Goal: Task Accomplishment & Management: Use online tool/utility

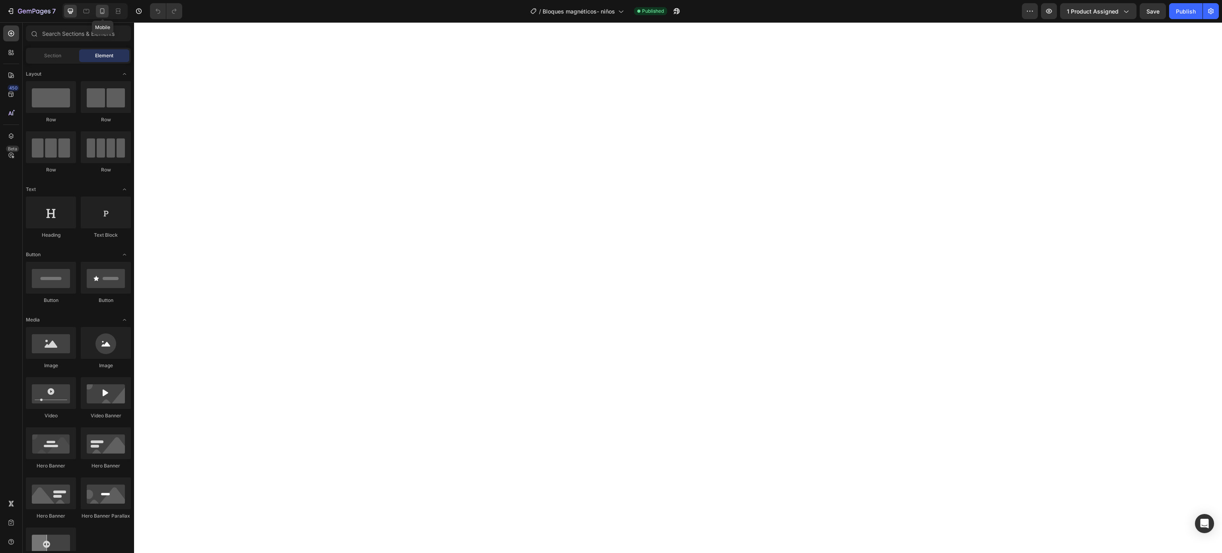
click at [99, 15] on div at bounding box center [102, 11] width 13 height 13
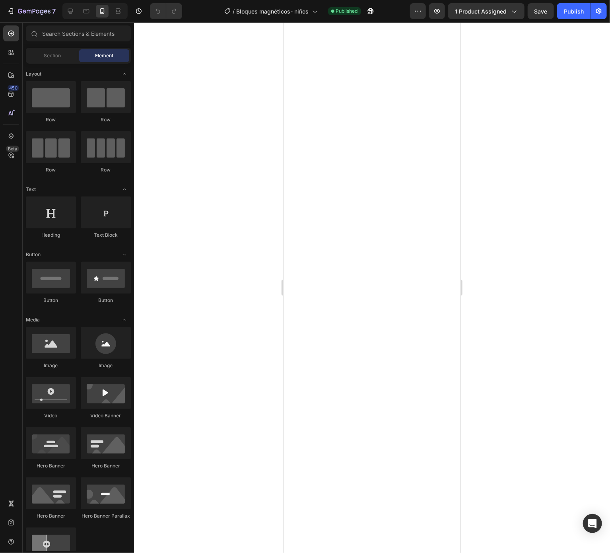
click at [542, 101] on div at bounding box center [372, 287] width 476 height 531
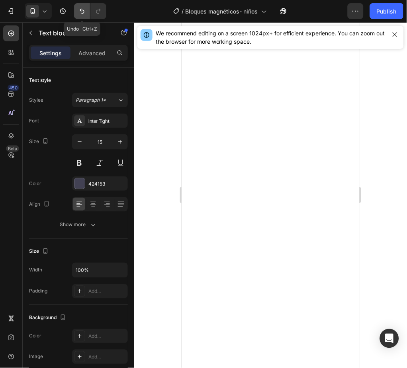
click at [84, 14] on icon "Undo/Redo" at bounding box center [82, 11] width 8 height 8
click at [96, 12] on icon "Undo/Redo" at bounding box center [98, 11] width 8 height 8
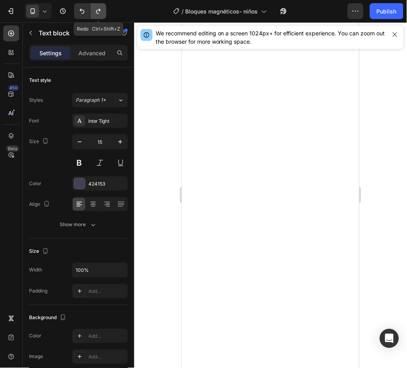
click at [96, 12] on icon "Undo/Redo" at bounding box center [98, 11] width 8 height 8
click at [384, 190] on div at bounding box center [270, 195] width 273 height 346
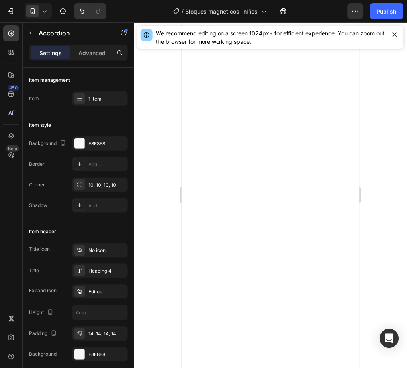
click at [380, 191] on div at bounding box center [270, 195] width 273 height 346
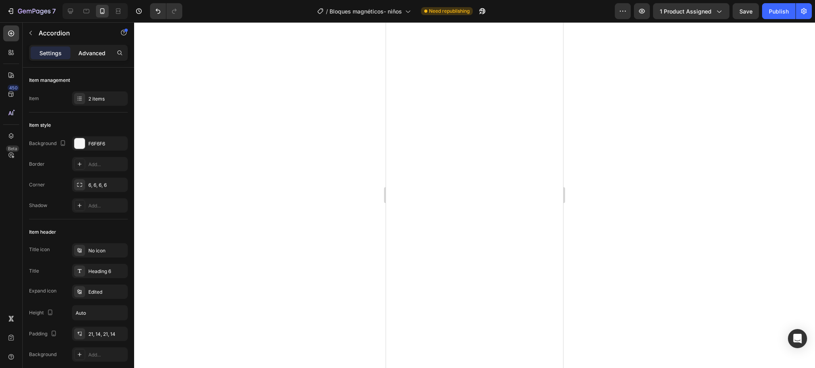
click at [78, 54] on div "Advanced" at bounding box center [92, 53] width 40 height 13
type input "100%"
type input "100"
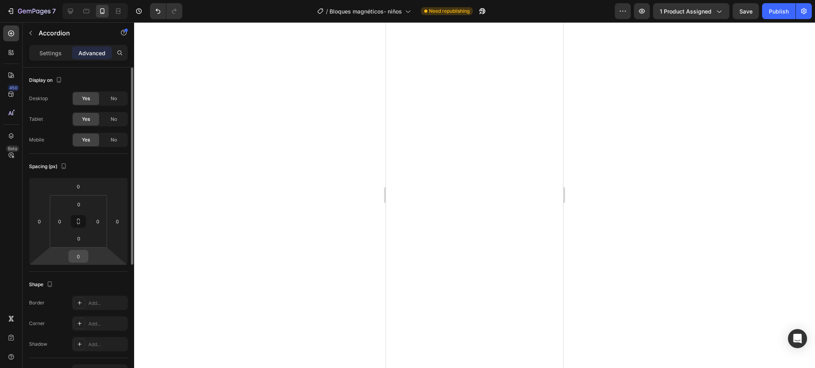
click at [81, 258] on input "0" at bounding box center [78, 257] width 16 height 12
type input "14"
click at [213, 201] on div at bounding box center [474, 195] width 681 height 346
click at [657, 124] on div at bounding box center [474, 195] width 681 height 346
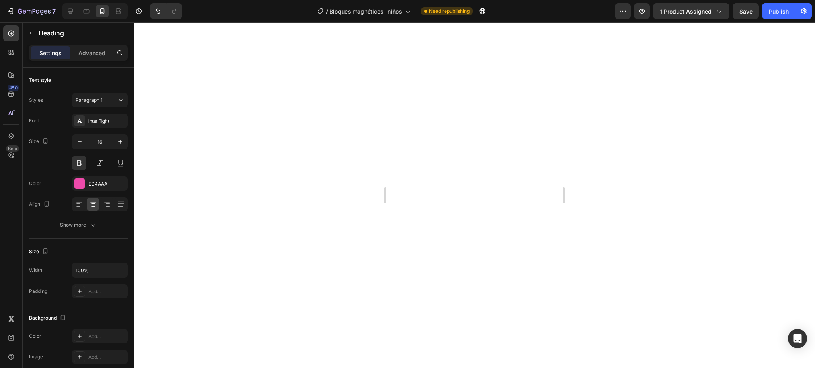
click at [635, 142] on div at bounding box center [474, 195] width 681 height 346
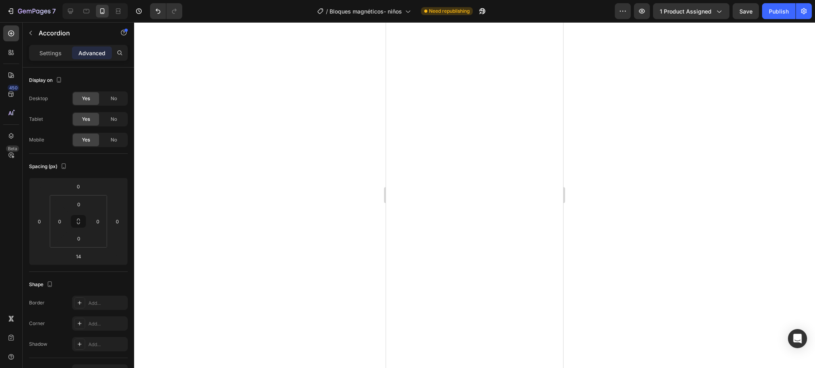
click at [652, 76] on div at bounding box center [474, 195] width 681 height 346
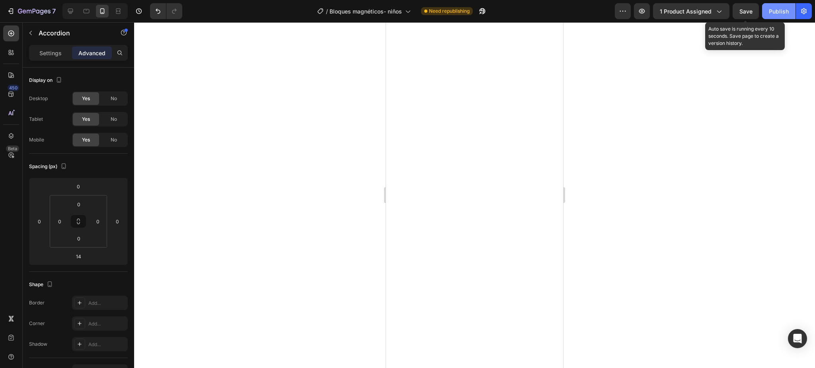
click at [742, 13] on span "Save" at bounding box center [745, 11] width 13 height 7
click at [769, 8] on div "Publish" at bounding box center [779, 11] width 20 height 8
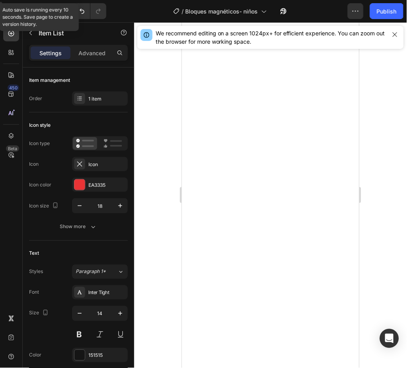
click at [385, 227] on div at bounding box center [270, 195] width 273 height 346
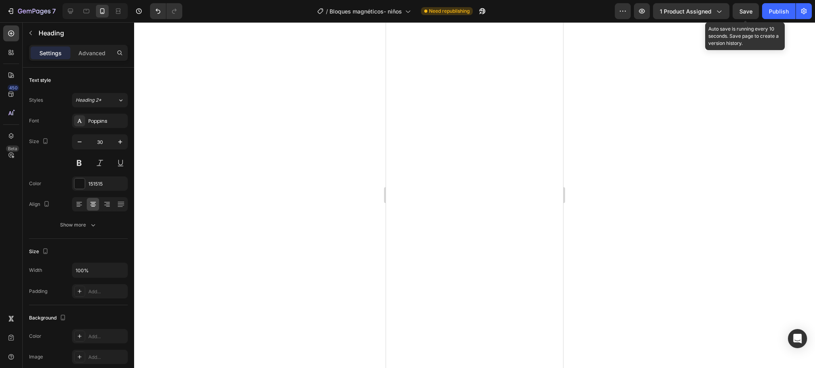
click at [604, 151] on div at bounding box center [474, 195] width 681 height 346
click at [117, 140] on icon "button" at bounding box center [120, 142] width 8 height 8
type input "30"
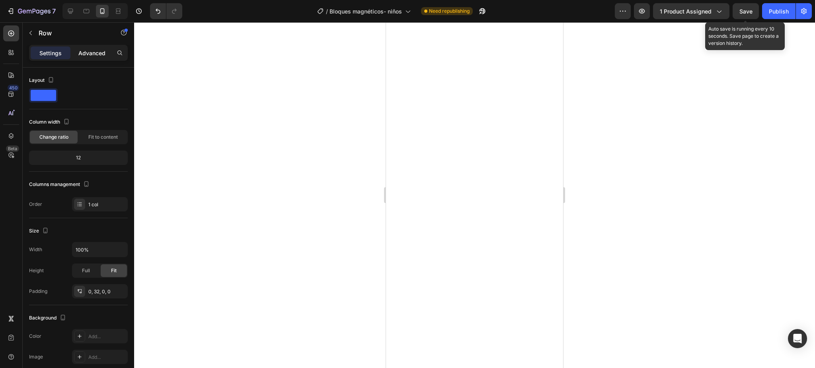
click at [95, 53] on p "Advanced" at bounding box center [91, 53] width 27 height 8
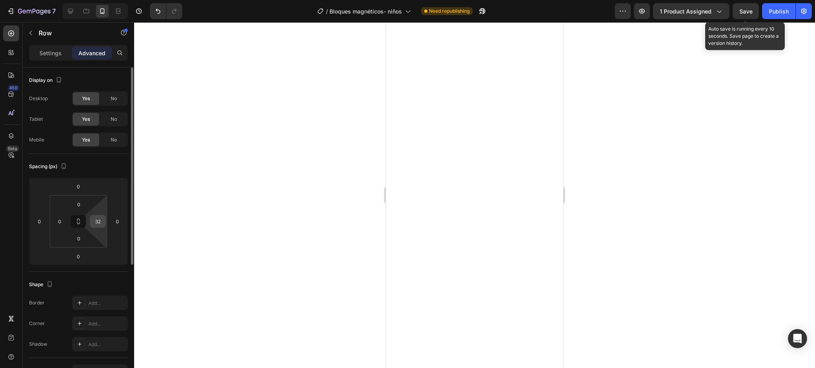
click at [95, 225] on input "32" at bounding box center [98, 222] width 12 height 12
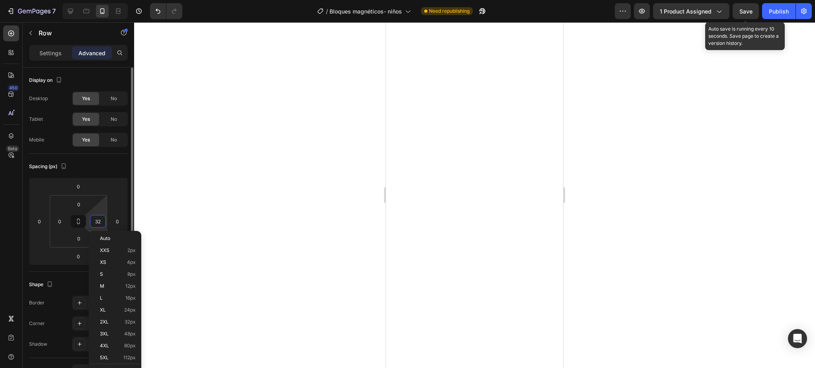
type input "0"
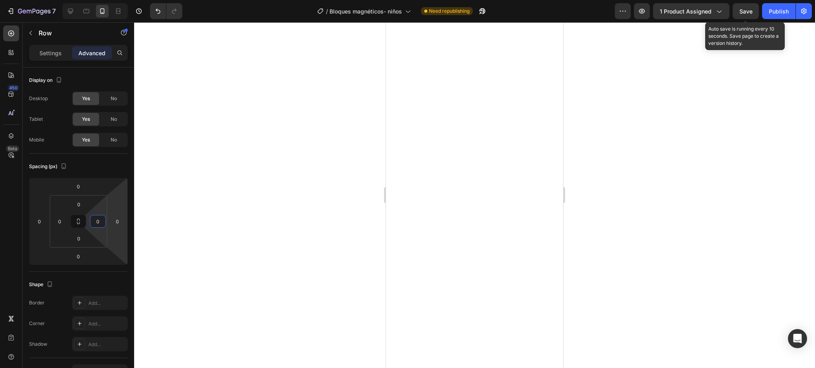
click at [226, 227] on div at bounding box center [474, 195] width 681 height 346
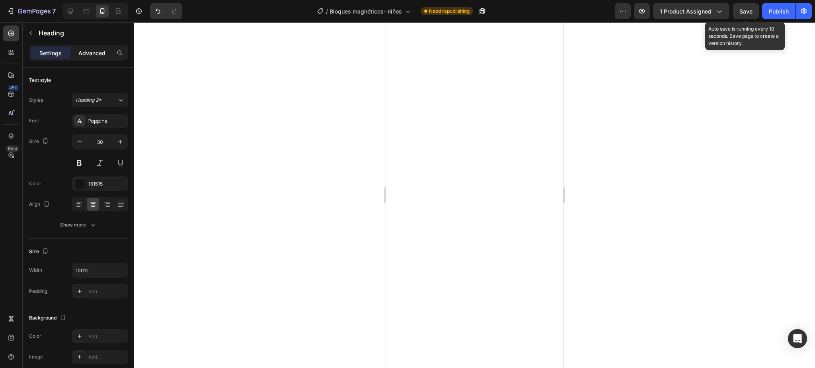
click at [94, 50] on p "Advanced" at bounding box center [91, 53] width 27 height 8
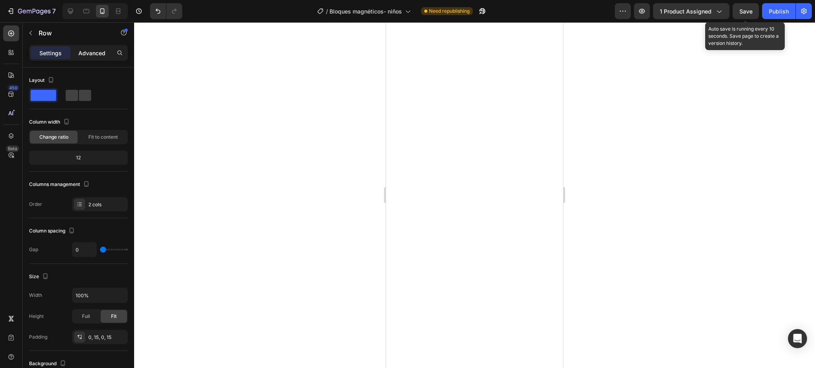
click at [99, 54] on p "Advanced" at bounding box center [91, 53] width 27 height 8
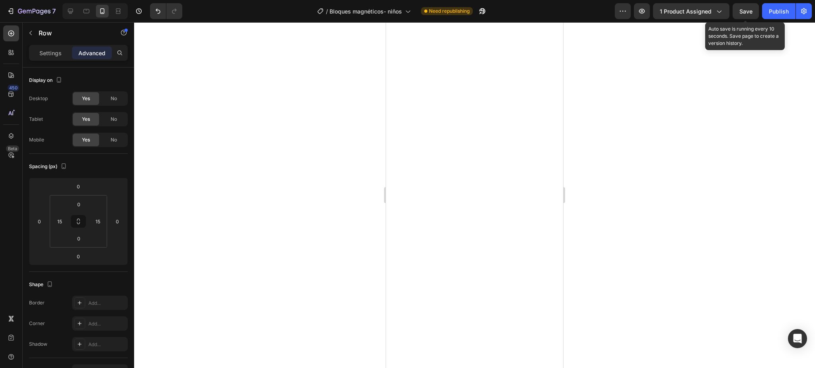
drag, startPoint x: 227, startPoint y: 169, endPoint x: 323, endPoint y: 178, distance: 96.7
click at [227, 170] on div at bounding box center [474, 195] width 681 height 346
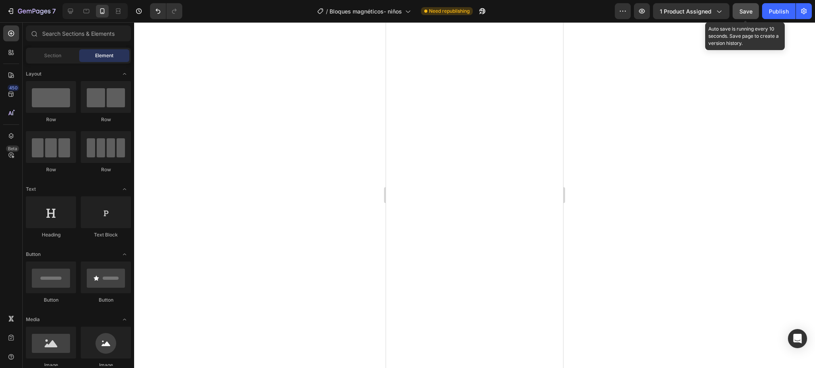
click at [737, 9] on button "Save" at bounding box center [745, 11] width 26 height 16
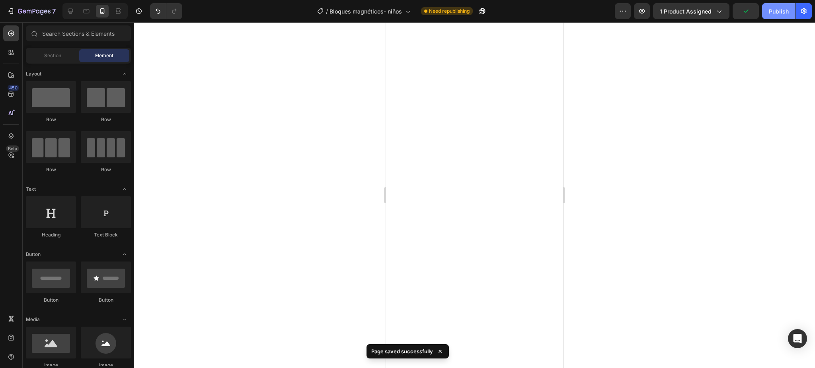
click at [775, 7] on div "Publish" at bounding box center [779, 11] width 20 height 8
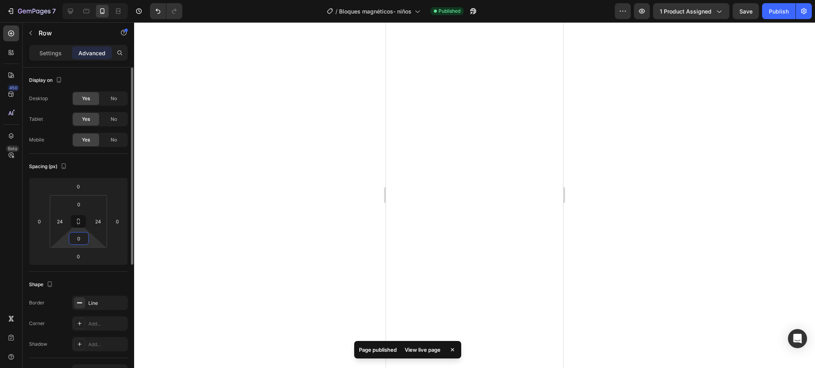
click at [82, 235] on input "0" at bounding box center [79, 239] width 16 height 12
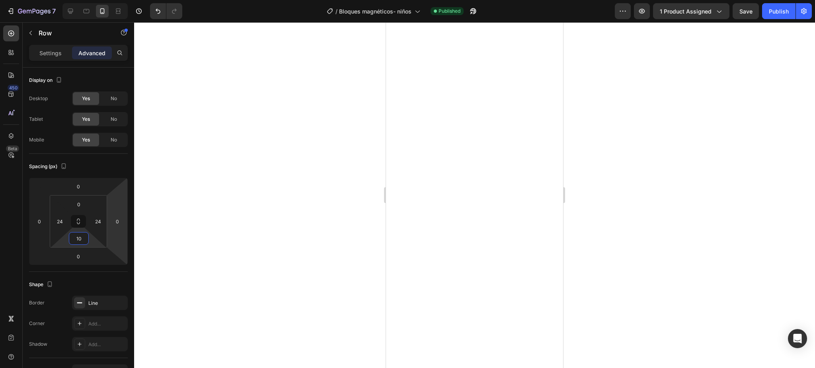
type input "1"
click at [75, 205] on input "0" at bounding box center [79, 205] width 16 height 12
type input "10"
click at [81, 238] on input "0" at bounding box center [79, 239] width 16 height 12
type input "1"
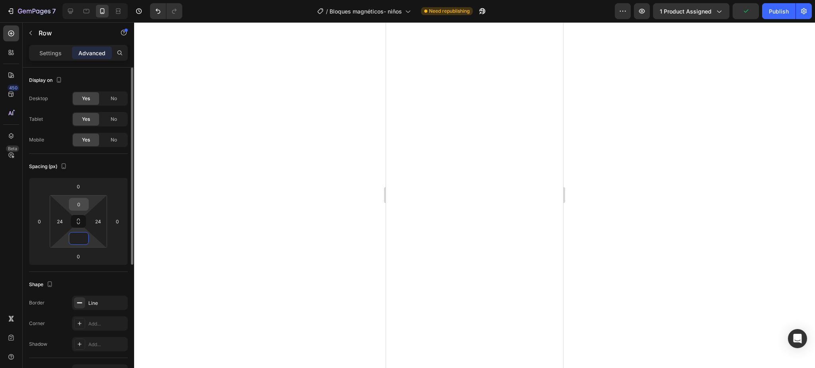
click at [79, 200] on input "0" at bounding box center [79, 205] width 16 height 12
type input "0"
type input "10"
click at [83, 237] on input "0" at bounding box center [79, 239] width 16 height 12
type input "10"
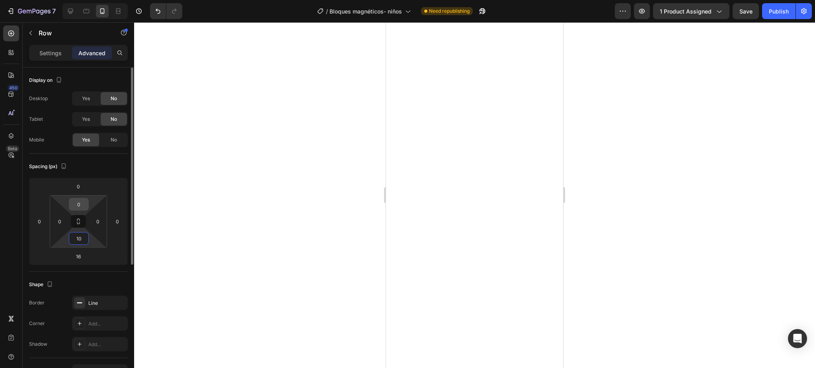
click at [81, 199] on input "0" at bounding box center [79, 205] width 16 height 12
type input "10"
click at [83, 239] on input "10" at bounding box center [79, 239] width 16 height 12
type input "0"
click at [201, 233] on div at bounding box center [474, 195] width 681 height 346
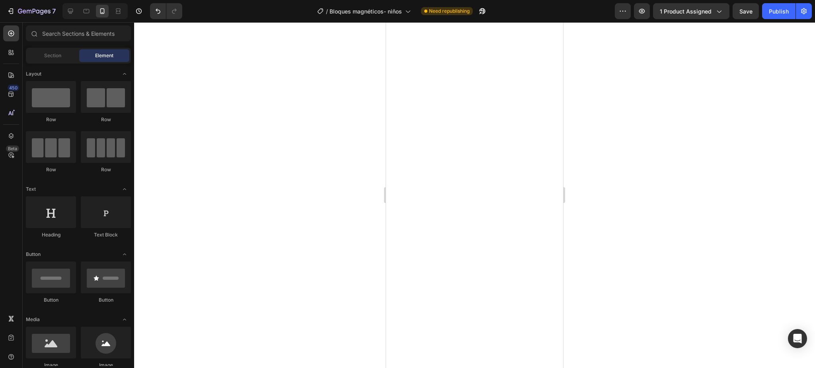
click at [619, 193] on div at bounding box center [474, 195] width 681 height 346
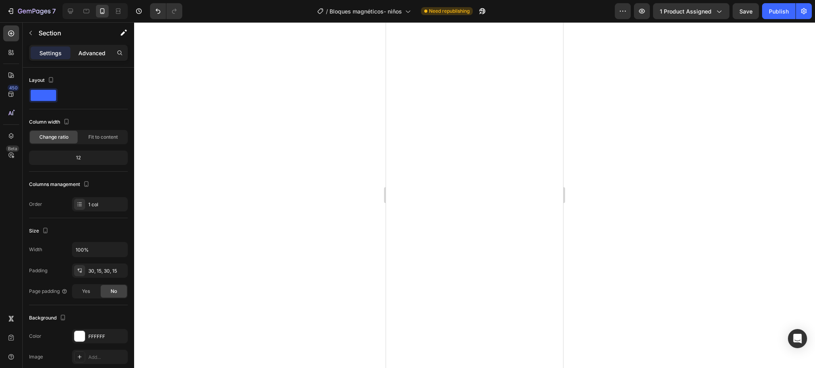
click at [93, 49] on p "Advanced" at bounding box center [91, 53] width 27 height 8
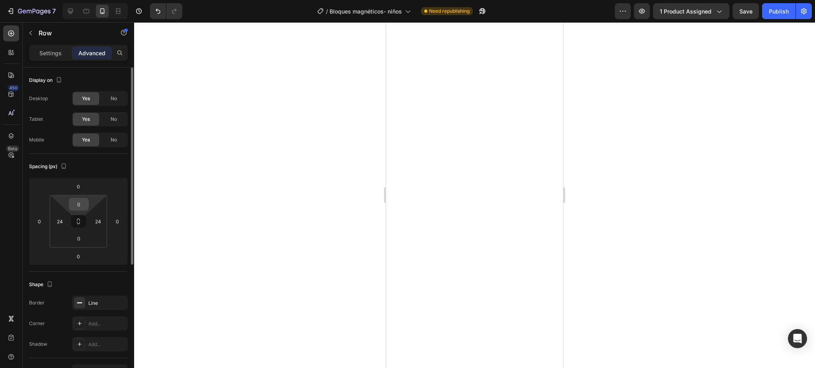
click at [77, 204] on input "0" at bounding box center [79, 205] width 16 height 12
type input "1"
click at [83, 208] on input "10" at bounding box center [79, 205] width 16 height 12
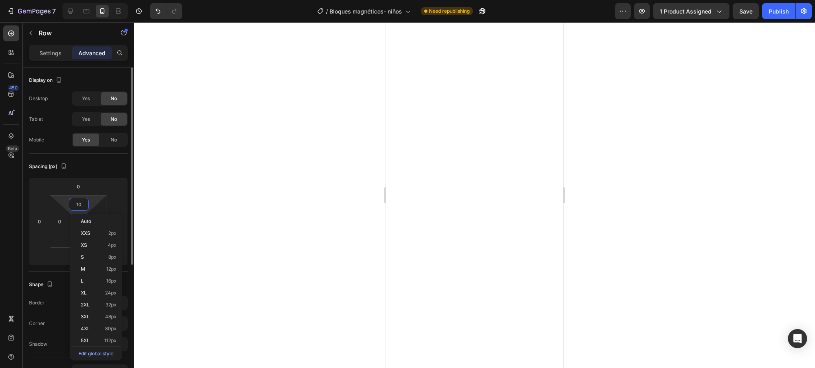
type input "0"
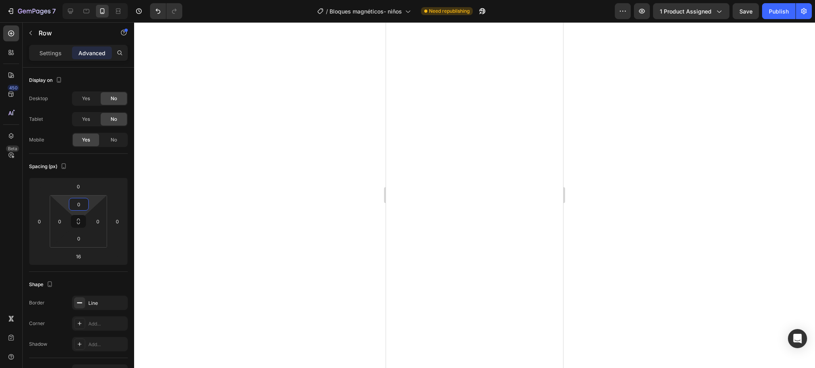
click at [299, 216] on div at bounding box center [474, 195] width 681 height 346
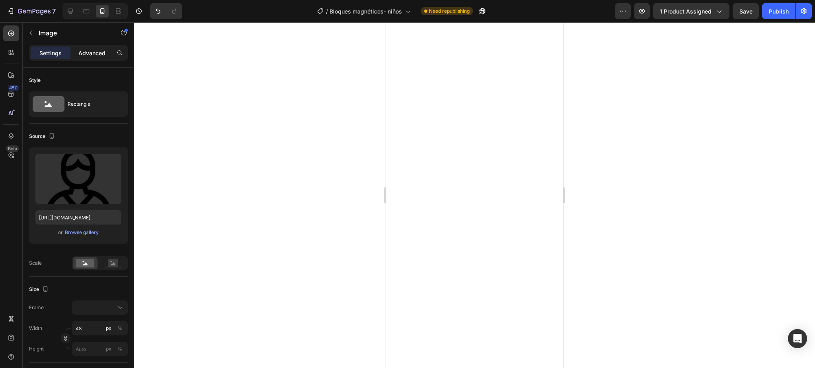
click at [87, 51] on p "Advanced" at bounding box center [91, 53] width 27 height 8
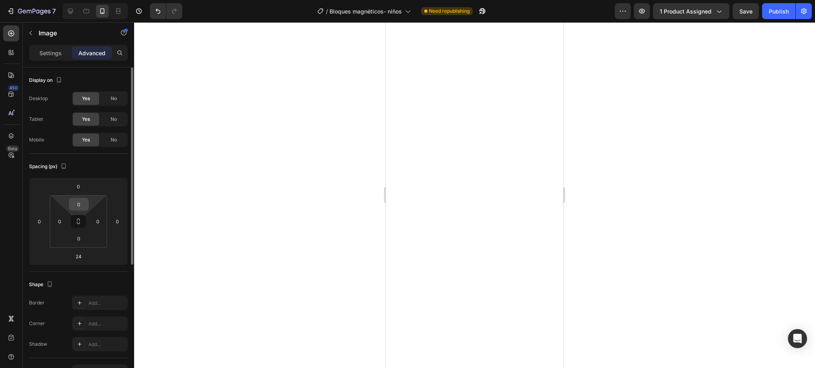
click at [75, 202] on input "0" at bounding box center [79, 205] width 16 height 12
type input "10"
click at [269, 214] on div at bounding box center [474, 195] width 681 height 346
click at [283, 209] on div at bounding box center [474, 195] width 681 height 346
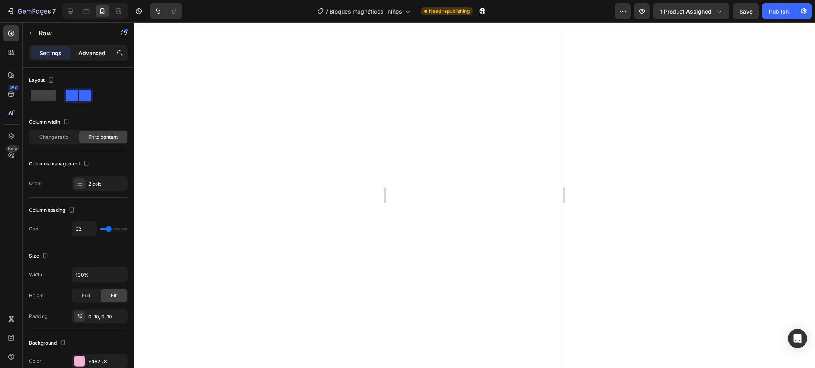
click at [92, 48] on div "Advanced" at bounding box center [92, 53] width 40 height 13
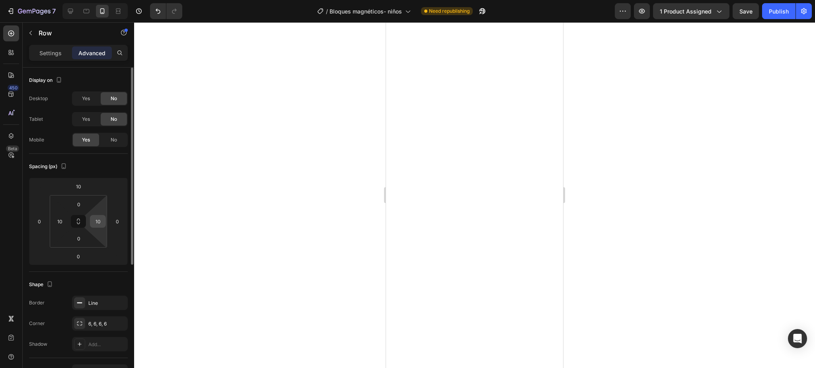
click at [100, 222] on input "10" at bounding box center [98, 222] width 12 height 12
type input "0"
click at [55, 220] on input "10" at bounding box center [60, 222] width 12 height 12
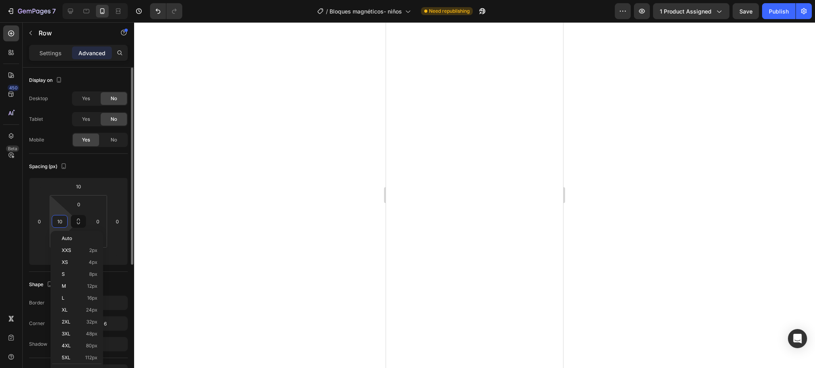
type input "0"
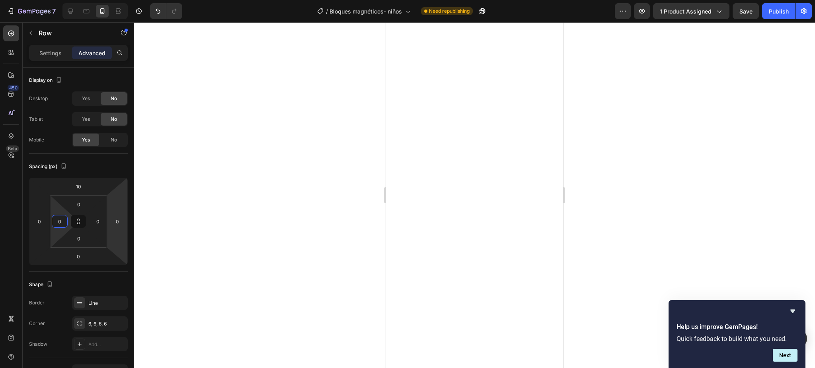
click at [222, 206] on div at bounding box center [474, 195] width 681 height 346
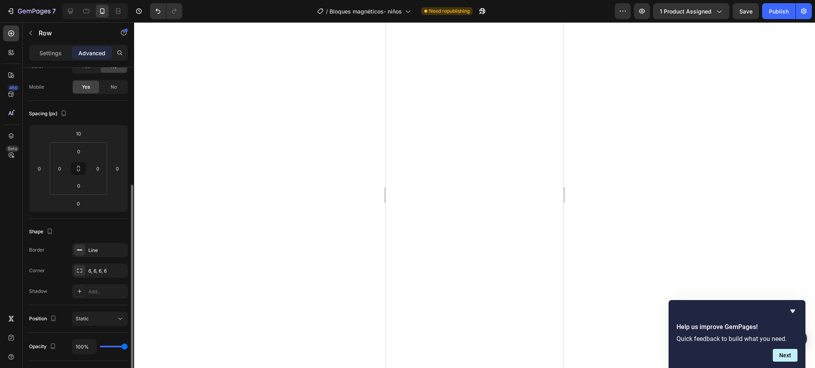
scroll to position [106, 0]
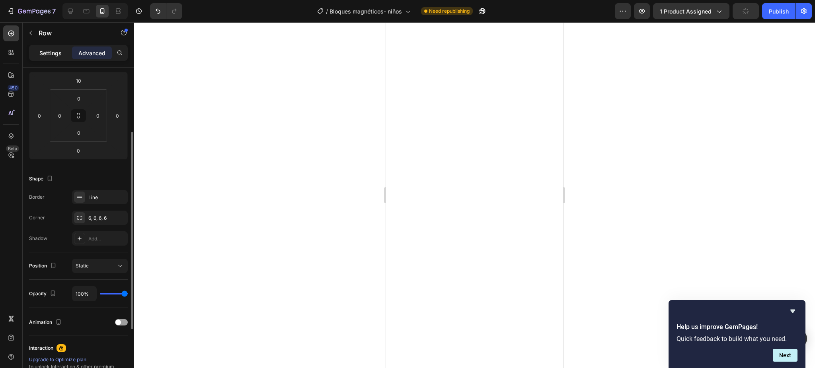
click at [47, 52] on p "Settings" at bounding box center [50, 53] width 22 height 8
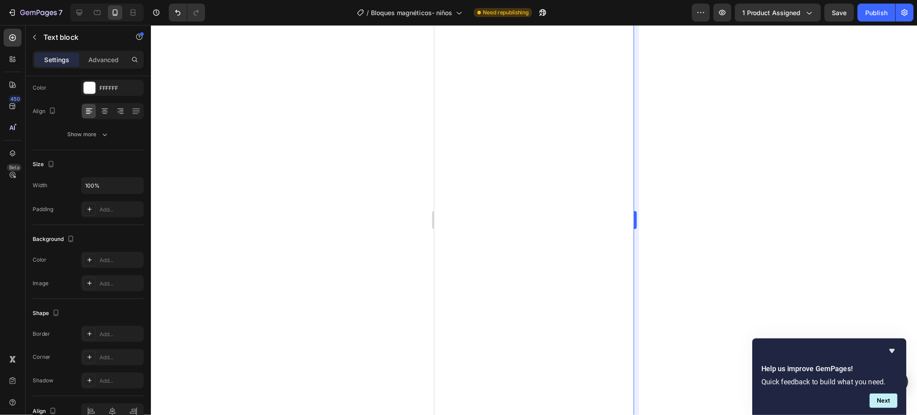
scroll to position [0, 0]
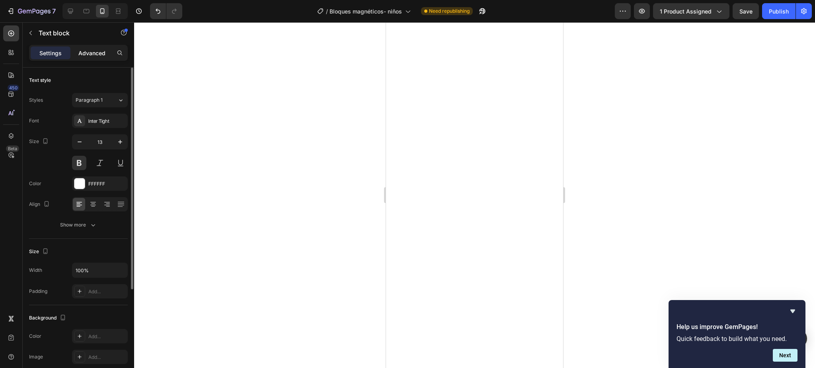
click at [91, 51] on p "Advanced" at bounding box center [91, 53] width 27 height 8
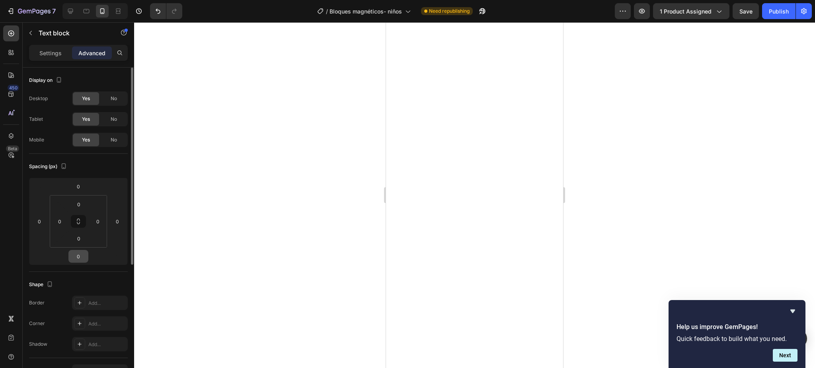
drag, startPoint x: 67, startPoint y: 216, endPoint x: 68, endPoint y: 258, distance: 41.8
click at [73, 274] on div "Display on Desktop Yes No Tablet Yes No Mobile Yes No Spacing (px) 0 0 0 0 0 0 …" at bounding box center [78, 306] width 99 height 476
click at [66, 228] on div "0" at bounding box center [60, 221] width 16 height 13
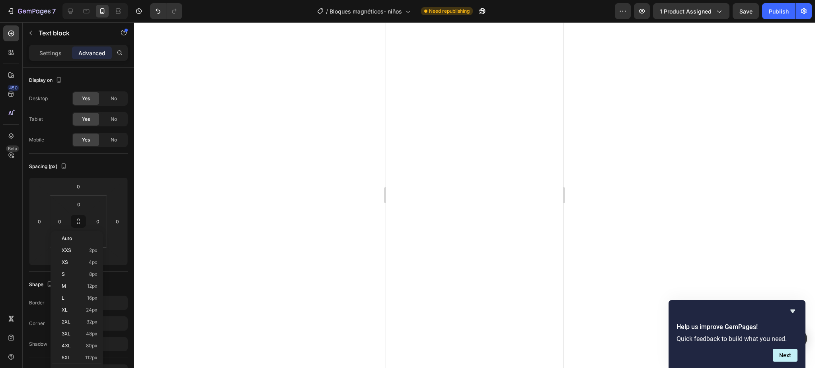
drag, startPoint x: 219, startPoint y: 199, endPoint x: 184, endPoint y: 203, distance: 35.2
click at [219, 199] on div at bounding box center [474, 195] width 681 height 346
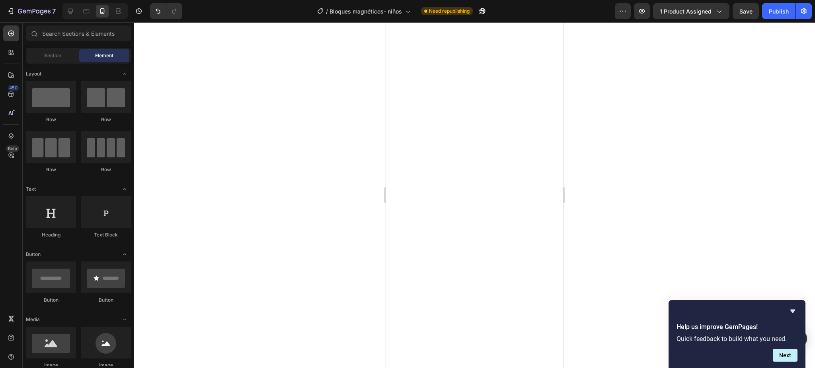
click at [670, 225] on div at bounding box center [474, 195] width 681 height 346
click at [790, 308] on icon "Hide survey" at bounding box center [793, 312] width 10 height 10
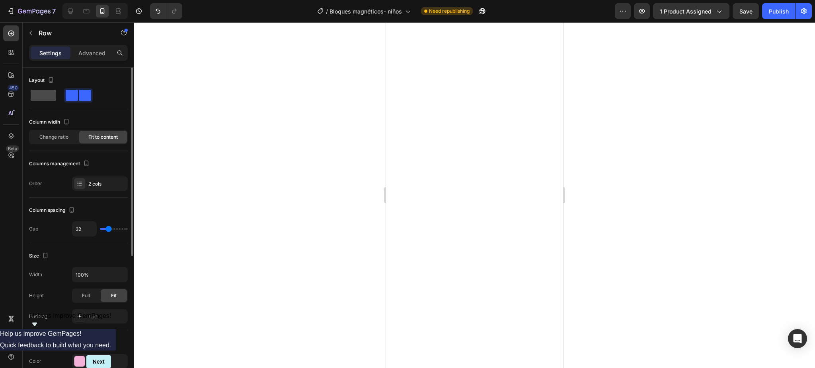
click at [45, 99] on span at bounding box center [43, 95] width 25 height 11
type input "0"
click at [69, 93] on span at bounding box center [72, 95] width 12 height 11
type input "32"
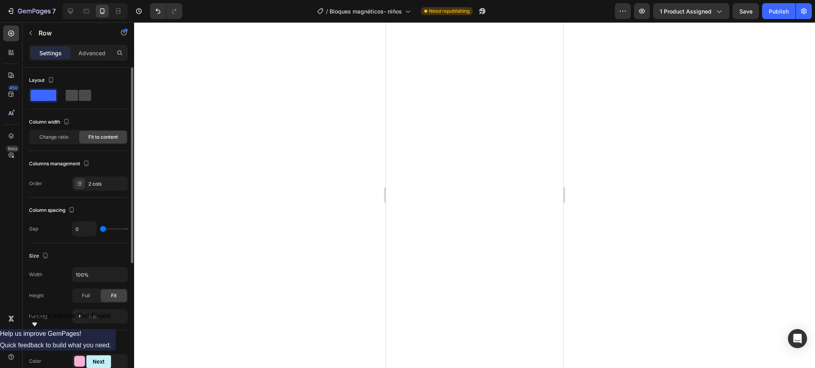
type input "32"
click at [55, 132] on div "Change ratio" at bounding box center [54, 137] width 48 height 13
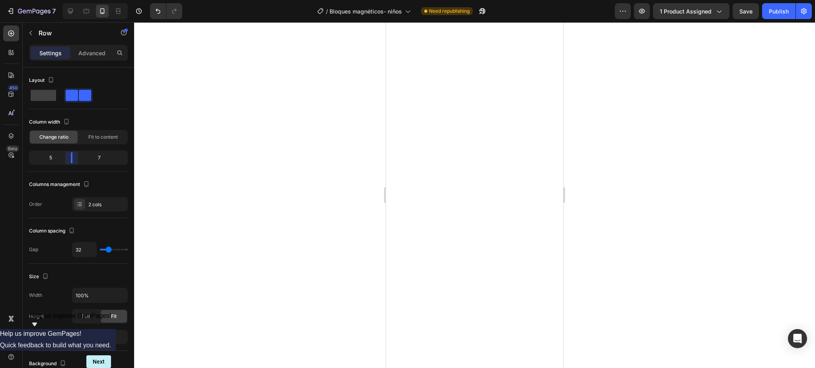
drag, startPoint x: 80, startPoint y: 157, endPoint x: 72, endPoint y: 156, distance: 8.8
click at [72, 0] on body "7 Version history / Bloques magnéticos- niños Need republishing Preview 1 produ…" at bounding box center [407, 0] width 815 height 0
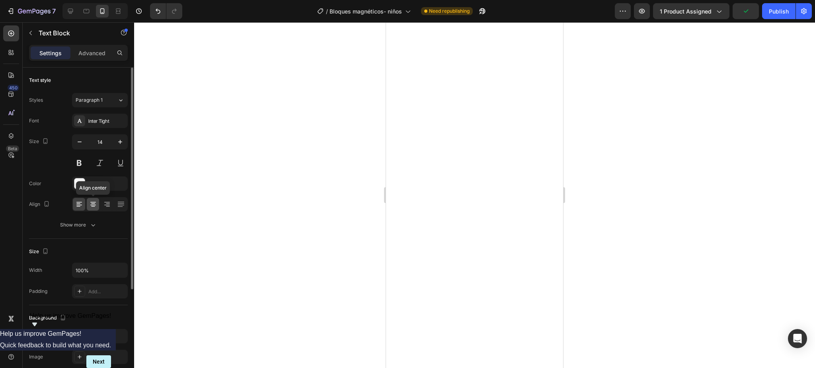
click at [91, 204] on icon at bounding box center [93, 204] width 8 height 8
click at [284, 191] on div at bounding box center [474, 195] width 681 height 346
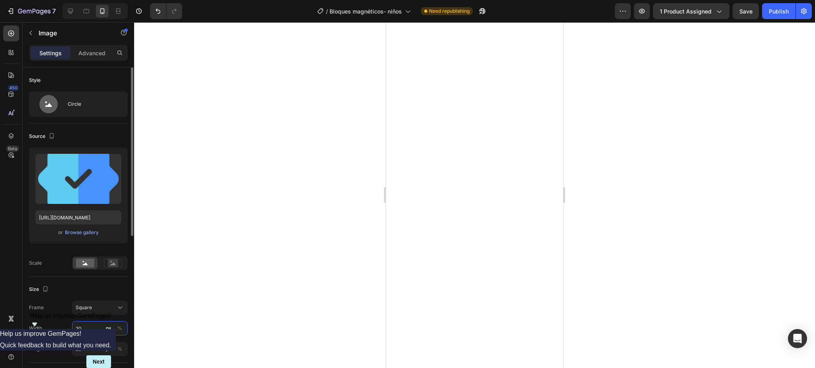
click at [86, 327] on input "20" at bounding box center [100, 328] width 56 height 14
type input "3"
type input "30"
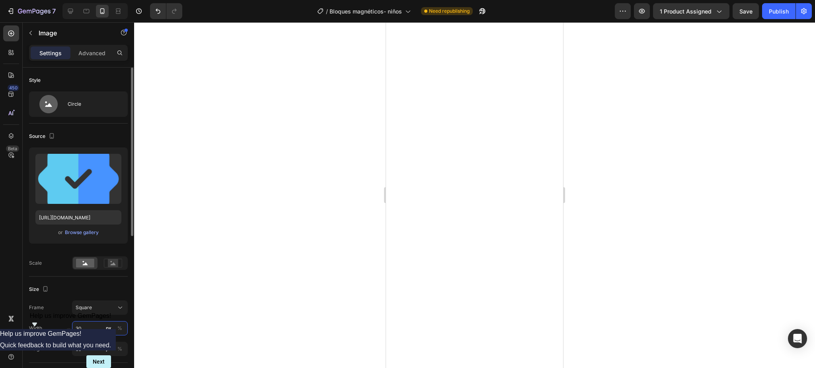
type input "30"
click at [310, 181] on div at bounding box center [474, 195] width 681 height 346
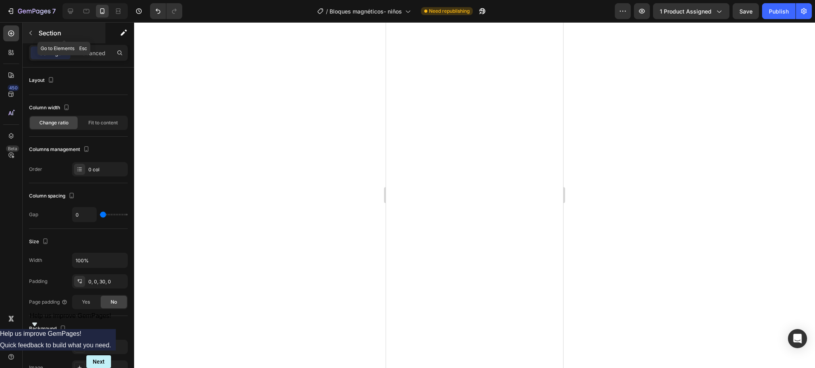
click at [93, 42] on div "Section" at bounding box center [64, 33] width 83 height 21
click at [92, 58] on div "Advanced" at bounding box center [92, 53] width 40 height 13
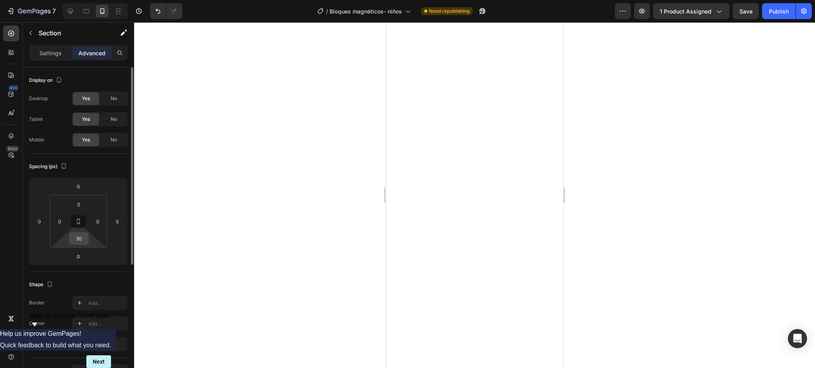
click at [80, 235] on input "30" at bounding box center [79, 239] width 16 height 12
type input "0"
click at [247, 238] on div at bounding box center [474, 195] width 681 height 346
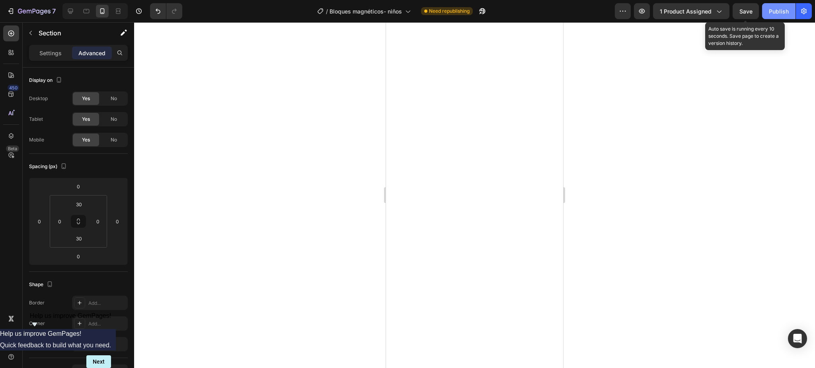
drag, startPoint x: 744, startPoint y: 13, endPoint x: 762, endPoint y: 10, distance: 18.9
click at [746, 14] on div "Save" at bounding box center [745, 11] width 13 height 8
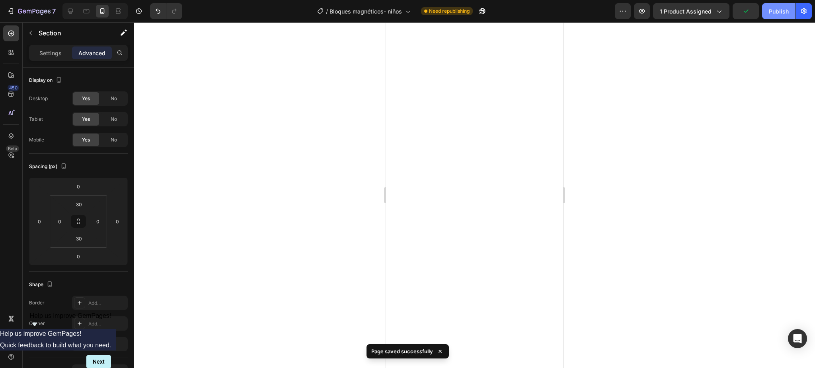
click at [771, 9] on div "Publish" at bounding box center [779, 11] width 20 height 8
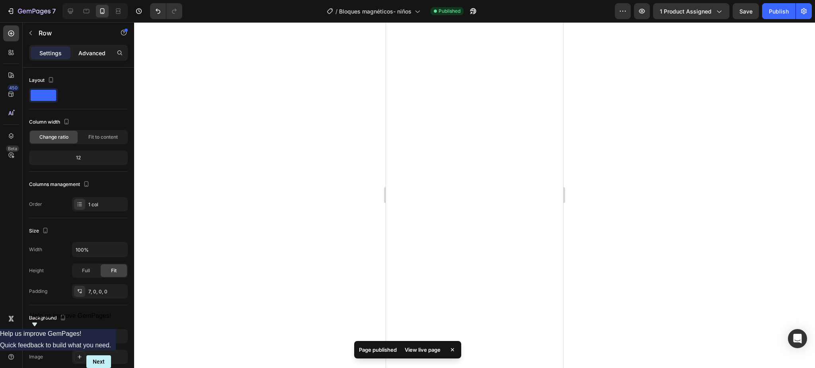
click at [102, 47] on div "Advanced" at bounding box center [92, 53] width 40 height 13
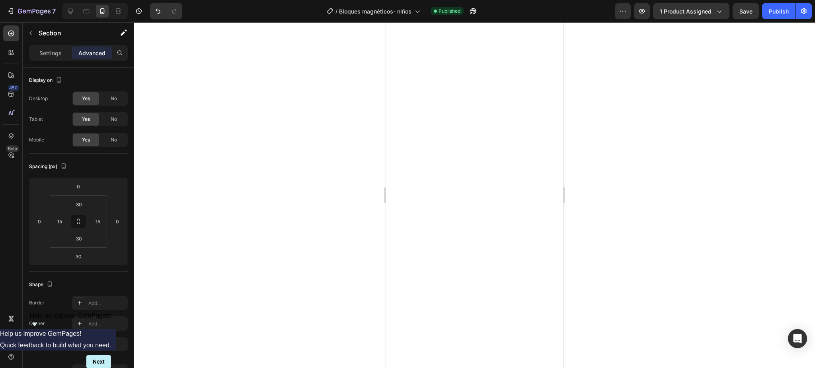
click at [623, 142] on div at bounding box center [474, 195] width 681 height 346
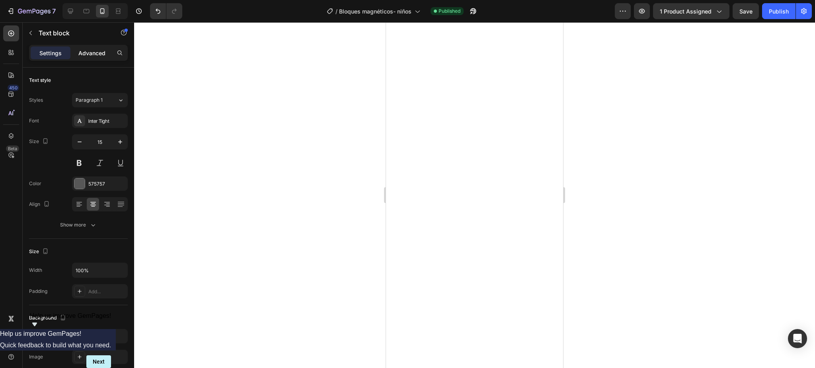
click at [87, 53] on p "Advanced" at bounding box center [91, 53] width 27 height 8
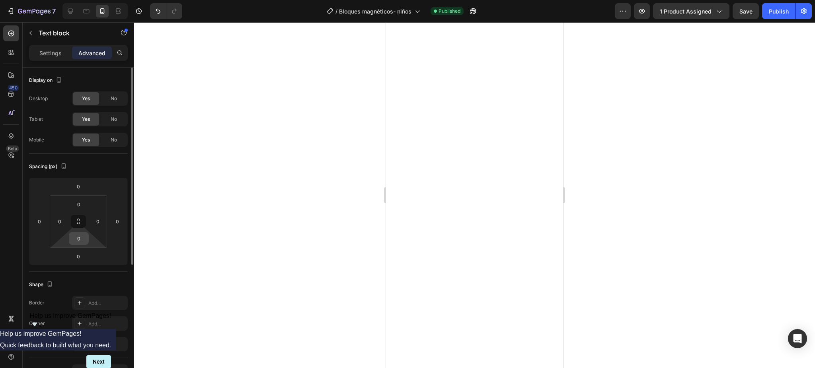
click at [84, 242] on input "0" at bounding box center [79, 239] width 16 height 12
type input "5"
click at [79, 244] on input "0" at bounding box center [79, 239] width 16 height 12
type input "5"
click at [85, 240] on input "0" at bounding box center [79, 239] width 16 height 12
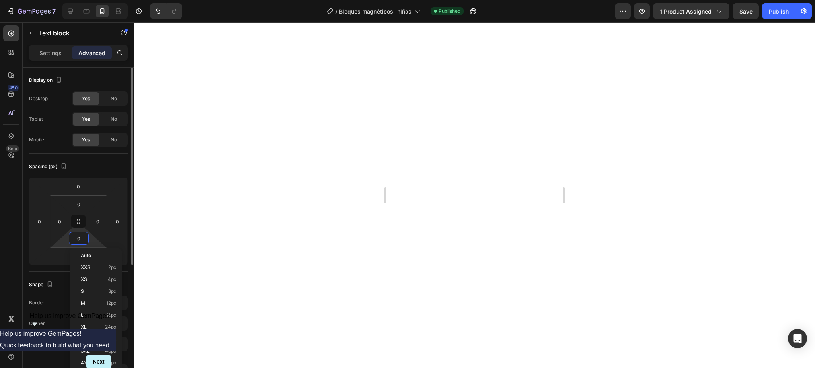
type input "5"
click at [224, 208] on div at bounding box center [474, 195] width 681 height 346
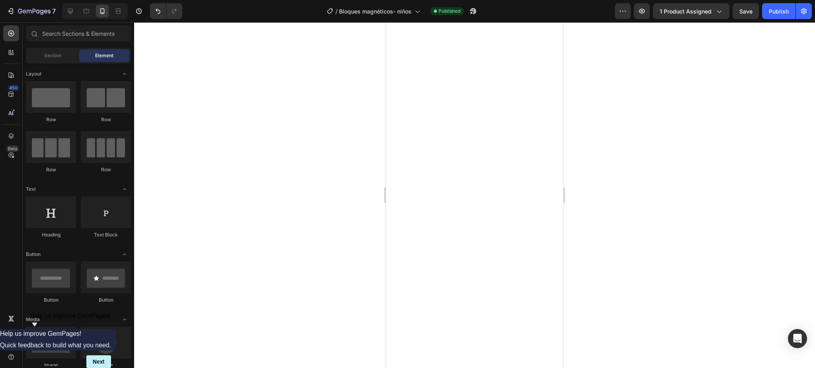
click at [617, 247] on div at bounding box center [474, 195] width 681 height 346
click at [742, 10] on span "Save" at bounding box center [745, 11] width 13 height 7
click at [765, 9] on button "Publish" at bounding box center [778, 11] width 33 height 16
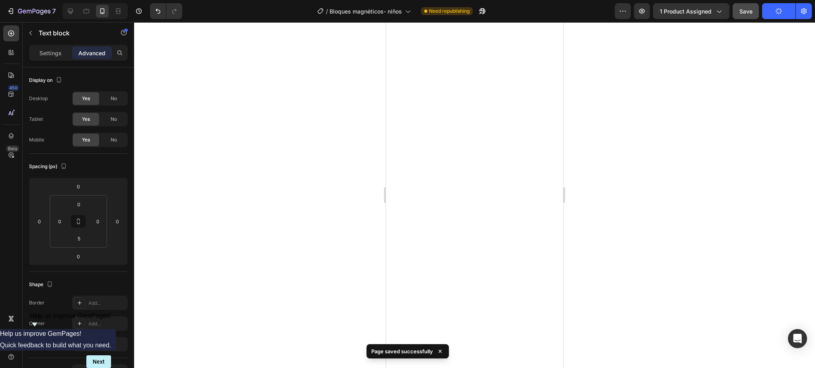
type input "16"
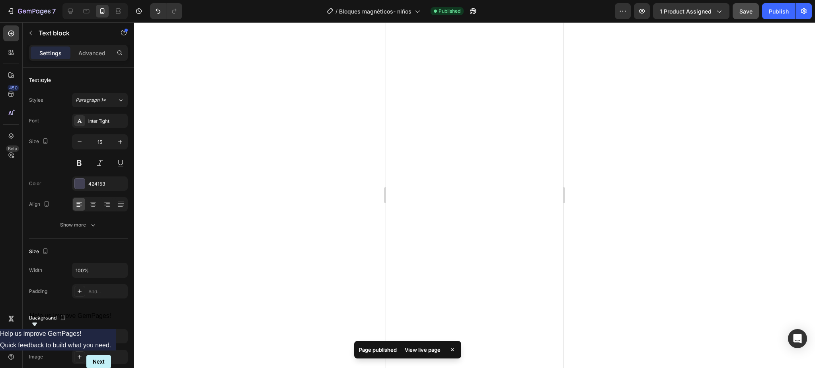
click at [603, 179] on div at bounding box center [474, 195] width 681 height 346
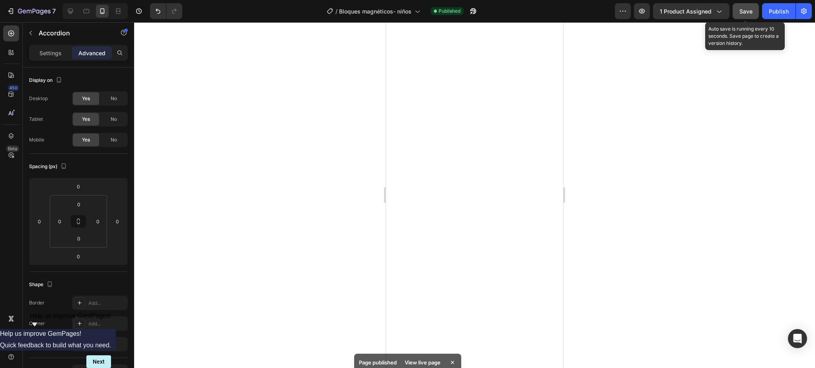
click at [752, 5] on button "Save" at bounding box center [745, 11] width 26 height 16
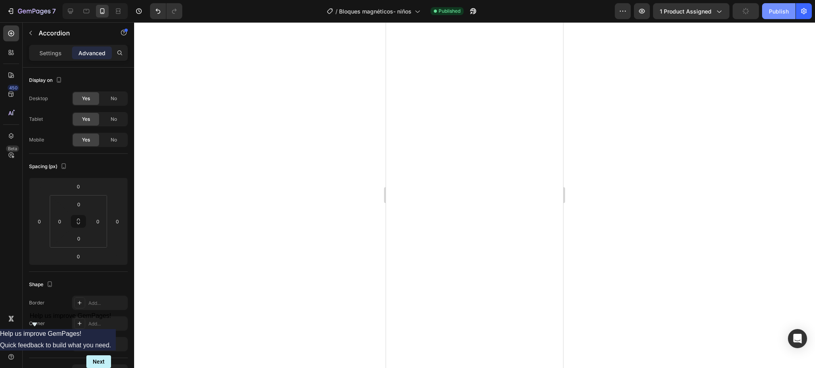
click at [771, 5] on button "Publish" at bounding box center [778, 11] width 33 height 16
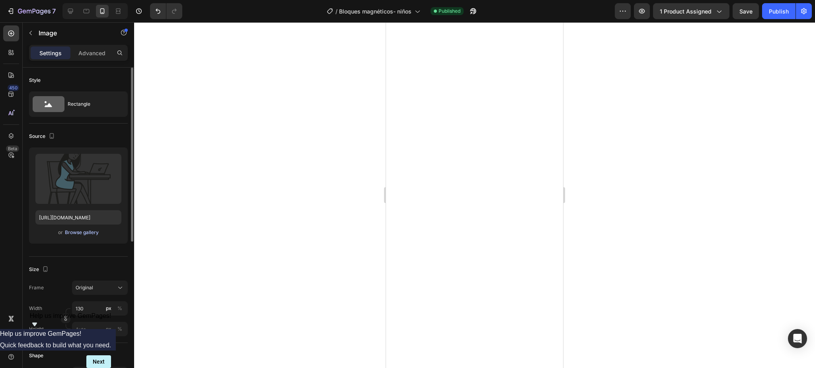
click at [86, 234] on div "Browse gallery" at bounding box center [82, 232] width 34 height 7
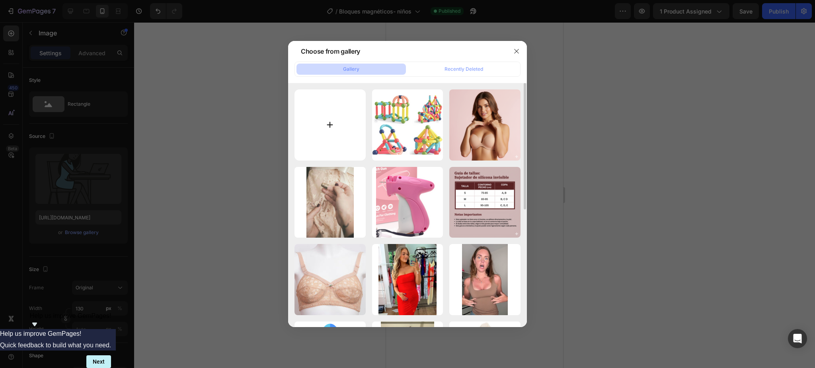
click at [331, 136] on input "file" at bounding box center [329, 125] width 71 height 71
type input "C:\fakepath\learning.png"
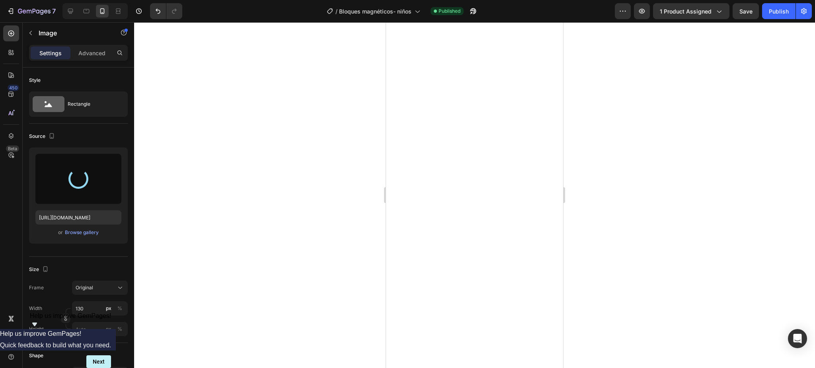
type input "https://cdn.shopify.com/s/files/1/0697/1329/7634/files/gempages_522386473559786…"
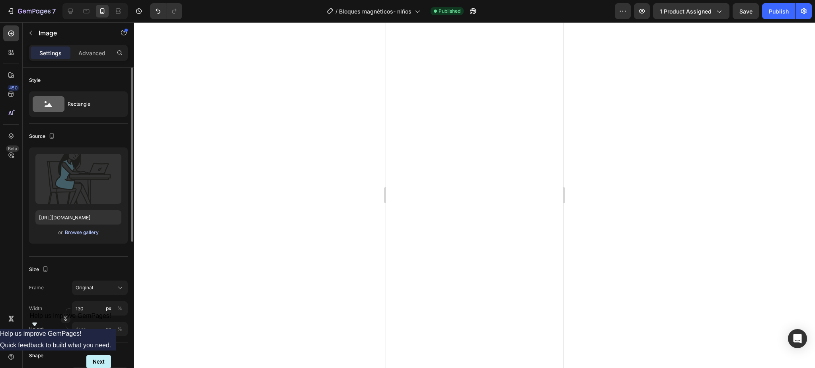
click at [76, 231] on div "Browse gallery" at bounding box center [82, 232] width 34 height 7
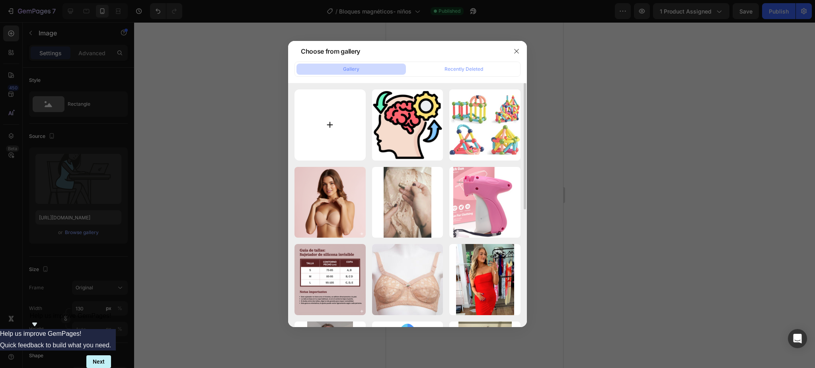
click at [346, 124] on input "file" at bounding box center [329, 125] width 71 height 71
type input "C:\fakepath\no.png"
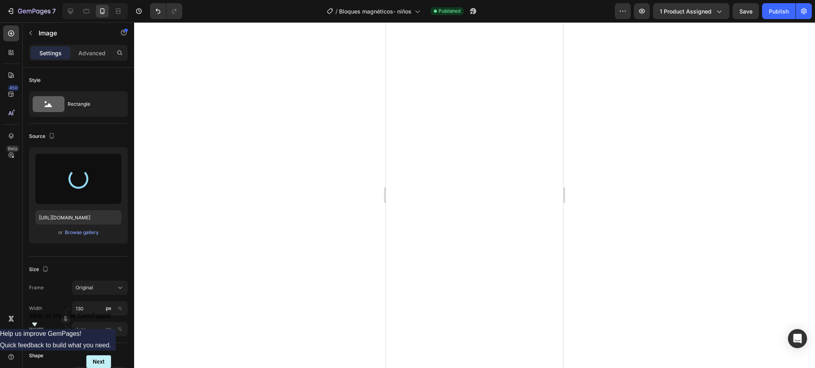
type input "https://cdn.shopify.com/s/files/1/0697/1329/7634/files/gempages_522386473559786…"
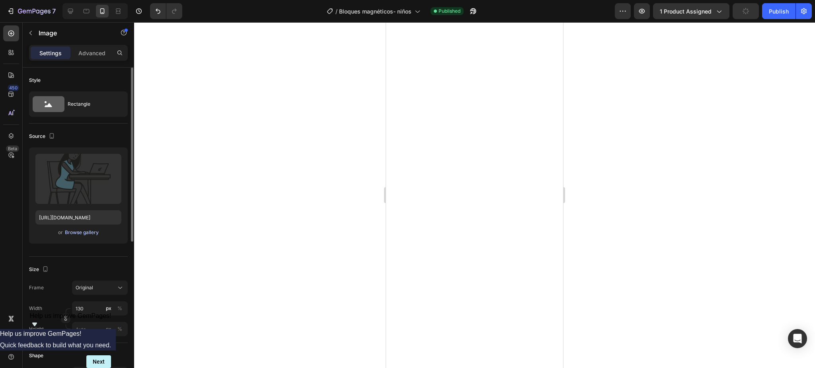
click at [89, 231] on div "Browse gallery" at bounding box center [82, 232] width 34 height 7
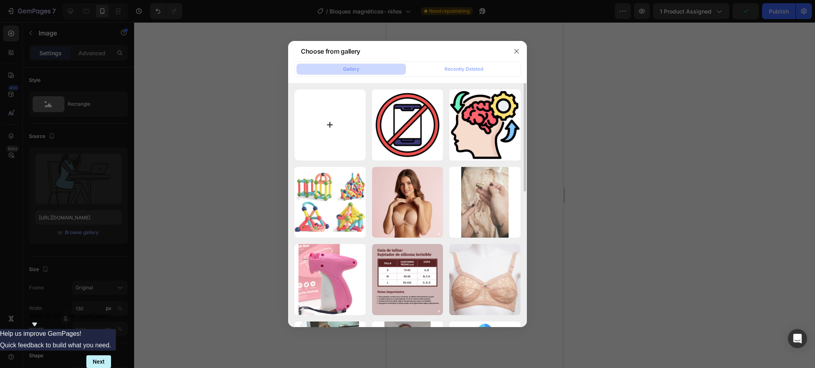
click at [358, 130] on input "file" at bounding box center [329, 125] width 71 height 71
type input "C:\fakepath\pencil.png"
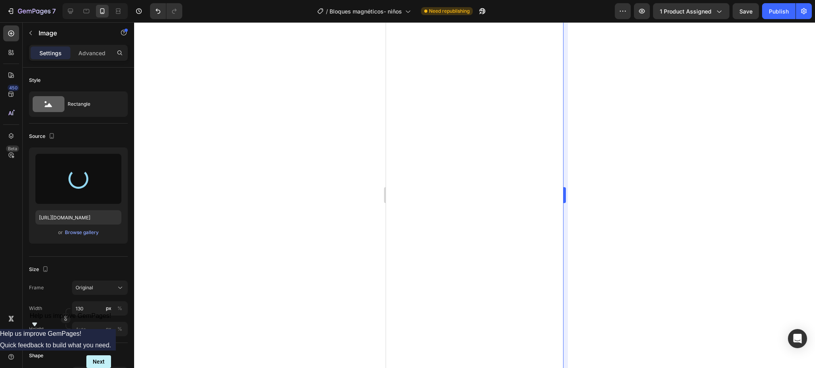
type input "https://cdn.shopify.com/s/files/1/0697/1329/7634/files/gempages_522386473559786…"
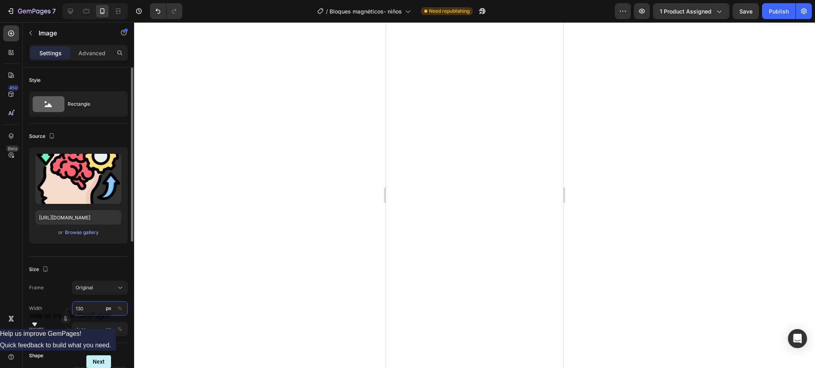
click at [95, 308] on input "130" at bounding box center [100, 309] width 56 height 14
type input "90"
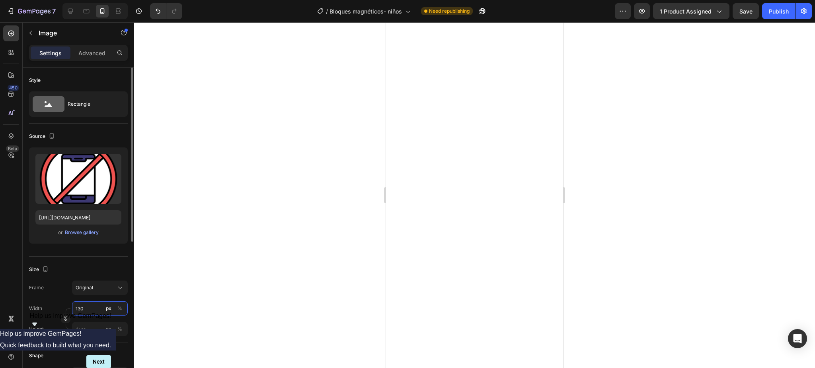
click at [83, 306] on input "130" at bounding box center [100, 309] width 56 height 14
type input "90"
click at [93, 308] on input "130" at bounding box center [100, 309] width 56 height 14
type input "90"
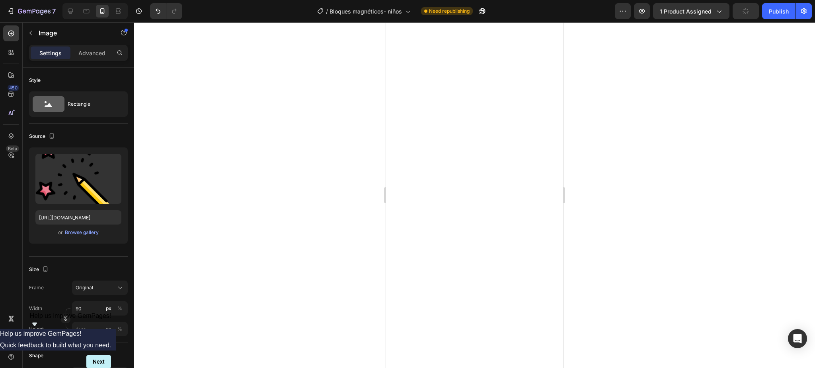
drag, startPoint x: 303, startPoint y: 187, endPoint x: 299, endPoint y: 187, distance: 4.1
click at [302, 187] on div at bounding box center [474, 195] width 681 height 346
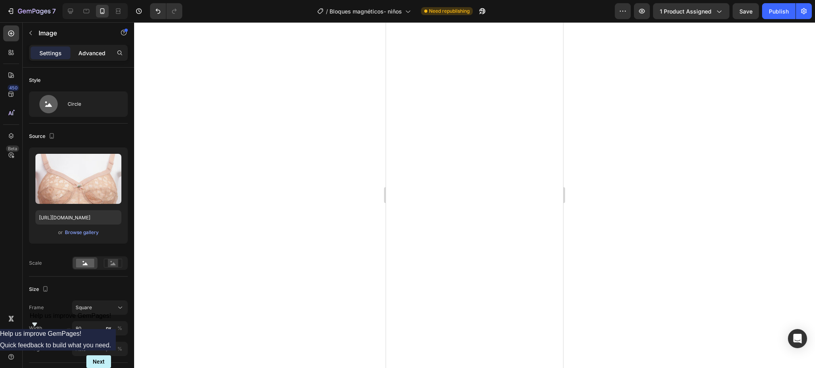
click at [96, 53] on p "Advanced" at bounding box center [91, 53] width 27 height 8
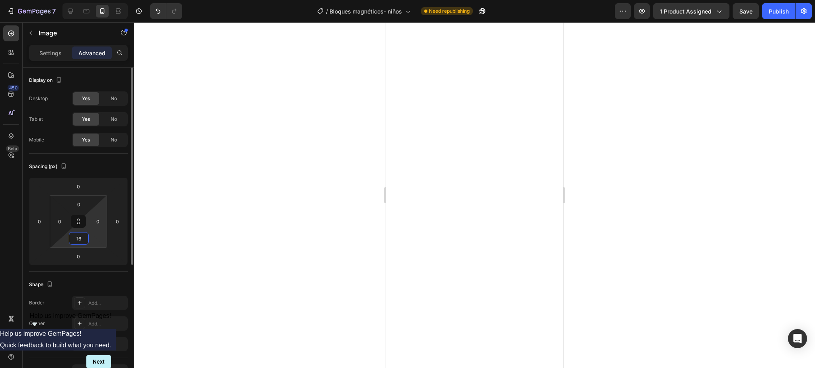
drag, startPoint x: 93, startPoint y: 236, endPoint x: 91, endPoint y: 230, distance: 6.3
click at [91, 0] on html "7 Version history / Bloques magnéticos- niños Need republishing Preview 1 produ…" at bounding box center [407, 0] width 815 height 0
click at [84, 235] on input "18" at bounding box center [79, 239] width 16 height 12
click at [82, 234] on input "180" at bounding box center [79, 239] width 16 height 12
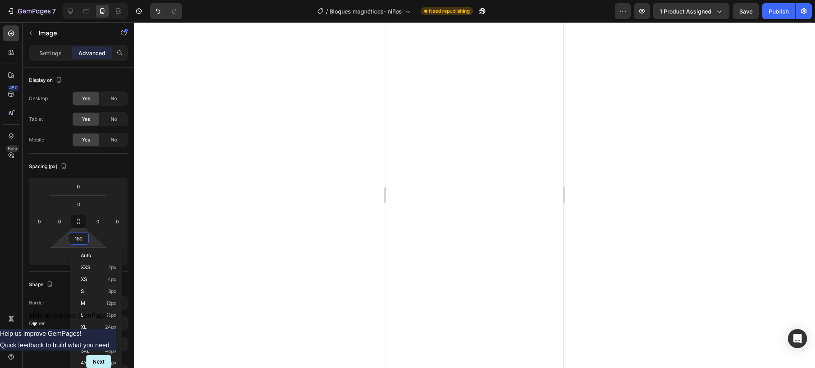
type input "0"
click at [236, 185] on div at bounding box center [474, 195] width 681 height 346
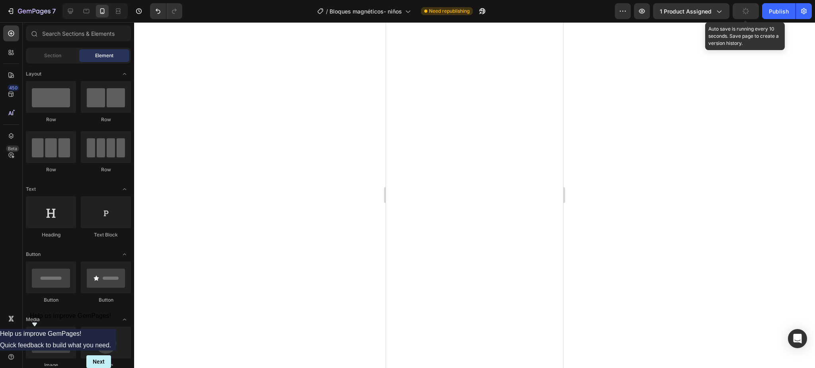
click at [746, 16] on button "button" at bounding box center [745, 11] width 26 height 16
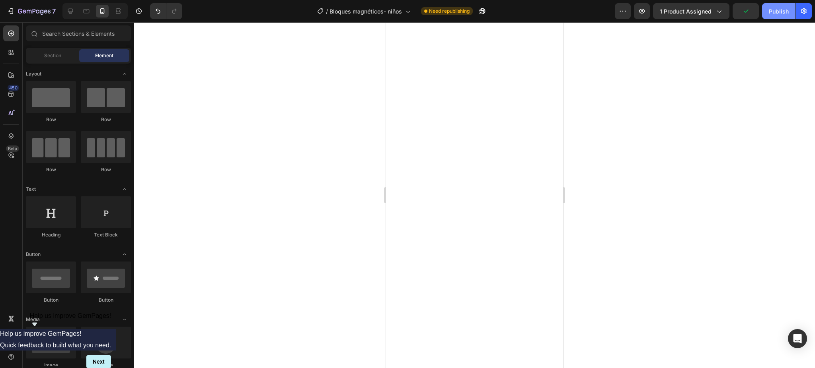
click at [773, 15] on div "Publish" at bounding box center [779, 11] width 20 height 8
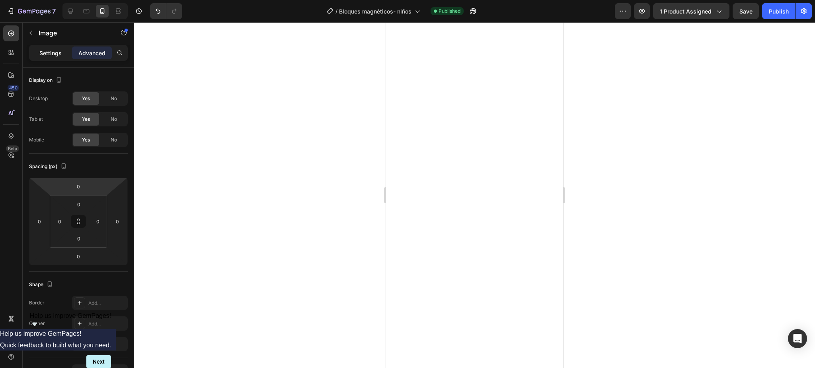
click at [56, 55] on p "Settings" at bounding box center [50, 53] width 22 height 8
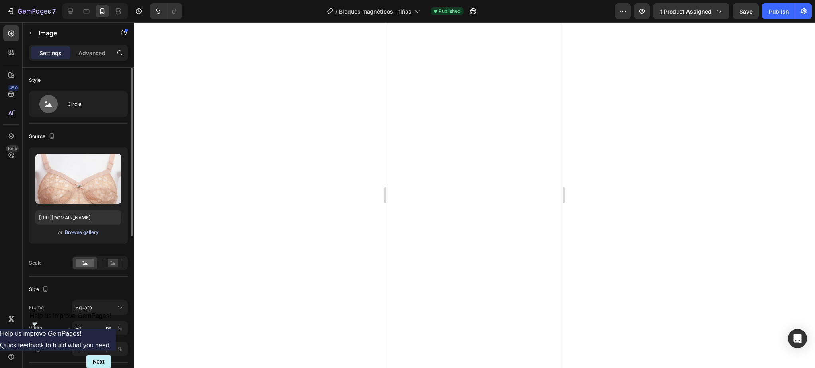
click at [77, 235] on div "Browse gallery" at bounding box center [82, 232] width 34 height 7
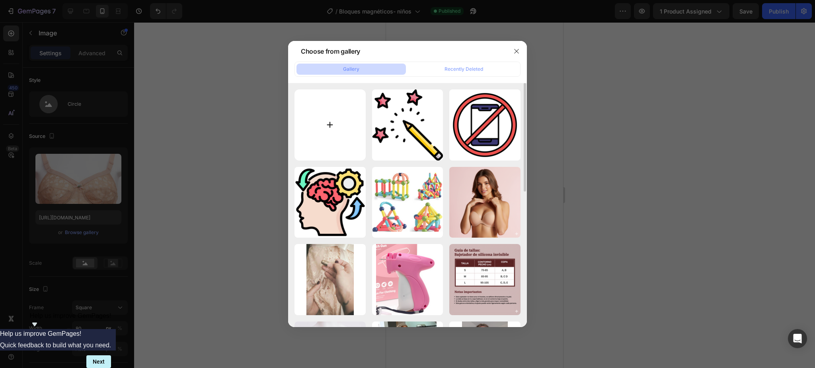
click at [330, 111] on input "file" at bounding box center [329, 125] width 71 height 71
type input "C:\fakepath\No mobile phone icon vector in line style_ Cellphone prohibited, of…"
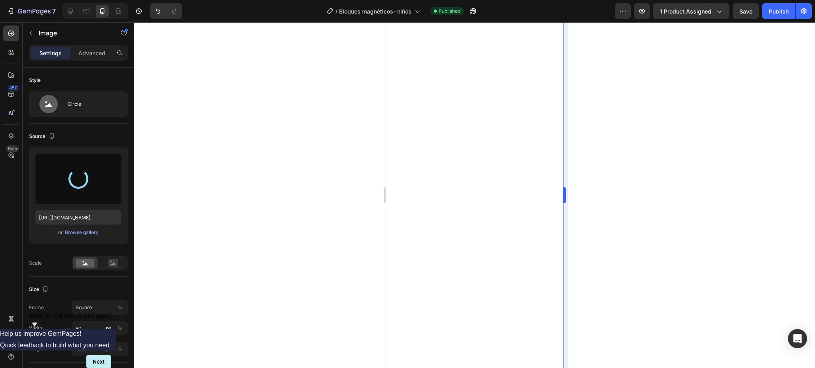
type input "https://cdn.shopify.com/s/files/1/0697/1329/7634/files/gempages_522386473559786…"
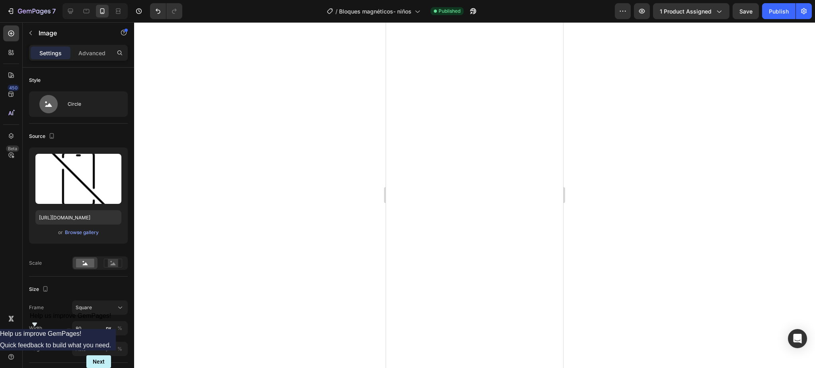
click at [615, 169] on div at bounding box center [474, 195] width 681 height 346
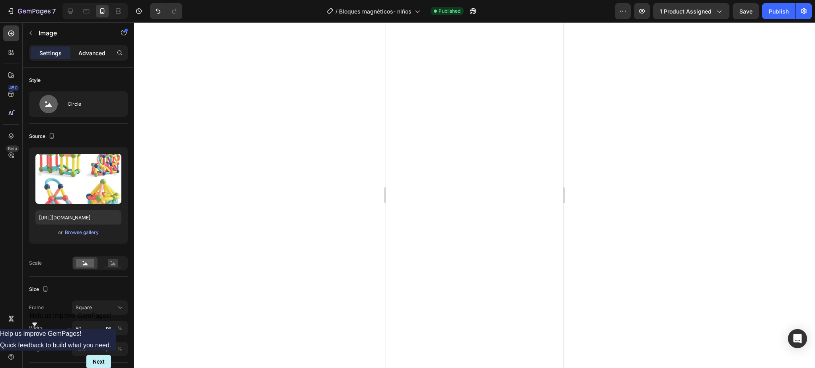
click at [98, 51] on p "Advanced" at bounding box center [91, 53] width 27 height 8
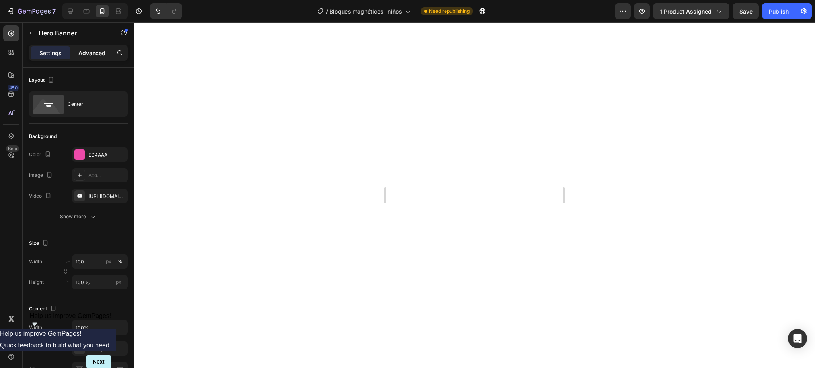
click at [98, 53] on p "Advanced" at bounding box center [91, 53] width 27 height 8
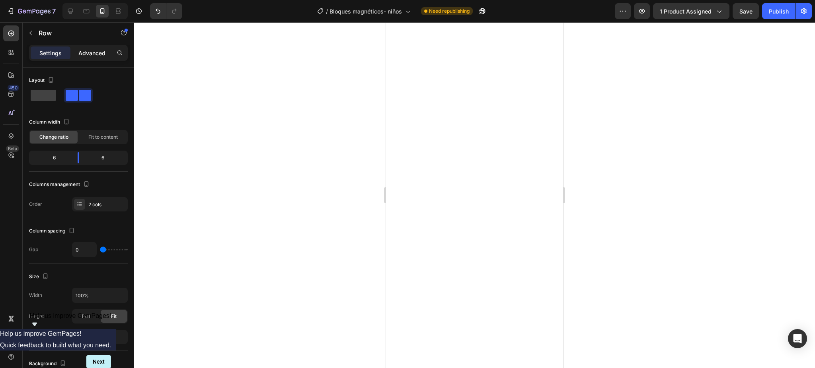
click at [102, 57] on div "Advanced" at bounding box center [92, 53] width 40 height 13
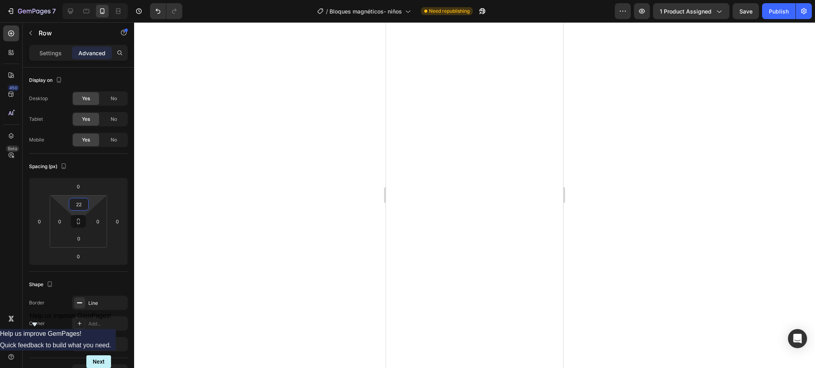
type input "0"
drag, startPoint x: 99, startPoint y: 201, endPoint x: 102, endPoint y: 210, distance: 9.3
click at [102, 0] on html "7 Version history / Bloques magnéticos- niños Need republishing Preview 1 produ…" at bounding box center [407, 0] width 815 height 0
click at [235, 189] on div at bounding box center [474, 195] width 681 height 346
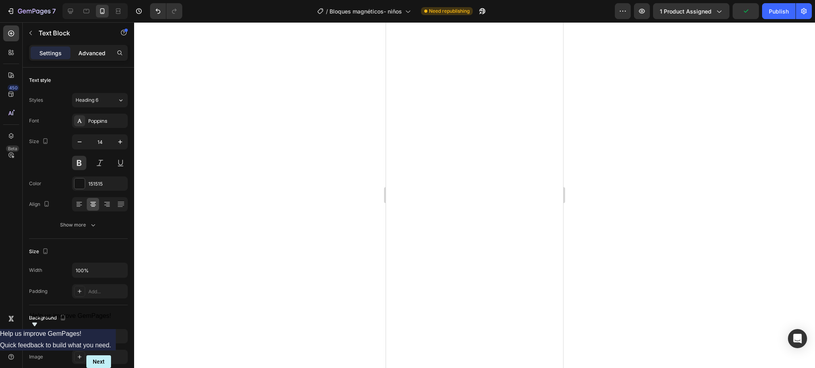
click at [91, 55] on p "Advanced" at bounding box center [91, 53] width 27 height 8
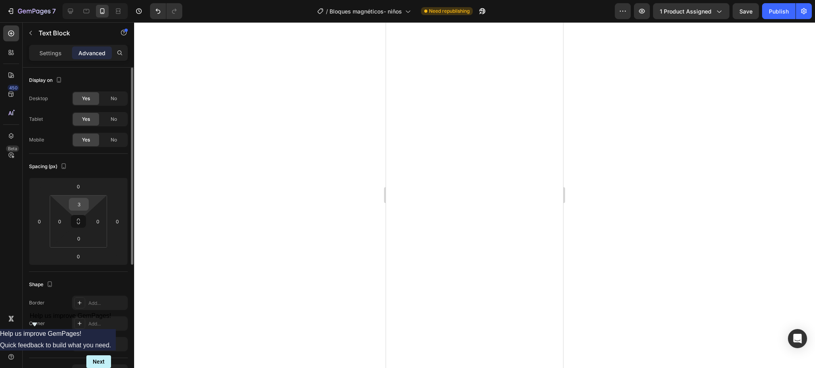
click at [72, 207] on input "3" at bounding box center [79, 205] width 16 height 12
type input "03"
click at [683, 142] on div at bounding box center [474, 195] width 681 height 346
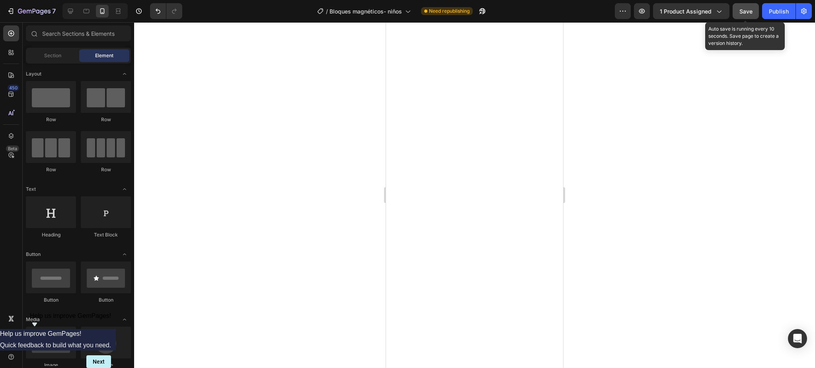
click at [746, 6] on button "Save" at bounding box center [745, 11] width 26 height 16
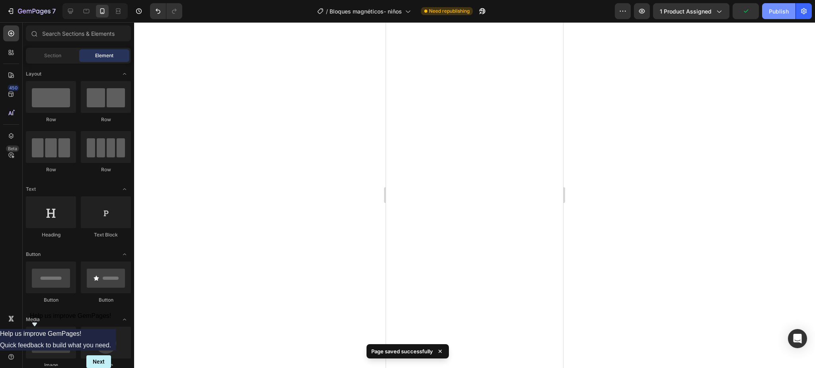
click at [769, 6] on button "Publish" at bounding box center [778, 11] width 33 height 16
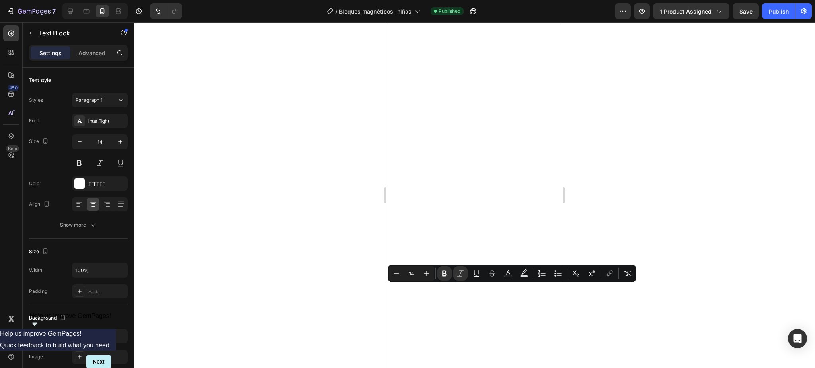
click at [284, 233] on div at bounding box center [474, 195] width 681 height 346
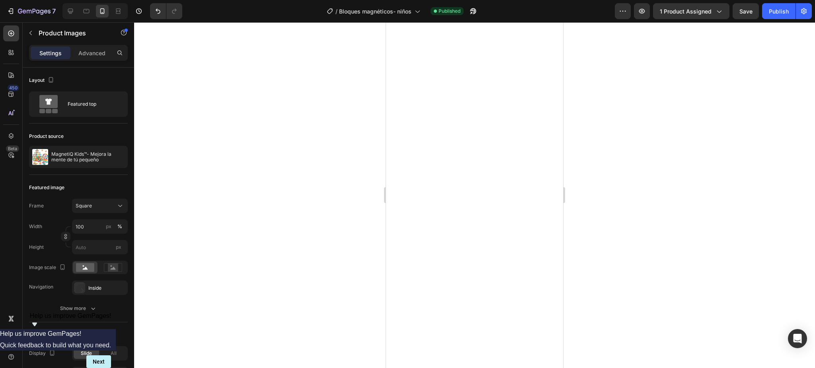
click at [658, 202] on div at bounding box center [474, 195] width 681 height 346
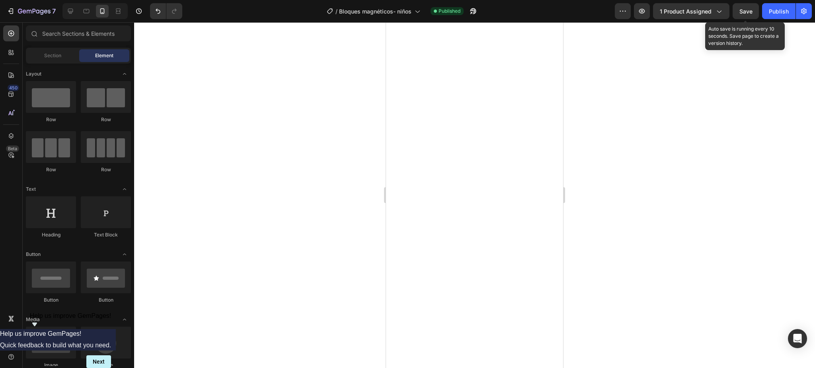
click at [747, 13] on span "Save" at bounding box center [745, 11] width 13 height 7
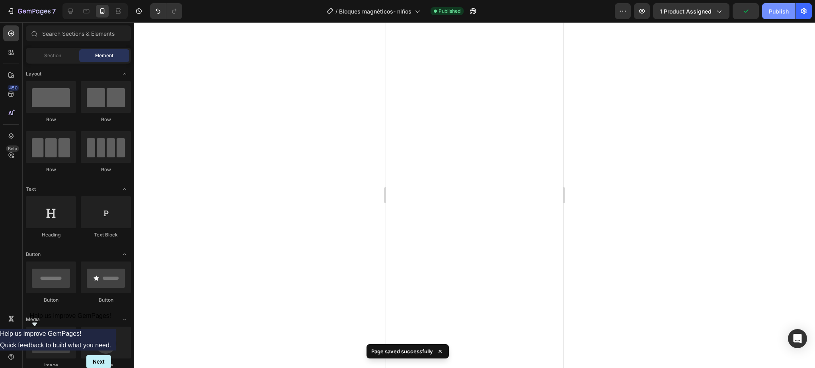
click at [769, 16] on button "Publish" at bounding box center [778, 11] width 33 height 16
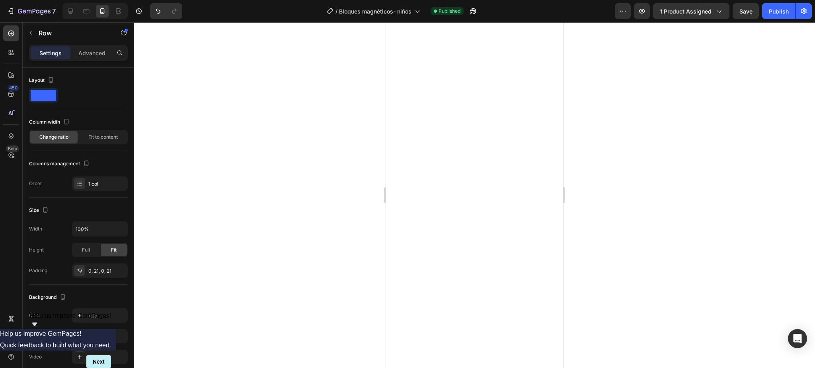
click at [638, 147] on div at bounding box center [474, 195] width 681 height 346
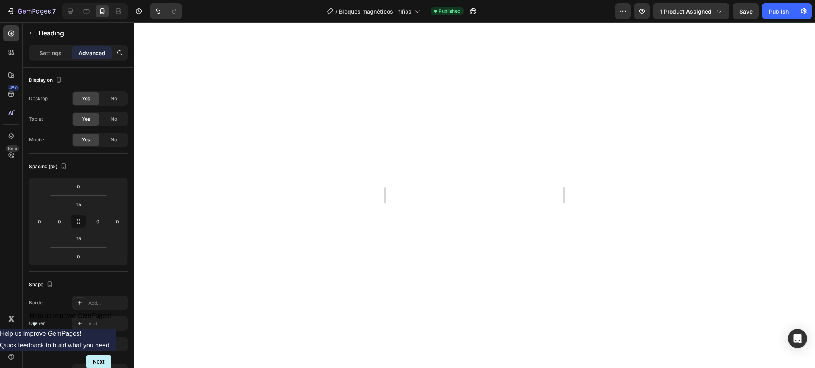
click at [775, 107] on div at bounding box center [474, 195] width 681 height 346
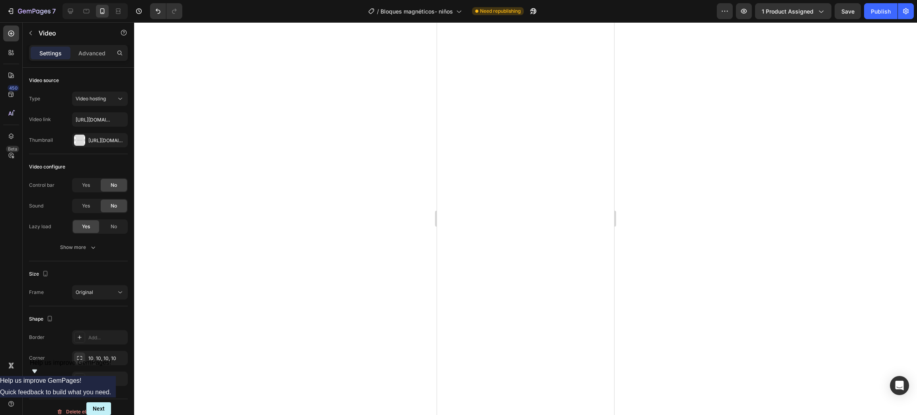
click at [695, 274] on div at bounding box center [525, 218] width 783 height 392
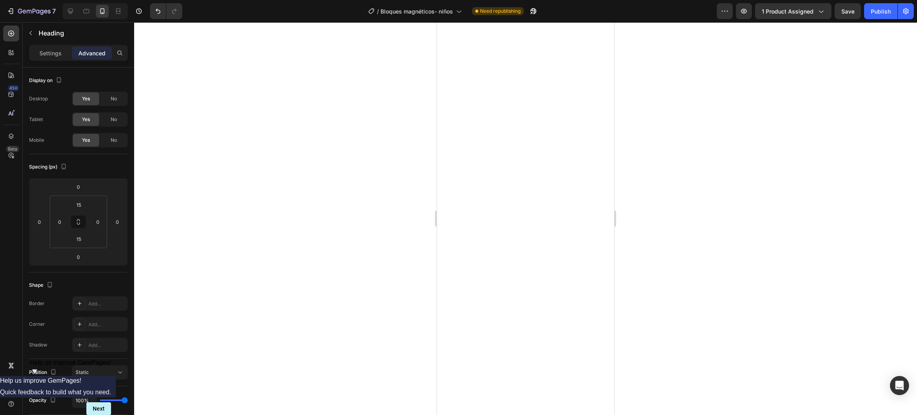
click at [677, 67] on div at bounding box center [525, 218] width 783 height 392
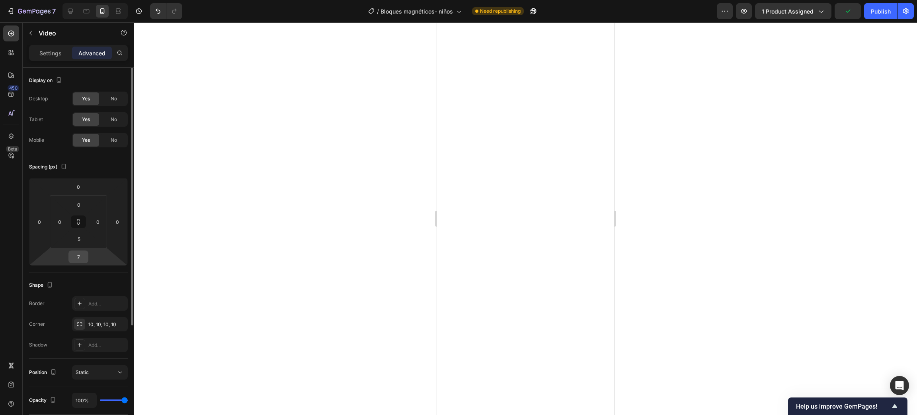
click at [82, 253] on input "7" at bounding box center [78, 257] width 16 height 12
type input "10"
click at [269, 230] on div at bounding box center [525, 218] width 783 height 392
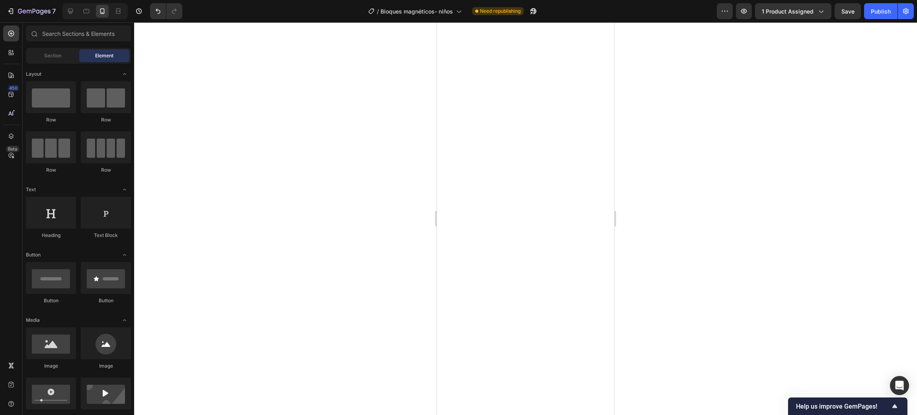
click at [702, 164] on div at bounding box center [525, 218] width 783 height 392
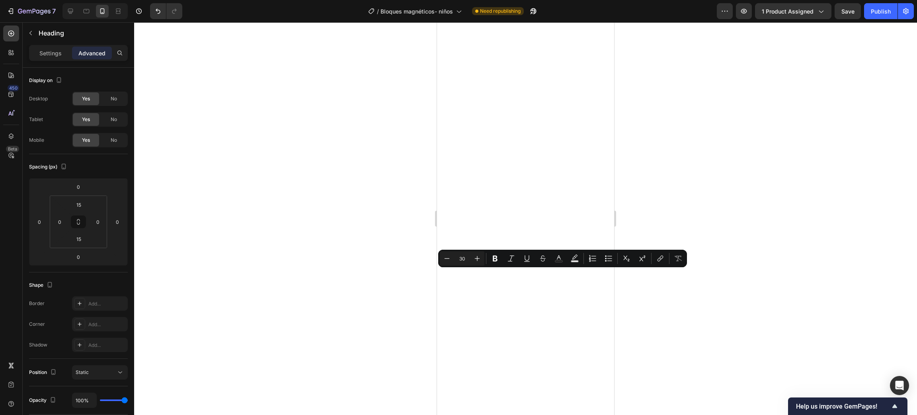
click at [653, 298] on div at bounding box center [525, 218] width 783 height 392
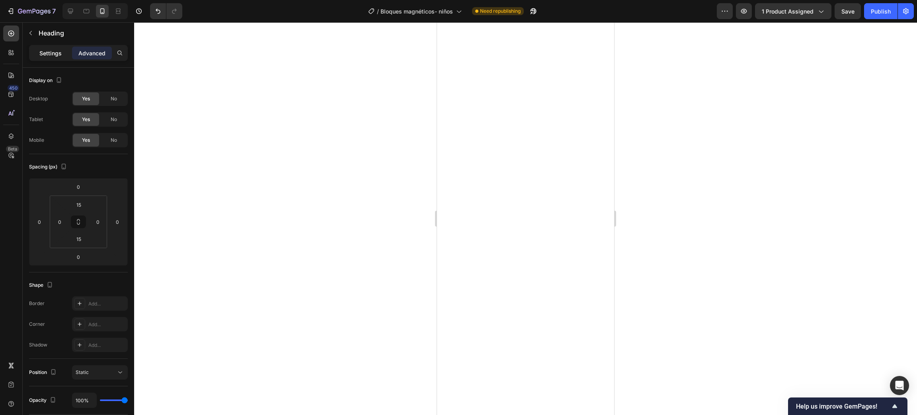
click at [55, 57] on div "Settings" at bounding box center [51, 53] width 40 height 13
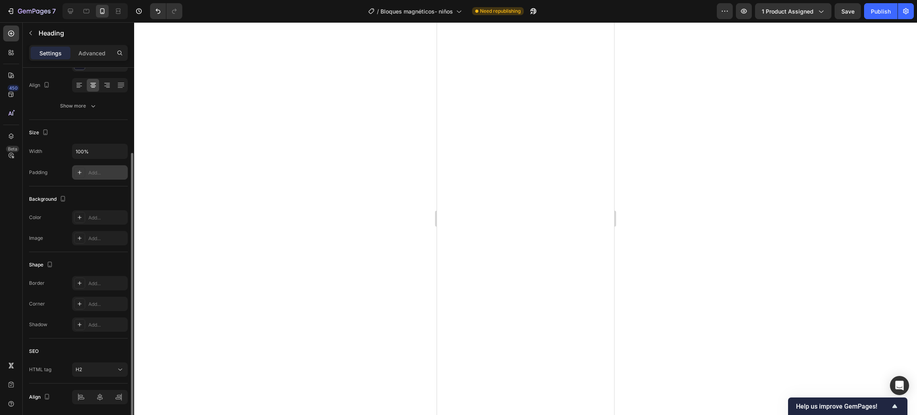
scroll to position [147, 0]
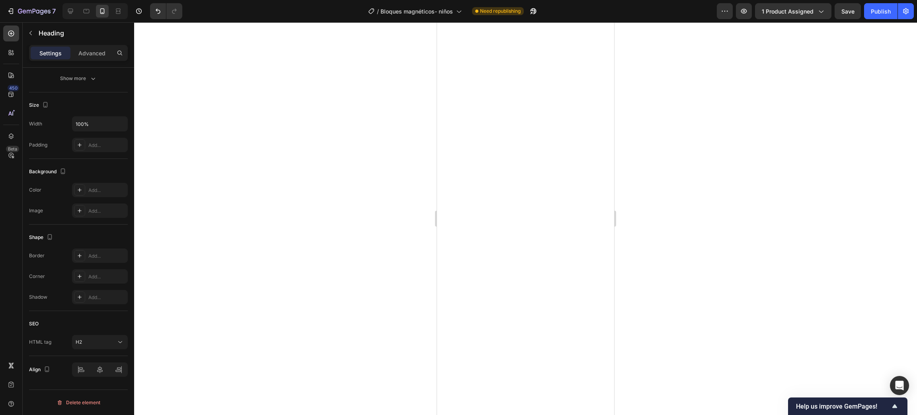
click at [720, 254] on div at bounding box center [525, 218] width 783 height 392
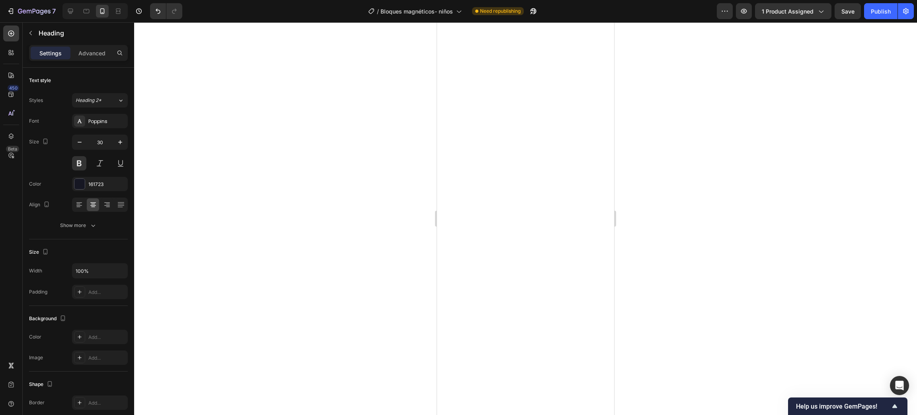
click at [700, 216] on div at bounding box center [525, 218] width 783 height 392
click at [701, 253] on div at bounding box center [525, 218] width 783 height 392
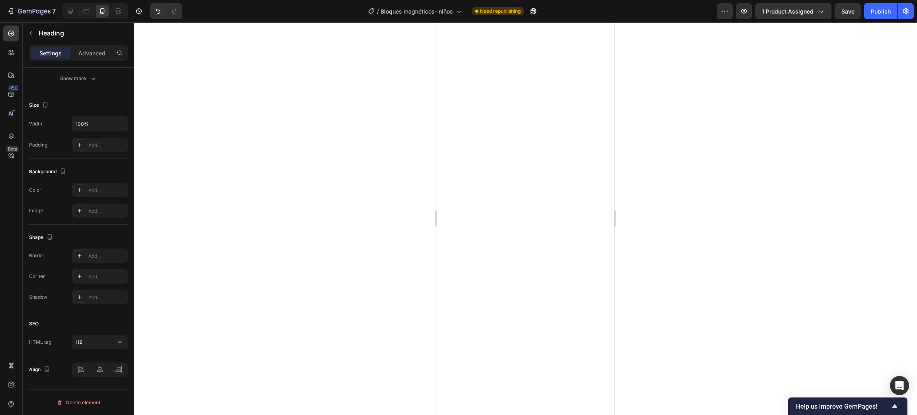
click at [720, 243] on div at bounding box center [525, 218] width 783 height 392
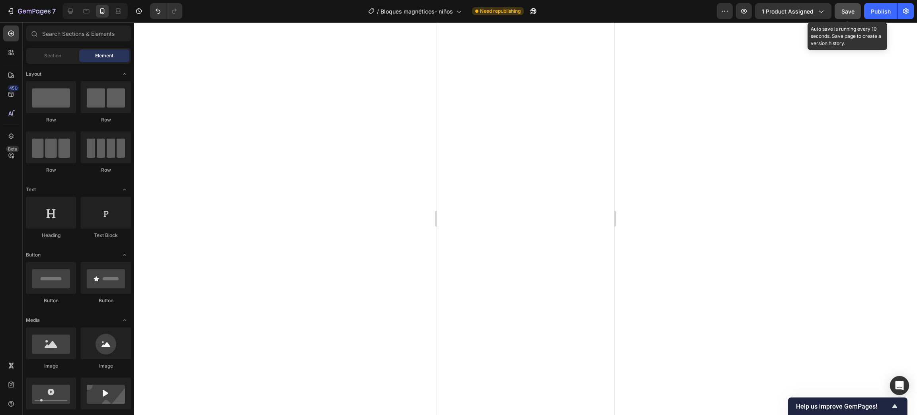
click at [844, 11] on span "Save" at bounding box center [847, 11] width 13 height 7
click at [886, 12] on div "Publish" at bounding box center [880, 11] width 20 height 8
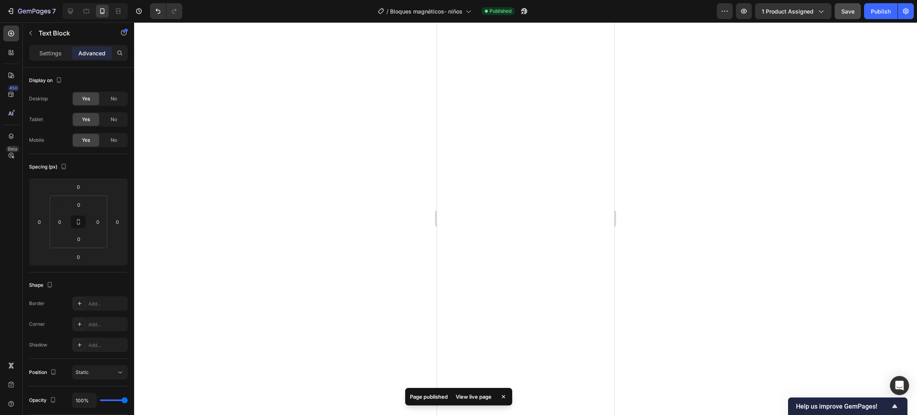
click at [731, 219] on div at bounding box center [525, 218] width 783 height 392
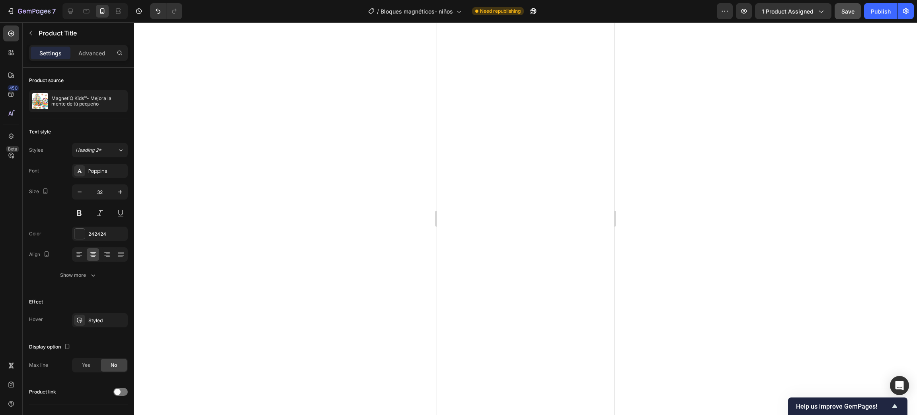
click at [680, 114] on div at bounding box center [525, 218] width 783 height 392
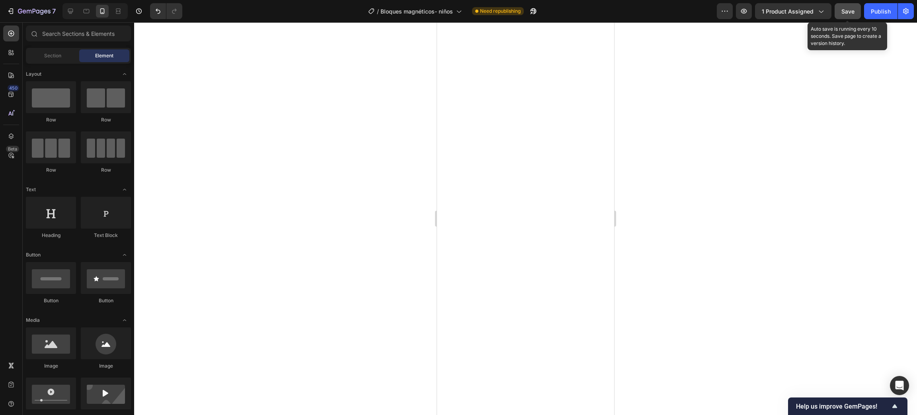
click at [847, 6] on button "Save" at bounding box center [847, 11] width 26 height 16
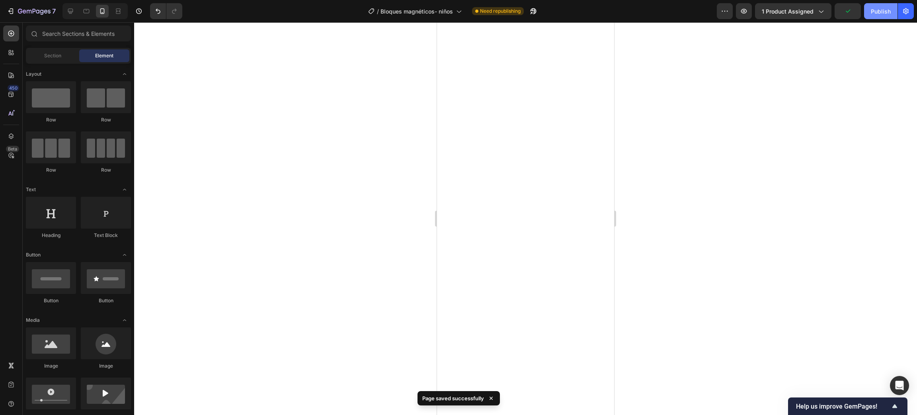
click at [878, 7] on div "Publish" at bounding box center [880, 11] width 20 height 8
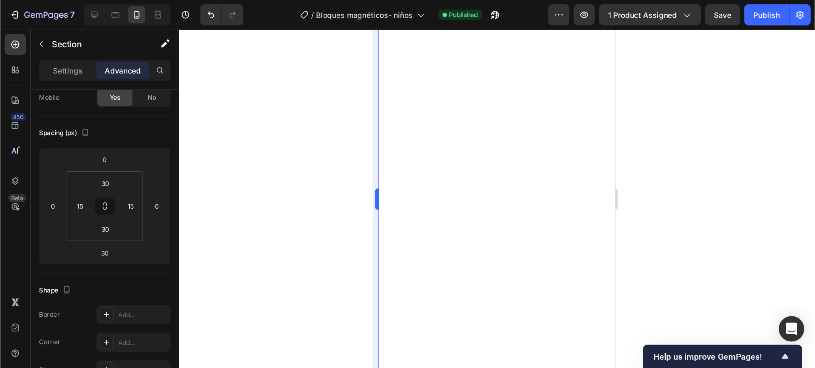
scroll to position [0, 0]
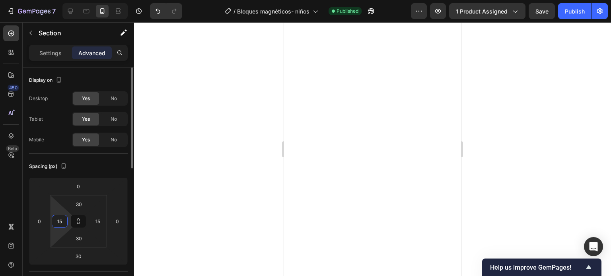
click at [64, 219] on input "15" at bounding box center [60, 222] width 12 height 12
type input "0"
click at [100, 218] on input "15" at bounding box center [98, 222] width 12 height 12
click at [102, 220] on input "150" at bounding box center [98, 222] width 12 height 12
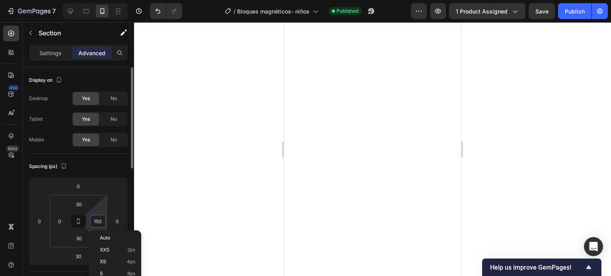
click at [102, 220] on input "150" at bounding box center [98, 222] width 12 height 12
type input "0"
click at [161, 204] on div at bounding box center [372, 149] width 477 height 254
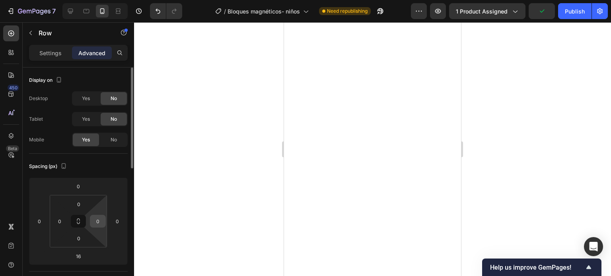
click at [98, 220] on input "0" at bounding box center [98, 222] width 12 height 12
type input "15"
click at [56, 222] on input "0" at bounding box center [60, 222] width 12 height 12
type input "15"
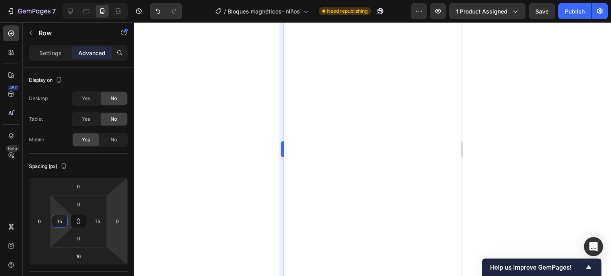
click at [235, 185] on div at bounding box center [372, 149] width 477 height 254
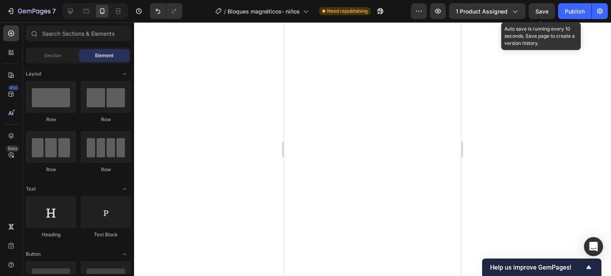
click at [542, 12] on span "Save" at bounding box center [541, 11] width 13 height 7
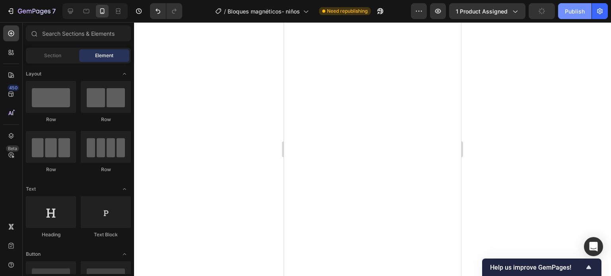
click at [563, 11] on button "Publish" at bounding box center [574, 11] width 33 height 16
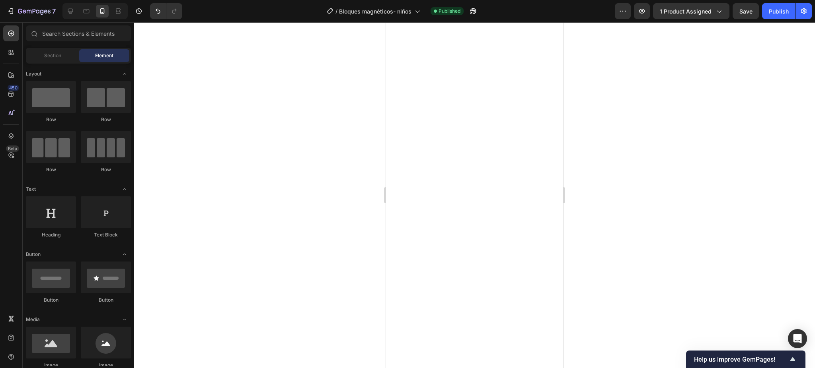
click at [596, 100] on div at bounding box center [474, 195] width 681 height 346
click at [474, 12] on icon "button" at bounding box center [473, 11] width 6 height 6
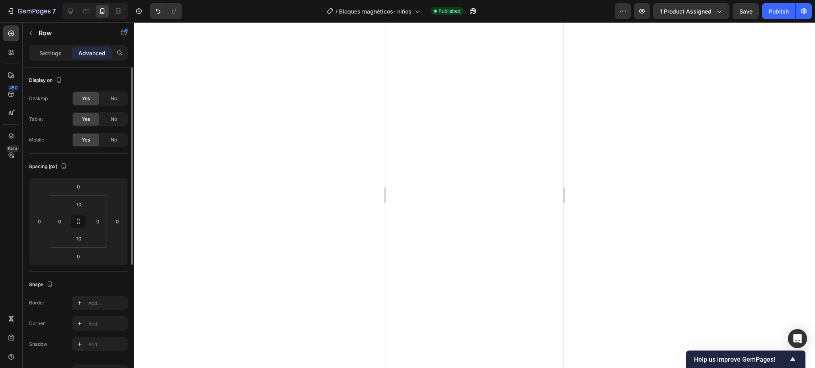
click at [58, 51] on p "Settings" at bounding box center [50, 53] width 22 height 8
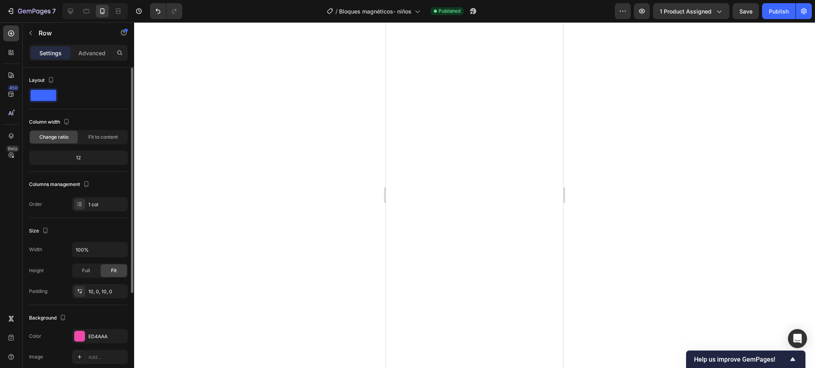
scroll to position [141, 0]
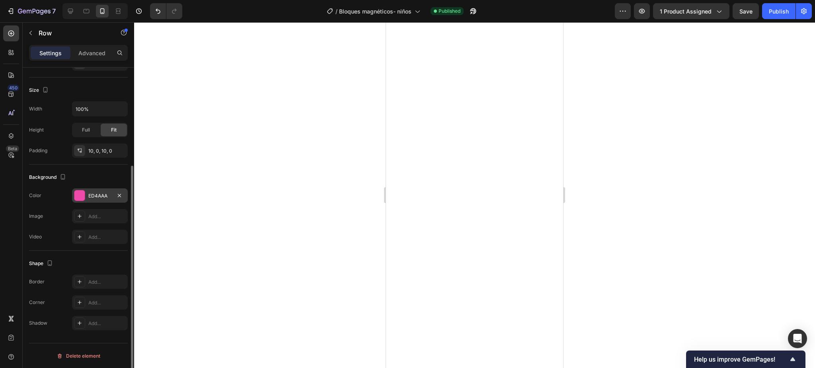
click at [84, 196] on div at bounding box center [79, 196] width 10 height 10
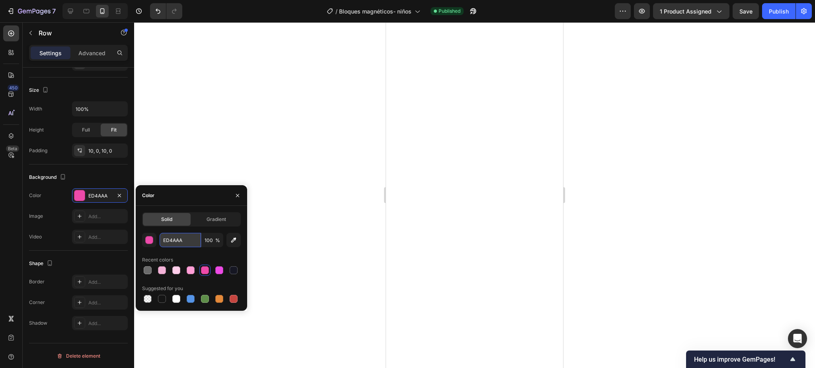
click at [166, 239] on input "ED4AAA" at bounding box center [180, 240] width 41 height 14
paste input "#1ABC9C"
type input "#1ABC9C"
click at [245, 123] on div at bounding box center [474, 195] width 681 height 346
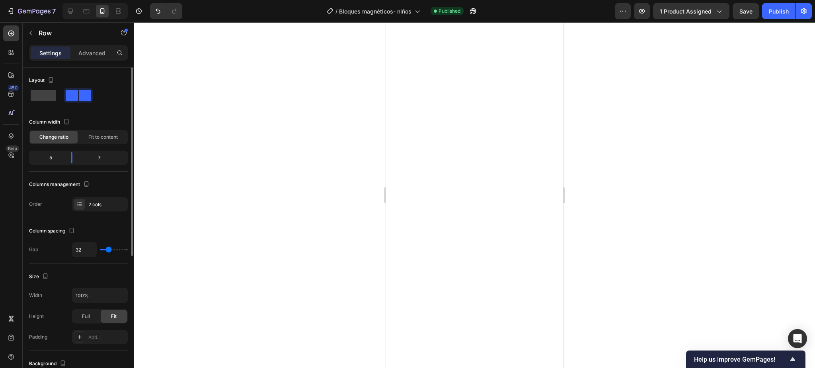
scroll to position [232, 0]
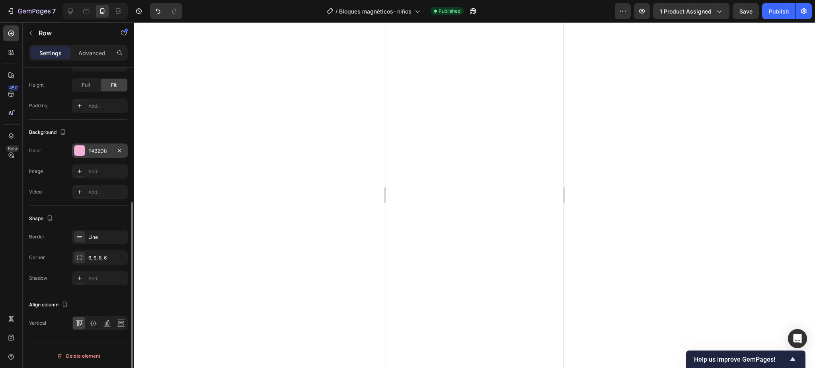
click at [80, 157] on div "F4B2D8" at bounding box center [100, 151] width 56 height 14
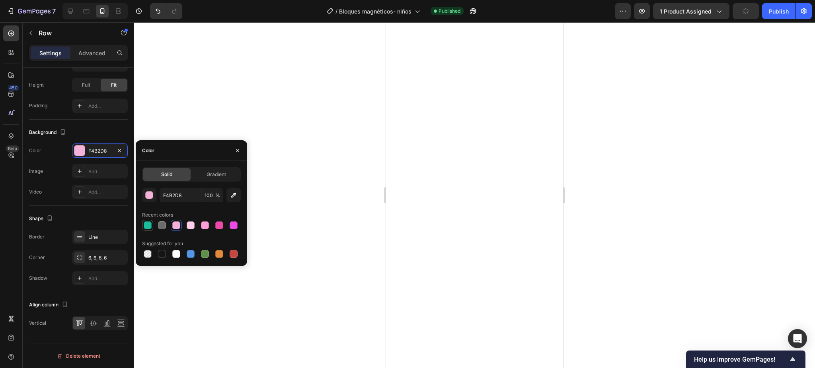
click at [149, 224] on div at bounding box center [148, 226] width 8 height 8
type input "1ABC9C"
click at [672, 205] on div at bounding box center [474, 195] width 681 height 346
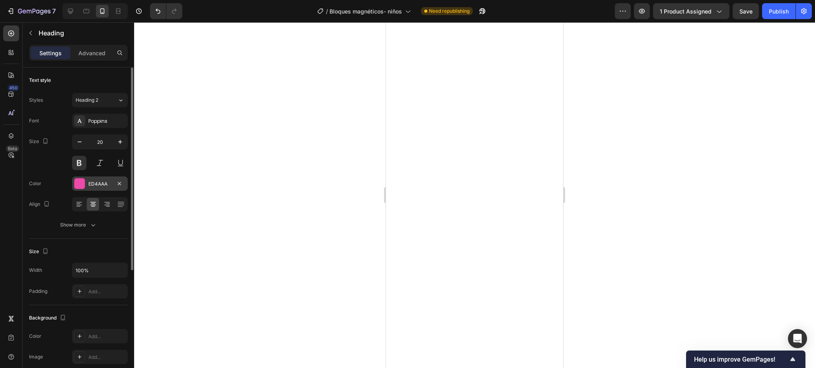
click at [78, 190] on div "ED4AAA" at bounding box center [100, 184] width 56 height 14
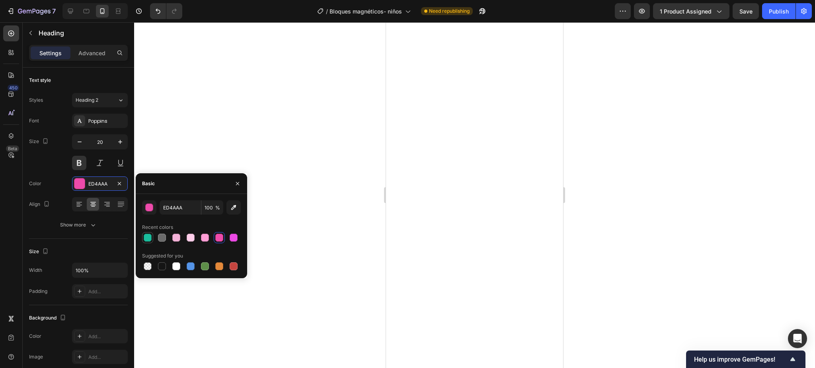
click at [145, 234] on div at bounding box center [148, 238] width 8 height 8
type input "1ABC9C"
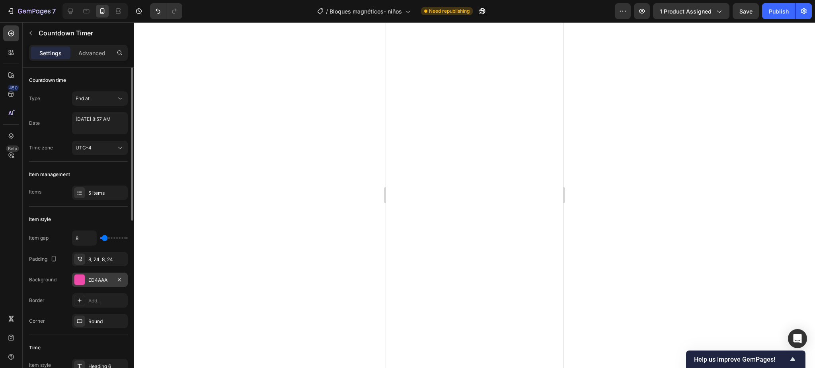
click at [76, 286] on div "ED4AAA" at bounding box center [100, 280] width 56 height 14
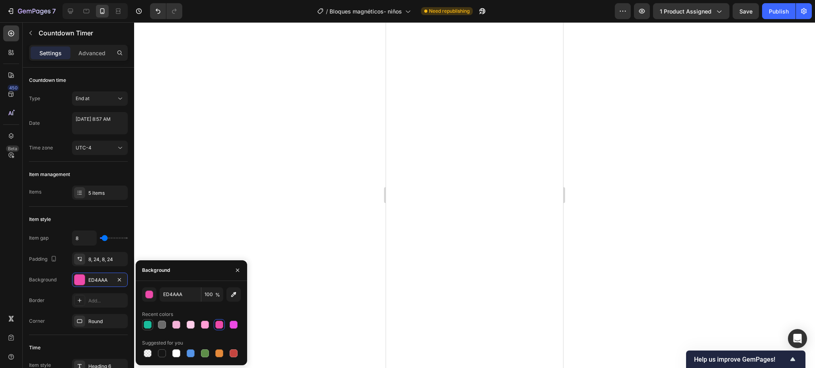
click at [148, 320] on div at bounding box center [147, 324] width 11 height 11
type input "1ABC9C"
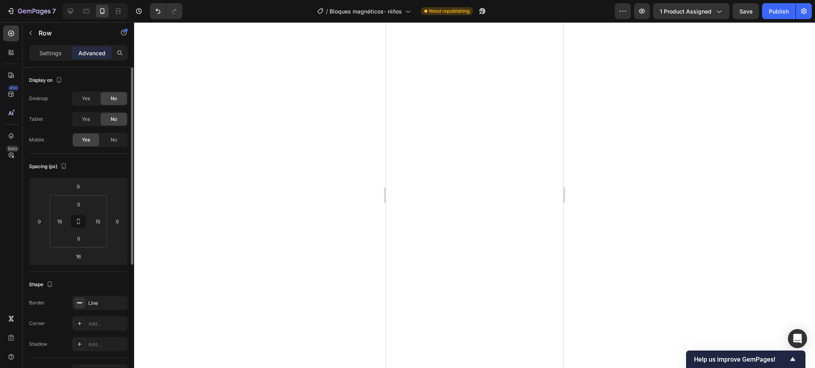
scroll to position [106, 0]
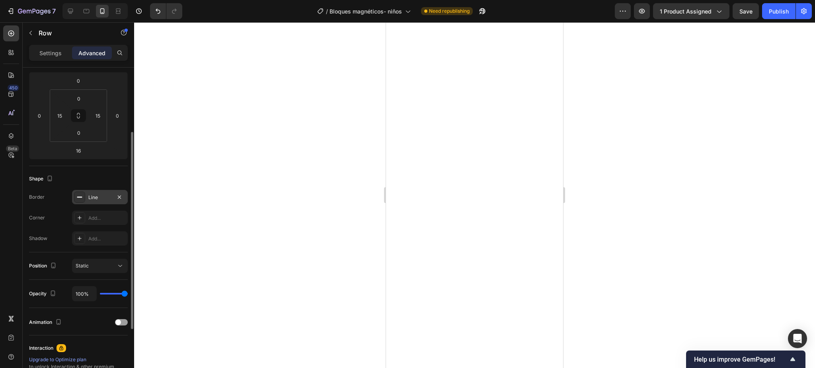
click at [75, 195] on div at bounding box center [79, 197] width 11 height 11
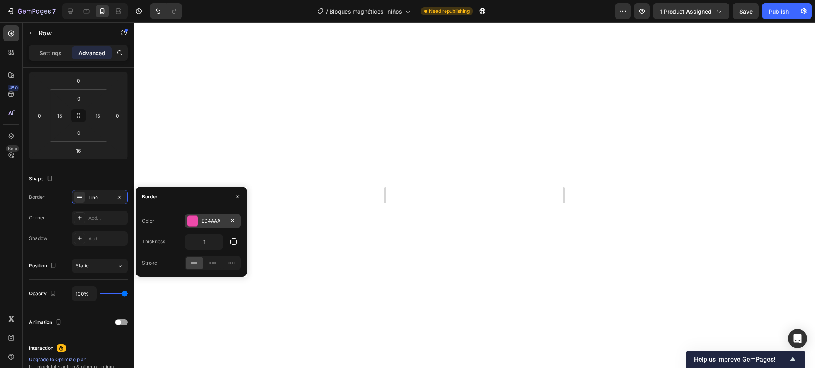
click at [192, 220] on div at bounding box center [192, 221] width 10 height 10
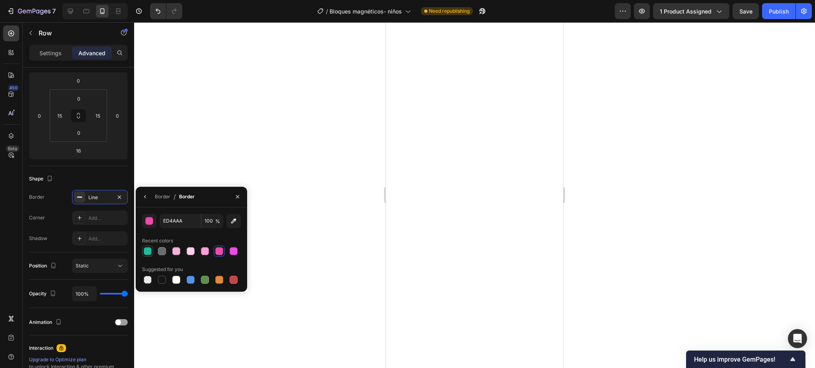
click at [142, 251] on div at bounding box center [147, 251] width 11 height 11
type input "1ABC9C"
click at [201, 144] on div at bounding box center [474, 195] width 681 height 346
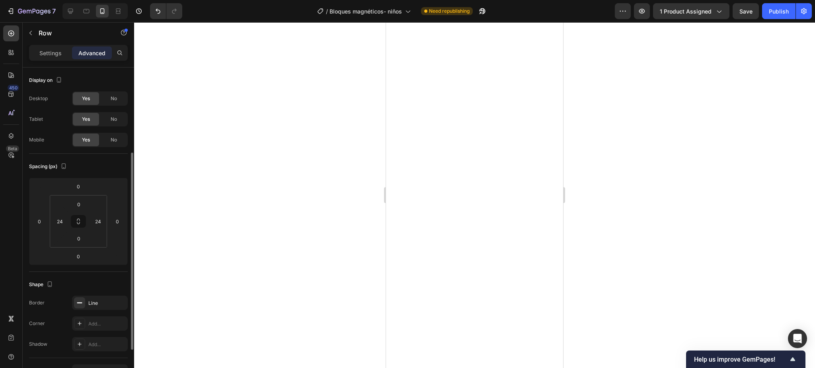
scroll to position [53, 0]
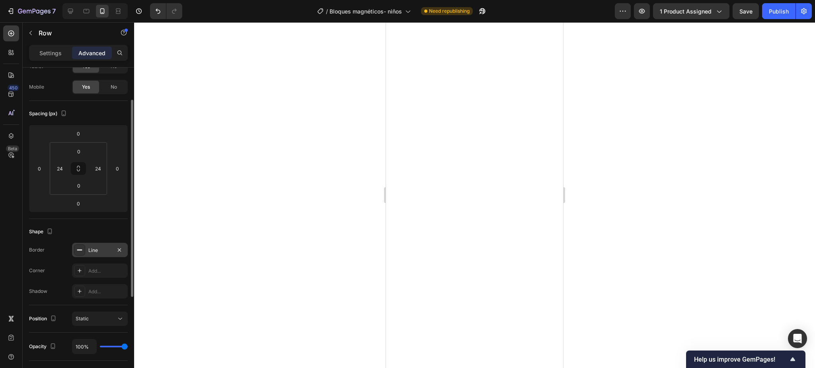
click at [75, 255] on div at bounding box center [79, 250] width 11 height 11
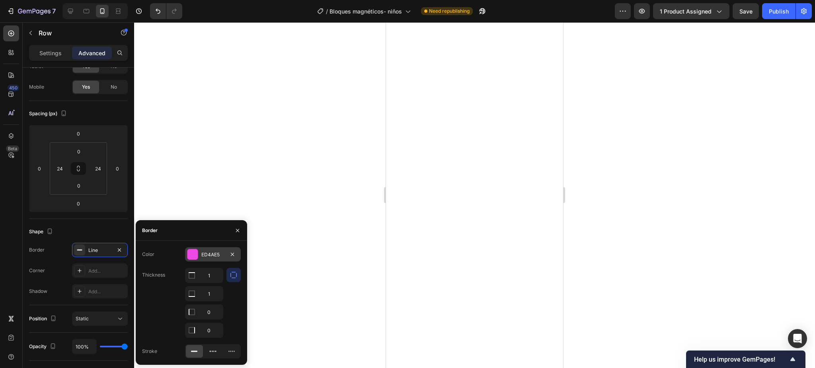
click at [200, 252] on div "ED4AE5" at bounding box center [213, 254] width 56 height 14
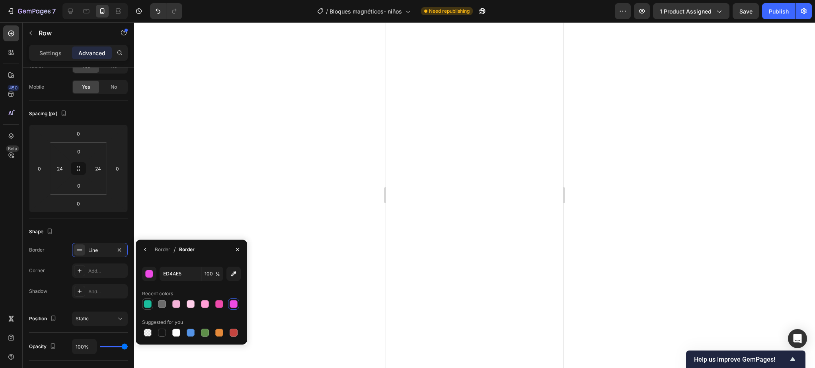
click at [149, 304] on div at bounding box center [148, 304] width 8 height 8
type input "1ABC9C"
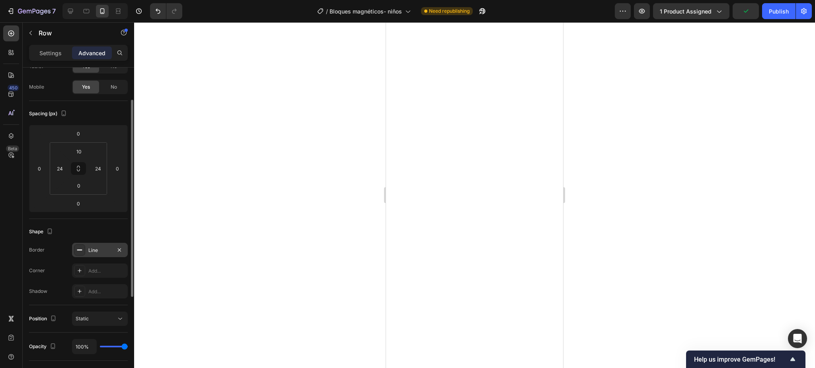
click at [74, 256] on div "Line" at bounding box center [100, 250] width 56 height 14
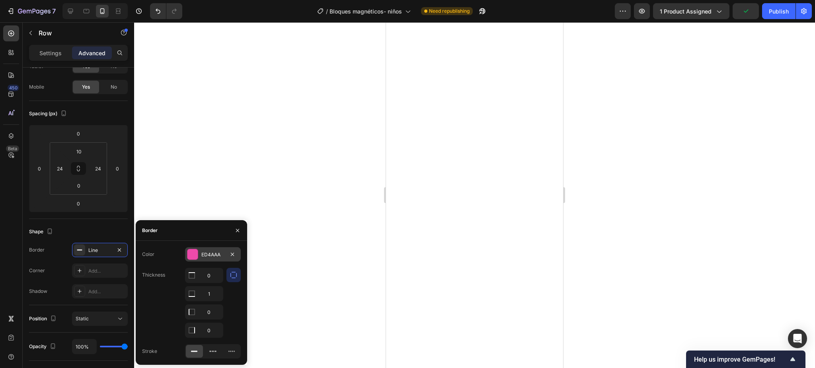
click at [189, 257] on div at bounding box center [192, 254] width 10 height 10
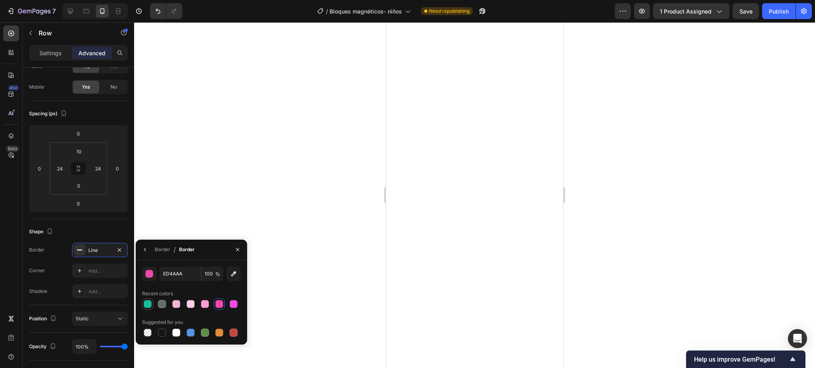
click at [146, 304] on div at bounding box center [148, 304] width 8 height 8
type input "1ABC9C"
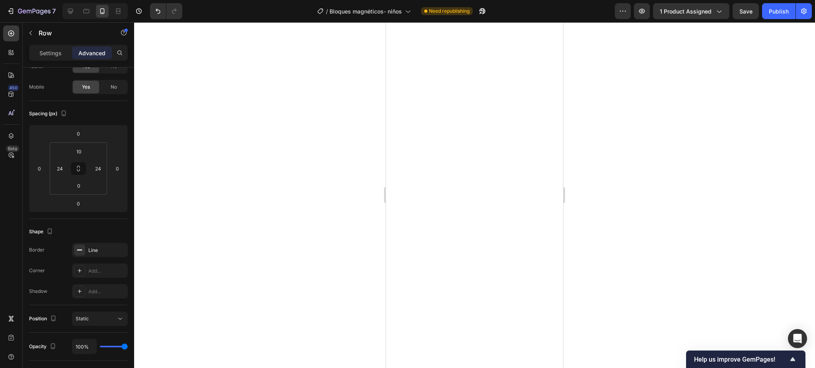
click at [337, 175] on div at bounding box center [474, 195] width 681 height 346
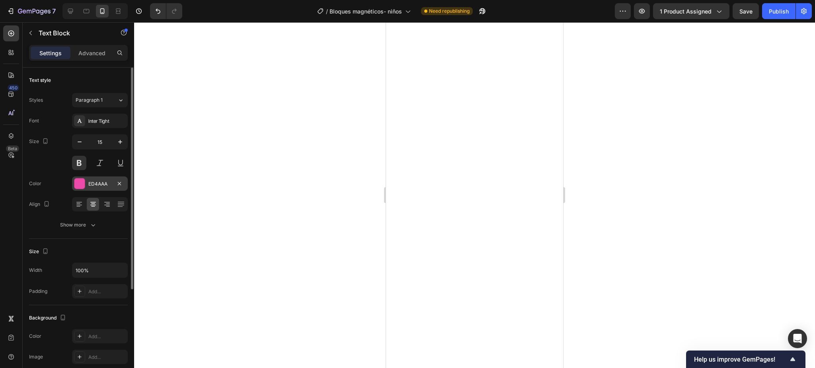
click at [85, 182] on div at bounding box center [79, 183] width 11 height 11
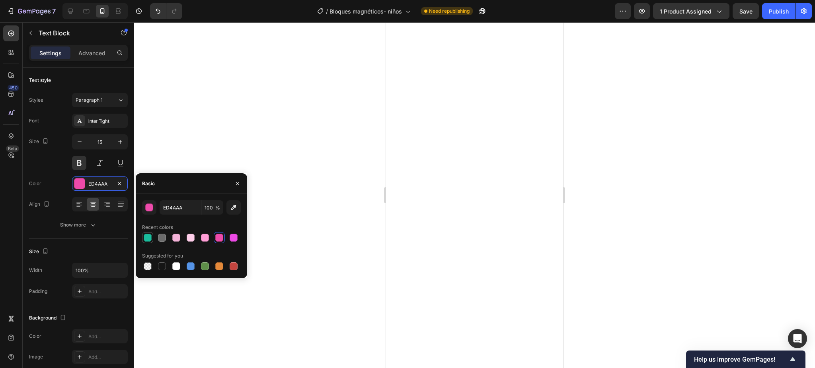
click at [142, 238] on div at bounding box center [147, 237] width 11 height 11
type input "1ABC9C"
click at [211, 147] on div at bounding box center [474, 195] width 681 height 346
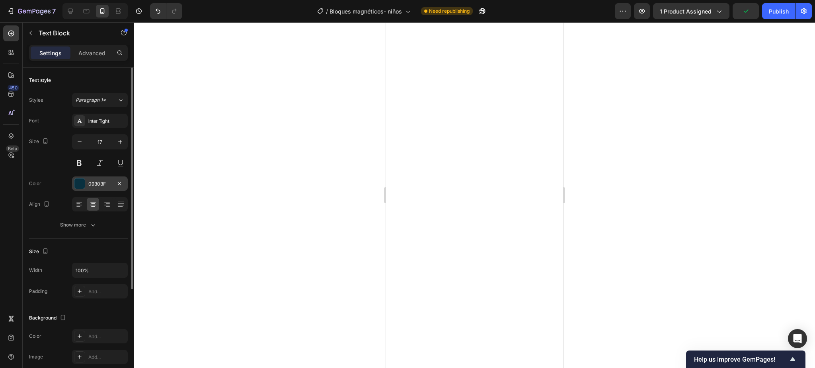
click at [81, 188] on div at bounding box center [79, 184] width 10 height 10
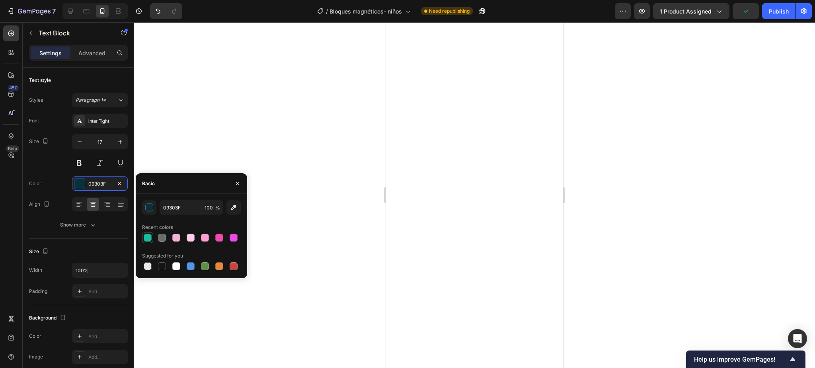
click at [142, 241] on div at bounding box center [147, 237] width 11 height 11
type input "1ABC9C"
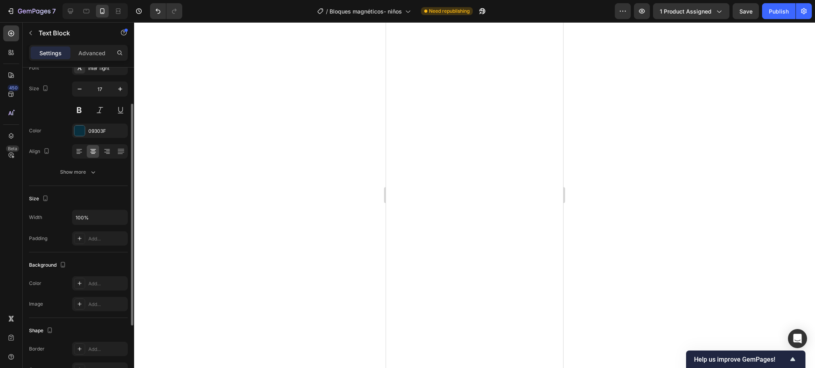
click at [79, 140] on div "Font Inter Tight Size 17 Color 09303F Align Show more" at bounding box center [78, 120] width 99 height 119
click at [79, 136] on div "09303F" at bounding box center [100, 131] width 56 height 14
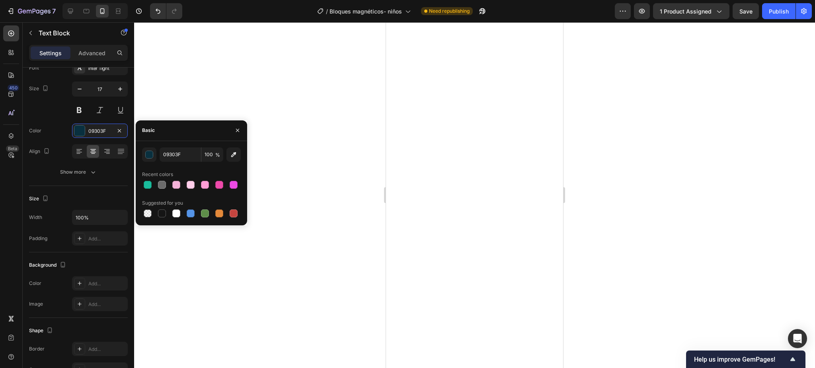
click at [146, 178] on div "Recent colors" at bounding box center [157, 174] width 31 height 7
click at [148, 183] on div at bounding box center [148, 185] width 8 height 8
type input "1ABC9C"
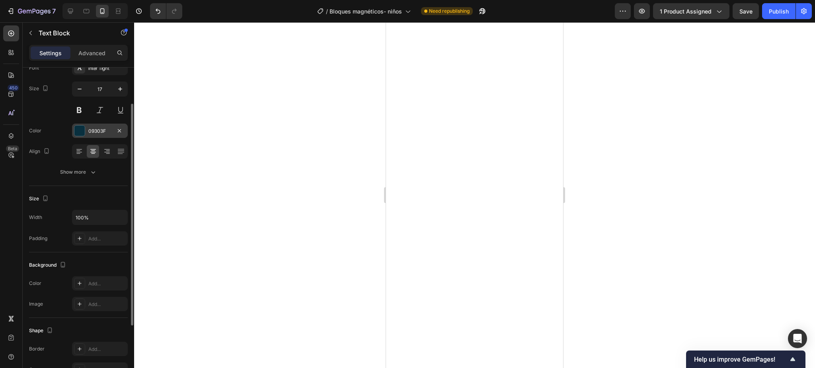
click at [77, 132] on div at bounding box center [79, 131] width 10 height 10
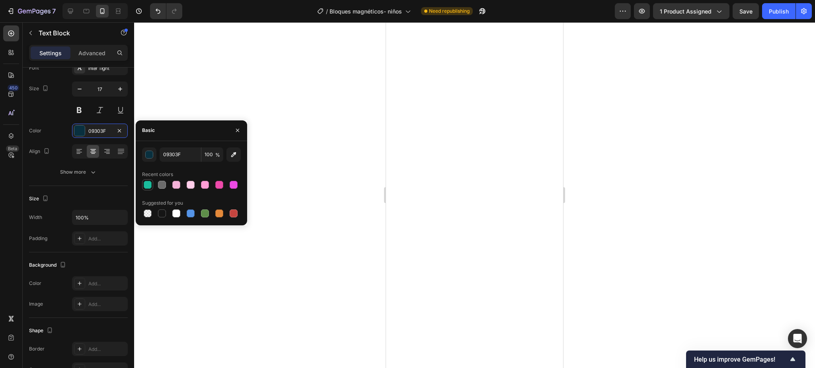
click at [146, 182] on div at bounding box center [148, 185] width 8 height 8
type input "1ABC9C"
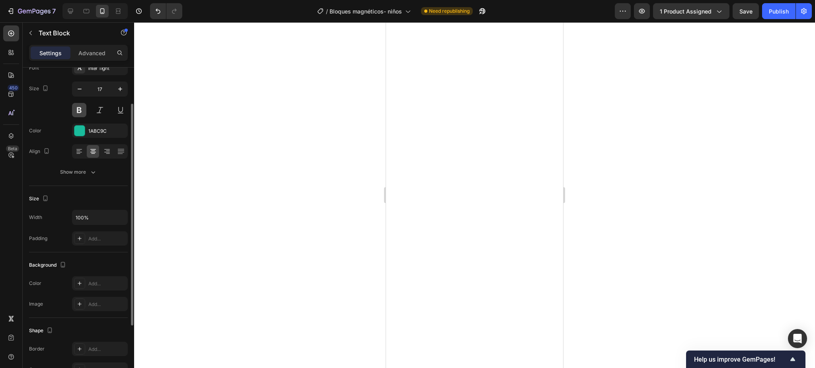
click at [80, 105] on button at bounding box center [79, 110] width 14 height 14
click at [81, 112] on button at bounding box center [79, 110] width 14 height 14
click at [82, 112] on button at bounding box center [79, 110] width 14 height 14
click at [334, 181] on div at bounding box center [474, 195] width 681 height 346
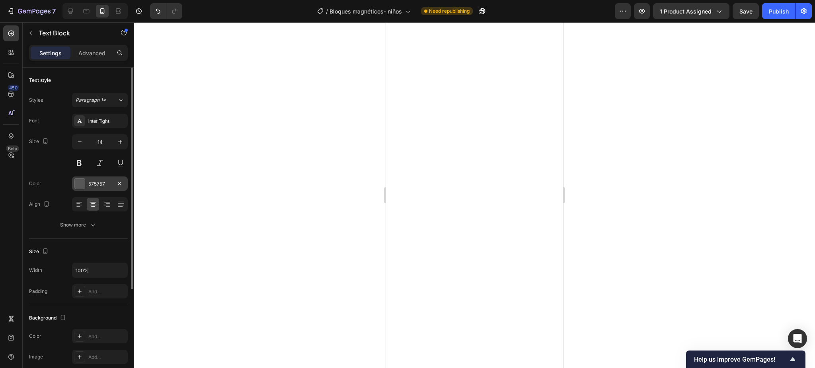
click at [88, 177] on div "575757" at bounding box center [100, 184] width 56 height 14
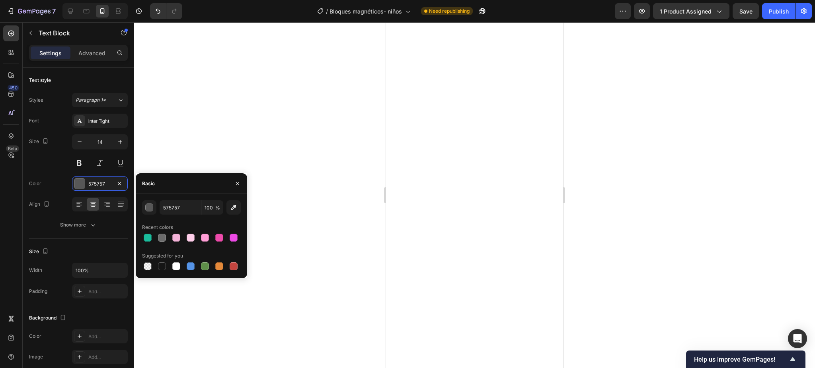
click at [165, 260] on div "Suggested for you" at bounding box center [191, 256] width 99 height 13
click at [165, 261] on div at bounding box center [161, 266] width 11 height 11
type input "151515"
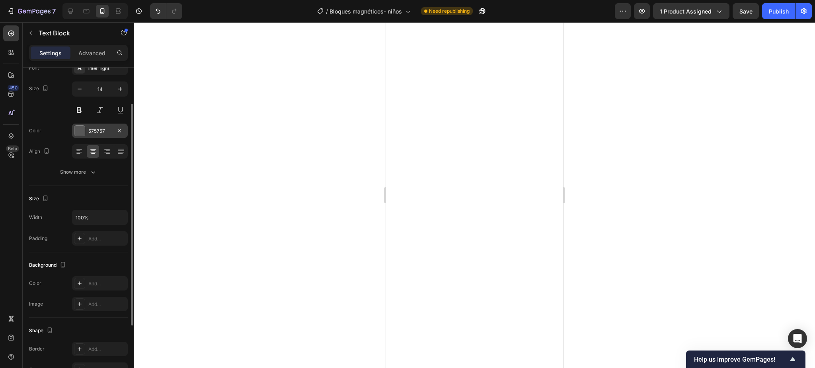
click at [80, 127] on div at bounding box center [79, 131] width 10 height 10
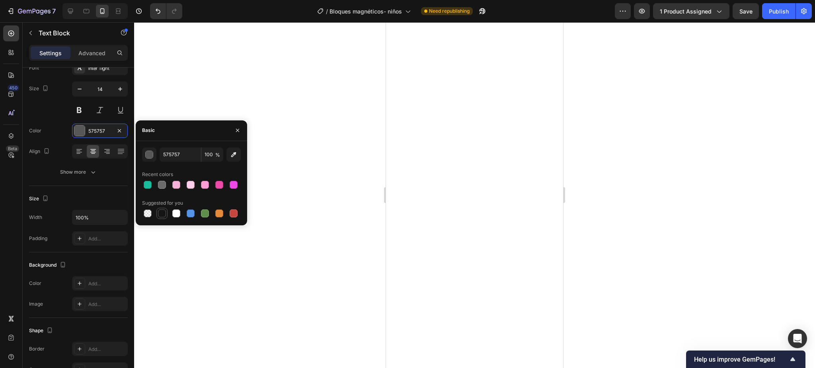
click at [165, 210] on div at bounding box center [162, 214] width 8 height 8
type input "151515"
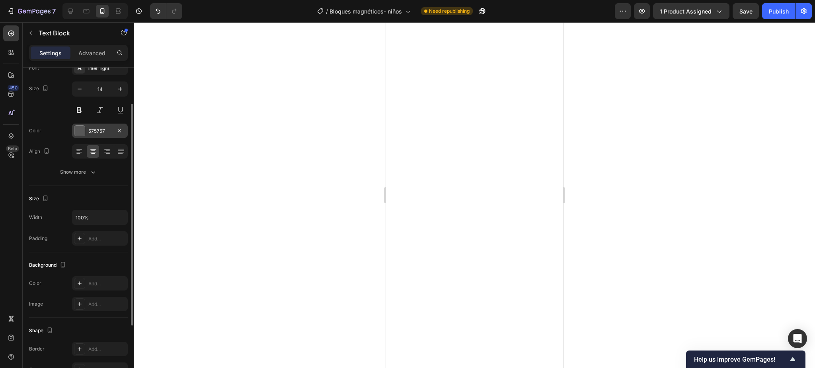
click at [79, 136] on div "575757" at bounding box center [100, 131] width 56 height 14
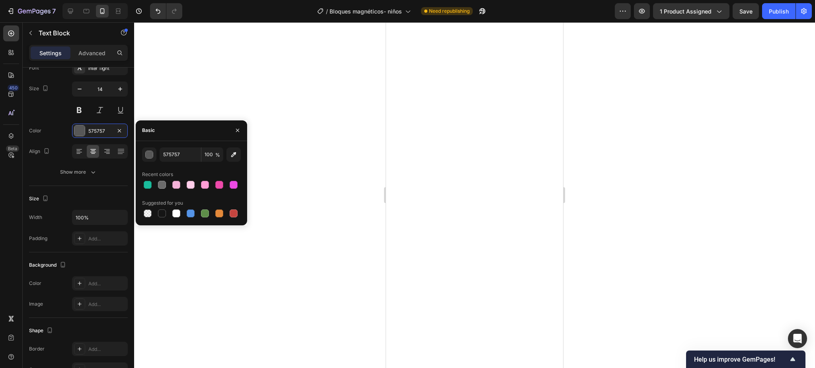
click at [158, 210] on div at bounding box center [162, 214] width 8 height 8
type input "151515"
click at [299, 178] on div at bounding box center [474, 195] width 681 height 346
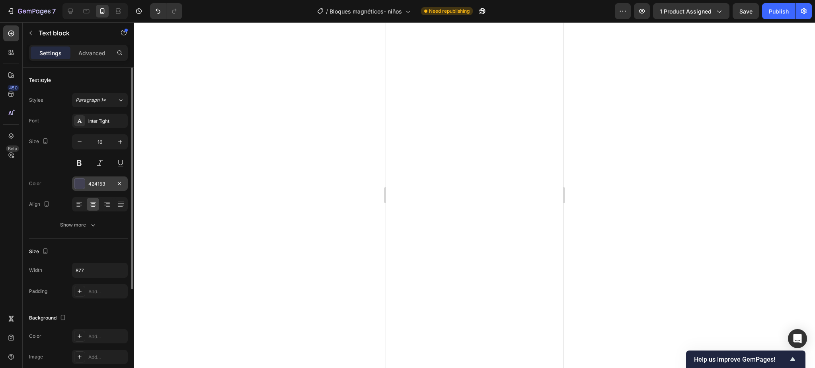
click at [78, 181] on div at bounding box center [79, 184] width 10 height 10
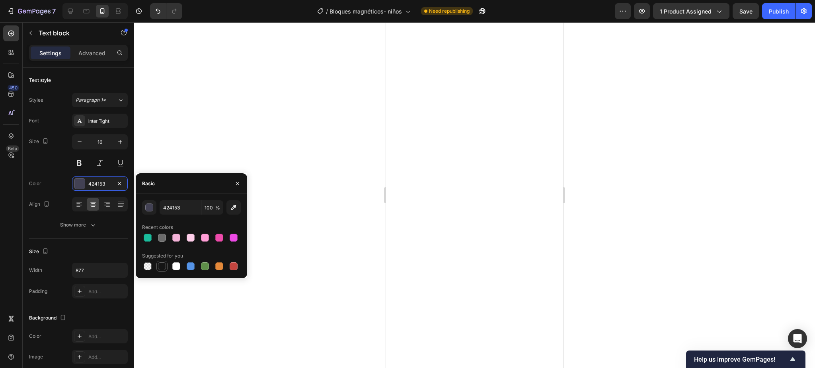
click at [160, 265] on div at bounding box center [162, 267] width 8 height 8
type input "151515"
click at [247, 124] on div at bounding box center [474, 195] width 681 height 346
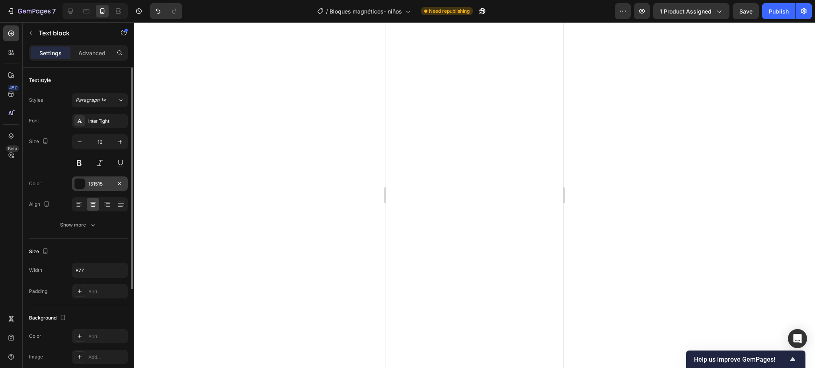
click at [82, 180] on div at bounding box center [79, 184] width 10 height 10
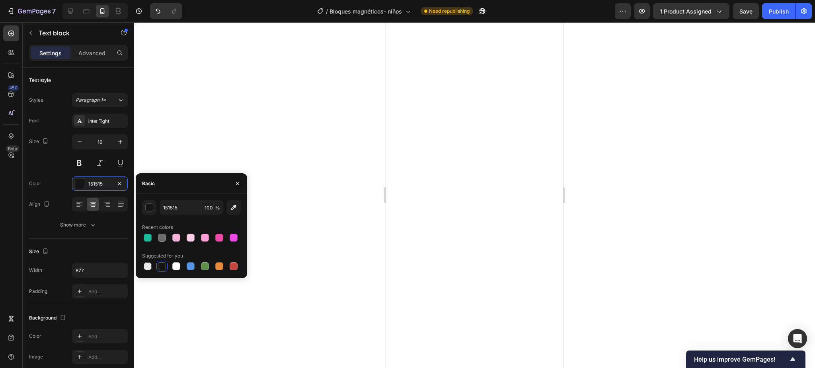
click at [314, 93] on div at bounding box center [474, 195] width 681 height 346
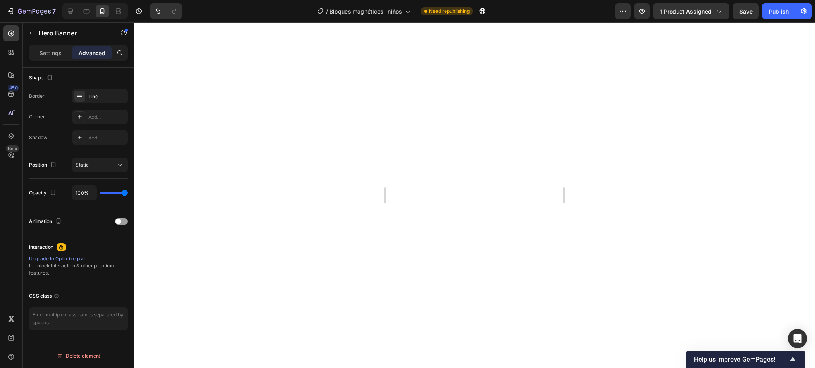
scroll to position [0, 0]
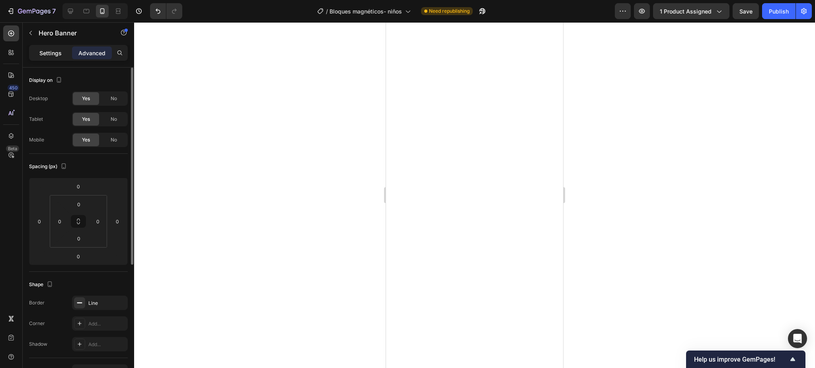
drag, startPoint x: 56, startPoint y: 59, endPoint x: 53, endPoint y: 55, distance: 6.0
click at [55, 57] on div "Settings Advanced" at bounding box center [78, 53] width 99 height 16
click at [53, 55] on p "Settings" at bounding box center [50, 53] width 22 height 8
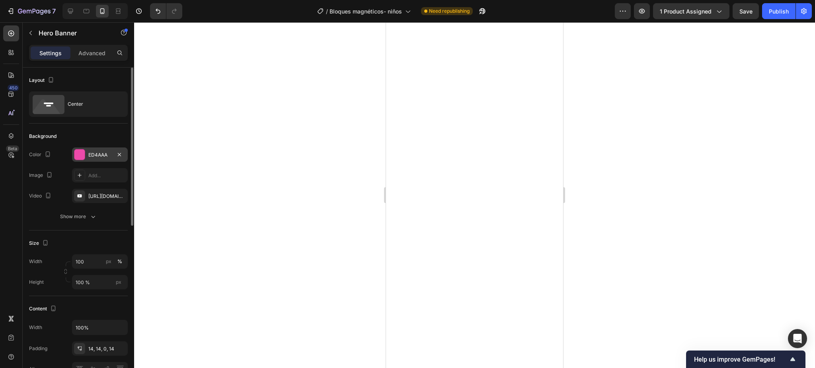
click at [83, 151] on div at bounding box center [79, 155] width 10 height 10
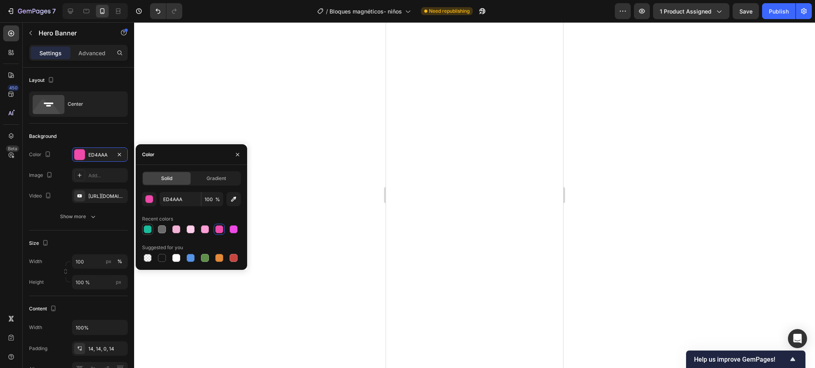
click at [144, 228] on div at bounding box center [148, 230] width 8 height 8
type input "1ABC9C"
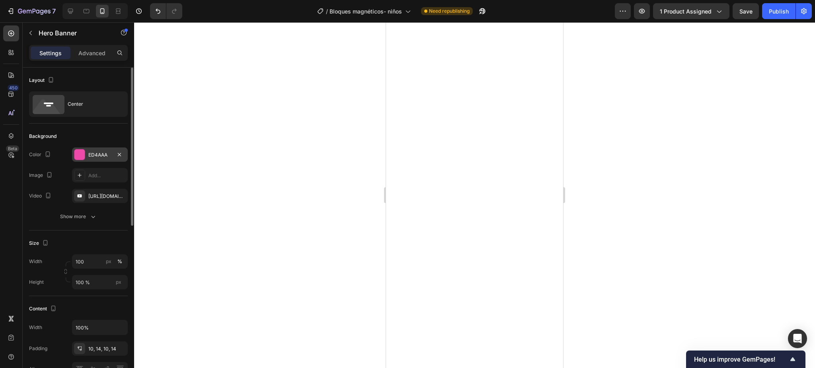
click at [77, 153] on div at bounding box center [79, 155] width 10 height 10
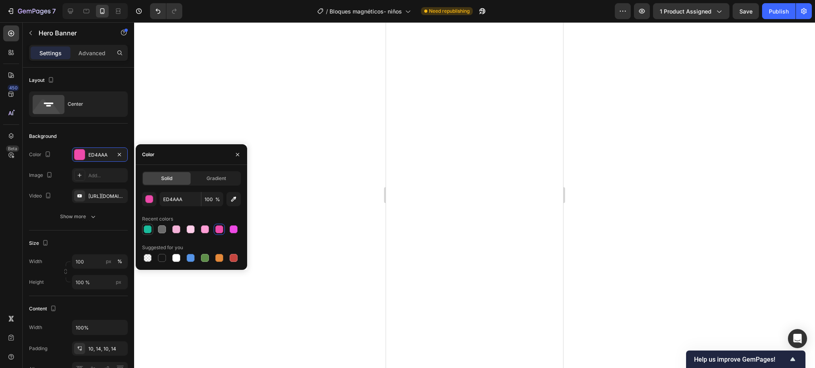
click at [149, 227] on div at bounding box center [148, 230] width 8 height 8
type input "1ABC9C"
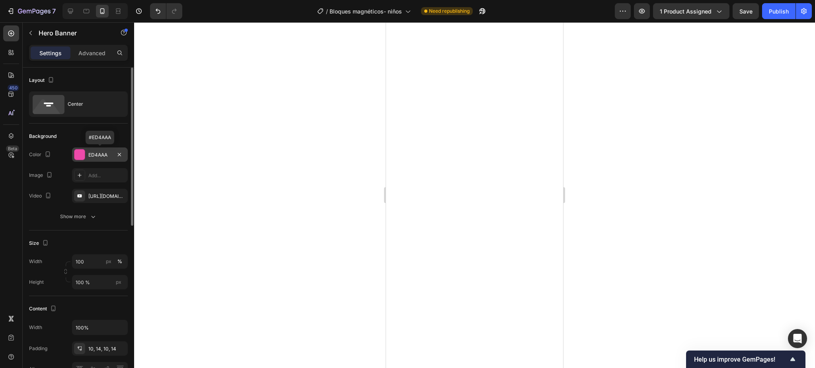
click at [79, 156] on div at bounding box center [79, 155] width 10 height 10
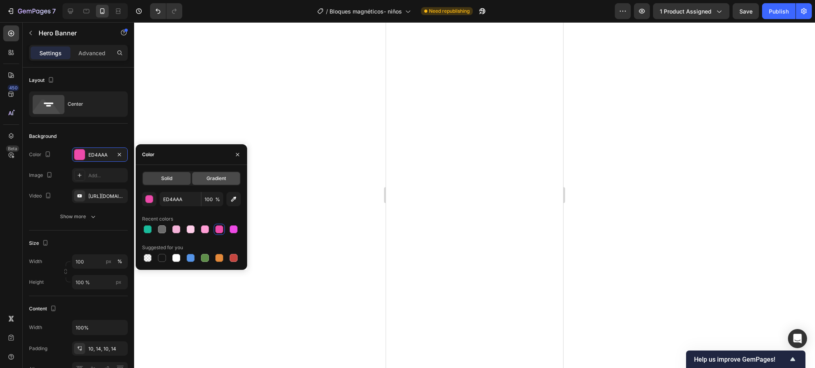
drag, startPoint x: 150, startPoint y: 228, endPoint x: 195, endPoint y: 175, distance: 70.0
click at [150, 229] on div at bounding box center [148, 230] width 8 height 8
type input "1ABC9C"
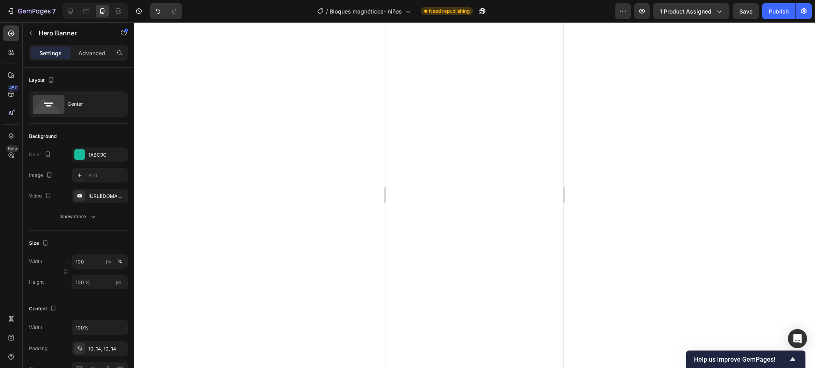
click at [237, 119] on div at bounding box center [474, 195] width 681 height 346
click at [78, 152] on div at bounding box center [79, 155] width 10 height 10
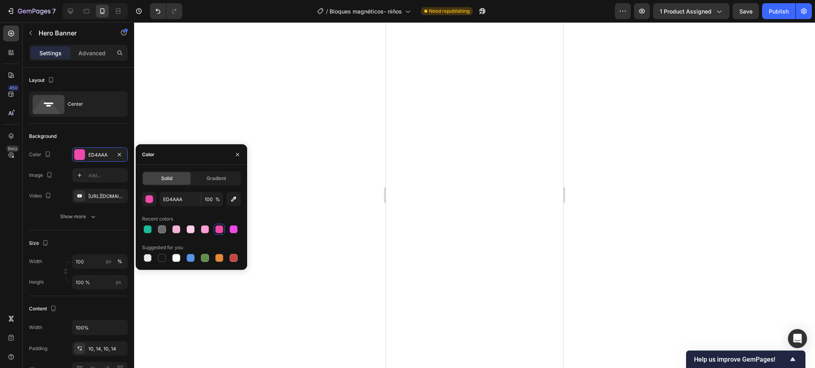
click at [147, 222] on div "Recent colors" at bounding box center [157, 219] width 31 height 7
click at [149, 227] on div at bounding box center [148, 230] width 8 height 8
type input "1ABC9C"
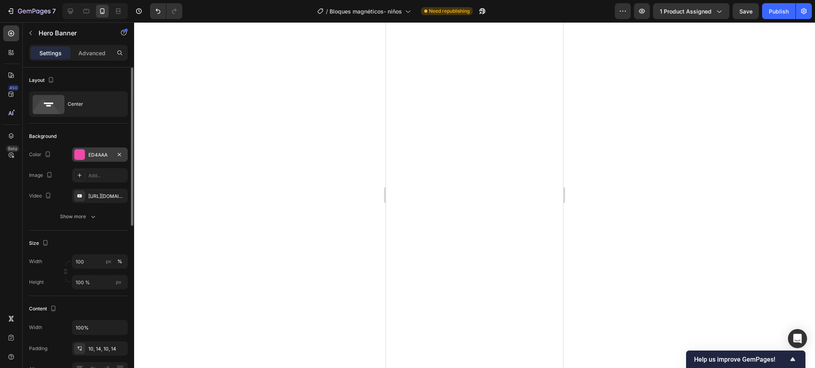
click at [83, 151] on div at bounding box center [79, 155] width 10 height 10
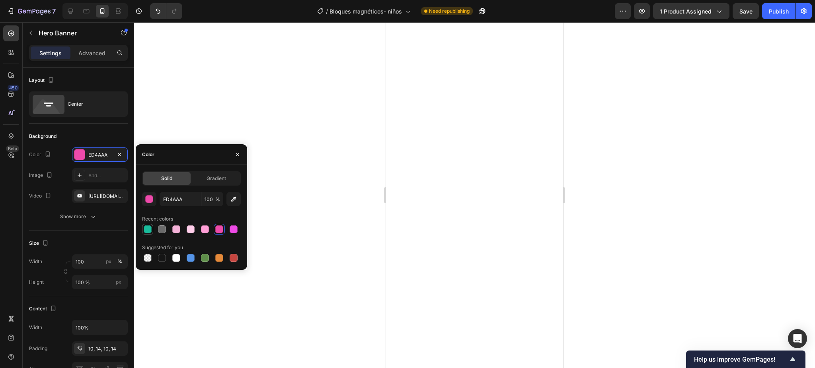
click at [145, 230] on div at bounding box center [148, 230] width 8 height 8
type input "1ABC9C"
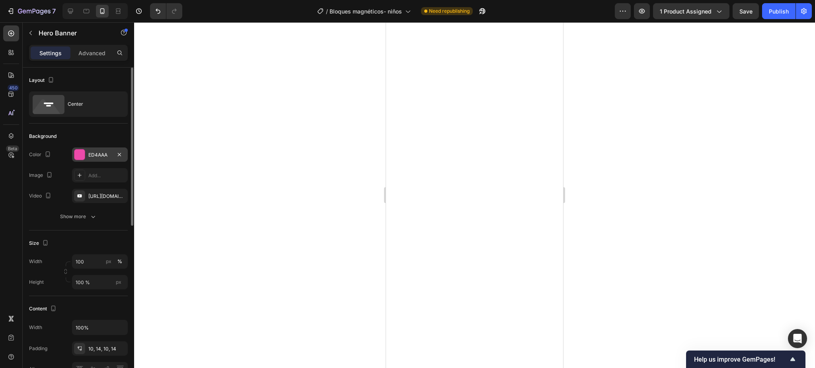
click at [79, 155] on div at bounding box center [79, 155] width 10 height 10
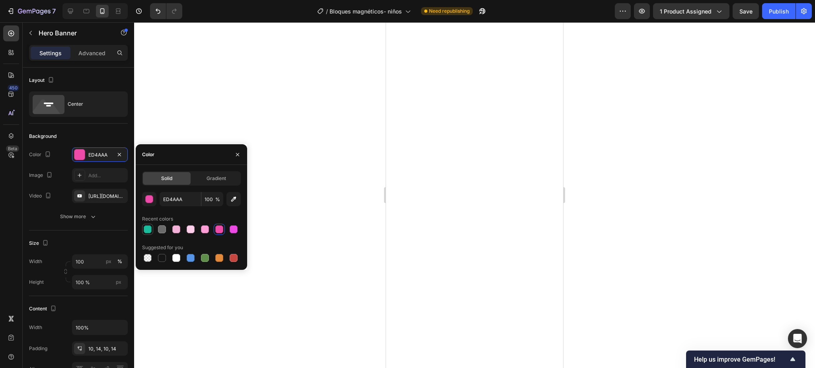
click at [145, 229] on div at bounding box center [148, 230] width 8 height 8
type input "1ABC9C"
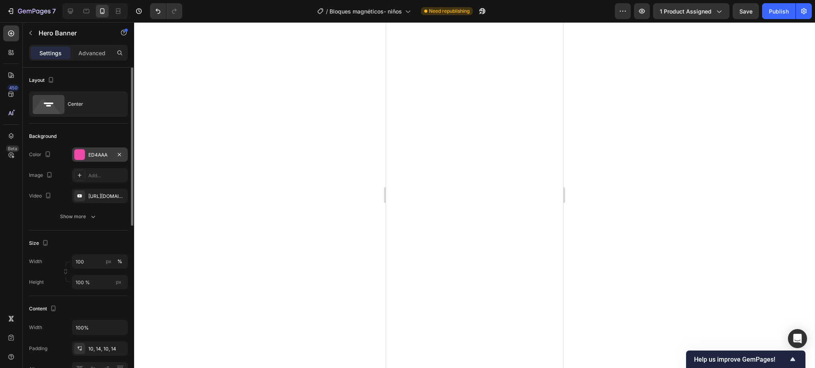
click at [77, 154] on div at bounding box center [79, 155] width 10 height 10
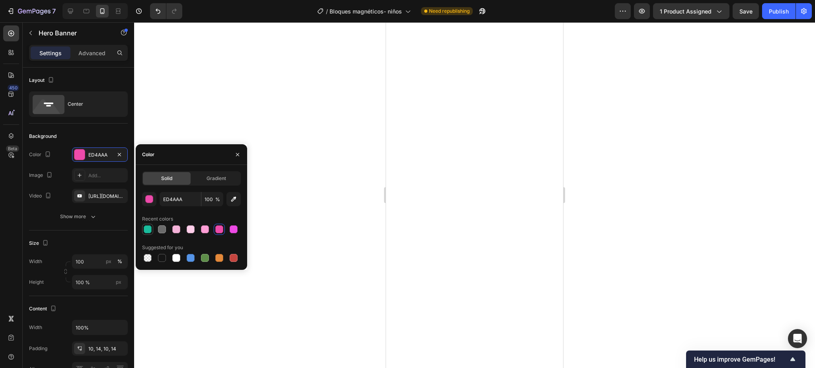
click at [146, 230] on div at bounding box center [148, 230] width 8 height 8
type input "1ABC9C"
click at [228, 87] on div at bounding box center [474, 195] width 681 height 346
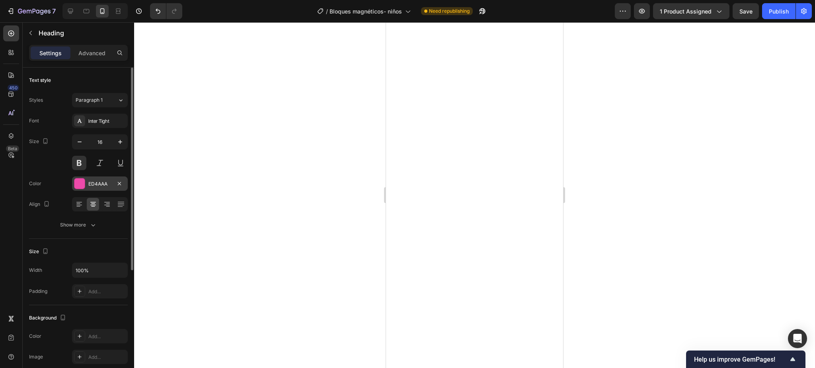
click at [78, 188] on div at bounding box center [79, 184] width 10 height 10
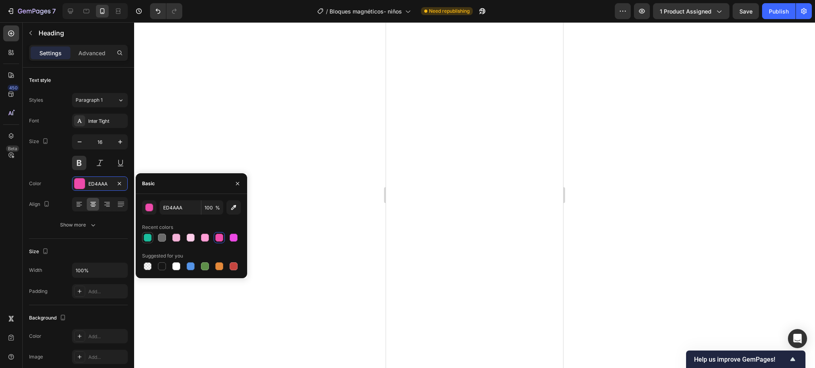
click at [145, 234] on div at bounding box center [148, 238] width 8 height 8
type input "1ABC9C"
drag, startPoint x: 217, startPoint y: 117, endPoint x: 352, endPoint y: 130, distance: 135.5
click at [218, 117] on div at bounding box center [474, 195] width 681 height 346
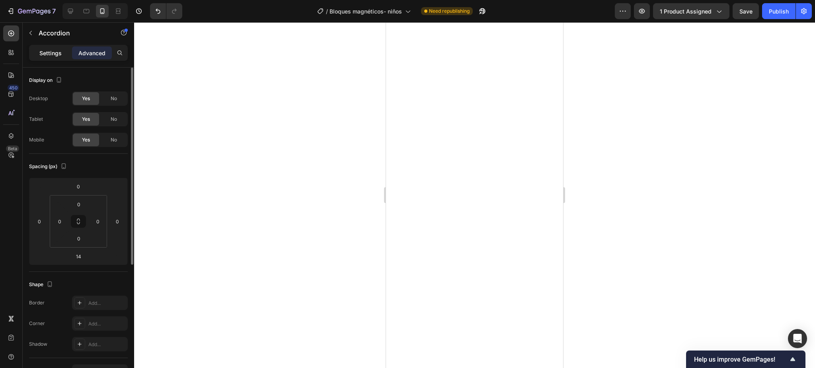
click at [49, 50] on p "Settings" at bounding box center [50, 53] width 22 height 8
type input "14"
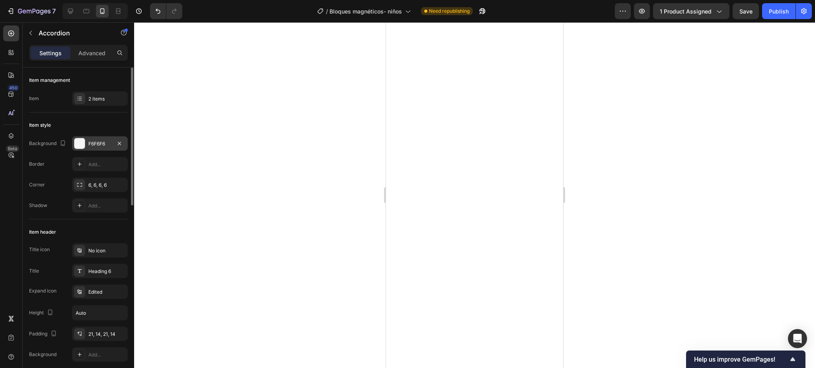
click at [80, 139] on div at bounding box center [79, 143] width 10 height 10
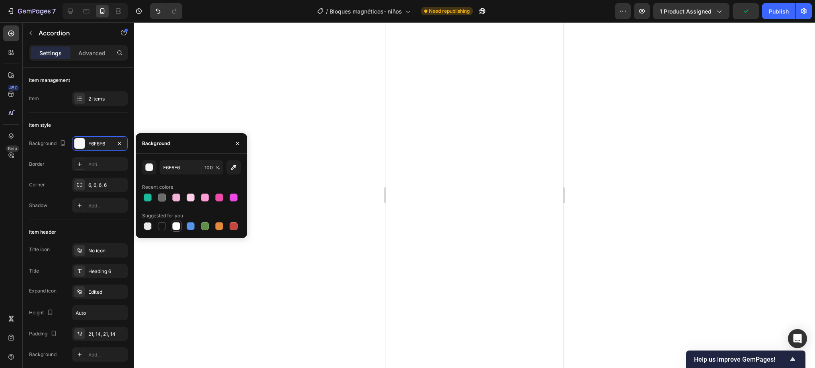
click at [174, 226] on div at bounding box center [176, 226] width 8 height 8
type input "FFFFFF"
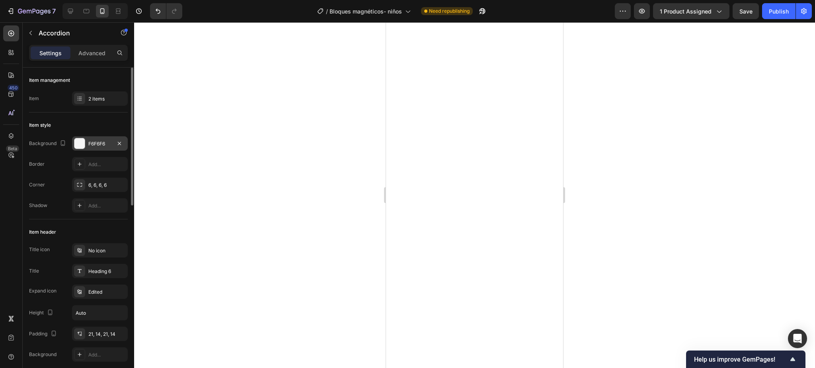
click at [80, 142] on div at bounding box center [79, 143] width 10 height 10
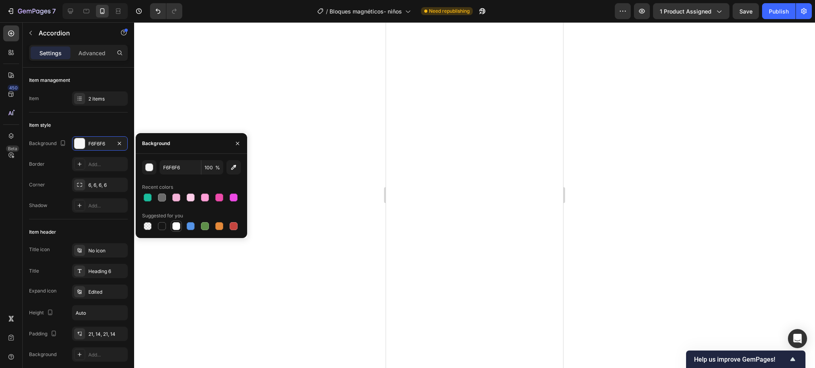
click at [175, 222] on div at bounding box center [176, 227] width 10 height 10
type input "FFFFFF"
click at [177, 226] on div at bounding box center [176, 226] width 8 height 8
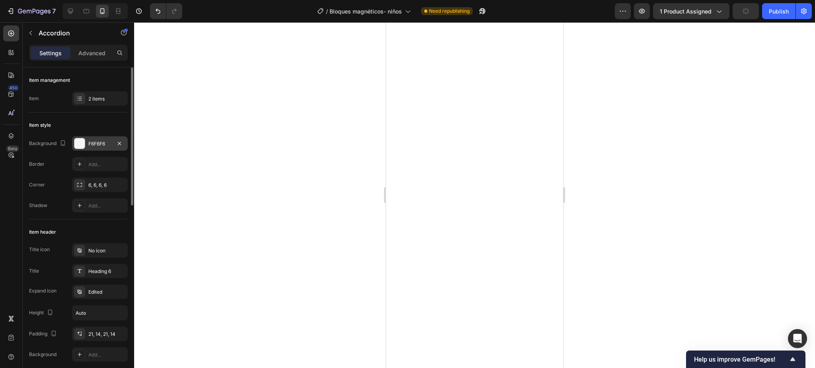
click at [83, 139] on div at bounding box center [79, 143] width 10 height 10
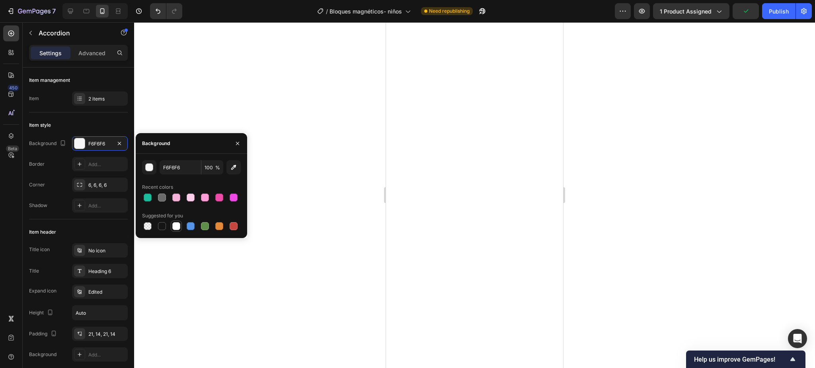
click at [174, 225] on div at bounding box center [176, 226] width 8 height 8
type input "FFFFFF"
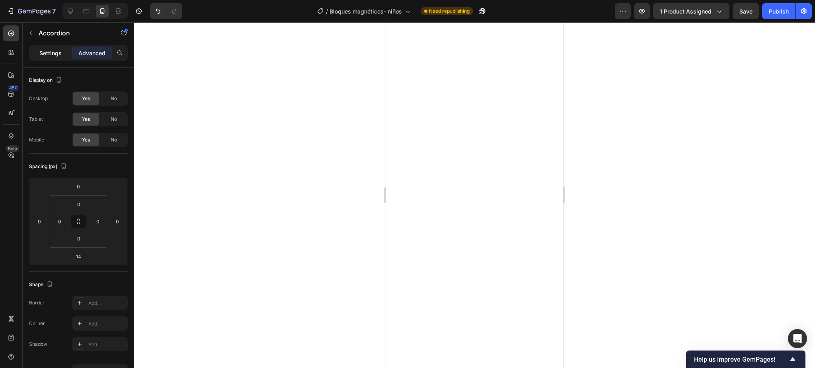
click at [53, 53] on p "Settings" at bounding box center [50, 53] width 22 height 8
type input "14"
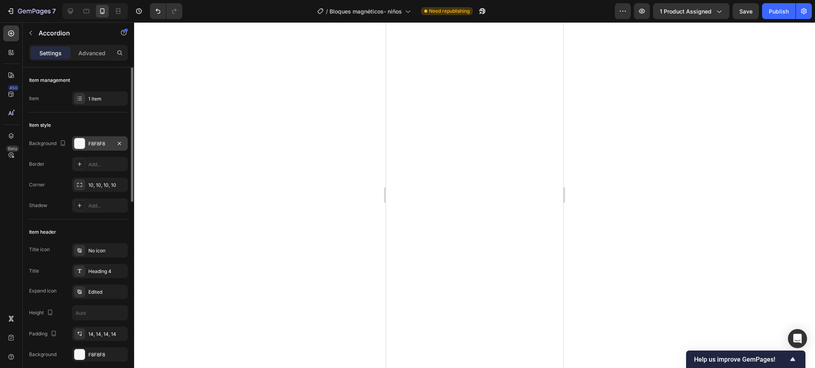
click at [83, 139] on div at bounding box center [79, 143] width 10 height 10
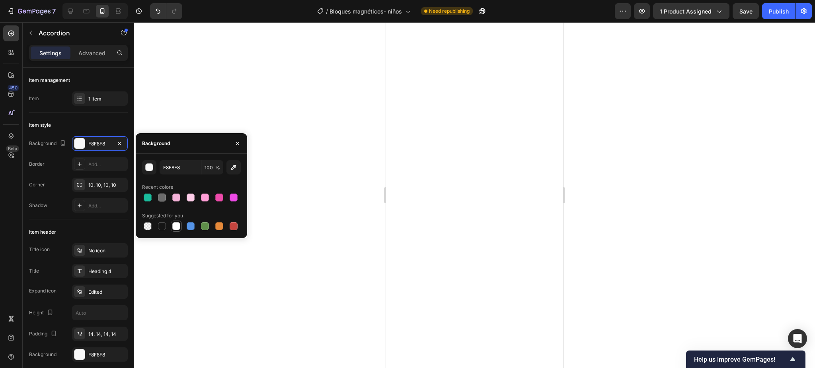
click at [173, 224] on div at bounding box center [176, 226] width 8 height 8
type input "FFFFFF"
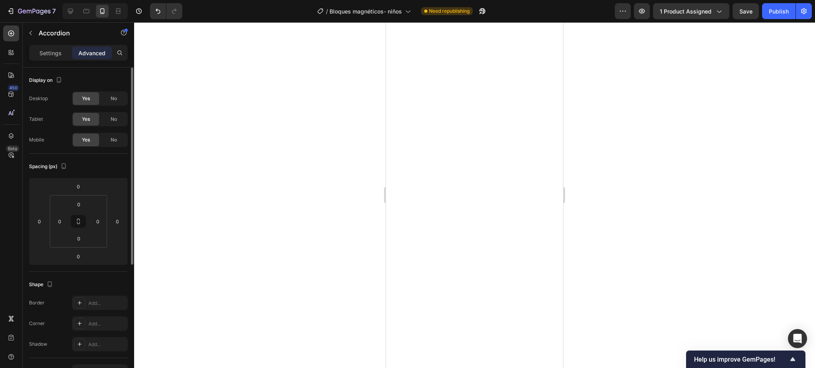
click at [54, 53] on p "Settings" at bounding box center [50, 53] width 22 height 8
type input "14"
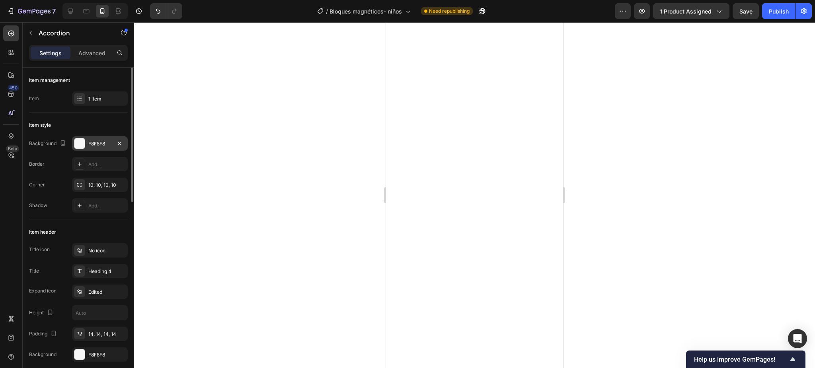
click at [82, 146] on div at bounding box center [79, 143] width 10 height 10
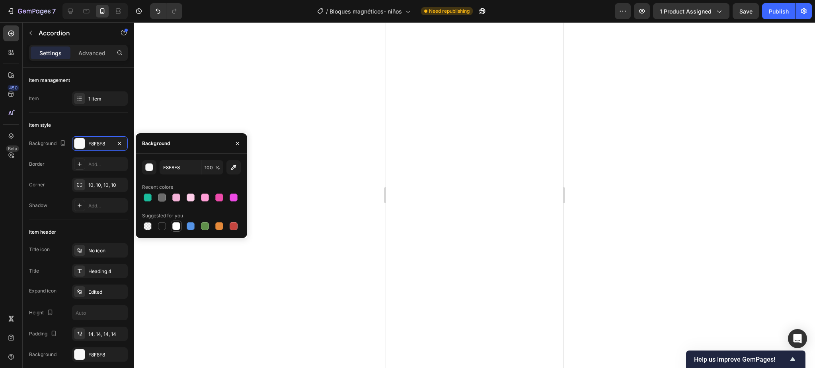
click at [174, 227] on div at bounding box center [176, 226] width 8 height 8
type input "FFFFFF"
click at [274, 94] on div at bounding box center [474, 195] width 681 height 346
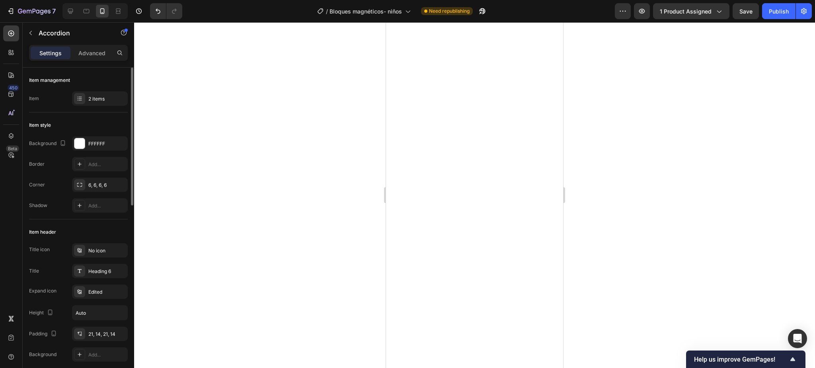
scroll to position [53, 0]
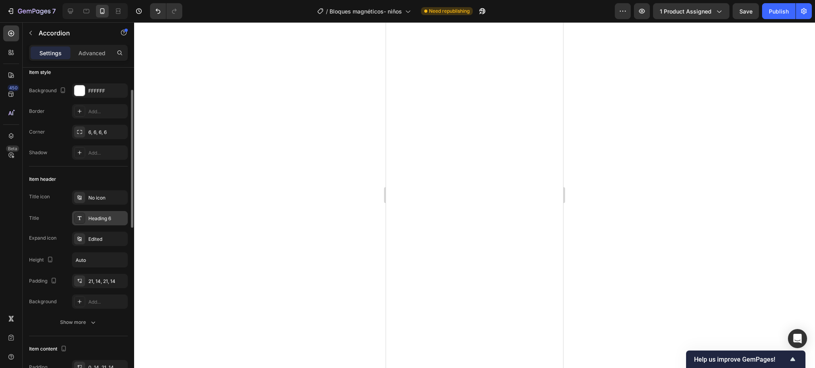
click at [93, 215] on div "Heading 6" at bounding box center [106, 218] width 37 height 7
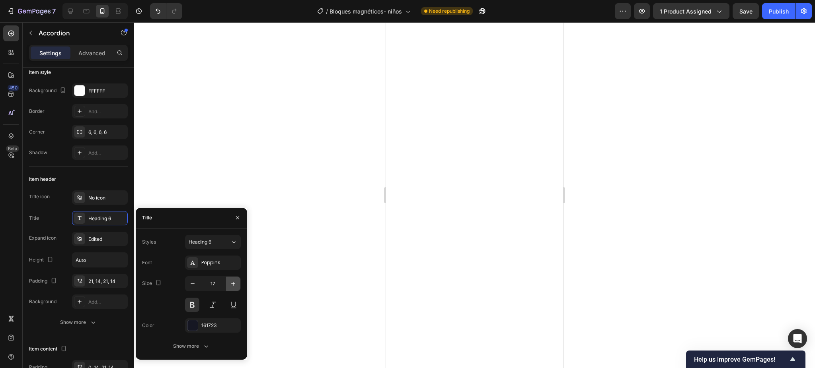
click at [228, 283] on button "button" at bounding box center [233, 284] width 14 height 14
type input "18"
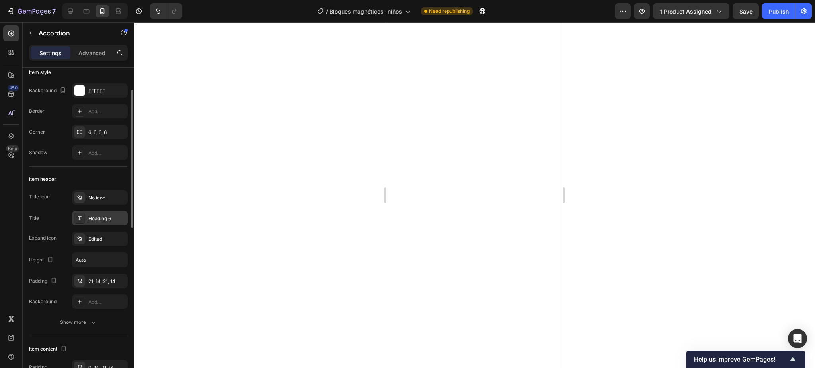
click at [99, 224] on div "Heading 6" at bounding box center [100, 218] width 56 height 14
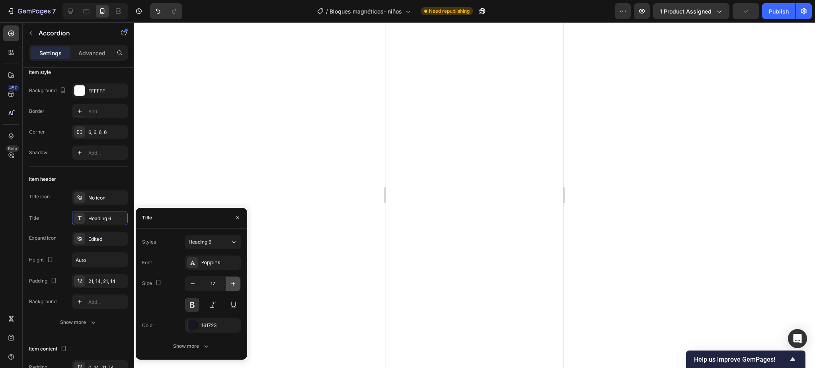
click at [234, 281] on icon "button" at bounding box center [233, 284] width 8 height 8
type input "18"
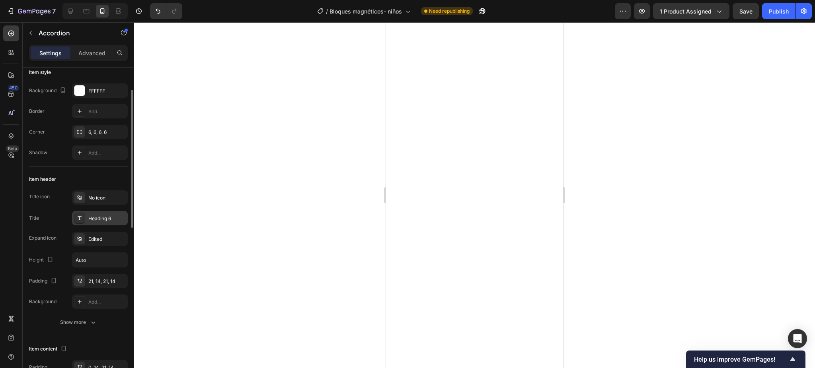
click at [107, 220] on div "Heading 6" at bounding box center [106, 218] width 37 height 7
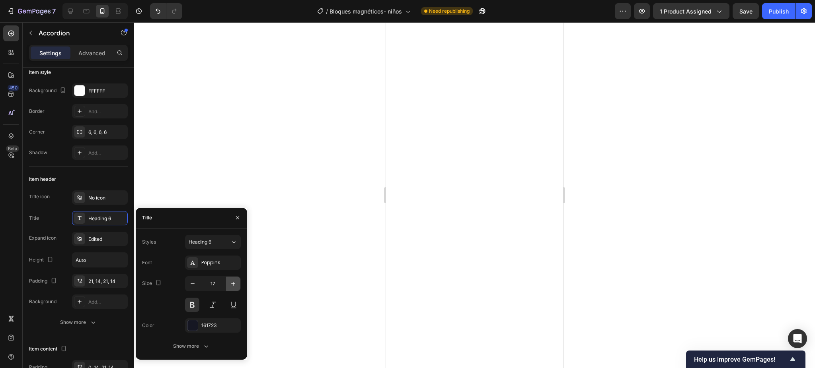
click at [237, 282] on icon "button" at bounding box center [233, 284] width 8 height 8
type input "18"
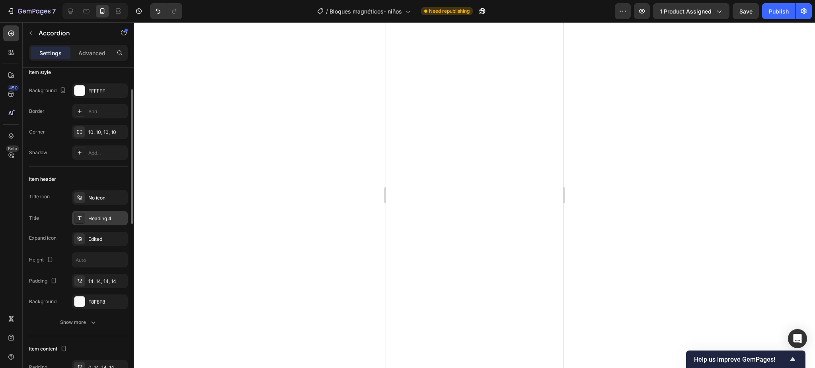
click at [107, 213] on div "Heading 4" at bounding box center [100, 218] width 56 height 14
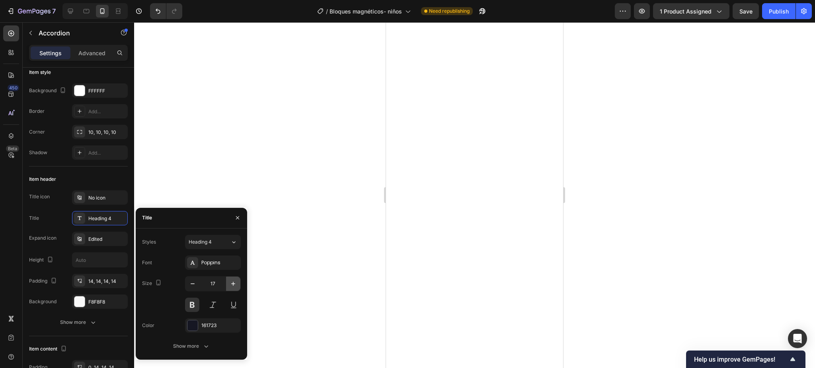
click at [236, 284] on icon "button" at bounding box center [233, 284] width 8 height 8
type input "18"
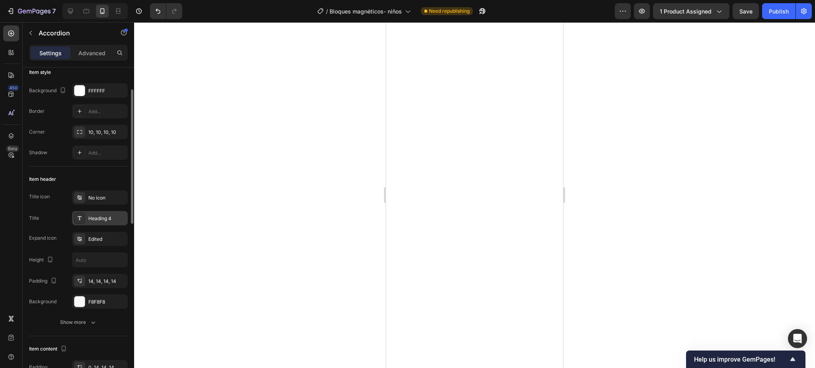
drag, startPoint x: 84, startPoint y: 217, endPoint x: 92, endPoint y: 221, distance: 8.5
click at [85, 217] on div "Heading 4" at bounding box center [100, 218] width 56 height 14
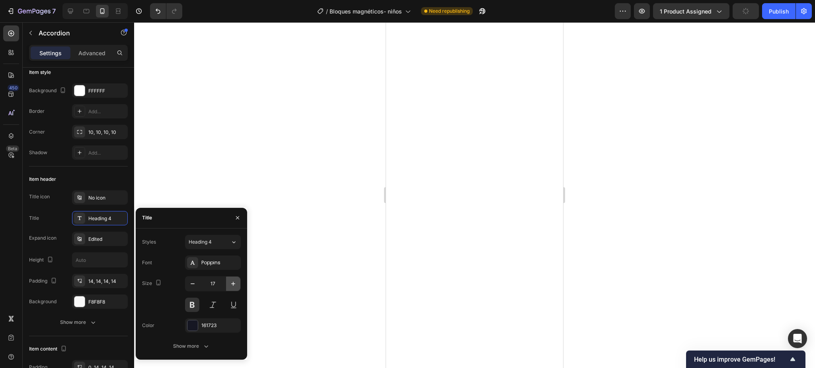
click at [228, 285] on button "button" at bounding box center [233, 284] width 14 height 14
type input "18"
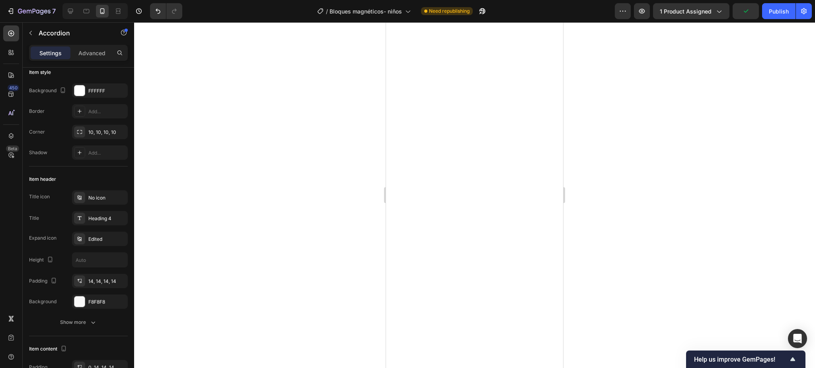
click at [294, 154] on div at bounding box center [474, 195] width 681 height 346
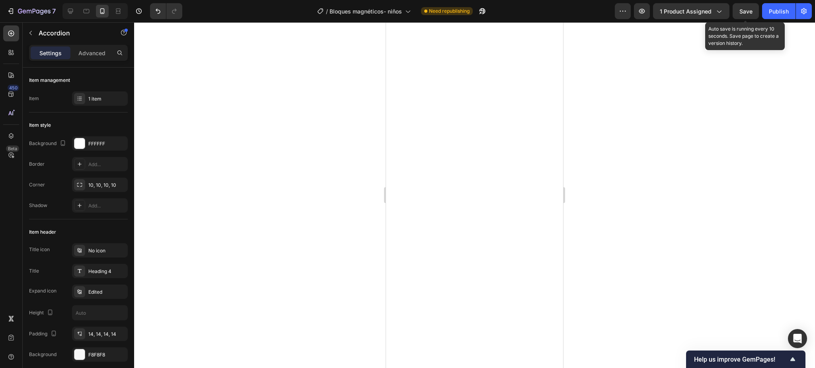
click at [751, 12] on span "Save" at bounding box center [745, 11] width 13 height 7
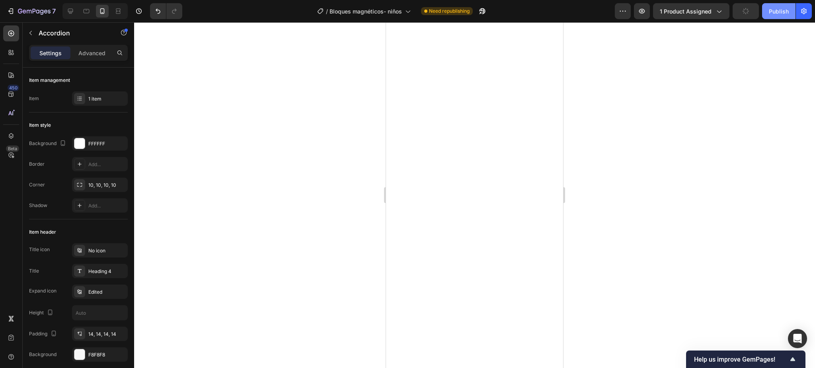
click at [773, 14] on div "Publish" at bounding box center [779, 11] width 20 height 8
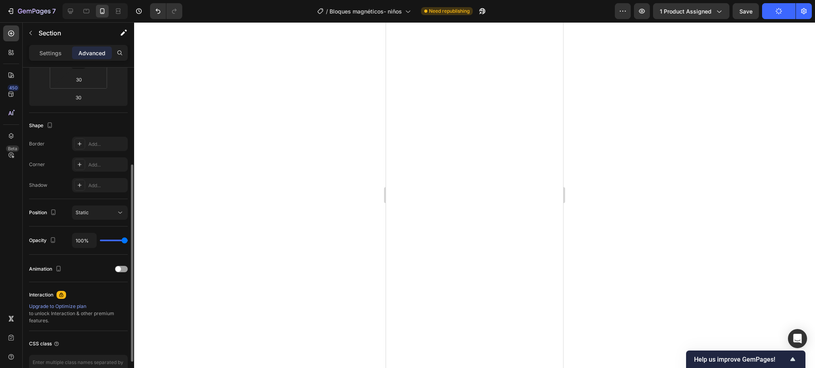
scroll to position [0, 0]
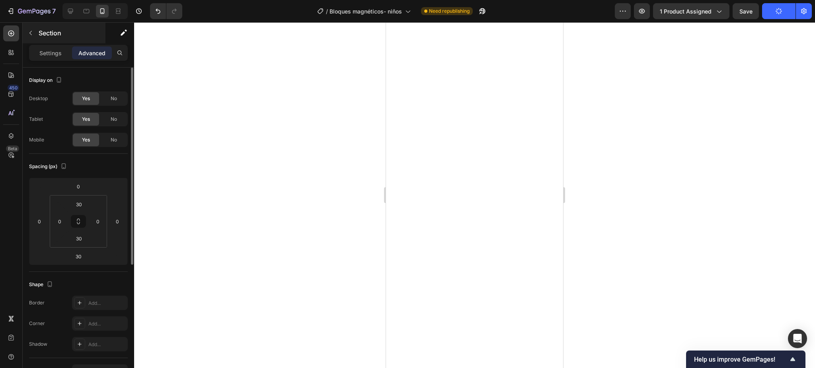
click at [48, 39] on div "Section" at bounding box center [64, 33] width 83 height 21
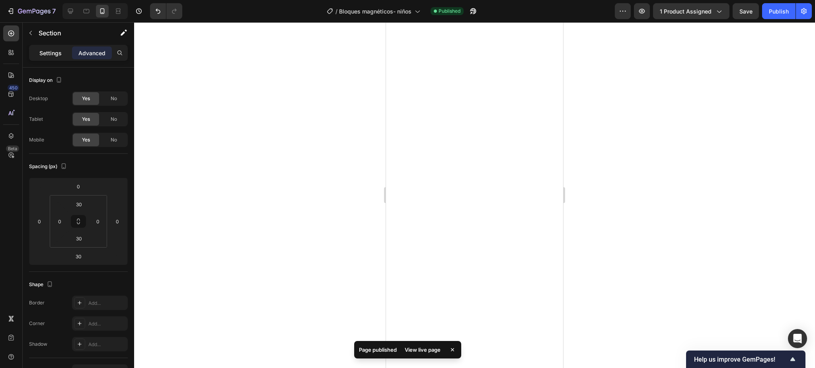
click at [37, 49] on div "Settings" at bounding box center [51, 53] width 40 height 13
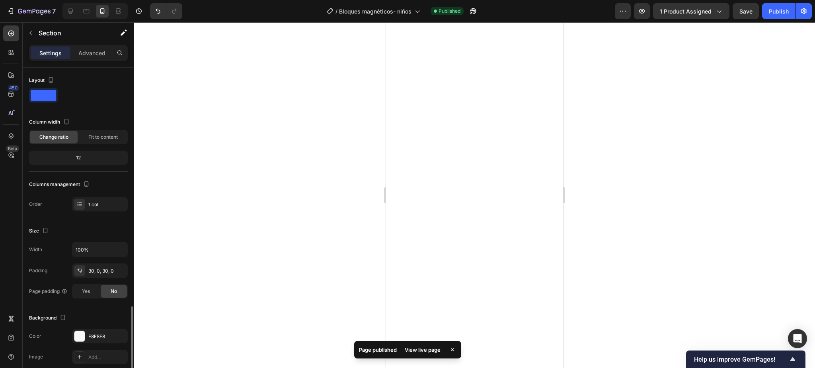
scroll to position [141, 0]
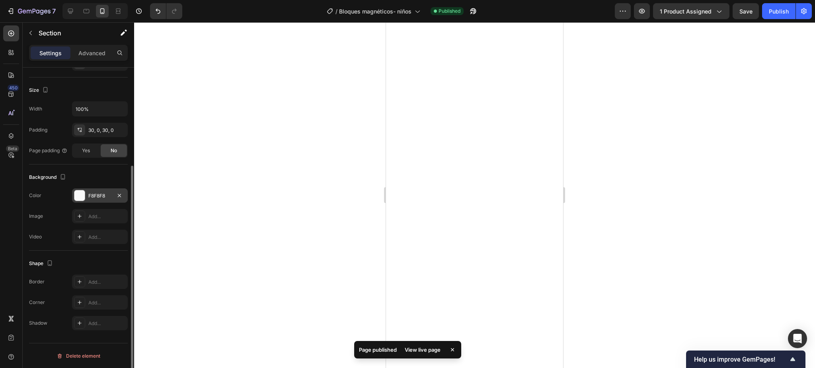
click at [90, 196] on div "F8F8F8" at bounding box center [99, 196] width 23 height 7
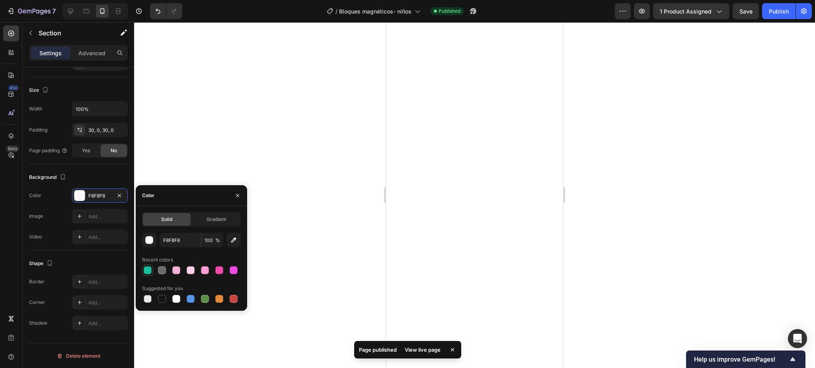
click at [149, 270] on div at bounding box center [148, 271] width 8 height 8
type input "1ABC9C"
click at [218, 142] on div at bounding box center [474, 195] width 681 height 346
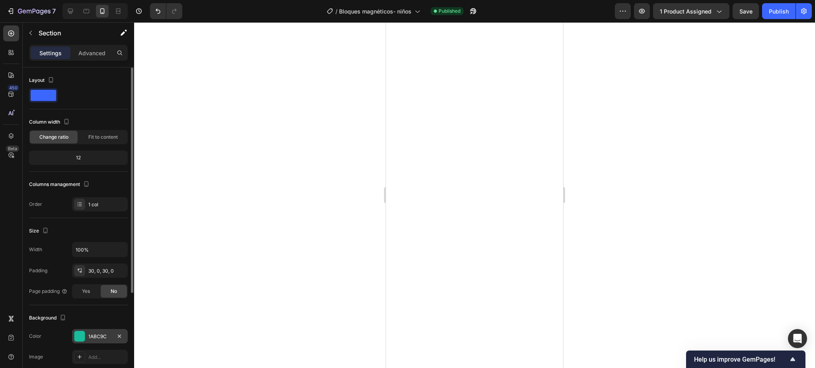
click at [86, 335] on div "1ABC9C" at bounding box center [100, 336] width 56 height 14
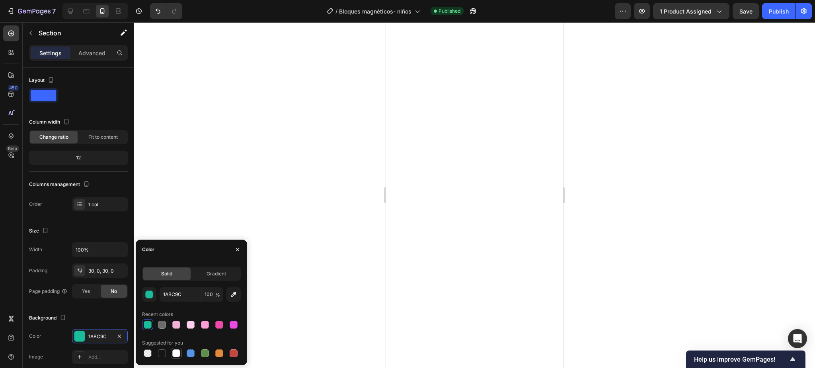
click at [175, 357] on div at bounding box center [176, 354] width 8 height 8
type input "FFFFFF"
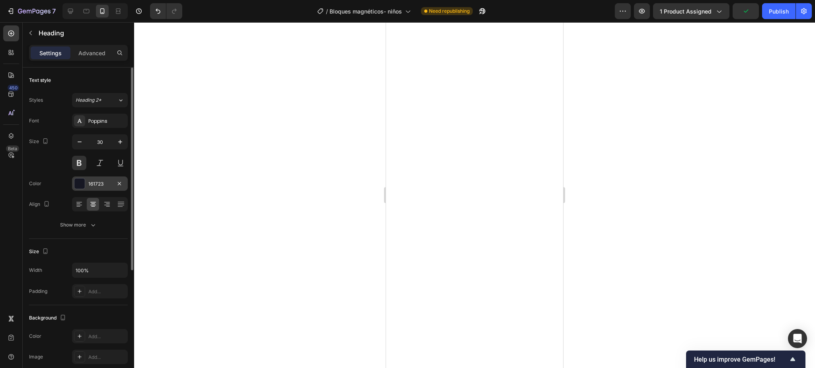
click at [78, 182] on div at bounding box center [79, 184] width 10 height 10
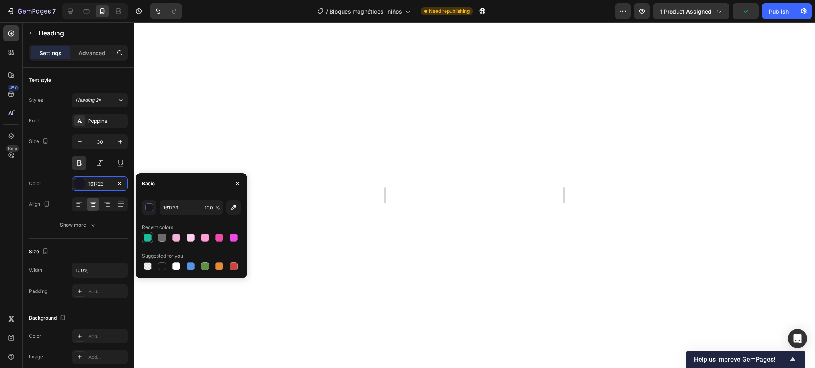
click at [148, 236] on div at bounding box center [148, 238] width 8 height 8
type input "1ABC9C"
click at [237, 113] on div at bounding box center [474, 195] width 681 height 346
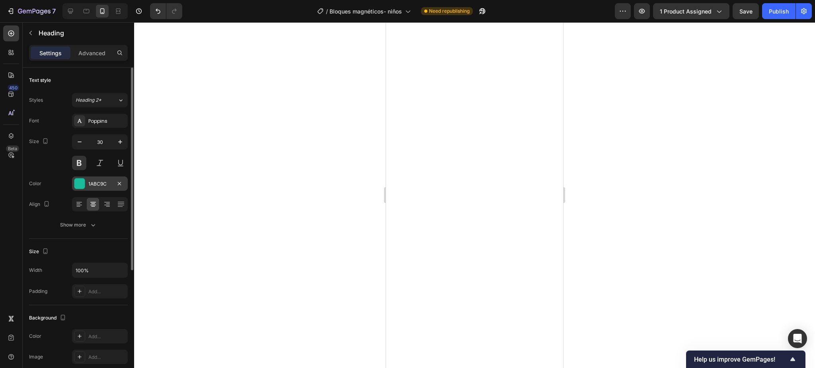
click at [83, 185] on div at bounding box center [79, 184] width 10 height 10
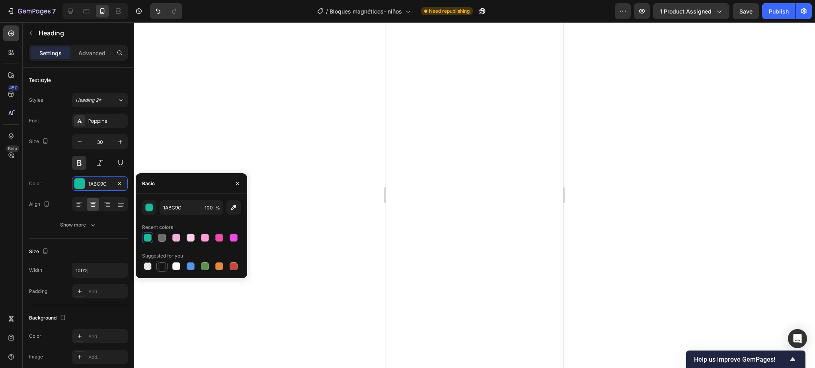
click at [162, 265] on div at bounding box center [162, 267] width 8 height 8
type input "151515"
click at [255, 154] on div at bounding box center [474, 195] width 681 height 346
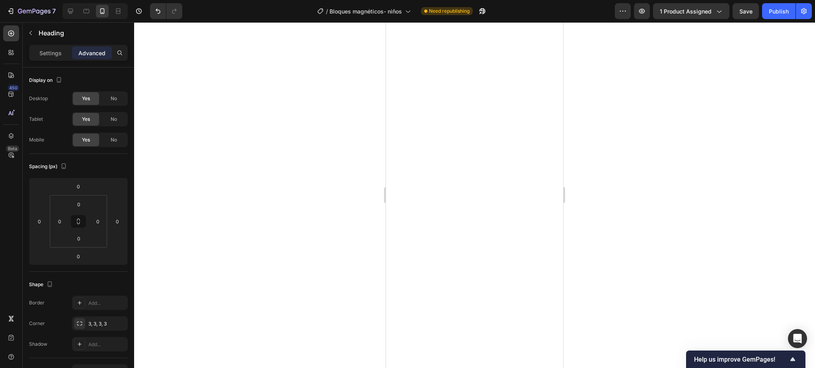
click at [652, 152] on div at bounding box center [474, 195] width 681 height 346
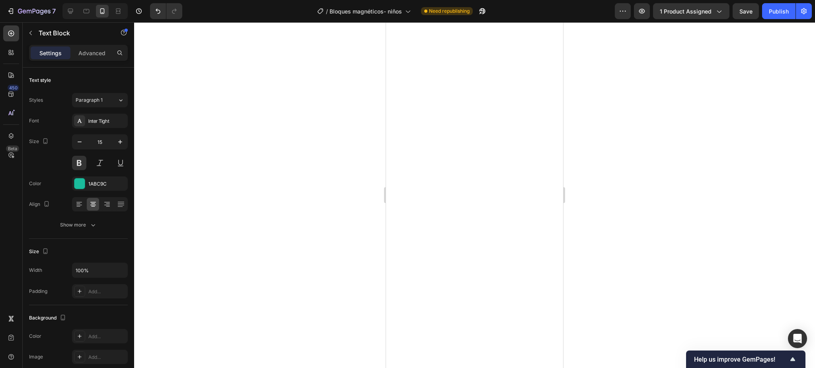
click at [629, 187] on div at bounding box center [474, 195] width 681 height 346
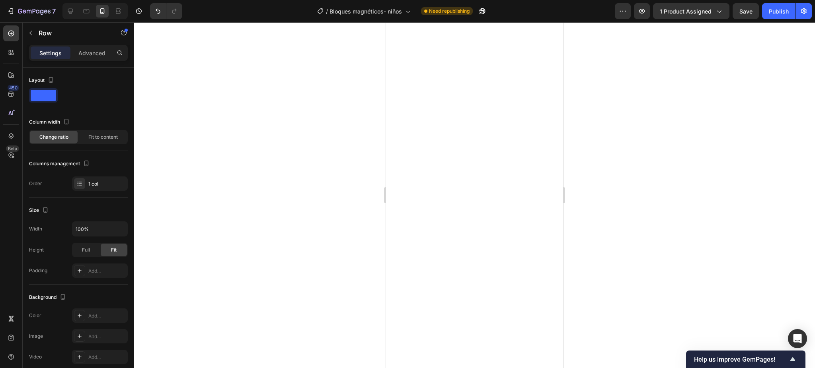
click at [673, 153] on div at bounding box center [474, 195] width 681 height 346
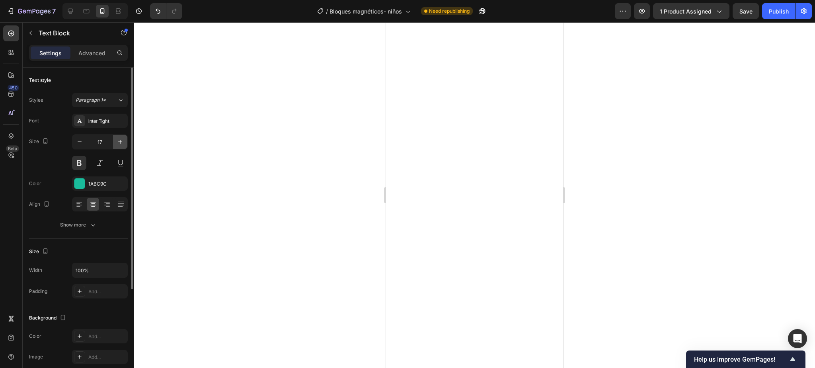
click at [118, 146] on button "button" at bounding box center [120, 142] width 14 height 14
click at [122, 146] on button "button" at bounding box center [120, 142] width 14 height 14
type input "19"
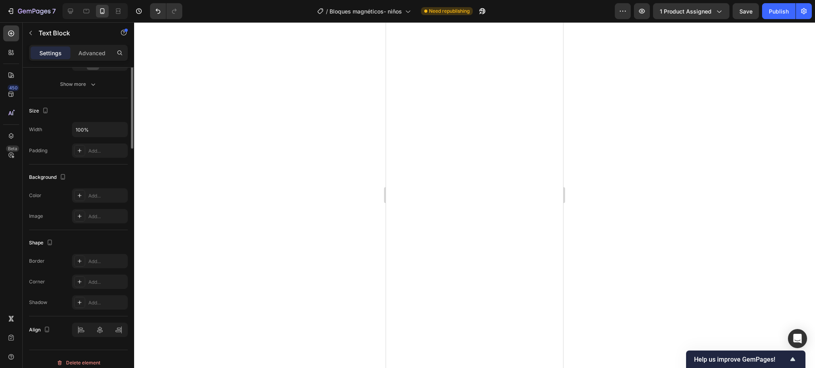
scroll to position [0, 0]
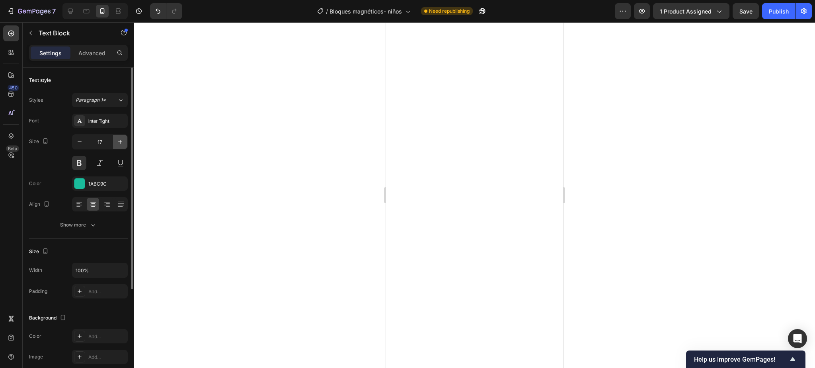
click at [118, 146] on button "button" at bounding box center [120, 142] width 14 height 14
type input "19"
click at [119, 139] on icon "button" at bounding box center [120, 142] width 8 height 8
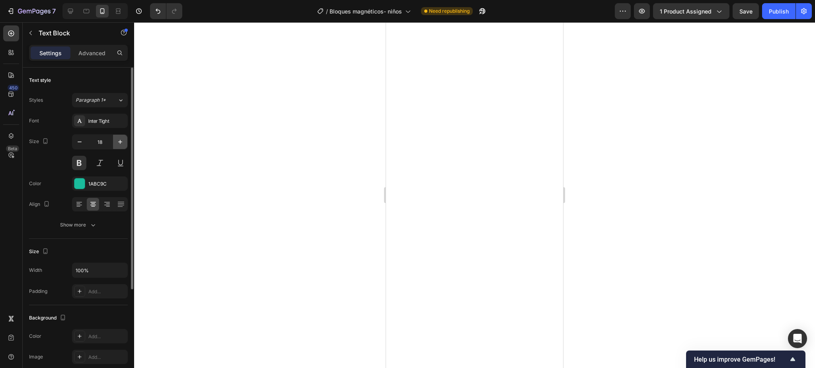
type input "19"
click at [273, 238] on div at bounding box center [474, 195] width 681 height 346
click at [79, 179] on div at bounding box center [79, 184] width 10 height 10
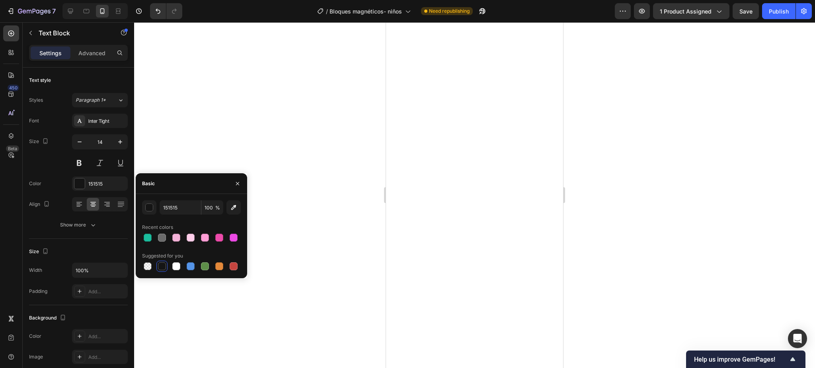
click at [319, 313] on div at bounding box center [474, 195] width 681 height 346
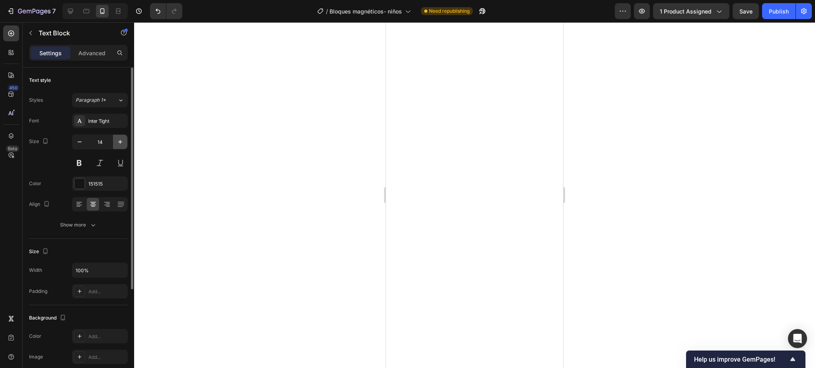
click at [119, 146] on button "button" at bounding box center [120, 142] width 14 height 14
type input "15"
click at [117, 143] on icon "button" at bounding box center [120, 142] width 8 height 8
type input "15"
click at [118, 143] on icon "button" at bounding box center [120, 142] width 8 height 8
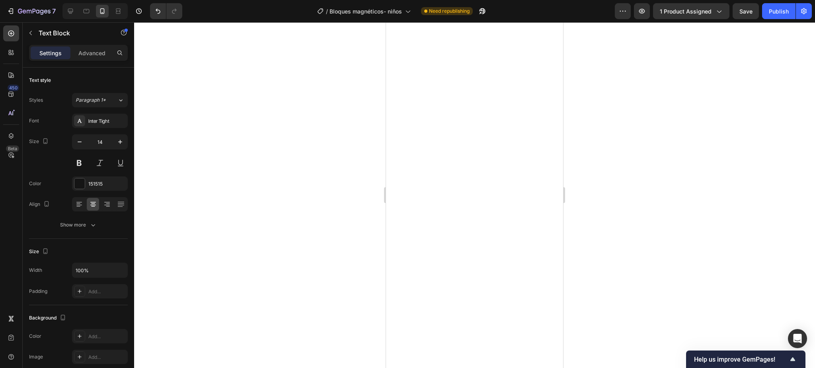
type input "15"
click at [244, 176] on div at bounding box center [474, 195] width 681 height 346
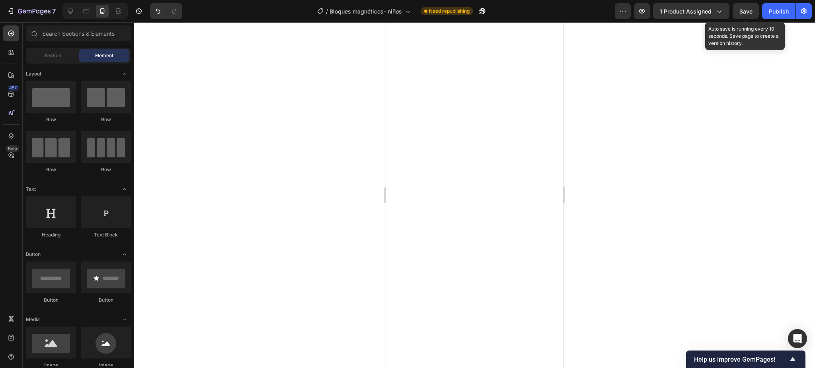
click at [742, 12] on span "Save" at bounding box center [745, 11] width 13 height 7
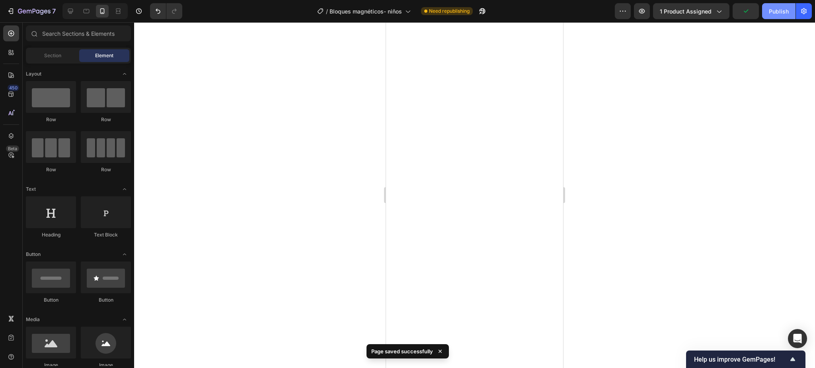
drag, startPoint x: 768, startPoint y: 14, endPoint x: 764, endPoint y: 18, distance: 5.4
click at [768, 16] on button "Publish" at bounding box center [778, 11] width 33 height 16
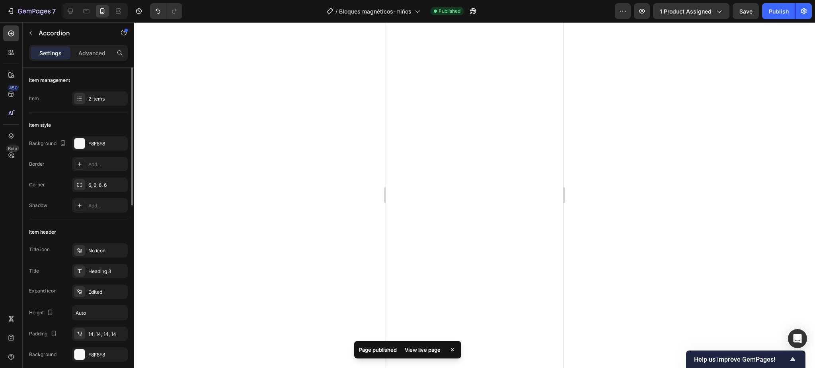
click at [103, 263] on div "Title icon No icon Title Heading 3 Expand icon Edited Height Auto Padding 14, 1…" at bounding box center [78, 302] width 99 height 119
click at [105, 270] on div "Heading 3" at bounding box center [106, 271] width 37 height 7
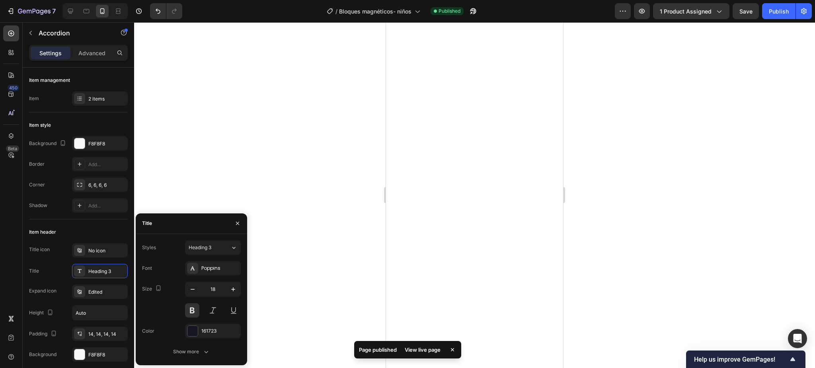
drag, startPoint x: 280, startPoint y: 268, endPoint x: 296, endPoint y: 264, distance: 16.4
click at [280, 268] on div at bounding box center [474, 195] width 681 height 346
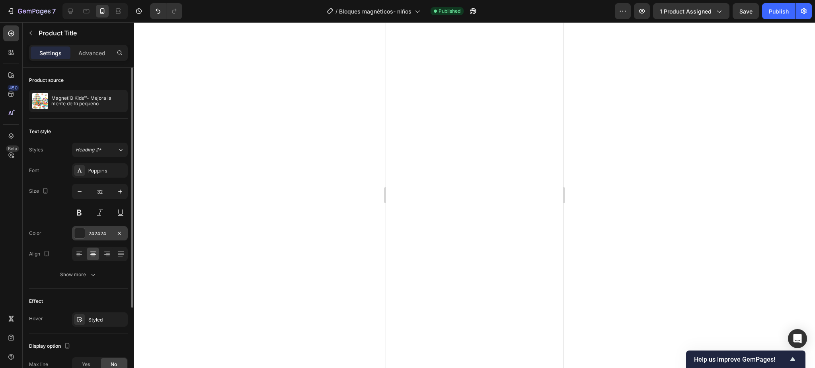
click at [84, 234] on div at bounding box center [79, 233] width 10 height 10
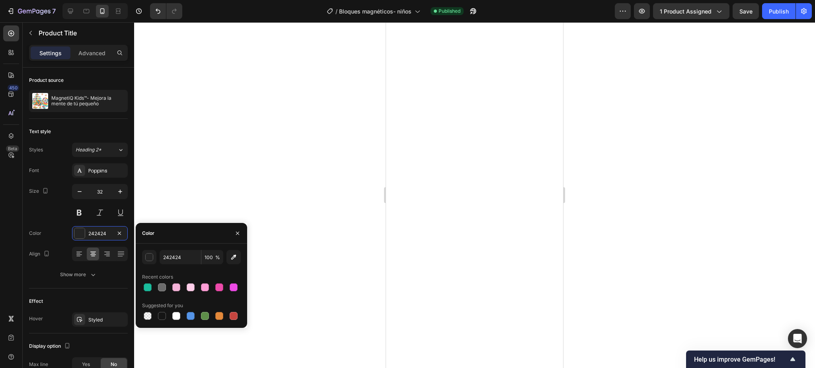
click at [151, 282] on div at bounding box center [147, 287] width 11 height 11
type input "1ABC9C"
click at [211, 171] on div at bounding box center [474, 195] width 681 height 346
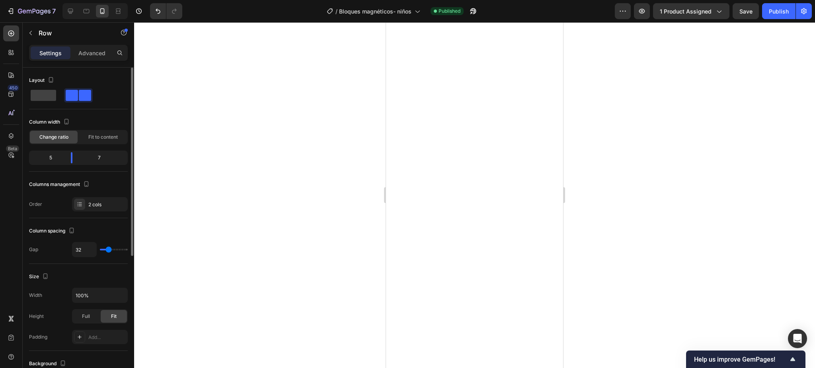
scroll to position [232, 0]
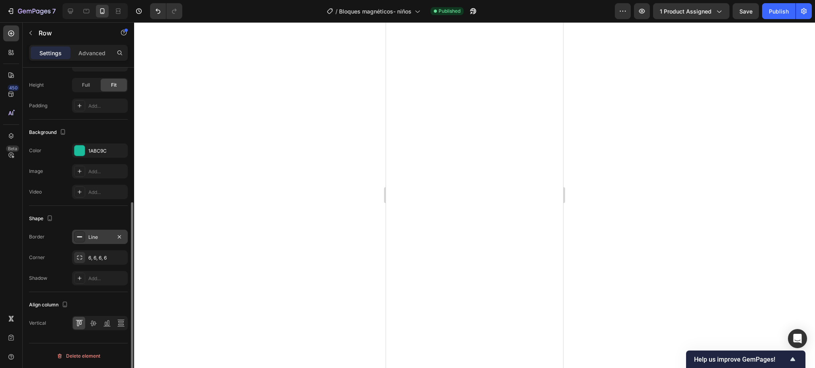
click at [88, 239] on div "Line" at bounding box center [99, 237] width 23 height 7
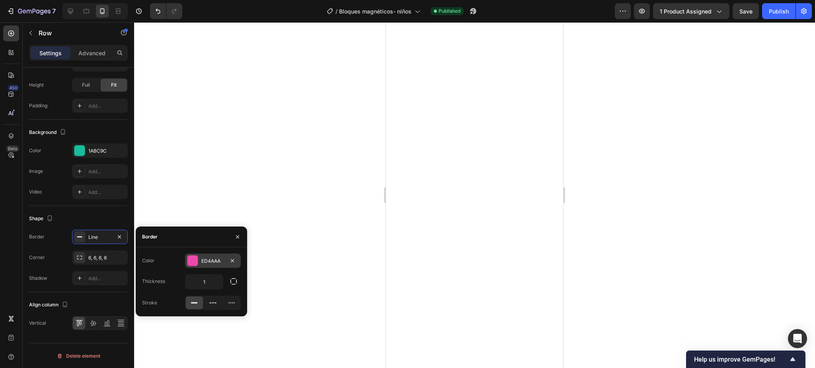
click at [193, 259] on div at bounding box center [192, 261] width 10 height 10
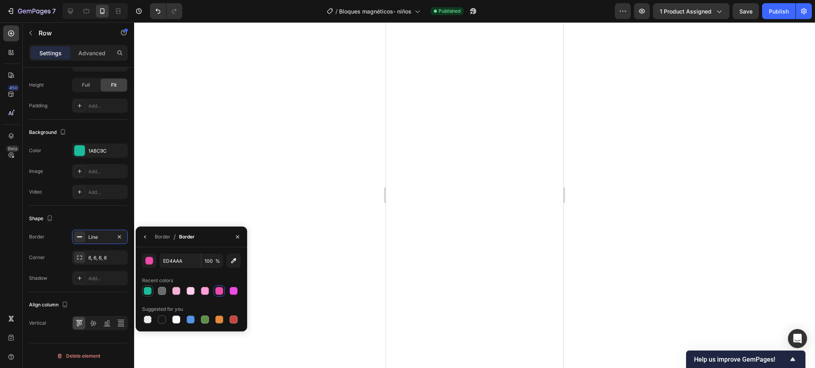
click at [147, 291] on div at bounding box center [148, 291] width 8 height 8
type input "1ABC9C"
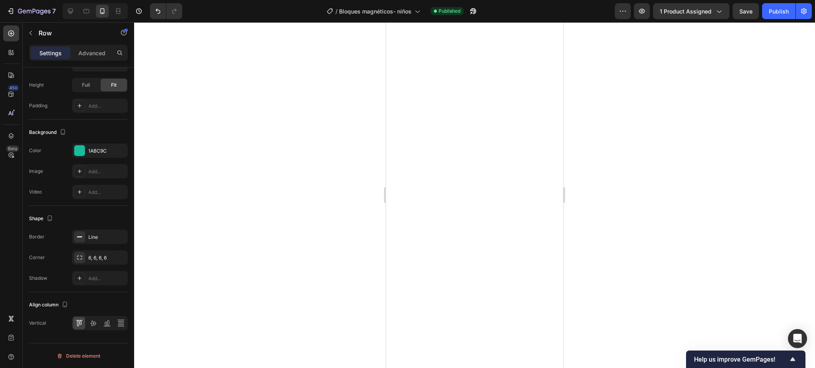
click at [206, 175] on div at bounding box center [474, 195] width 681 height 346
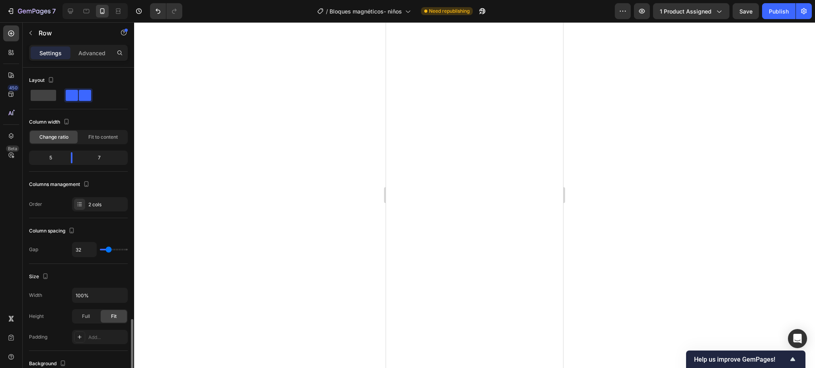
scroll to position [212, 0]
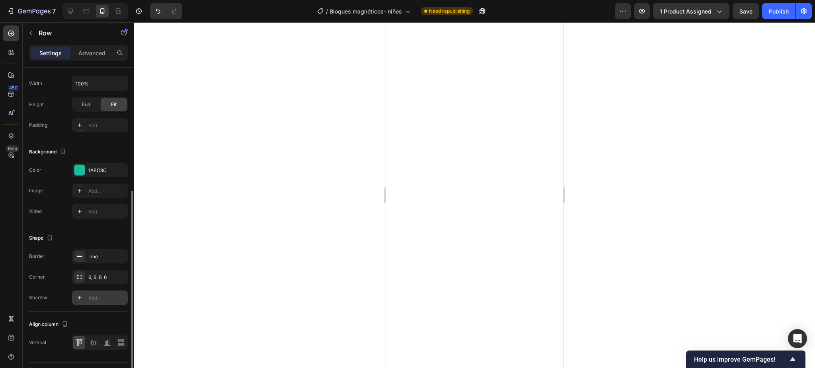
click at [91, 296] on div "Add..." at bounding box center [106, 298] width 37 height 7
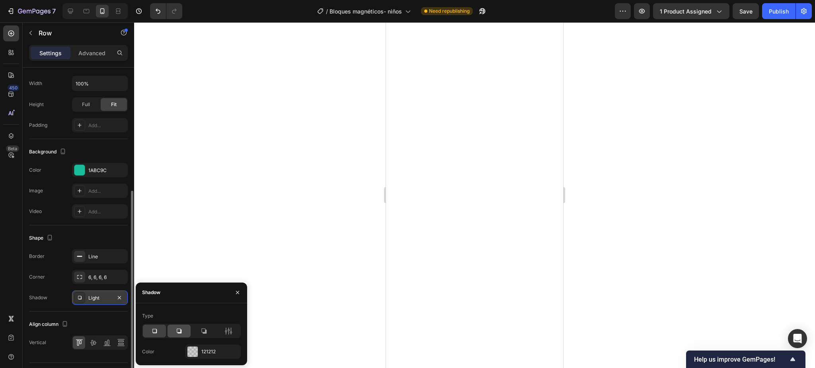
click at [181, 333] on icon at bounding box center [179, 331] width 8 height 8
click at [198, 350] on div at bounding box center [192, 351] width 11 height 11
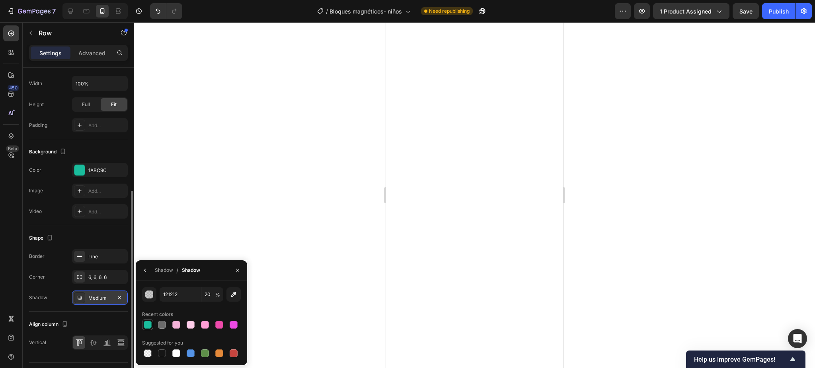
click at [146, 325] on div at bounding box center [148, 325] width 8 height 8
type input "1ABC9C"
type input "100"
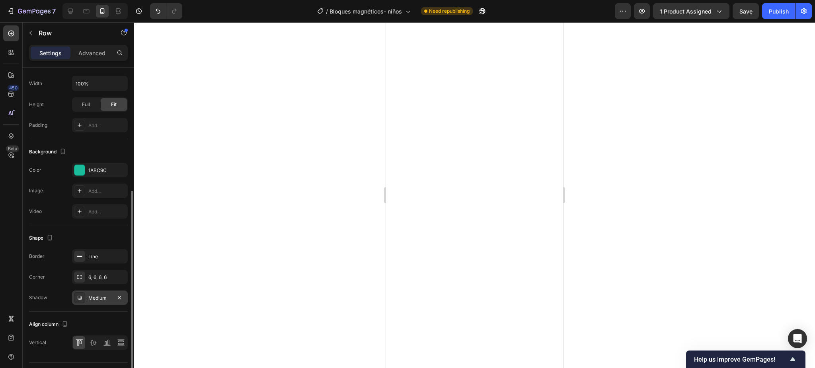
click at [224, 163] on div at bounding box center [474, 195] width 681 height 346
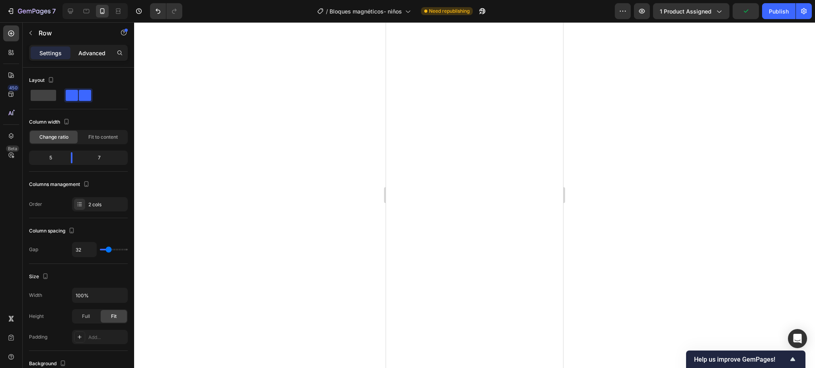
click at [84, 54] on p "Advanced" at bounding box center [91, 53] width 27 height 8
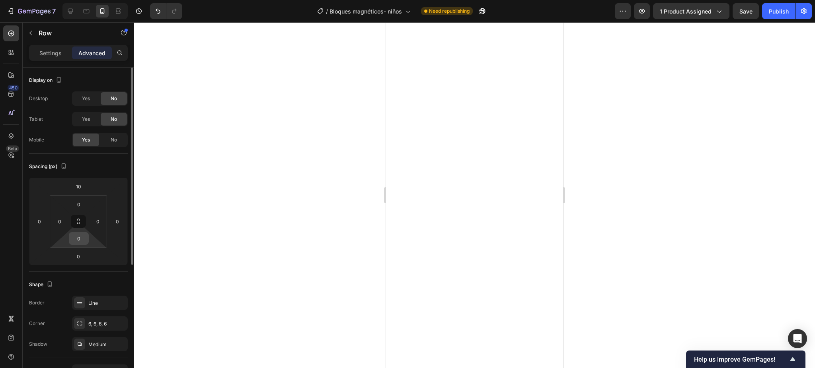
click at [84, 239] on input "0" at bounding box center [79, 239] width 16 height 12
type input "5"
click at [210, 206] on div at bounding box center [474, 195] width 681 height 346
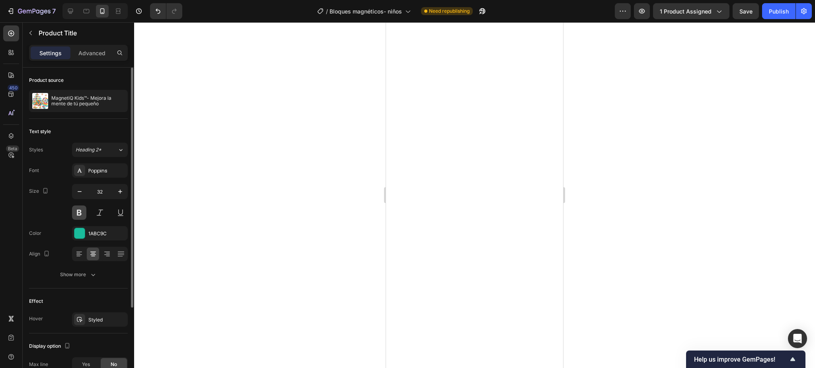
click at [75, 209] on button at bounding box center [79, 213] width 14 height 14
click at [76, 209] on button at bounding box center [79, 213] width 14 height 14
click at [172, 213] on div at bounding box center [474, 195] width 681 height 346
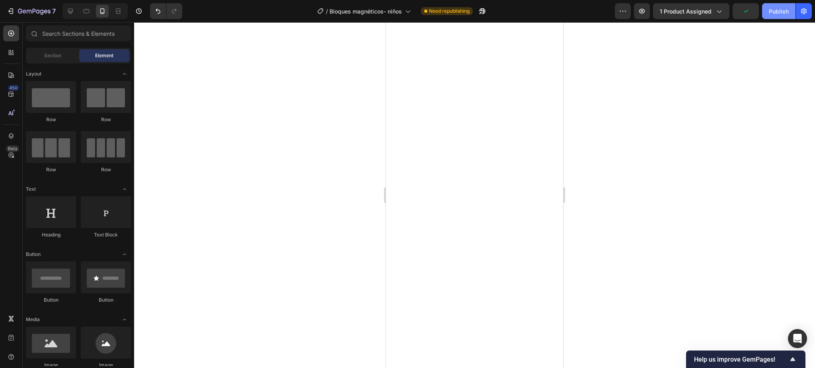
click at [773, 7] on div "Publish" at bounding box center [779, 11] width 20 height 8
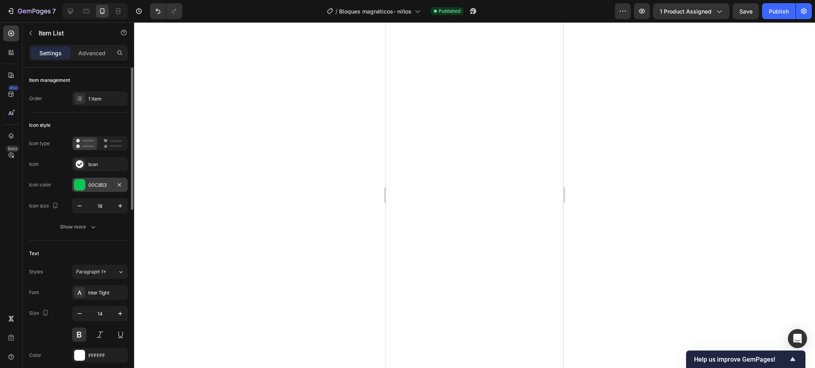
click at [83, 184] on div at bounding box center [79, 185] width 10 height 10
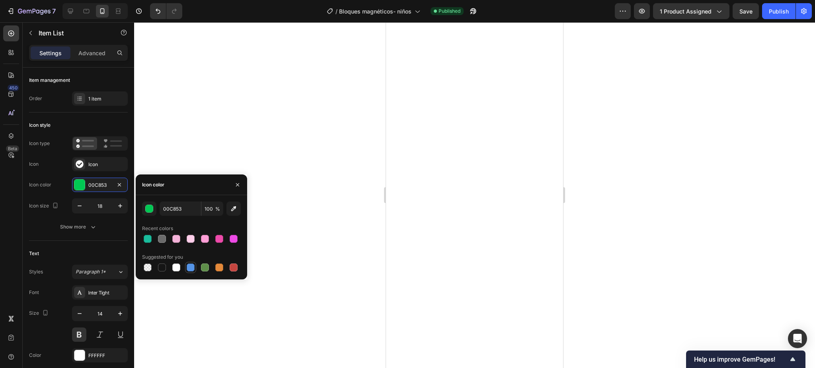
click at [188, 267] on div at bounding box center [191, 268] width 8 height 8
click at [222, 237] on div at bounding box center [219, 239] width 8 height 8
click at [147, 209] on div "button" at bounding box center [150, 209] width 8 height 8
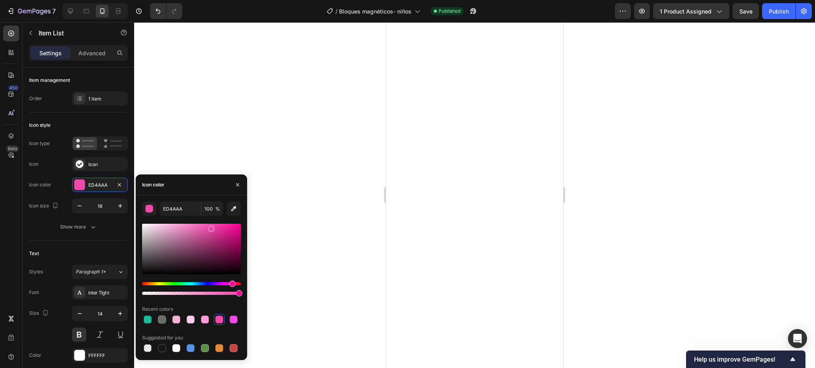
click at [169, 283] on div "Hue" at bounding box center [191, 283] width 99 height 3
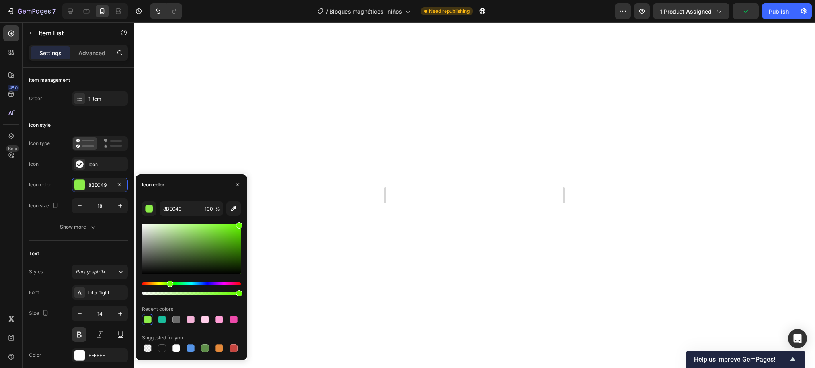
drag, startPoint x: 212, startPoint y: 228, endPoint x: 250, endPoint y: 221, distance: 38.4
click at [250, 0] on div "7 Version history / Bloques magnéticos- niños Need republishing Preview 1 produ…" at bounding box center [407, 0] width 815 height 0
type input "65FF00"
click at [276, 210] on div at bounding box center [474, 195] width 681 height 346
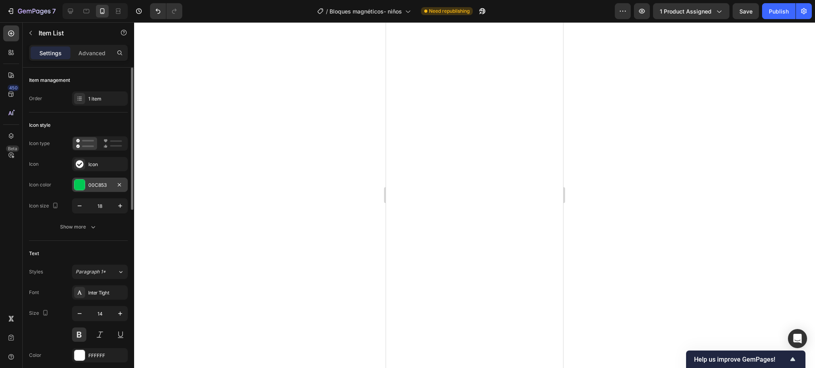
click at [82, 180] on div at bounding box center [79, 184] width 11 height 11
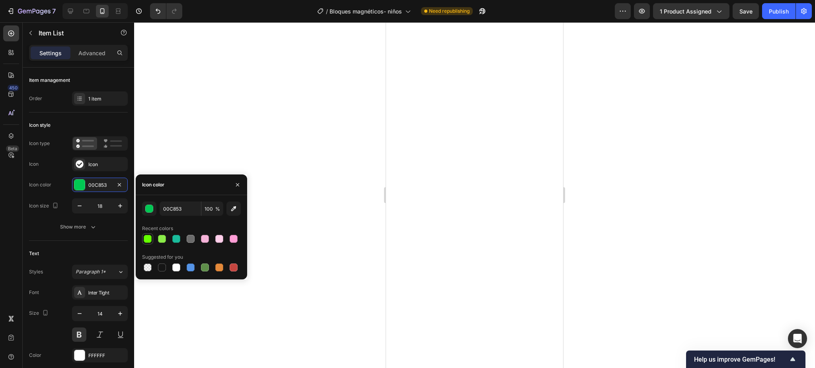
click at [146, 240] on div at bounding box center [148, 239] width 8 height 8
type input "65FF00"
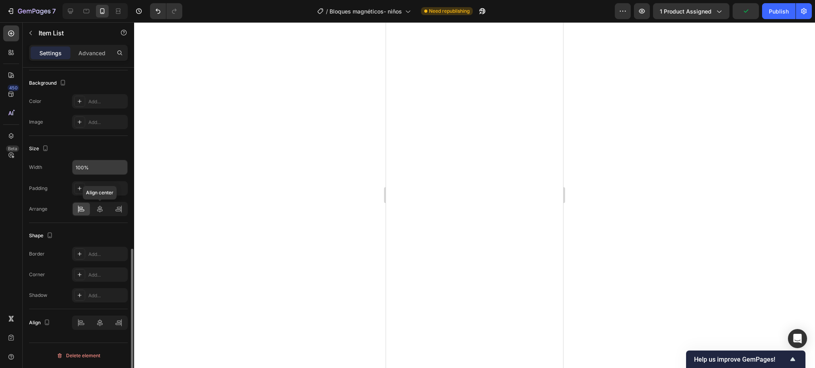
scroll to position [93, 0]
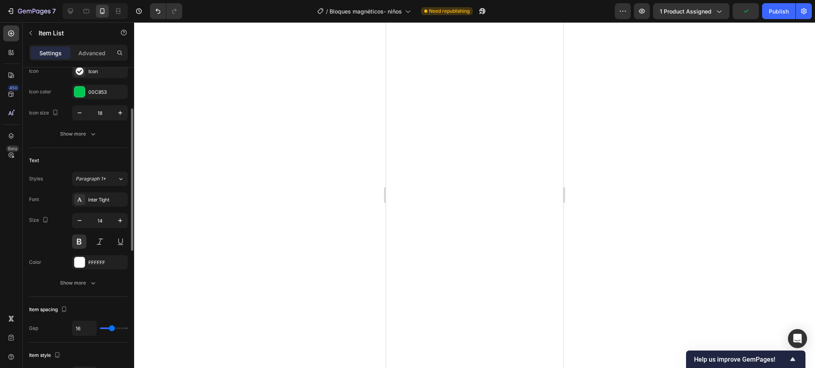
click at [84, 84] on div "Icon type Icon Icon Icon color 00C853 Icon size 18" at bounding box center [78, 81] width 99 height 77
click at [84, 91] on div at bounding box center [79, 92] width 10 height 10
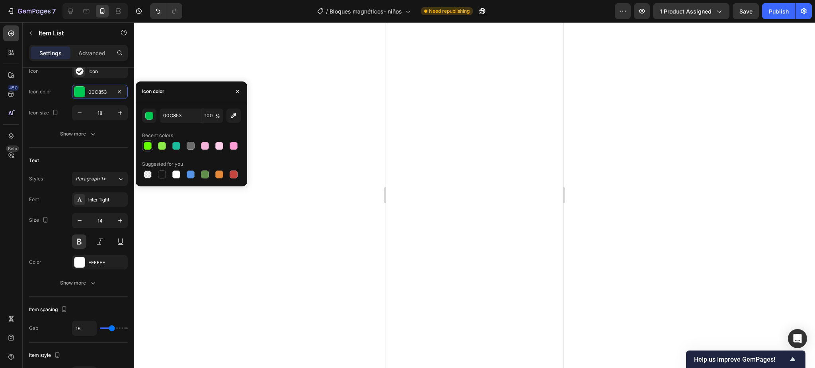
click at [147, 144] on div at bounding box center [148, 146] width 8 height 8
type input "65FF00"
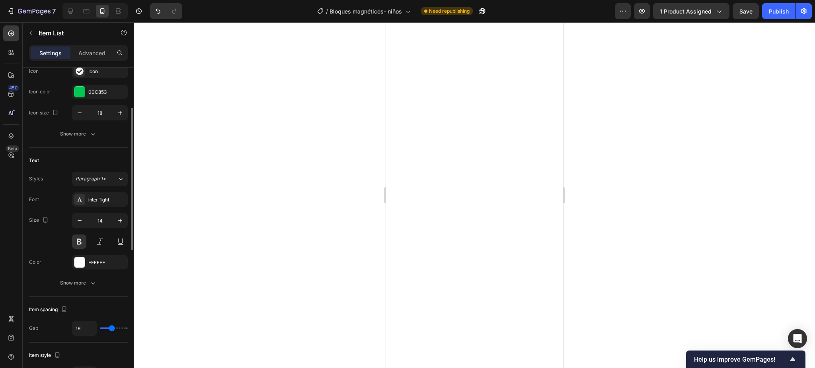
scroll to position [93, 0]
click at [86, 93] on div "00C853" at bounding box center [100, 92] width 56 height 14
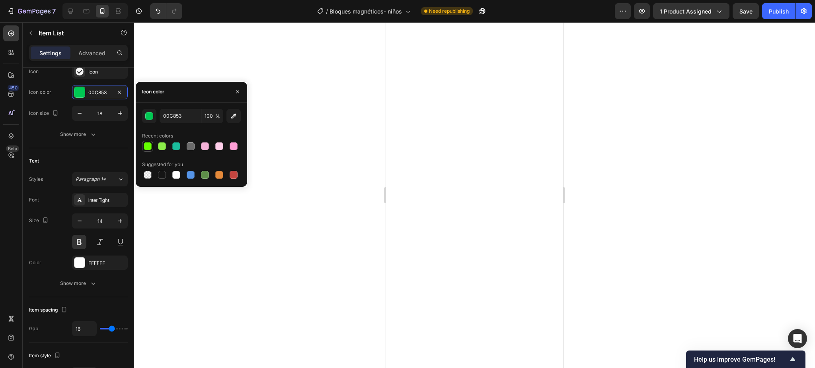
click at [148, 146] on div at bounding box center [148, 146] width 8 height 8
type input "65FF00"
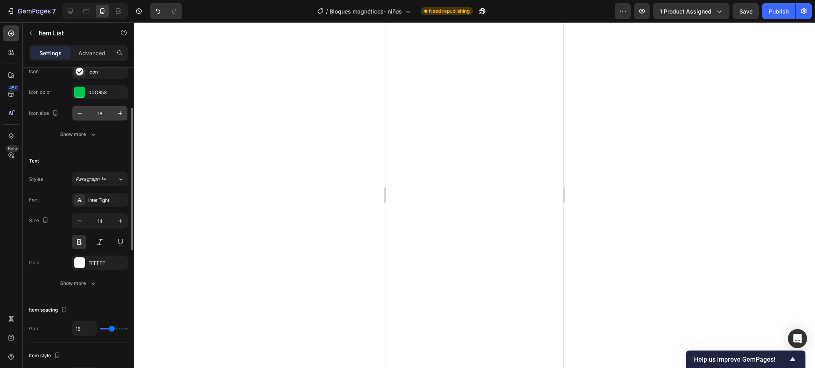
scroll to position [92, 0]
click at [70, 88] on div "Icon color 00C853" at bounding box center [78, 93] width 99 height 14
click at [75, 90] on div at bounding box center [79, 93] width 10 height 10
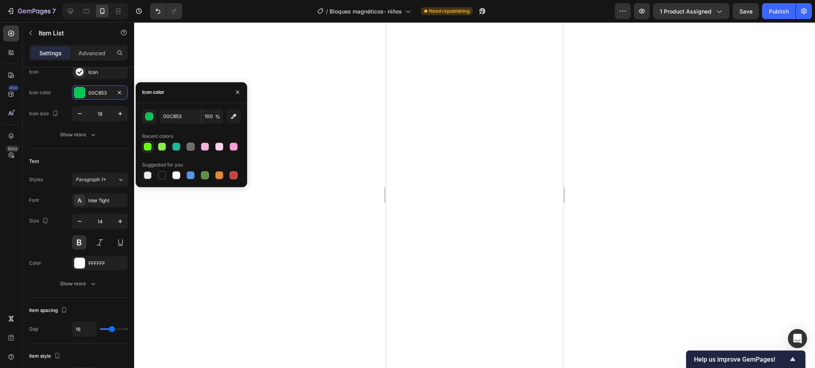
drag, startPoint x: 143, startPoint y: 146, endPoint x: 149, endPoint y: 147, distance: 5.6
click at [144, 147] on div at bounding box center [148, 147] width 8 height 8
type input "65FF00"
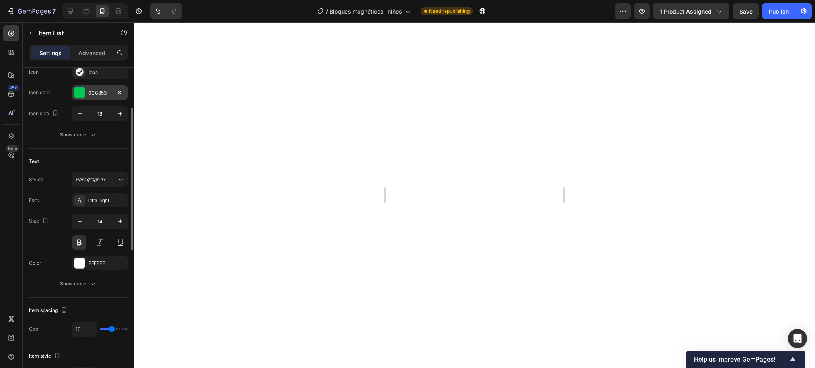
click at [77, 95] on div at bounding box center [79, 93] width 10 height 10
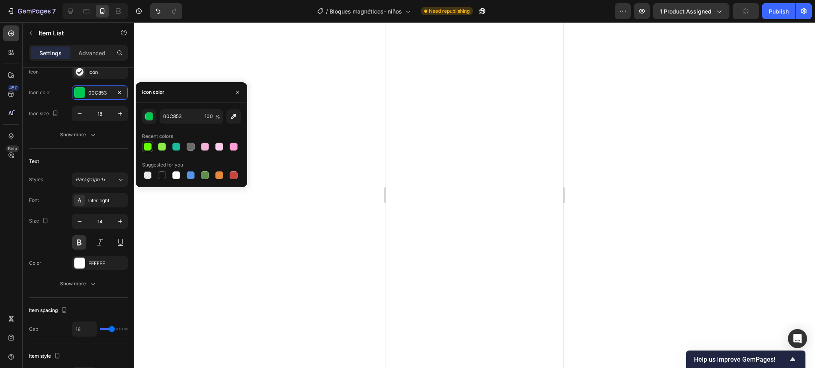
click at [145, 151] on div at bounding box center [148, 147] width 10 height 10
type input "65FF00"
click at [288, 185] on div at bounding box center [474, 195] width 681 height 346
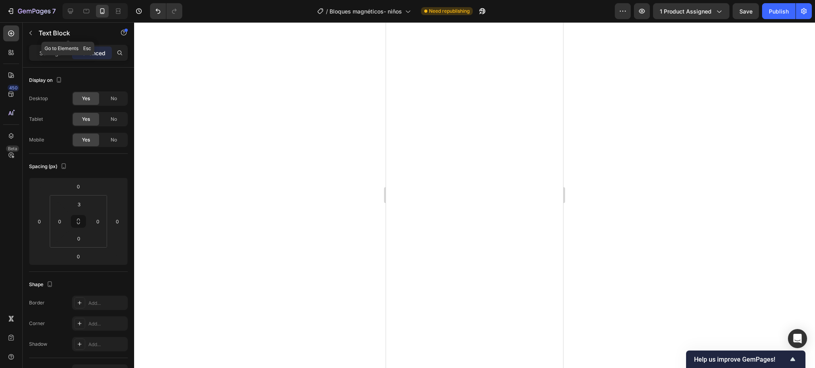
click at [46, 44] on div "Text Block" at bounding box center [68, 33] width 91 height 23
click at [47, 49] on p "Settings" at bounding box center [50, 53] width 22 height 8
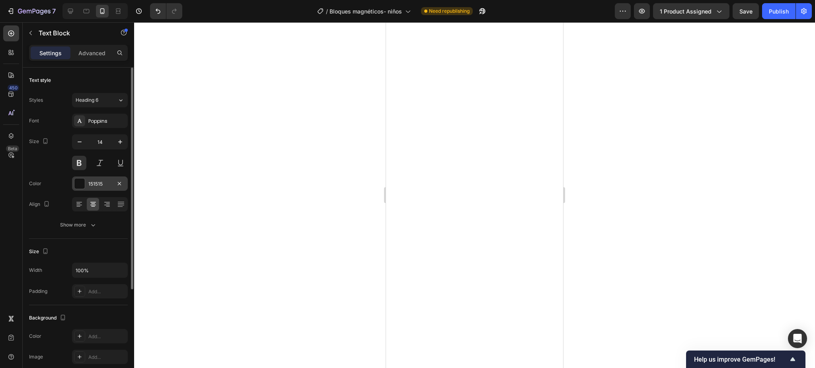
click at [85, 179] on div at bounding box center [79, 183] width 11 height 11
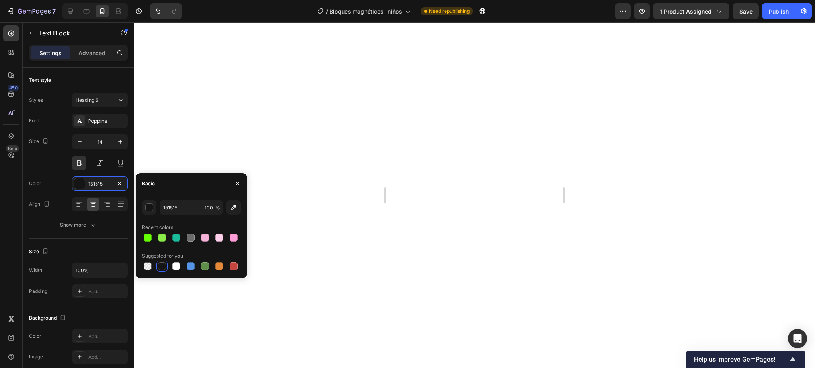
click at [232, 90] on div at bounding box center [474, 195] width 681 height 346
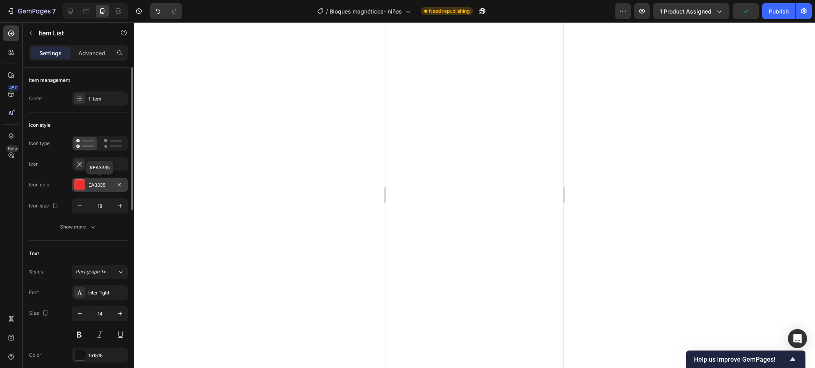
click at [78, 184] on div at bounding box center [79, 185] width 10 height 10
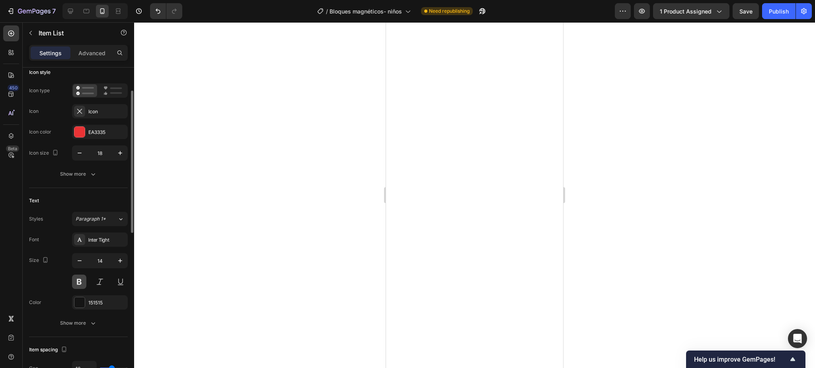
click at [78, 284] on button at bounding box center [79, 282] width 14 height 14
click at [81, 284] on button at bounding box center [79, 282] width 14 height 14
click at [83, 279] on button at bounding box center [79, 282] width 14 height 14
click at [84, 280] on button at bounding box center [79, 282] width 14 height 14
click at [80, 282] on button at bounding box center [79, 282] width 14 height 14
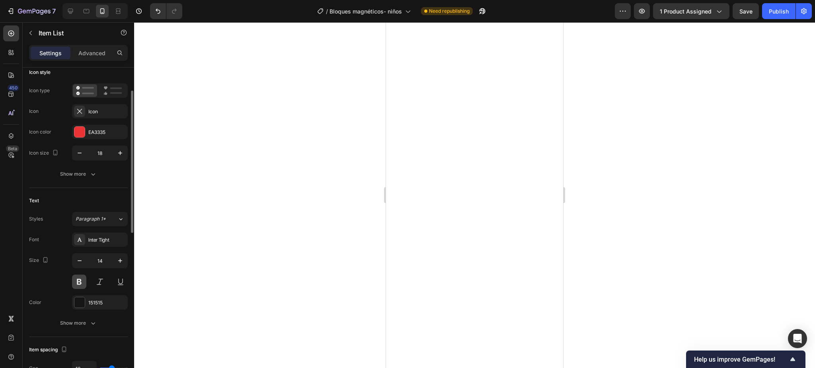
click at [79, 286] on button at bounding box center [79, 282] width 14 height 14
drag, startPoint x: 244, startPoint y: 208, endPoint x: 753, endPoint y: 23, distance: 541.0
click at [246, 208] on div at bounding box center [474, 195] width 681 height 346
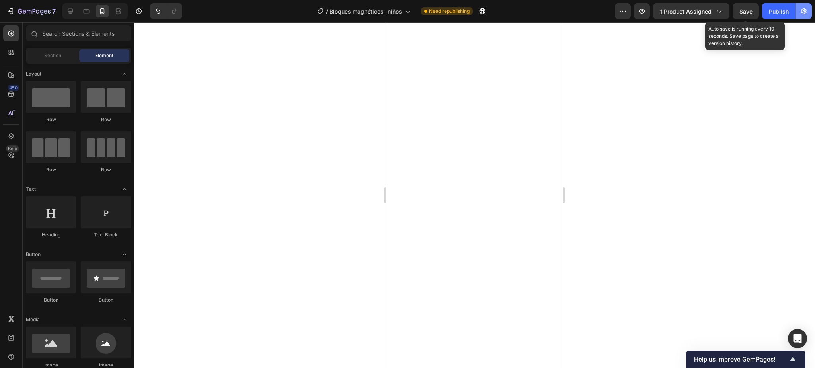
click at [752, 13] on span "Save" at bounding box center [745, 11] width 13 height 7
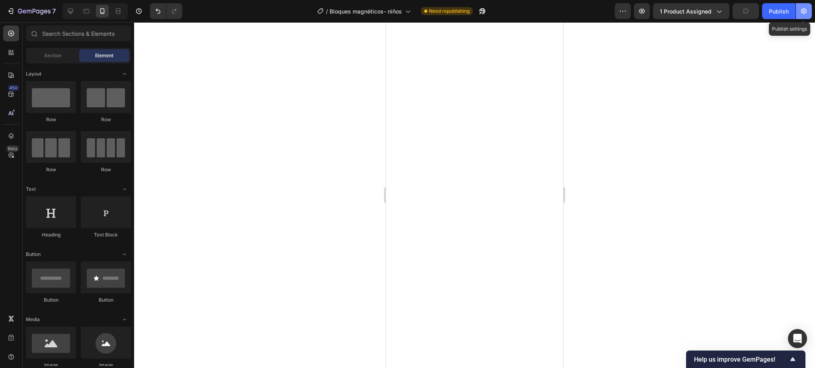
click at [810, 8] on button "button" at bounding box center [804, 11] width 16 height 16
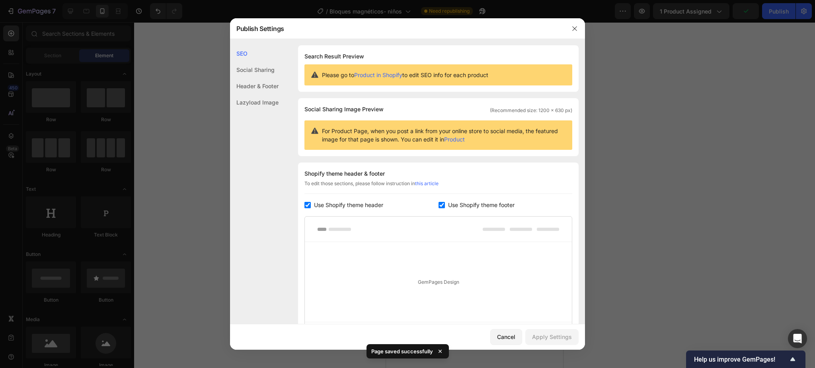
drag, startPoint x: 707, startPoint y: 64, endPoint x: 708, endPoint y: 47, distance: 17.6
click at [707, 64] on div at bounding box center [407, 184] width 815 height 368
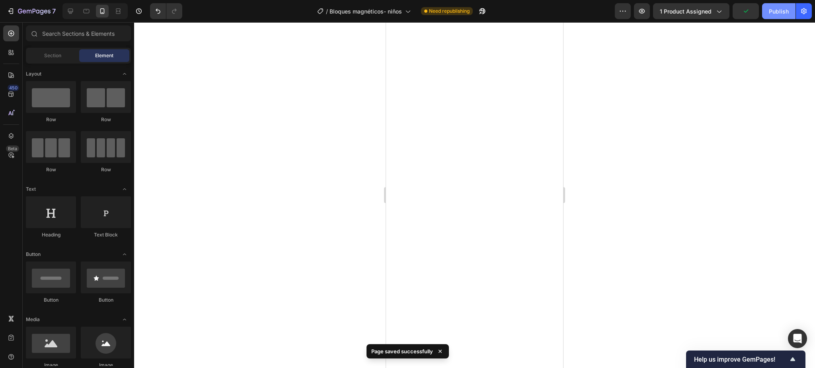
click at [778, 13] on div "Publish" at bounding box center [779, 11] width 20 height 8
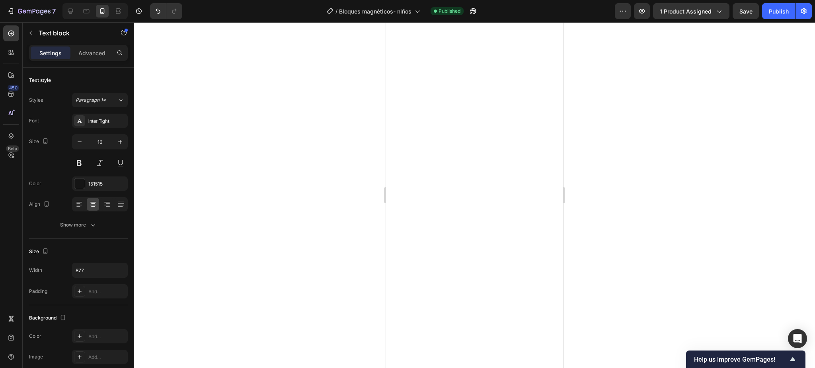
click at [629, 123] on div at bounding box center [474, 195] width 681 height 346
click at [75, 208] on div at bounding box center [79, 204] width 12 height 13
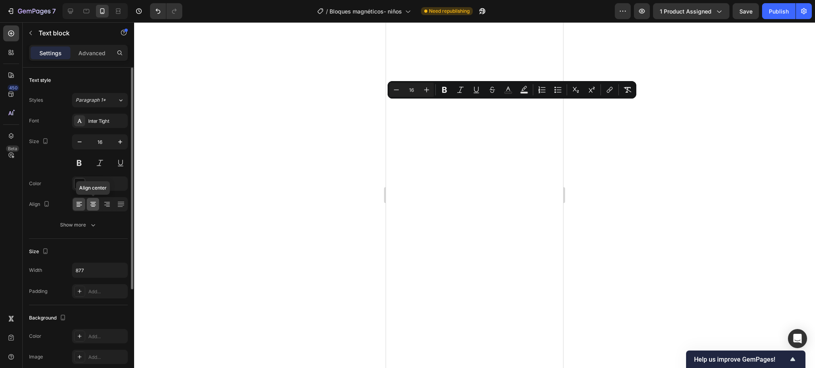
click at [94, 205] on icon at bounding box center [93, 205] width 6 height 1
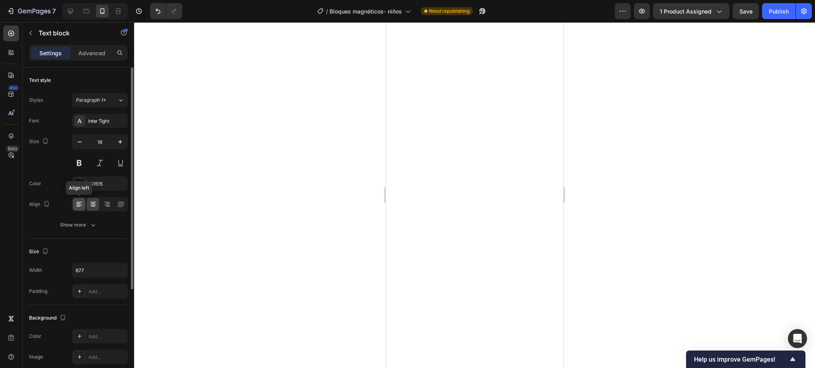
click at [76, 208] on icon at bounding box center [79, 204] width 8 height 8
drag, startPoint x: 237, startPoint y: 175, endPoint x: 262, endPoint y: 168, distance: 25.4
click at [239, 175] on div at bounding box center [474, 195] width 681 height 346
click at [84, 179] on div at bounding box center [79, 184] width 10 height 10
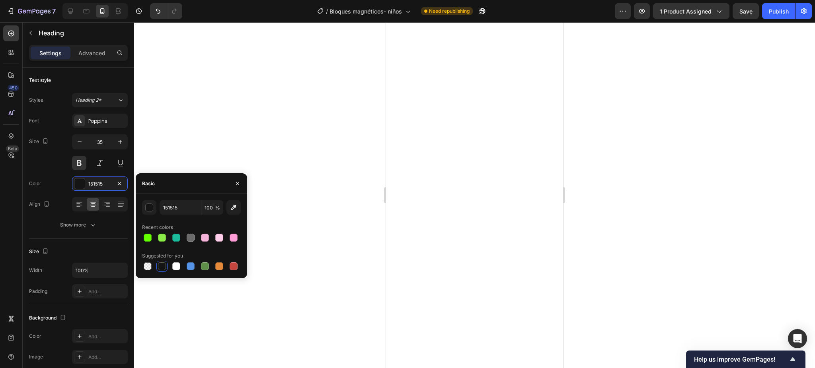
click at [285, 105] on div at bounding box center [474, 195] width 681 height 346
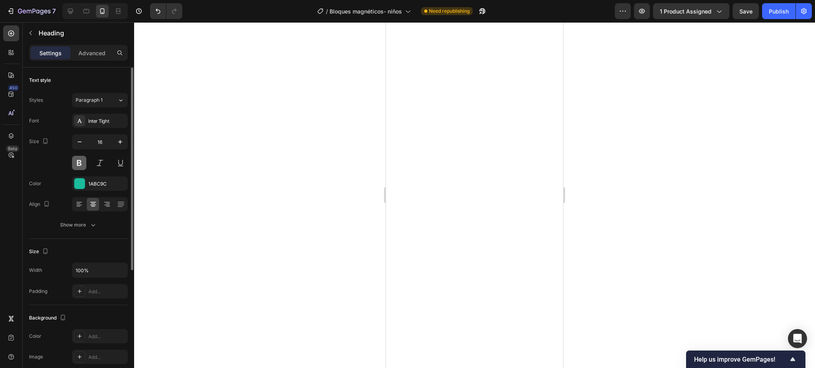
click at [82, 168] on button at bounding box center [79, 163] width 14 height 14
click at [645, 111] on div at bounding box center [474, 195] width 681 height 346
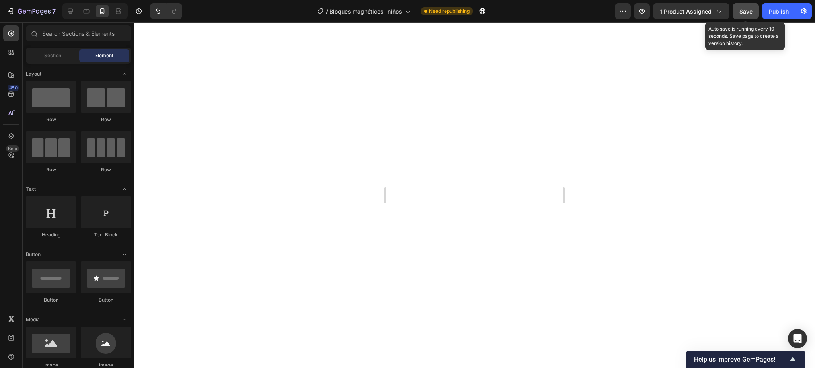
click at [738, 10] on button "Save" at bounding box center [745, 11] width 26 height 16
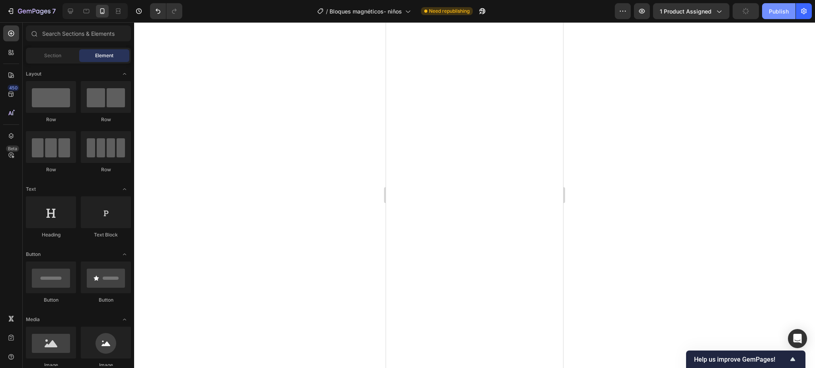
click at [777, 7] on div "Publish" at bounding box center [779, 11] width 20 height 8
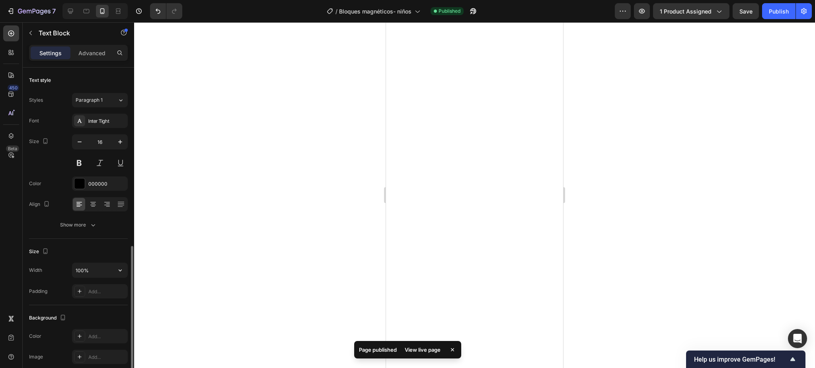
scroll to position [148, 0]
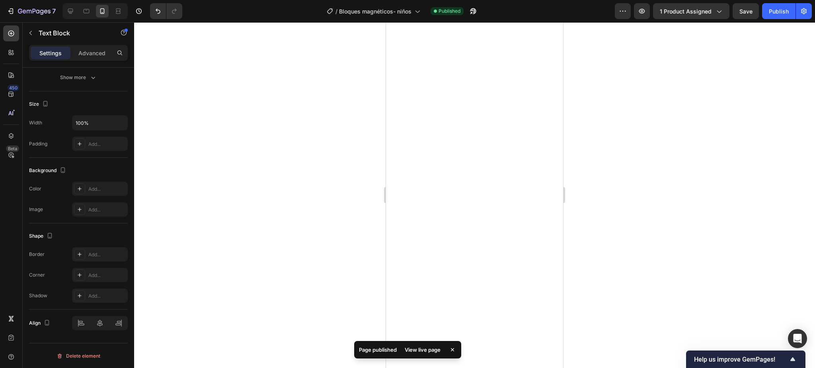
click at [625, 227] on div at bounding box center [474, 195] width 681 height 346
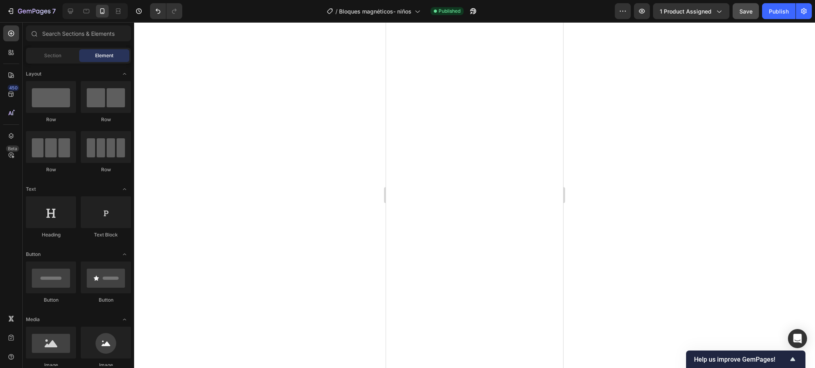
click at [747, 6] on button "Save" at bounding box center [745, 11] width 26 height 16
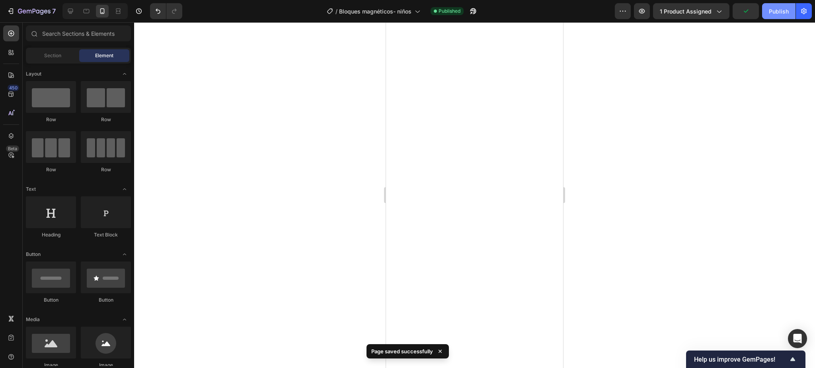
click at [775, 4] on button "Publish" at bounding box center [778, 11] width 33 height 16
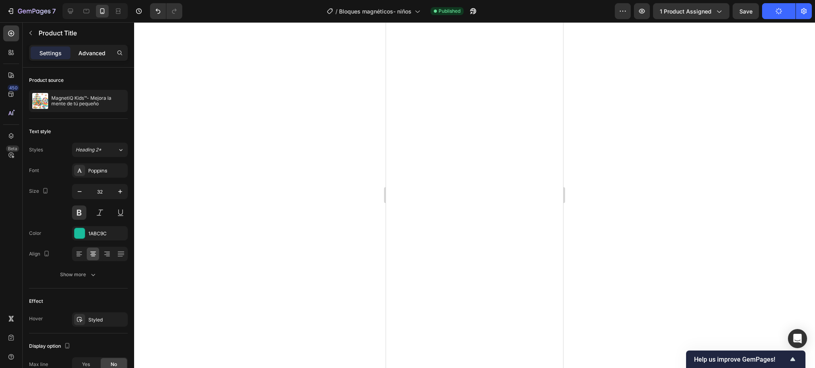
click at [96, 55] on p "Advanced" at bounding box center [91, 53] width 27 height 8
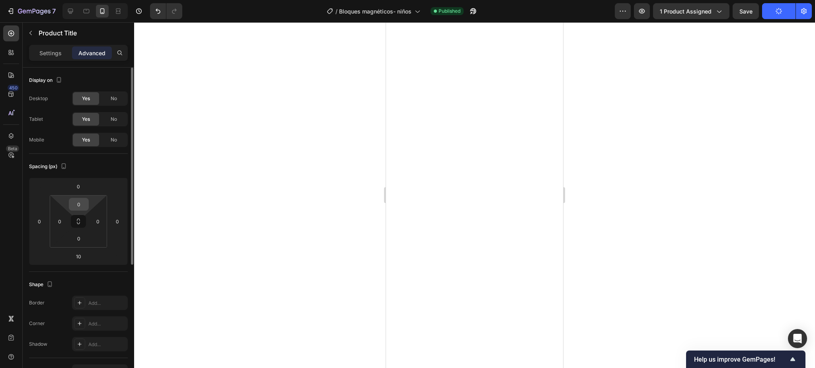
click at [85, 202] on input "0" at bounding box center [79, 205] width 16 height 12
type input "5"
click at [278, 123] on div at bounding box center [474, 195] width 681 height 346
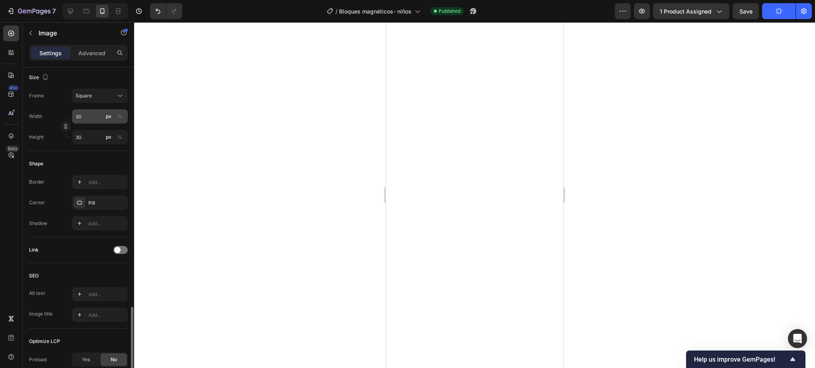
scroll to position [297, 0]
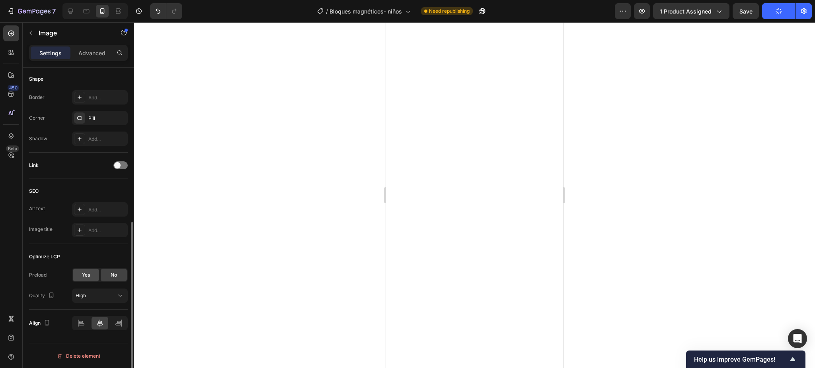
click at [87, 272] on span "Yes" at bounding box center [86, 275] width 8 height 7
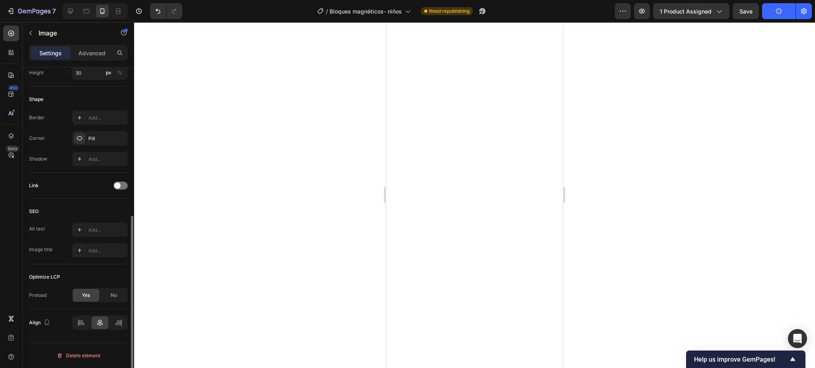
scroll to position [276, 0]
click at [113, 296] on span "No" at bounding box center [114, 295] width 6 height 7
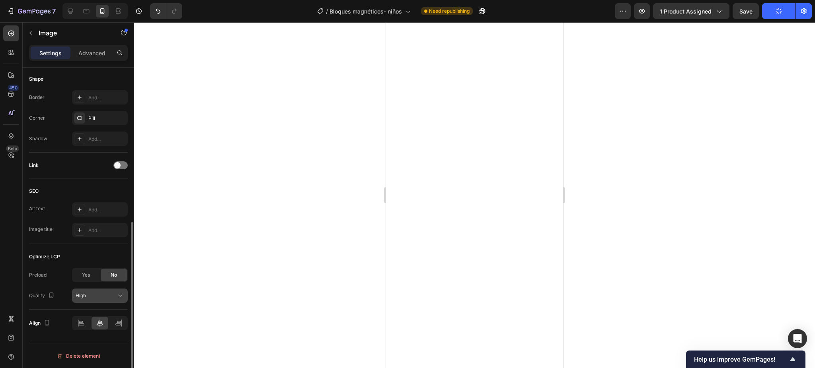
click at [111, 295] on div "High" at bounding box center [96, 295] width 41 height 7
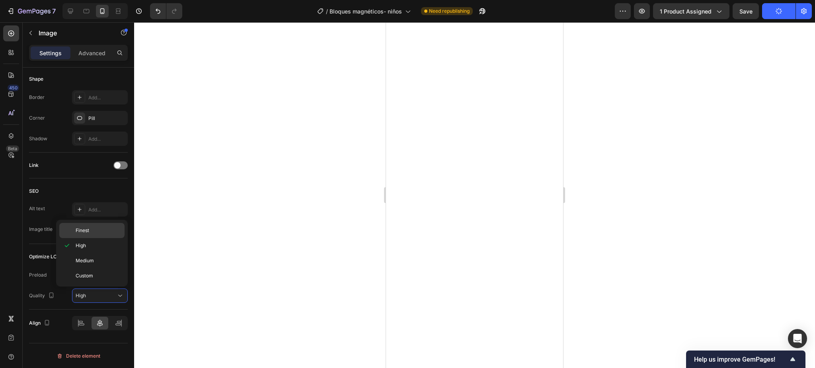
click at [99, 231] on p "Finest" at bounding box center [98, 230] width 45 height 7
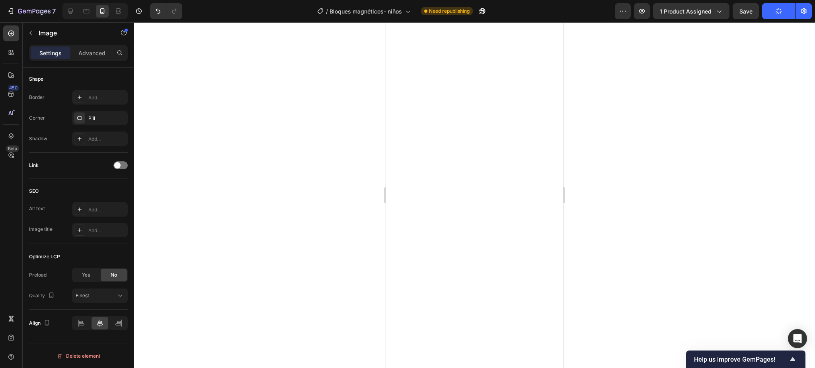
click at [202, 263] on div at bounding box center [474, 195] width 681 height 346
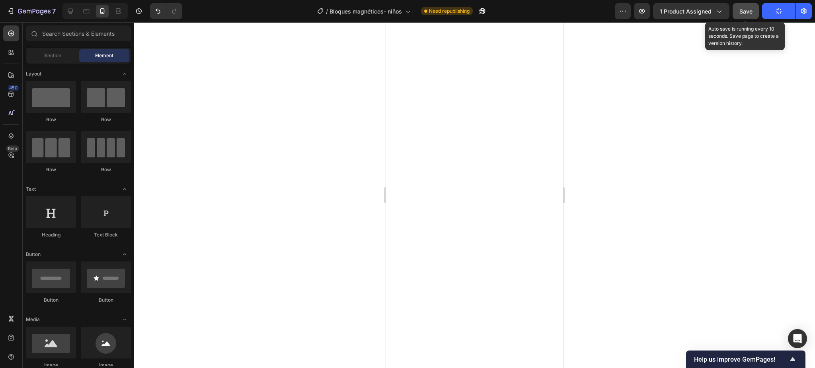
click at [750, 6] on button "Save" at bounding box center [745, 11] width 26 height 16
click at [736, 10] on button "Save" at bounding box center [745, 11] width 26 height 16
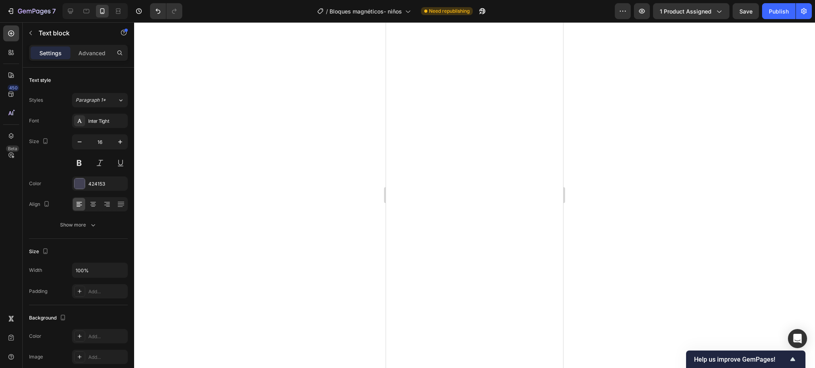
click at [633, 280] on div at bounding box center [474, 195] width 681 height 346
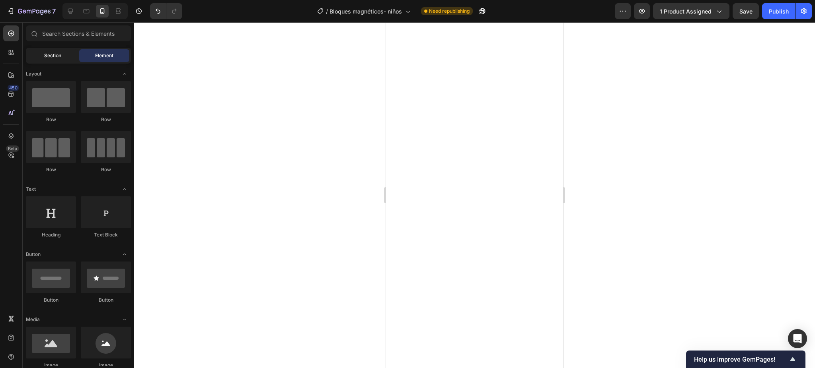
click at [53, 57] on span "Section" at bounding box center [52, 55] width 17 height 7
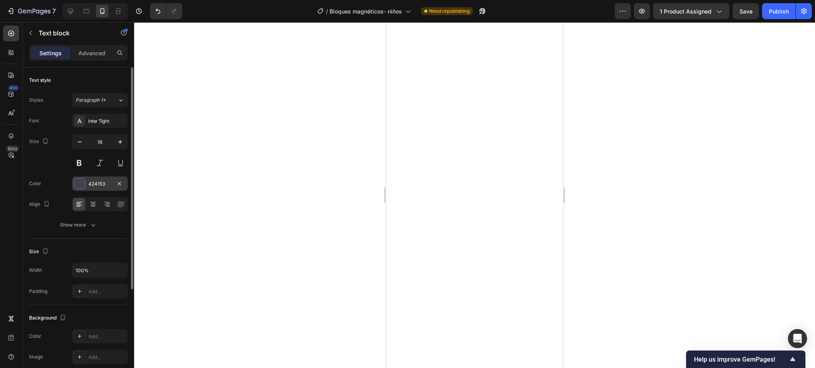
click at [81, 183] on div at bounding box center [79, 184] width 10 height 10
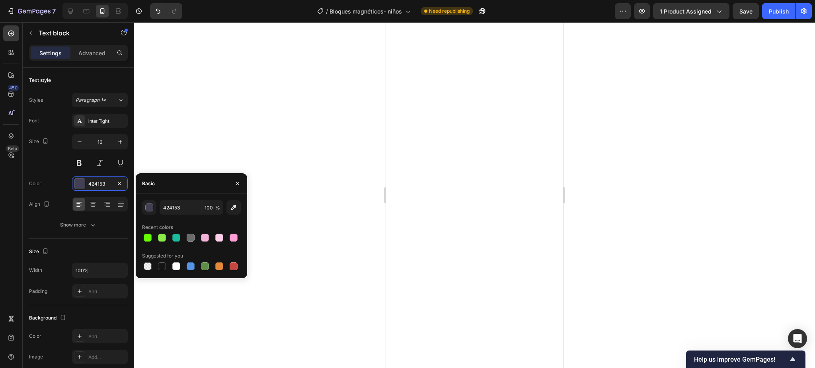
click at [157, 273] on div "424153 100 % Recent colors Suggested for you" at bounding box center [191, 236] width 111 height 84
click at [165, 264] on div at bounding box center [162, 267] width 8 height 8
type input "151515"
click at [294, 103] on div at bounding box center [474, 195] width 681 height 346
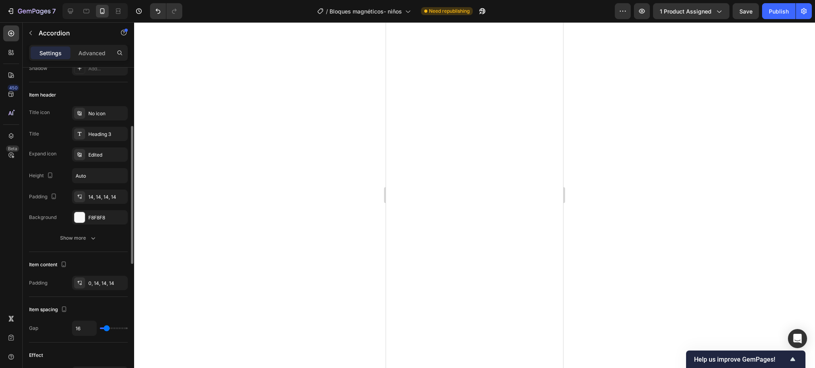
scroll to position [0, 0]
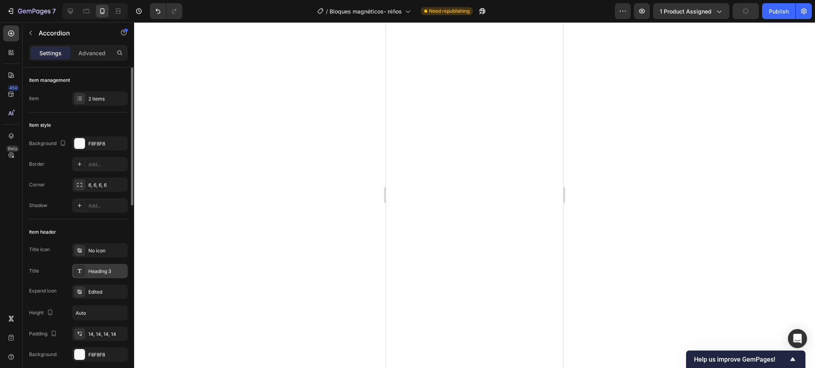
click at [92, 268] on div "Heading 3" at bounding box center [106, 271] width 37 height 7
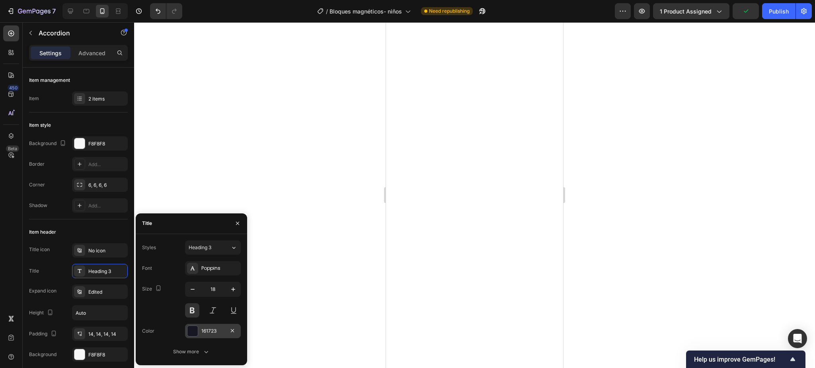
click at [195, 333] on div at bounding box center [192, 331] width 10 height 10
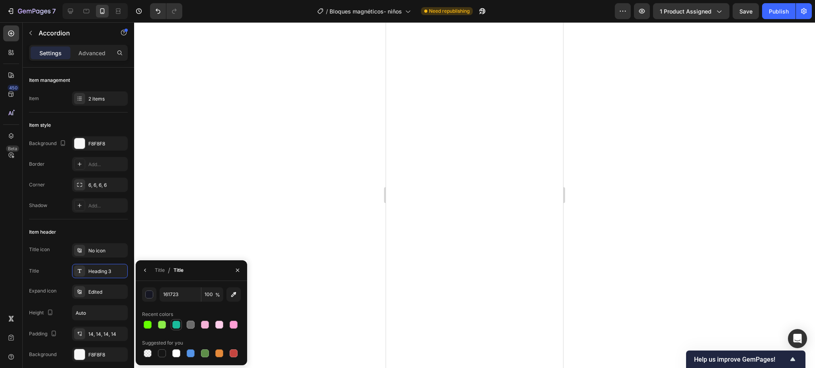
click at [172, 325] on div at bounding box center [176, 325] width 8 height 8
type input "1ABC9C"
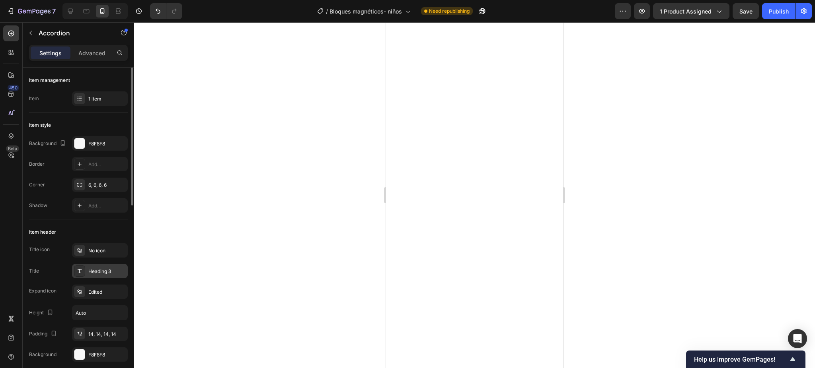
click at [99, 274] on div "Heading 3" at bounding box center [106, 271] width 37 height 7
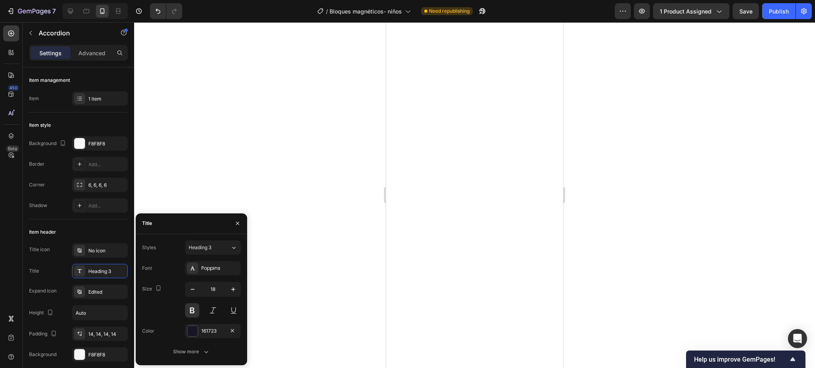
click at [185, 325] on div "161723" at bounding box center [213, 331] width 56 height 14
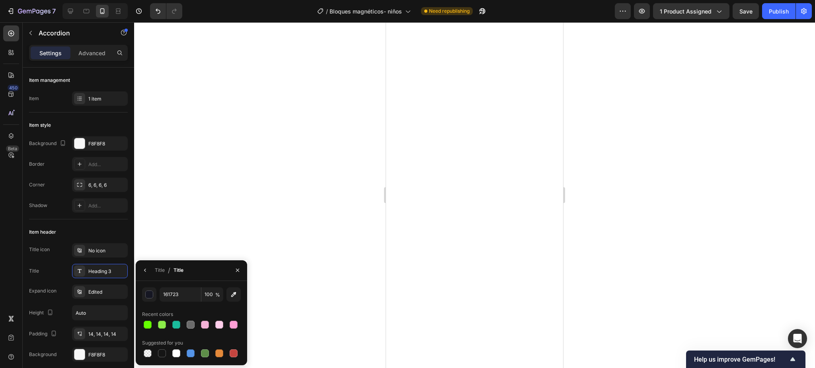
click at [189, 327] on div at bounding box center [191, 325] width 8 height 8
click at [176, 321] on div at bounding box center [176, 325] width 8 height 8
type input "1ABC9C"
click at [223, 131] on div at bounding box center [474, 195] width 681 height 346
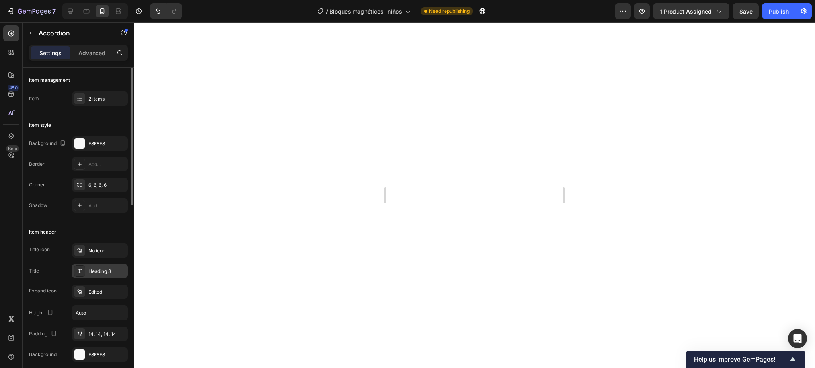
click at [87, 273] on div "Heading 3" at bounding box center [100, 271] width 56 height 14
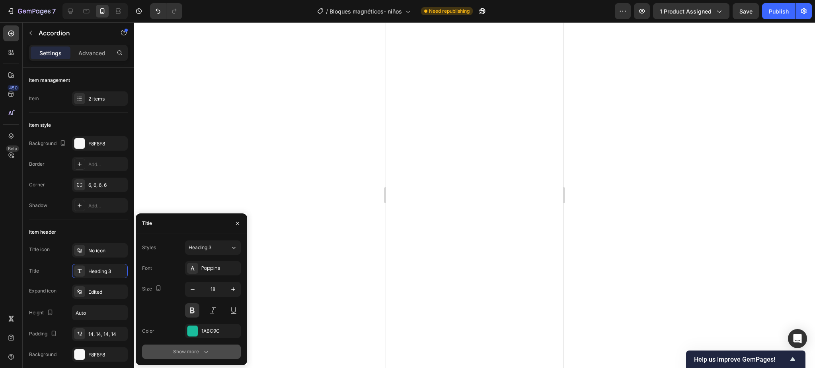
click at [199, 346] on button "Show more" at bounding box center [191, 352] width 99 height 14
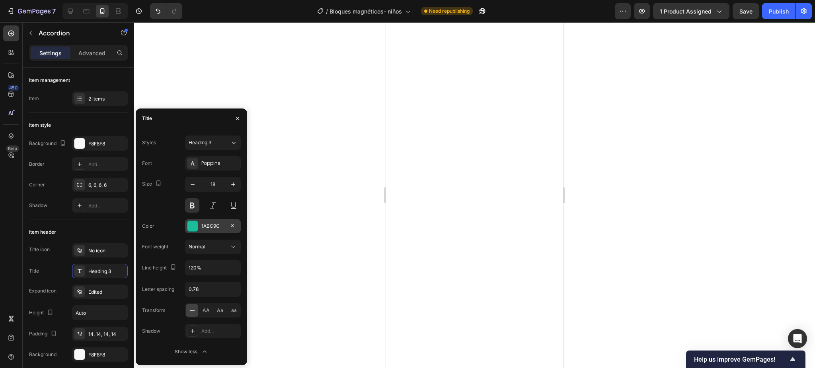
click at [195, 228] on div at bounding box center [192, 226] width 10 height 10
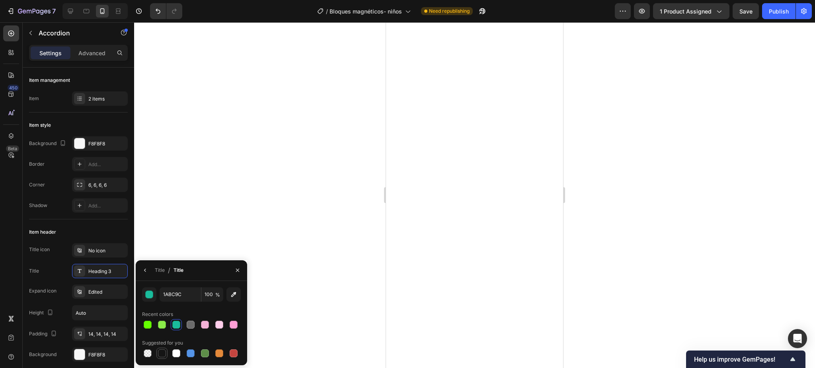
click at [163, 352] on div at bounding box center [162, 354] width 8 height 8
type input "151515"
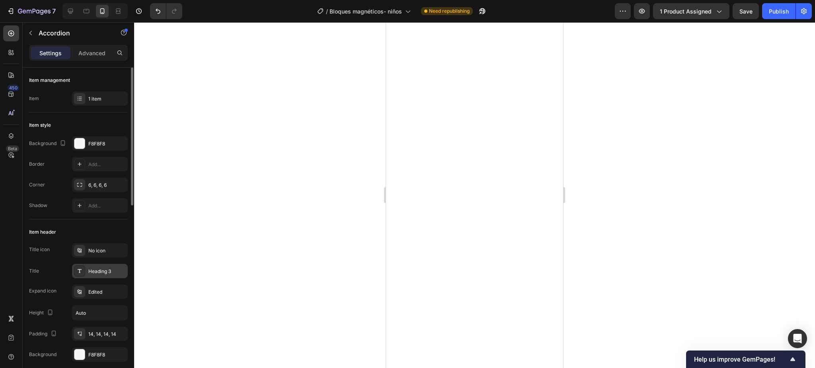
click at [102, 268] on div "Heading 3" at bounding box center [106, 271] width 37 height 7
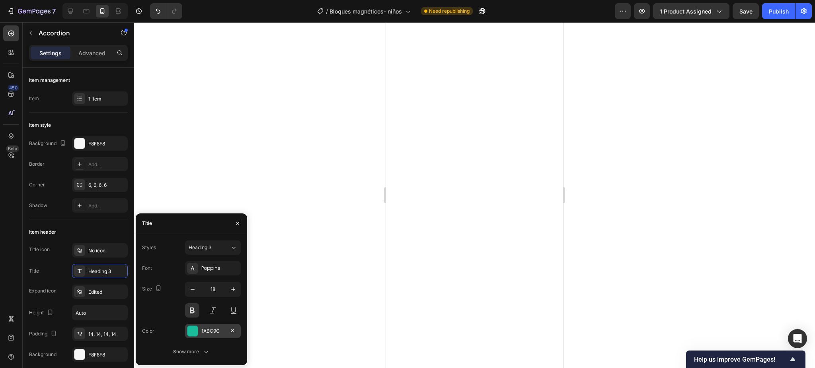
click at [192, 327] on div at bounding box center [192, 331] width 10 height 10
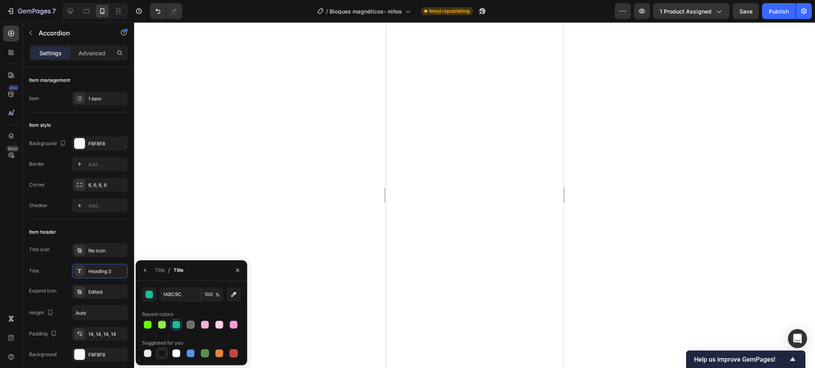
click at [161, 353] on div at bounding box center [162, 354] width 8 height 8
type input "151515"
drag, startPoint x: 232, startPoint y: 164, endPoint x: 361, endPoint y: 143, distance: 130.9
click at [233, 163] on div at bounding box center [474, 195] width 681 height 346
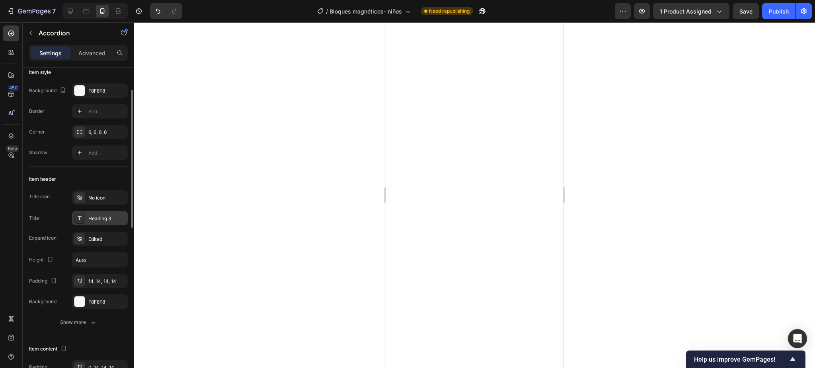
scroll to position [159, 0]
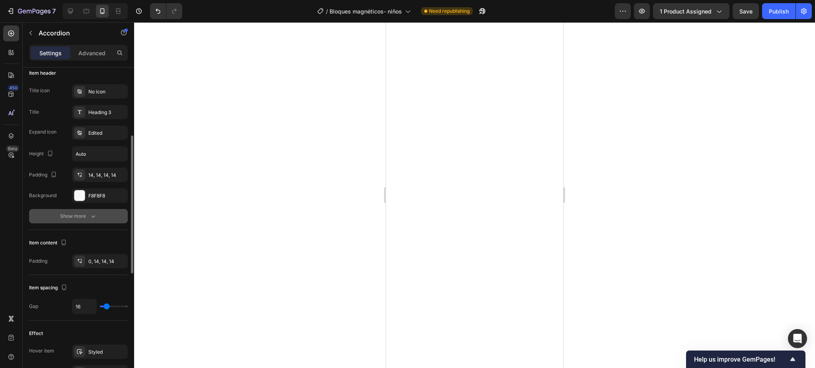
click at [93, 221] on button "Show more" at bounding box center [78, 216] width 99 height 14
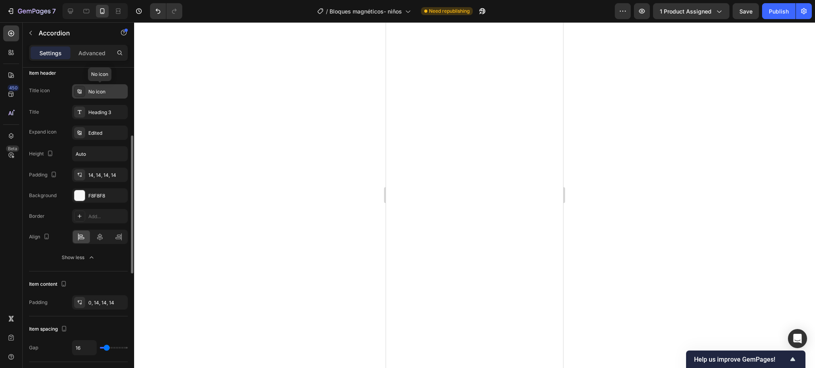
scroll to position [106, 0]
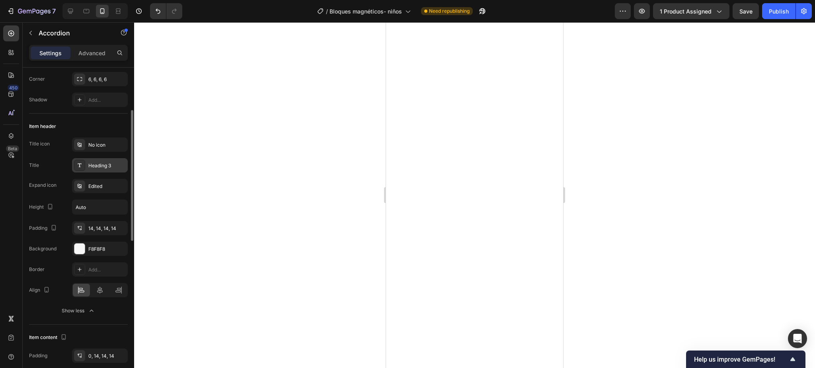
click at [93, 166] on div "Heading 3" at bounding box center [106, 165] width 37 height 7
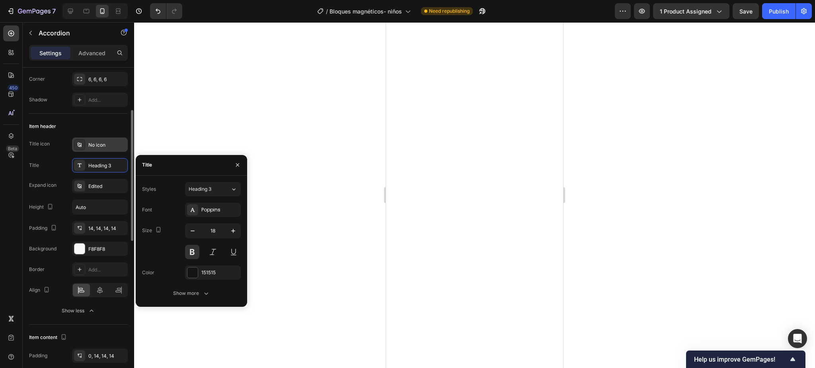
click at [95, 139] on div "No icon" at bounding box center [100, 145] width 56 height 14
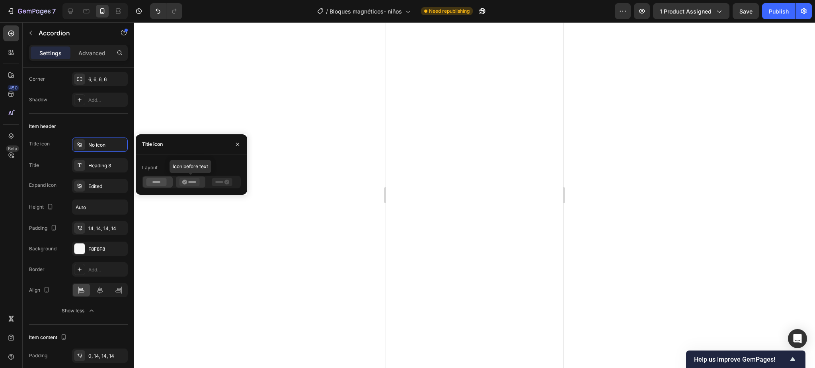
click at [188, 182] on icon at bounding box center [189, 182] width 20 height 8
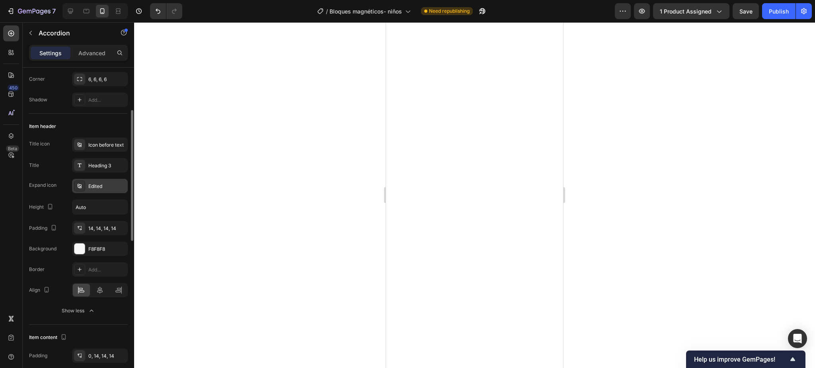
click at [106, 183] on div "Edited" at bounding box center [106, 186] width 37 height 7
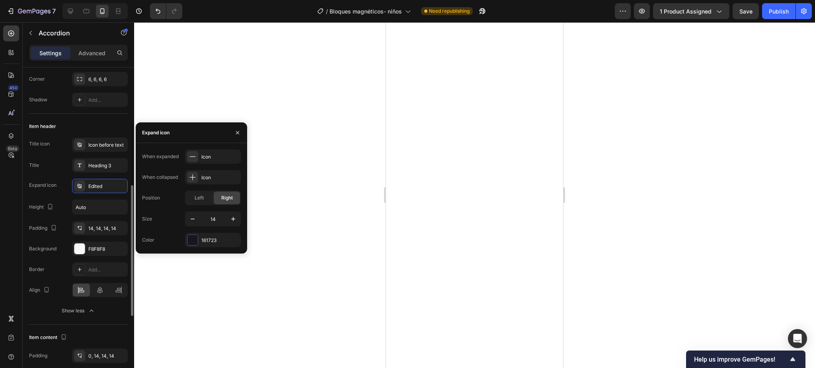
scroll to position [159, 0]
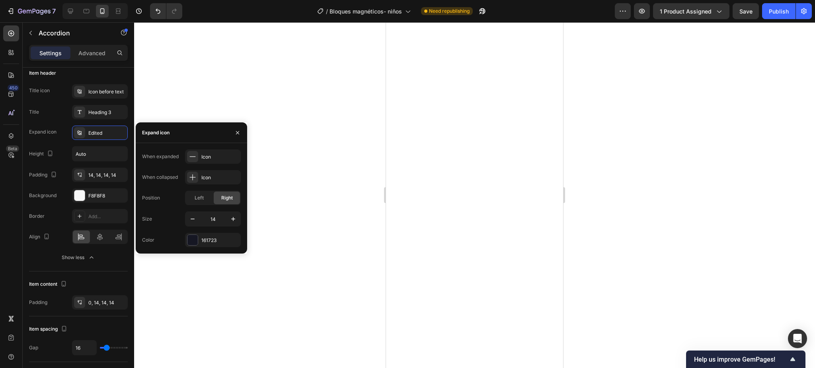
click at [296, 242] on div at bounding box center [474, 195] width 681 height 346
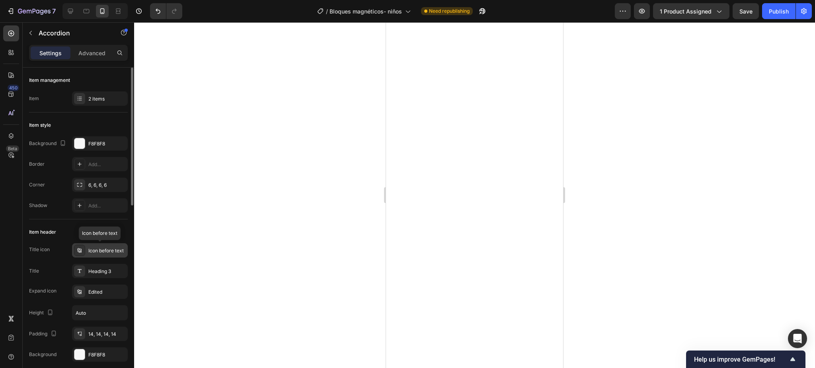
click at [108, 250] on div "Icon before text" at bounding box center [106, 250] width 37 height 7
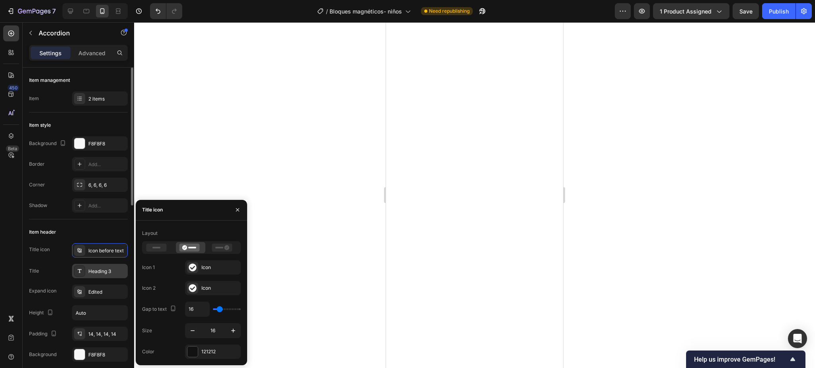
click at [99, 264] on div "Heading 3" at bounding box center [100, 271] width 56 height 14
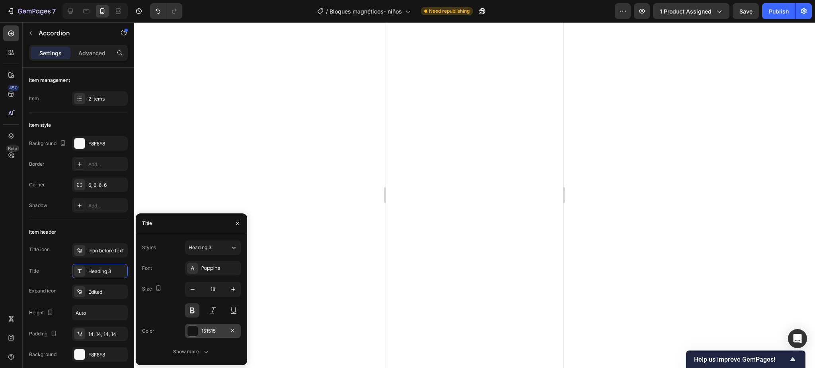
click at [197, 327] on div at bounding box center [192, 331] width 11 height 11
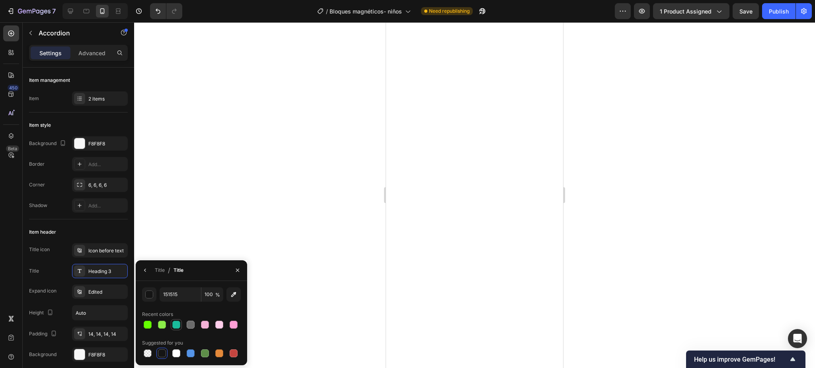
click at [177, 322] on div at bounding box center [176, 325] width 8 height 8
click at [162, 346] on div "Suggested for you" at bounding box center [162, 343] width 41 height 7
click at [163, 347] on div "Suggested for you" at bounding box center [191, 343] width 99 height 13
click at [160, 353] on div at bounding box center [162, 354] width 8 height 8
type input "151515"
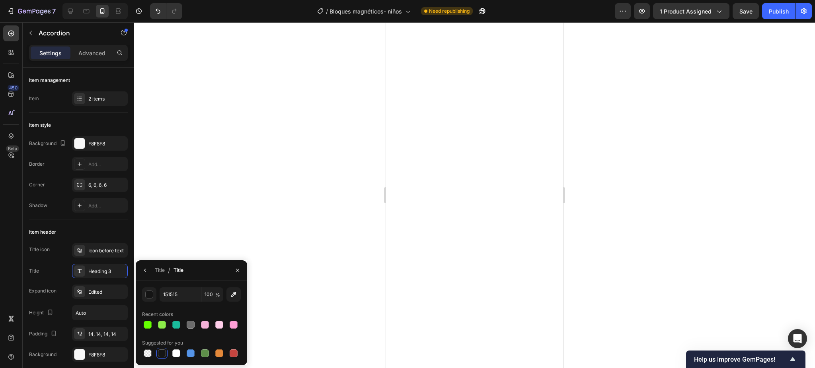
click at [255, 200] on div at bounding box center [474, 195] width 681 height 346
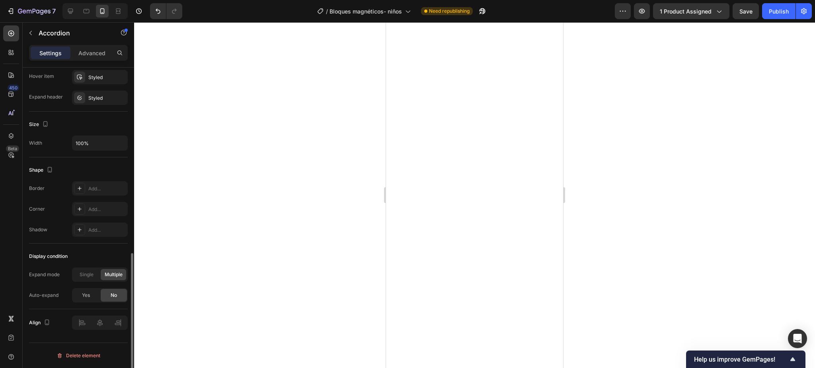
scroll to position [381, 0]
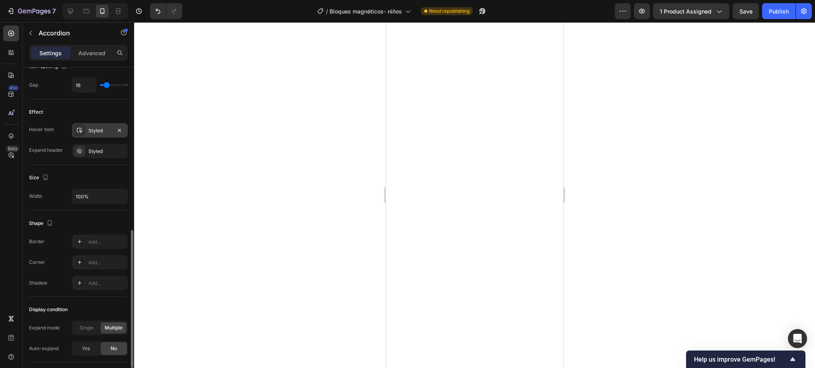
click at [95, 133] on div "Styled" at bounding box center [99, 130] width 23 height 7
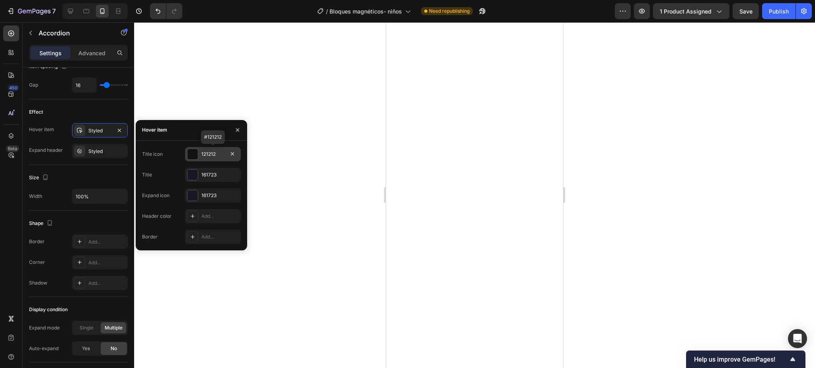
click at [195, 158] on div at bounding box center [192, 154] width 10 height 10
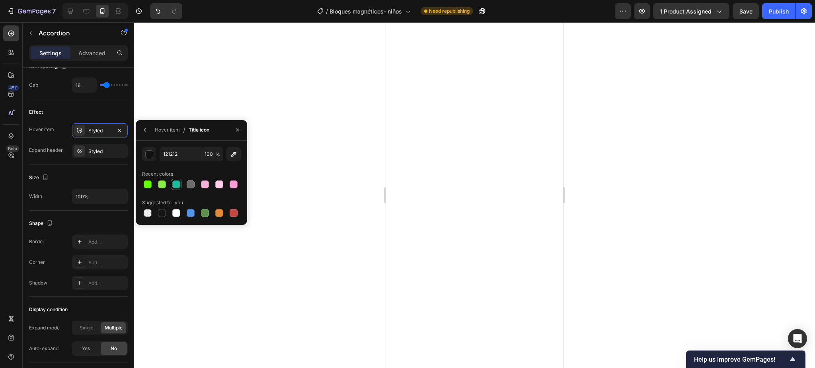
click at [173, 185] on div at bounding box center [176, 185] width 8 height 8
type input "1ABC9C"
click at [95, 130] on div "Styled" at bounding box center [99, 130] width 23 height 7
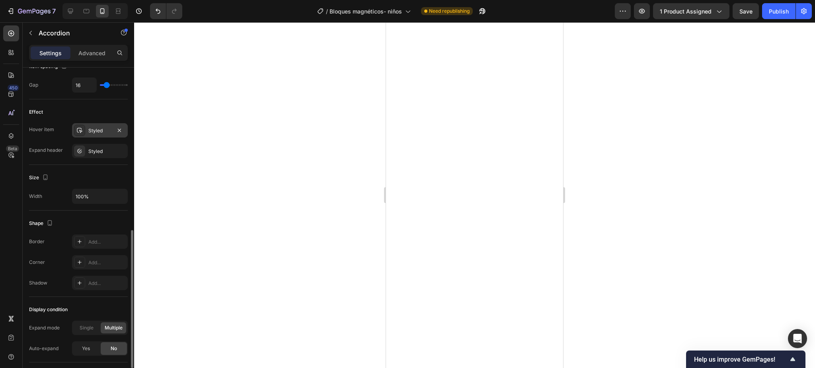
click at [95, 130] on div "Styled" at bounding box center [99, 130] width 23 height 7
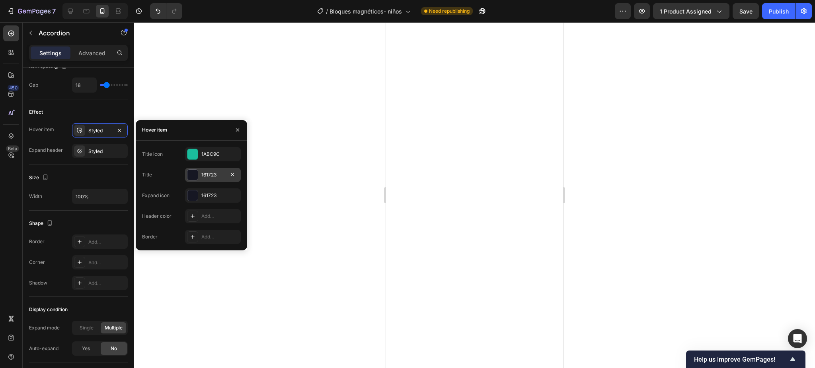
click at [194, 174] on div at bounding box center [192, 175] width 10 height 10
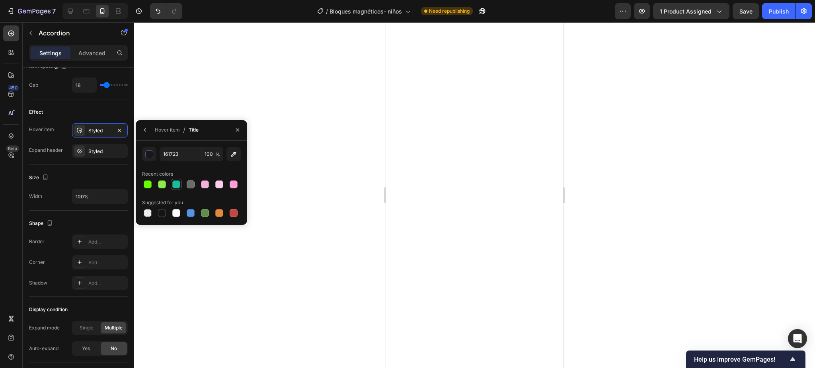
click at [177, 184] on div at bounding box center [176, 185] width 8 height 8
type input "1ABC9C"
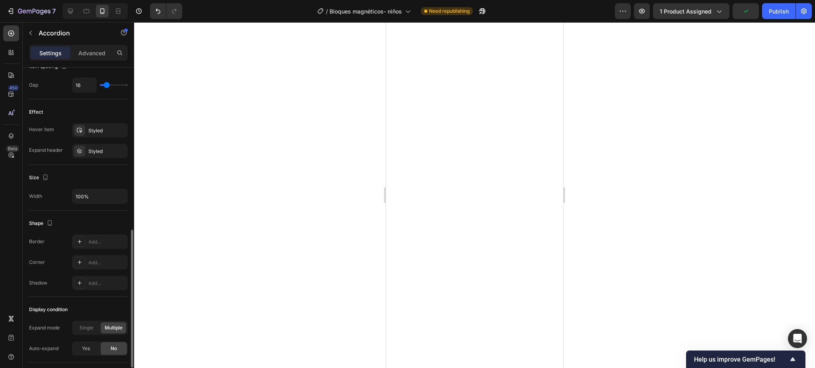
scroll to position [380, 0]
click at [94, 130] on div "Styled" at bounding box center [99, 131] width 23 height 7
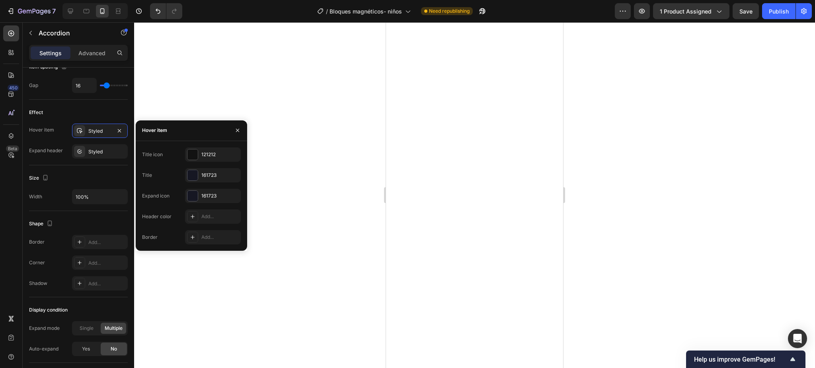
click at [200, 162] on div "Title icon 121212 Title 161723 Expand icon 161723 Header color Add... Border Ad…" at bounding box center [191, 196] width 99 height 97
click at [197, 158] on div at bounding box center [192, 155] width 10 height 10
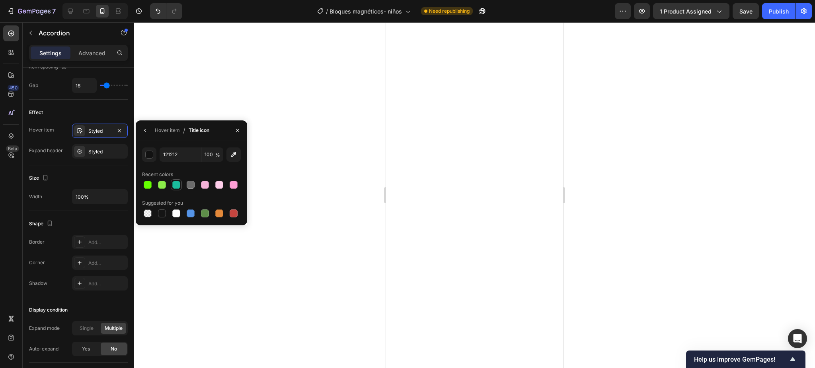
click at [179, 181] on div at bounding box center [176, 185] width 8 height 8
type input "1ABC9C"
click at [103, 132] on div "Styled" at bounding box center [99, 131] width 23 height 7
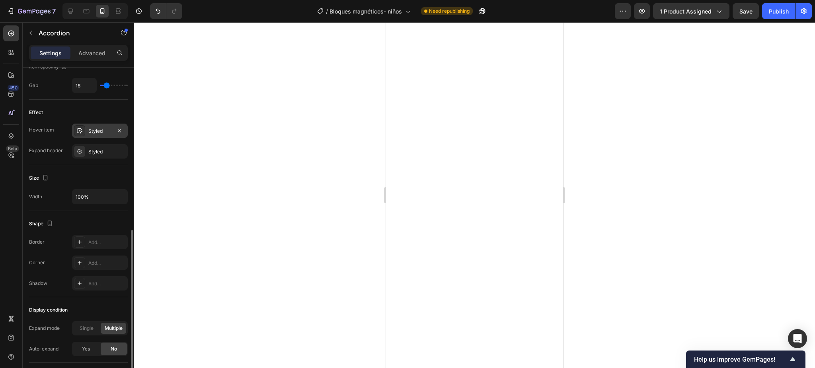
click at [103, 132] on div "Styled" at bounding box center [99, 131] width 23 height 7
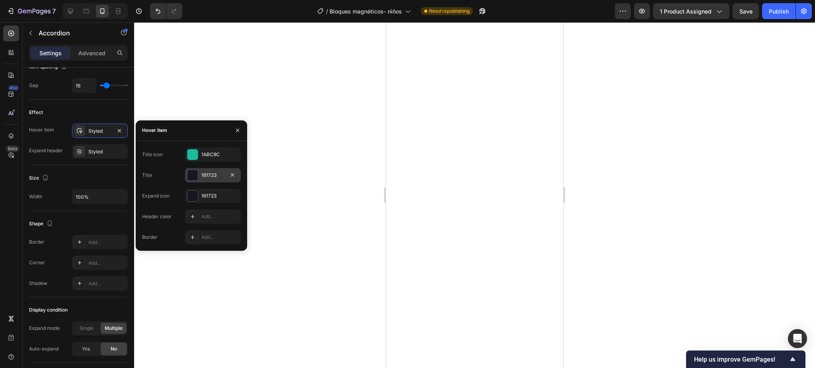
click at [193, 173] on div at bounding box center [192, 175] width 10 height 10
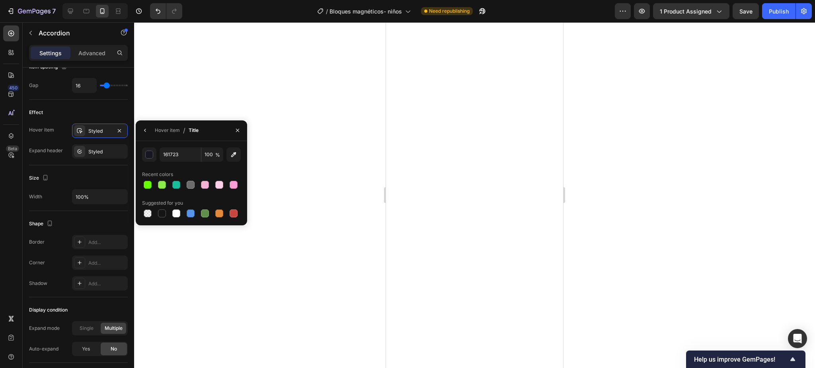
click at [179, 191] on div "161723 100 % Recent colors Suggested for you" at bounding box center [191, 184] width 99 height 72
click at [177, 189] on div at bounding box center [176, 185] width 10 height 10
type input "1ABC9C"
click at [92, 133] on div "Styled" at bounding box center [99, 131] width 23 height 7
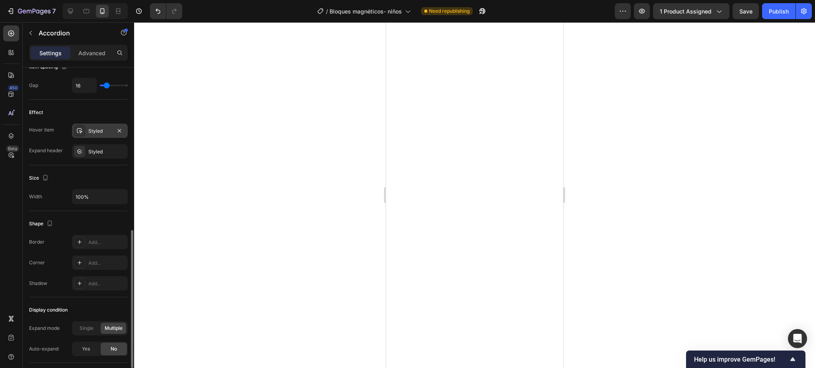
click at [95, 131] on div "Styled" at bounding box center [99, 131] width 23 height 7
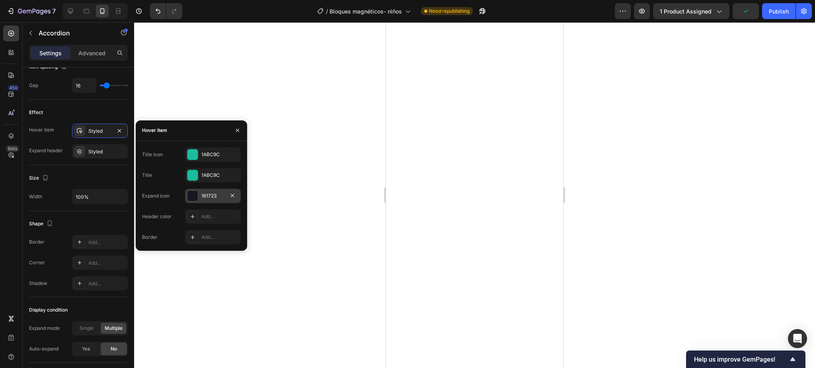
click at [193, 191] on div at bounding box center [192, 196] width 11 height 11
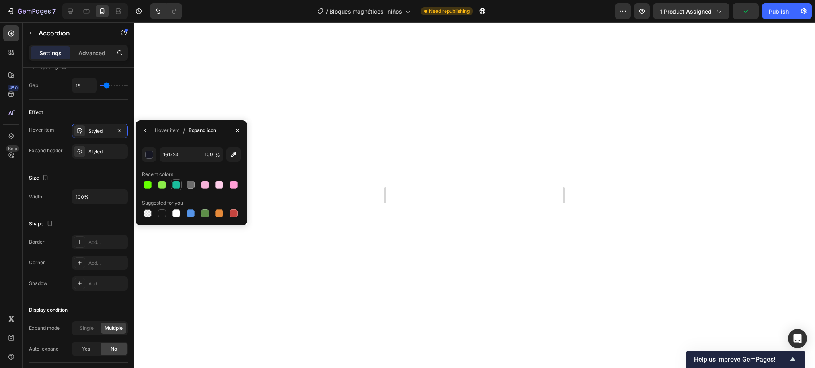
click at [175, 182] on div at bounding box center [176, 185] width 8 height 8
type input "1ABC9C"
click at [95, 147] on div "Styled" at bounding box center [100, 151] width 56 height 14
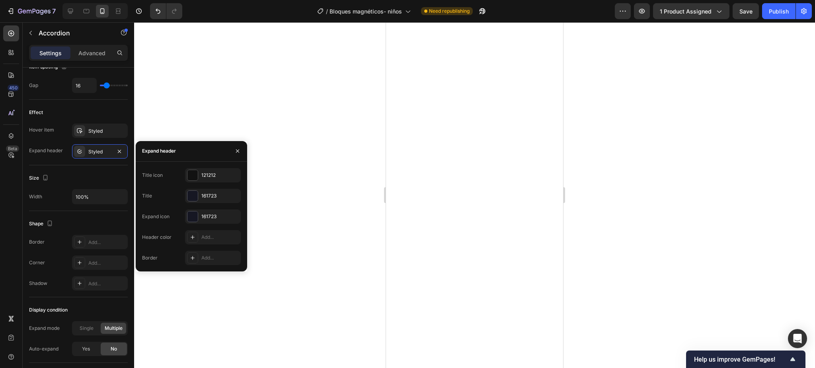
drag, startPoint x: 209, startPoint y: 119, endPoint x: 229, endPoint y: 123, distance: 20.4
click at [211, 120] on div at bounding box center [474, 195] width 681 height 346
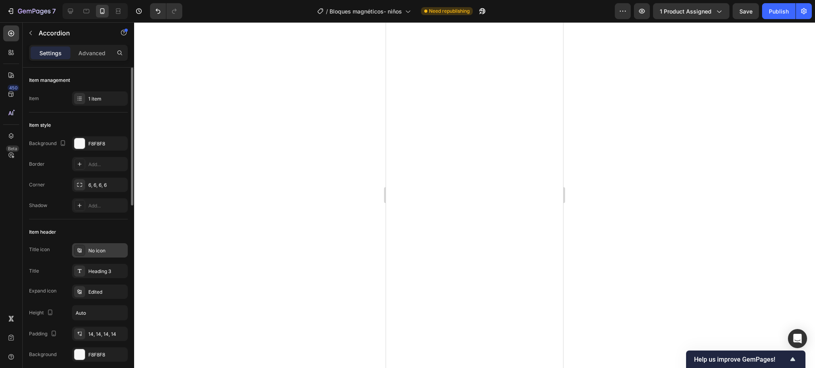
click at [114, 248] on div "No icon" at bounding box center [106, 250] width 37 height 7
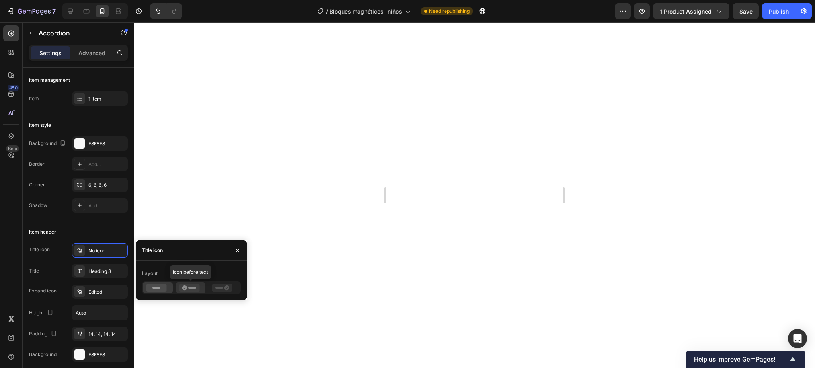
click at [185, 286] on icon at bounding box center [184, 288] width 5 height 5
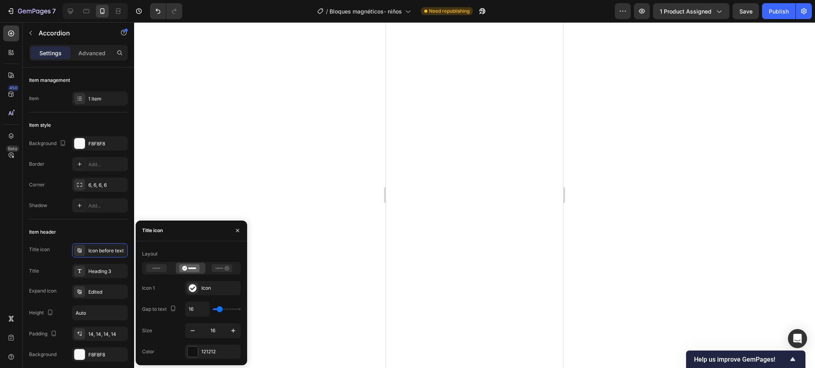
click at [224, 106] on div at bounding box center [474, 195] width 681 height 346
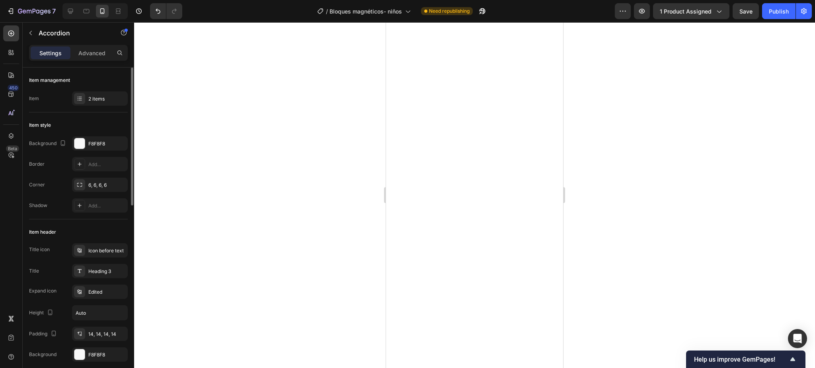
scroll to position [159, 0]
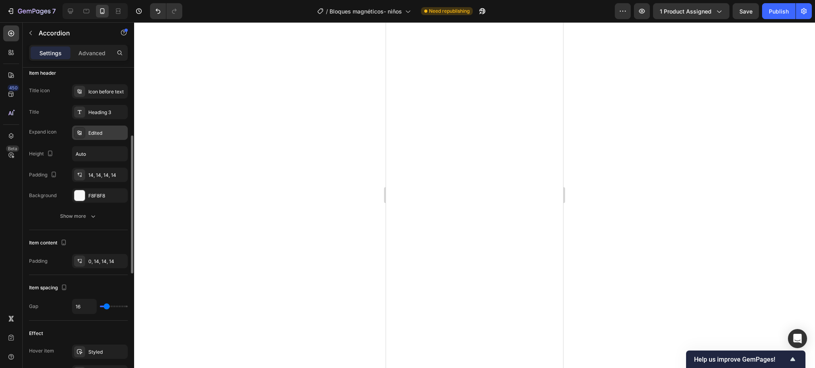
click at [103, 128] on div "Edited" at bounding box center [100, 133] width 56 height 14
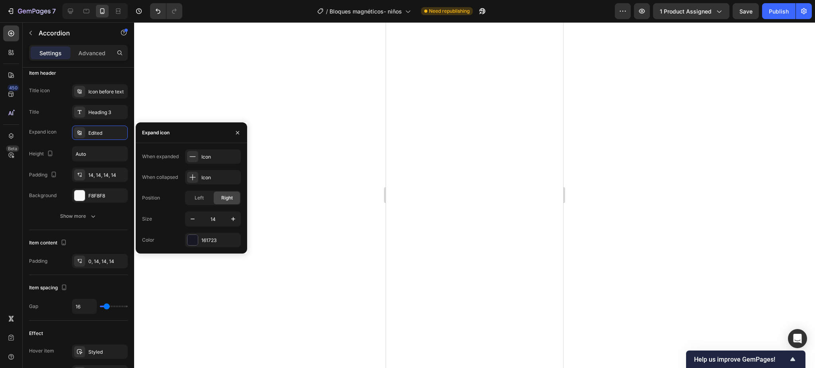
click at [319, 148] on div at bounding box center [474, 195] width 681 height 346
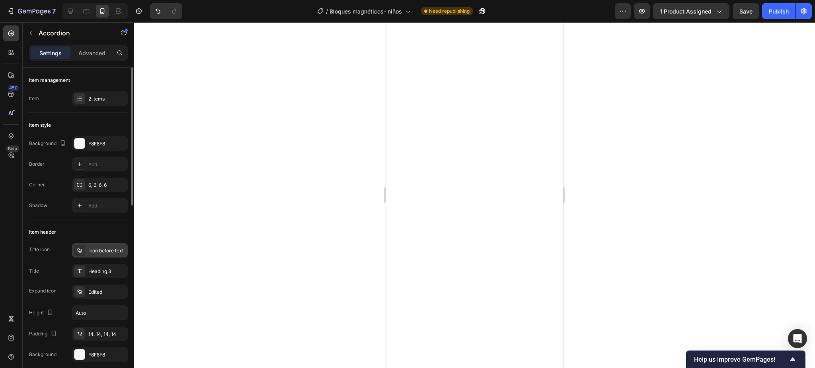
click at [99, 251] on div "Icon before text" at bounding box center [106, 250] width 37 height 7
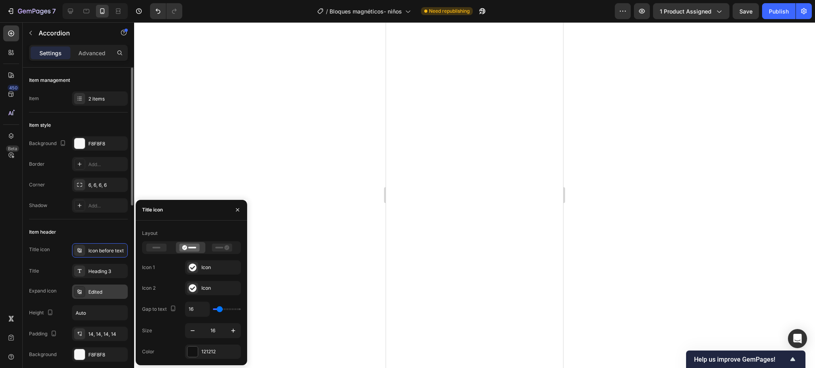
click at [99, 288] on div "Edited" at bounding box center [100, 292] width 56 height 14
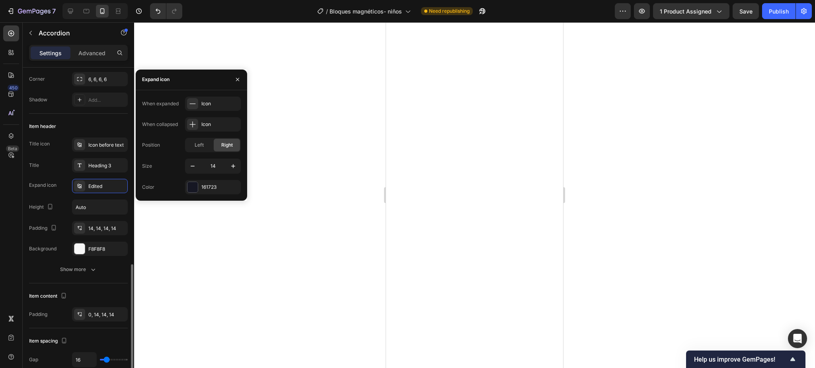
scroll to position [265, 0]
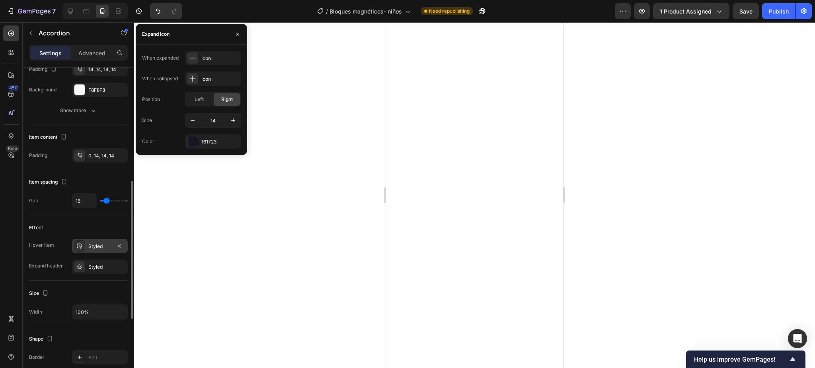
click at [88, 247] on div "Styled" at bounding box center [99, 246] width 23 height 7
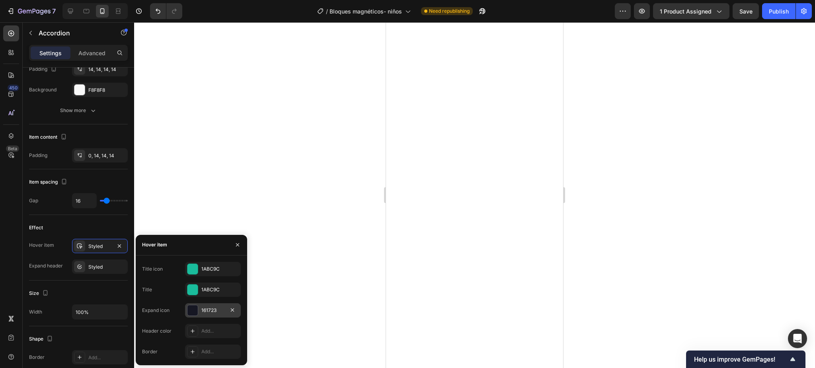
click at [187, 311] on div at bounding box center [192, 311] width 10 height 10
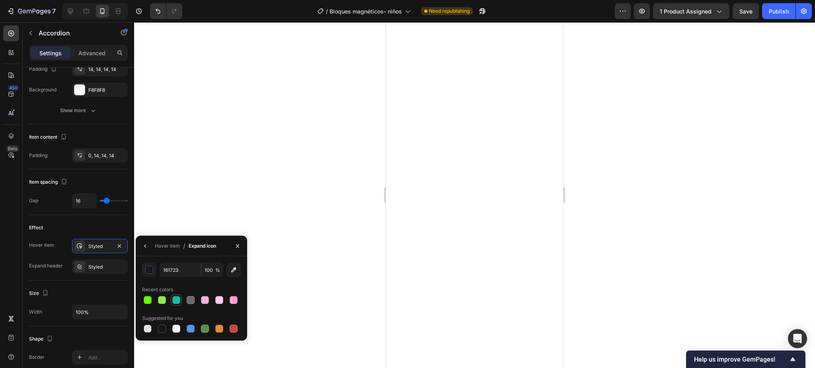
click at [173, 304] on div at bounding box center [176, 300] width 8 height 8
type input "1ABC9C"
click at [97, 268] on div "Styled" at bounding box center [99, 267] width 23 height 7
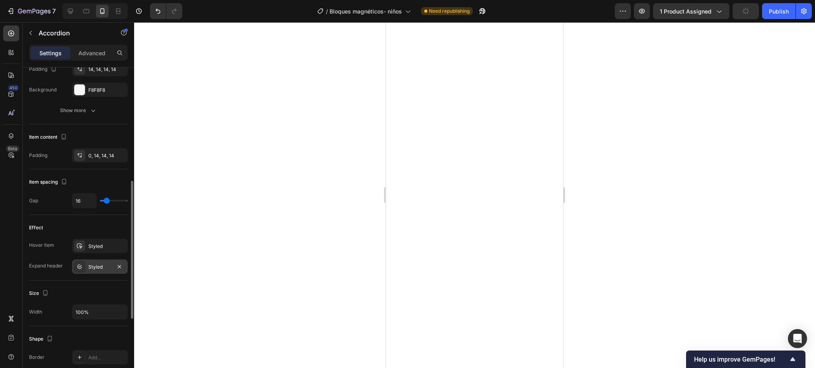
click at [99, 267] on div "Styled" at bounding box center [99, 267] width 23 height 7
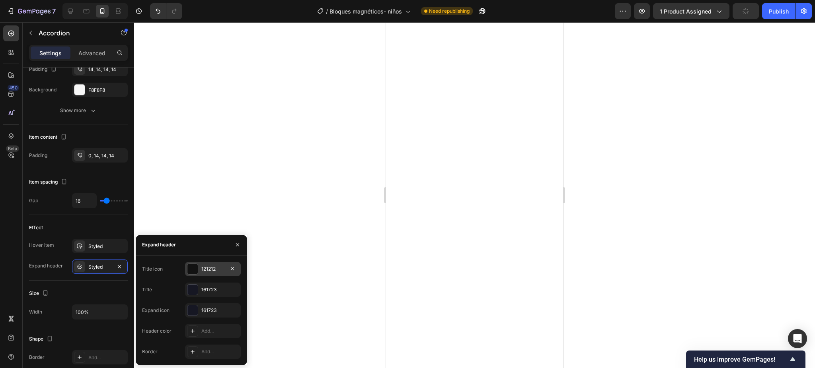
click at [196, 273] on div at bounding box center [192, 269] width 10 height 10
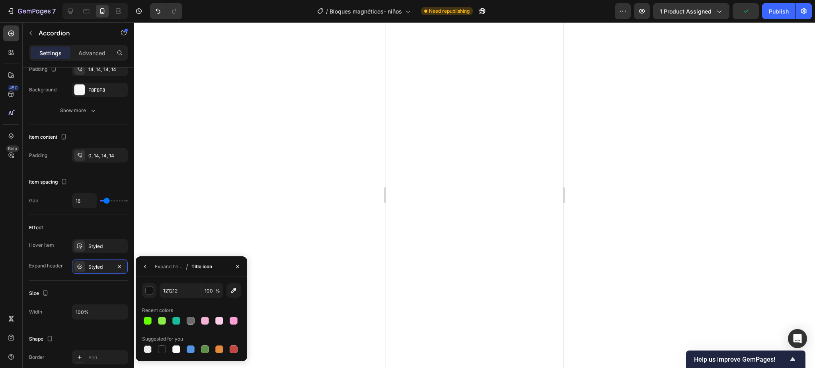
click at [172, 317] on div at bounding box center [176, 321] width 8 height 8
type input "1ABC9C"
click at [149, 268] on button "button" at bounding box center [145, 267] width 13 height 13
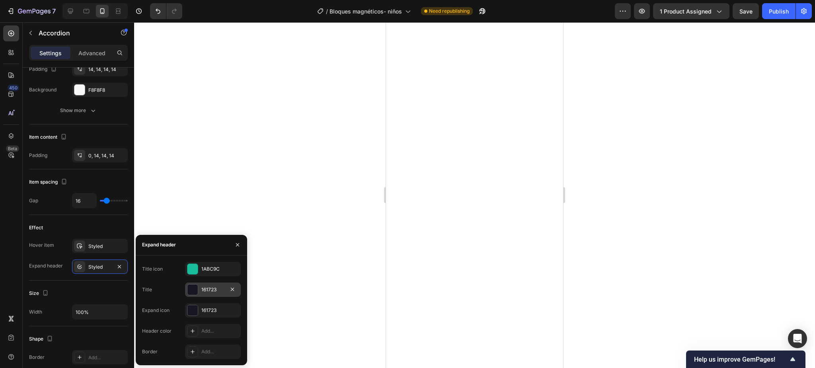
click at [195, 288] on div at bounding box center [192, 290] width 10 height 10
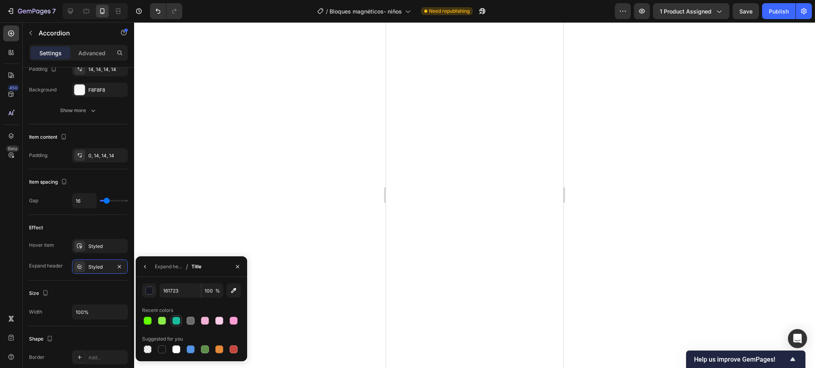
click at [174, 318] on div at bounding box center [176, 321] width 8 height 8
type input "1ABC9C"
click at [148, 269] on icon "button" at bounding box center [145, 267] width 6 height 6
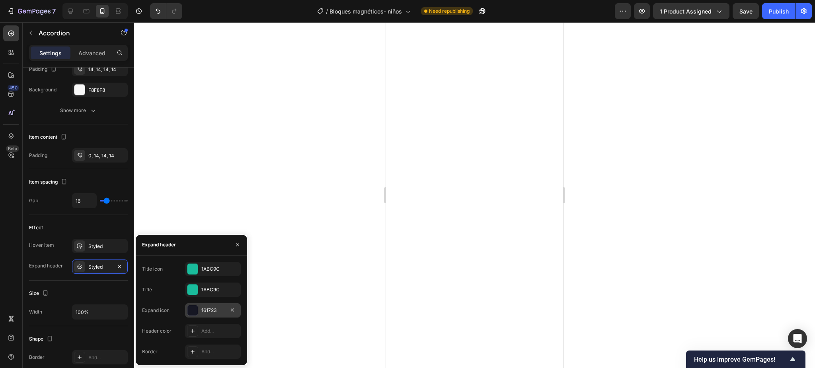
click at [190, 306] on div at bounding box center [192, 311] width 10 height 10
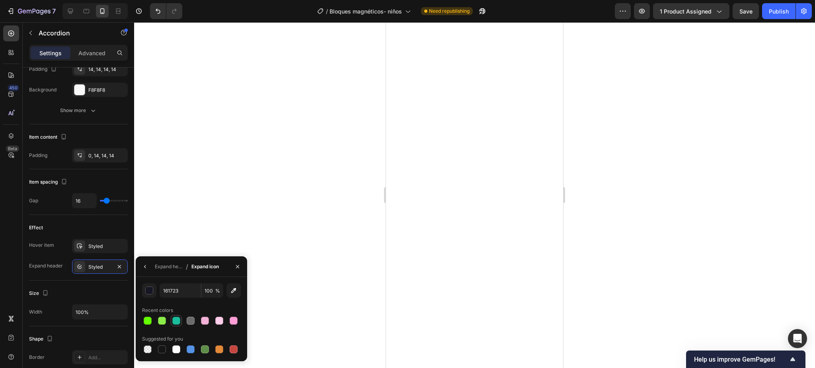
click at [176, 317] on div at bounding box center [176, 321] width 8 height 8
type input "1ABC9C"
click at [144, 264] on icon "button" at bounding box center [145, 267] width 6 height 6
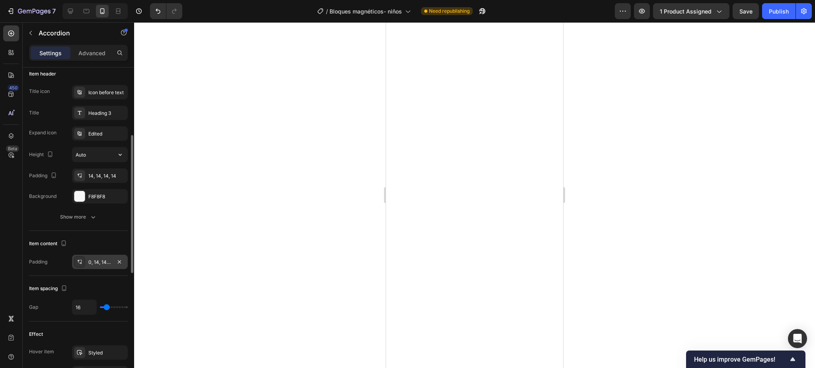
scroll to position [265, 0]
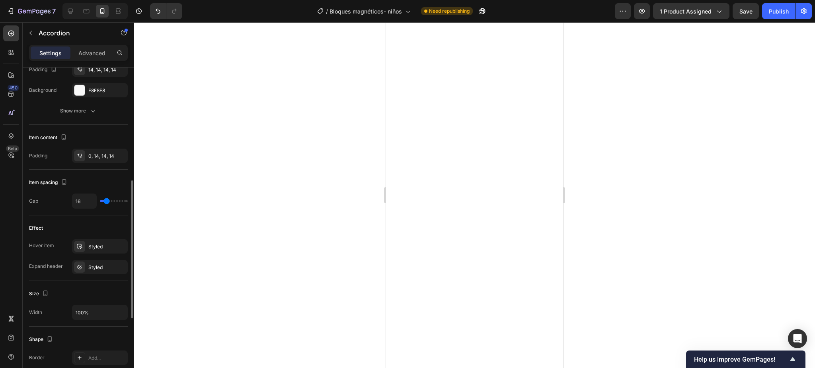
click at [90, 255] on div "Hover item Styled Expand header Styled" at bounding box center [78, 256] width 99 height 35
click at [95, 270] on div "Styled" at bounding box center [99, 267] width 23 height 7
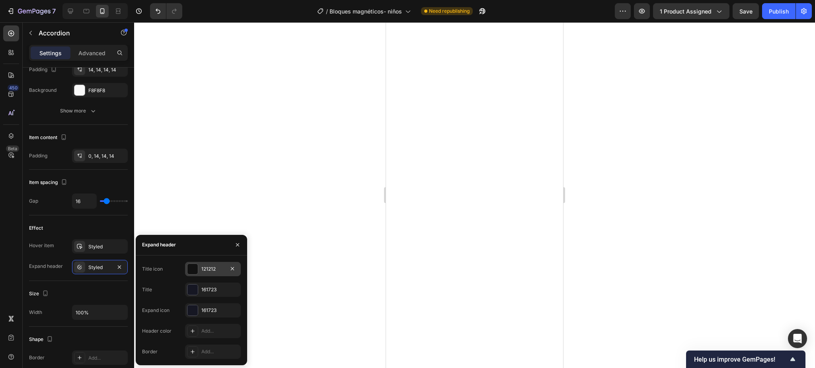
click at [193, 269] on div at bounding box center [192, 269] width 10 height 10
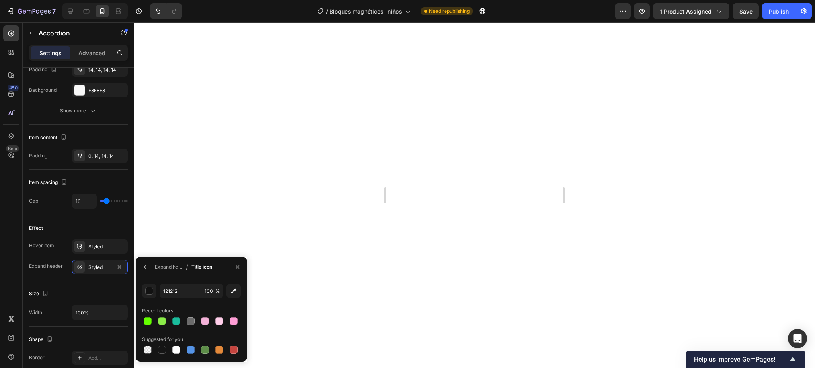
click at [173, 318] on div at bounding box center [176, 321] width 8 height 8
type input "1ABC9C"
click at [144, 272] on button "button" at bounding box center [145, 267] width 13 height 13
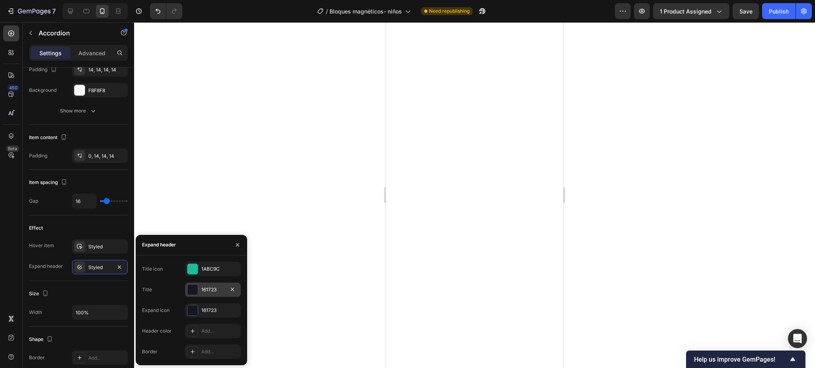
click at [193, 287] on div at bounding box center [192, 290] width 10 height 10
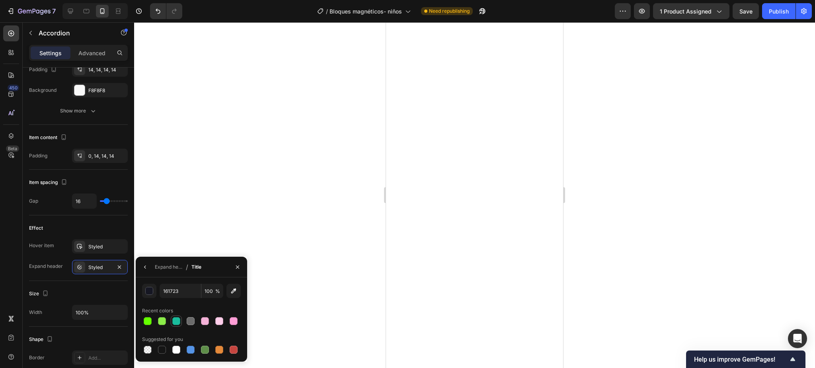
click at [175, 322] on div at bounding box center [176, 321] width 8 height 8
type input "1ABC9C"
click at [148, 270] on button "button" at bounding box center [145, 267] width 13 height 13
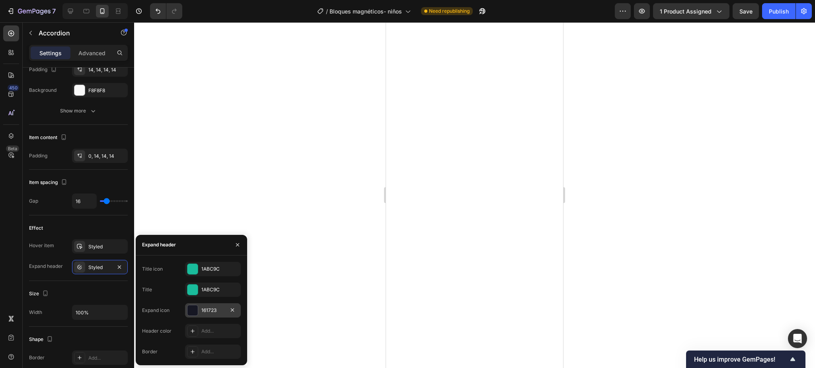
click at [192, 309] on div at bounding box center [192, 311] width 10 height 10
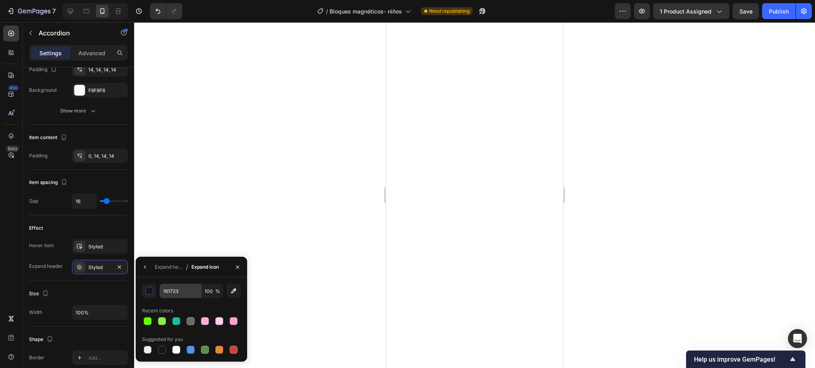
drag, startPoint x: 179, startPoint y: 318, endPoint x: 164, endPoint y: 291, distance: 31.0
click at [180, 319] on div at bounding box center [176, 322] width 10 height 10
type input "1ABC9C"
click at [148, 266] on icon "button" at bounding box center [145, 267] width 6 height 6
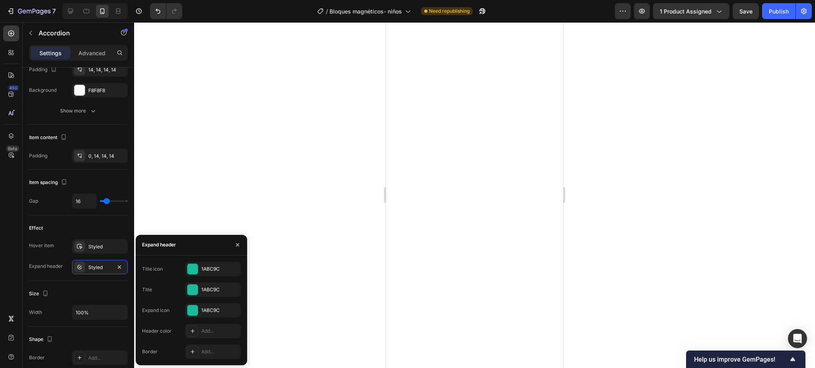
drag, startPoint x: 202, startPoint y: 179, endPoint x: 222, endPoint y: 178, distance: 19.9
click at [202, 178] on div at bounding box center [474, 195] width 681 height 346
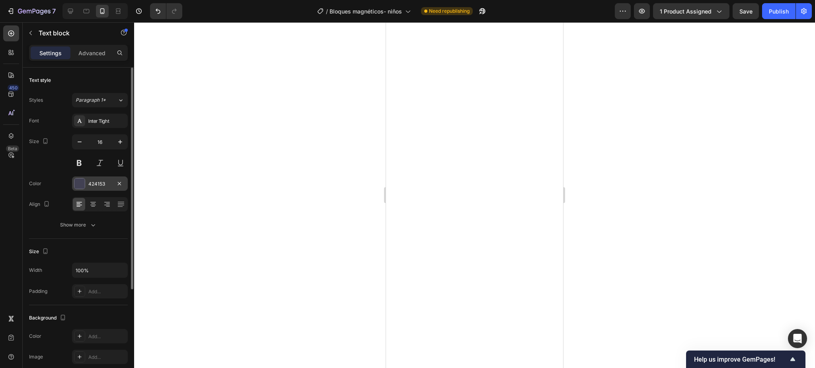
click at [88, 178] on div "424153" at bounding box center [100, 184] width 56 height 14
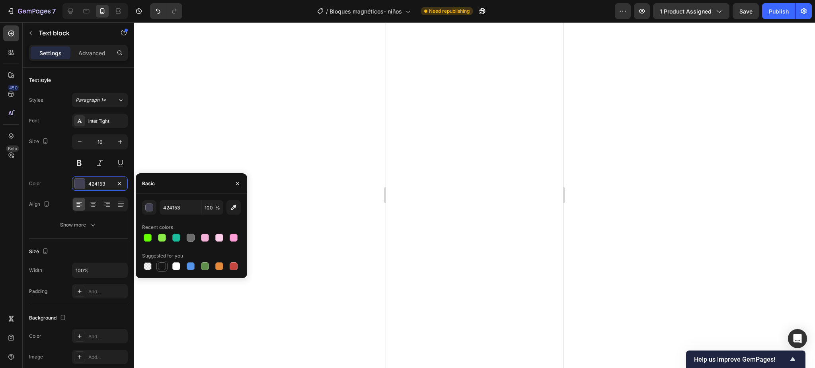
click at [162, 263] on div at bounding box center [162, 267] width 8 height 8
type input "151515"
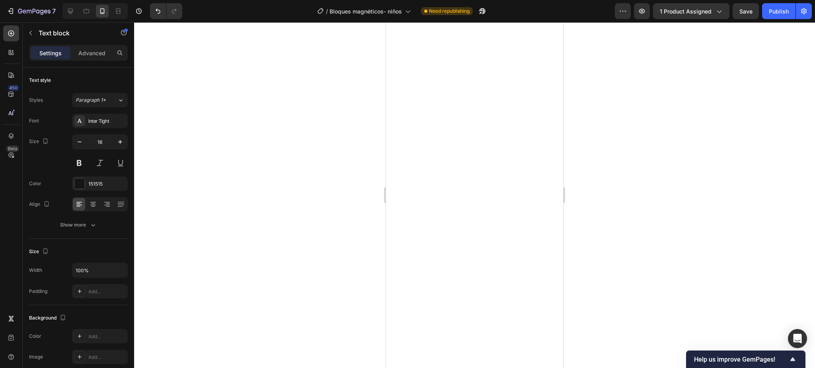
click at [234, 138] on div at bounding box center [474, 195] width 681 height 346
click at [83, 189] on div "424153" at bounding box center [100, 184] width 56 height 14
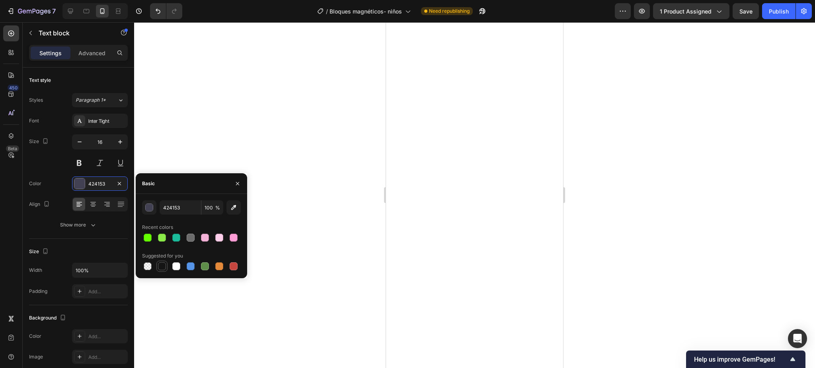
click at [162, 265] on div at bounding box center [162, 267] width 8 height 8
type input "151515"
drag, startPoint x: 211, startPoint y: 150, endPoint x: 356, endPoint y: 126, distance: 147.5
click at [211, 150] on div at bounding box center [474, 195] width 681 height 346
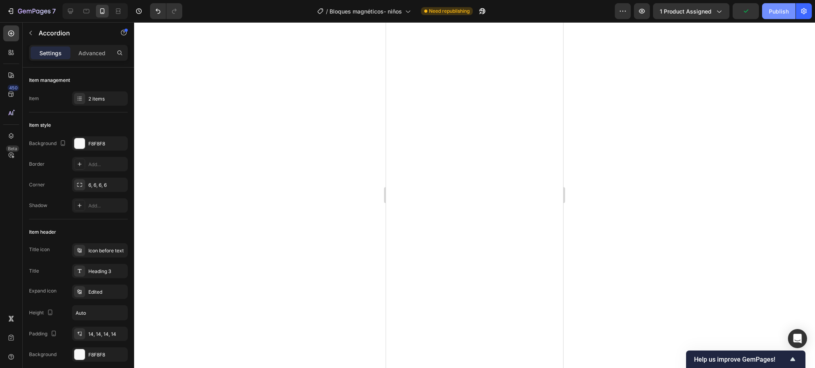
click at [775, 8] on div "Publish" at bounding box center [779, 11] width 20 height 8
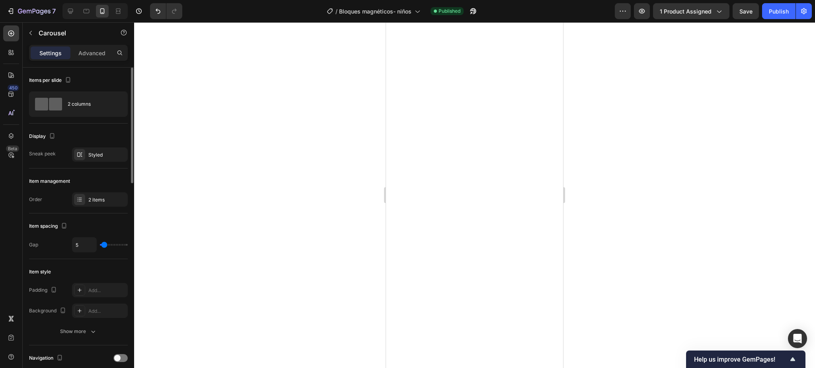
scroll to position [159, 0]
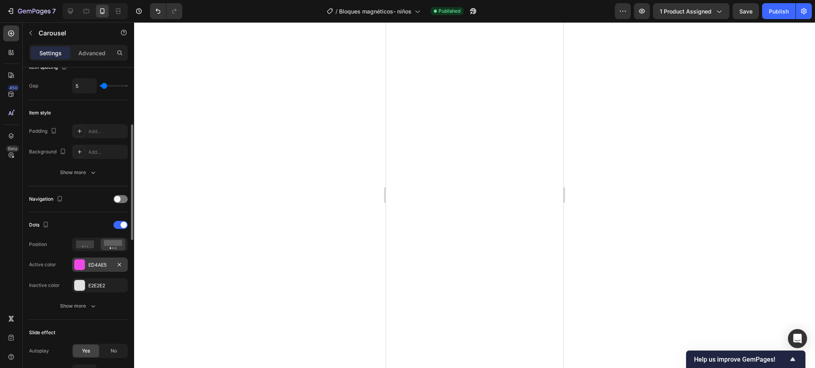
click at [79, 260] on div at bounding box center [79, 265] width 10 height 10
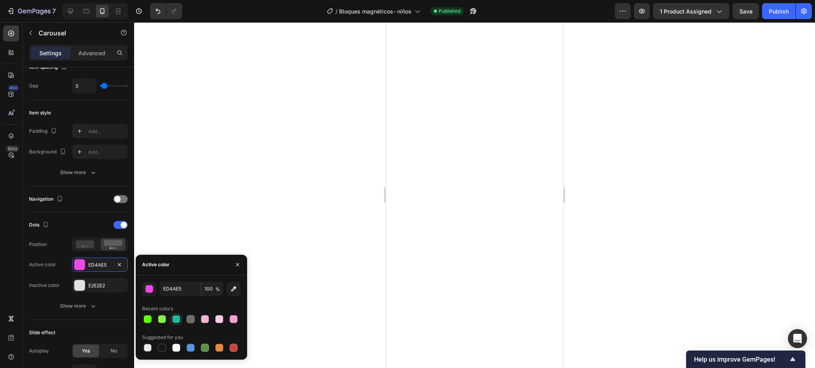
click at [173, 321] on div at bounding box center [176, 319] width 8 height 8
type input "1ABC9C"
click at [90, 304] on icon "button" at bounding box center [93, 306] width 8 height 8
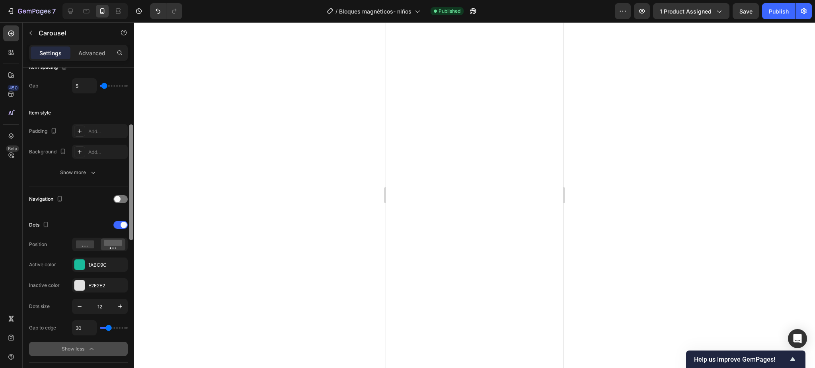
scroll to position [212, 0]
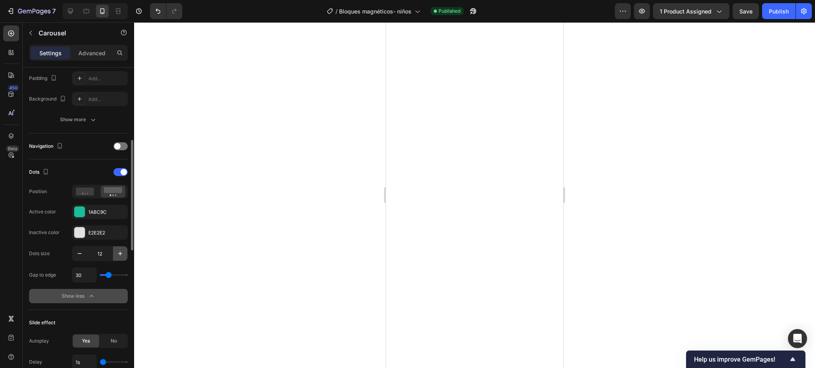
click at [118, 253] on icon "button" at bounding box center [120, 254] width 8 height 8
type input "14"
click at [295, 159] on div at bounding box center [474, 195] width 681 height 346
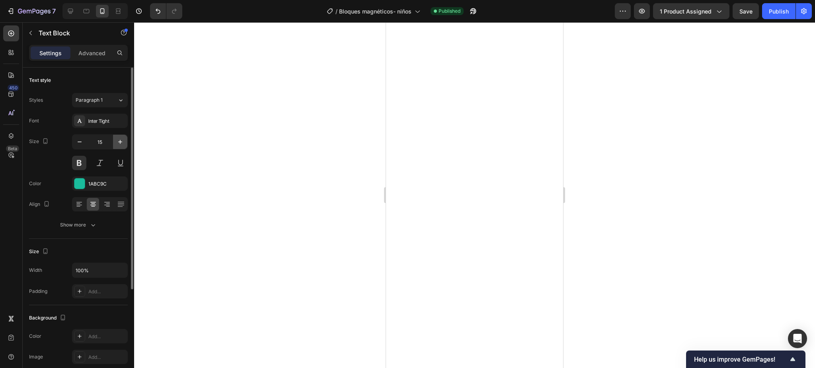
click at [119, 144] on icon "button" at bounding box center [120, 142] width 8 height 8
type input "16"
click at [246, 142] on div at bounding box center [474, 195] width 681 height 346
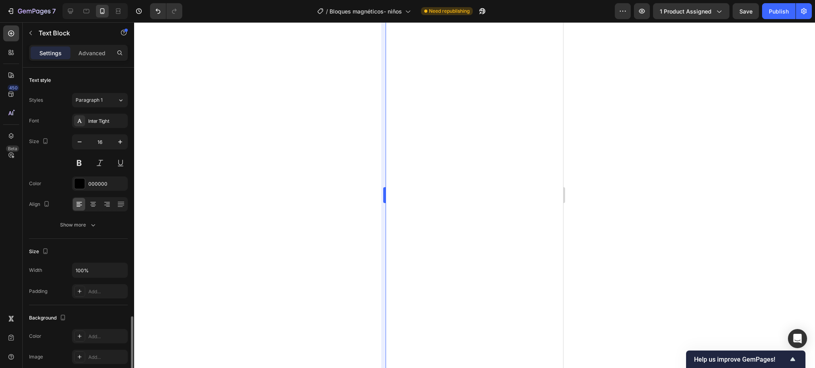
scroll to position [148, 0]
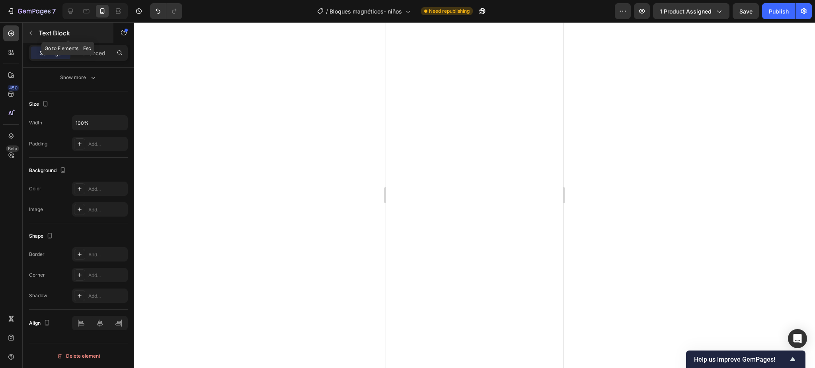
click at [41, 32] on p "Text Block" at bounding box center [73, 33] width 68 height 10
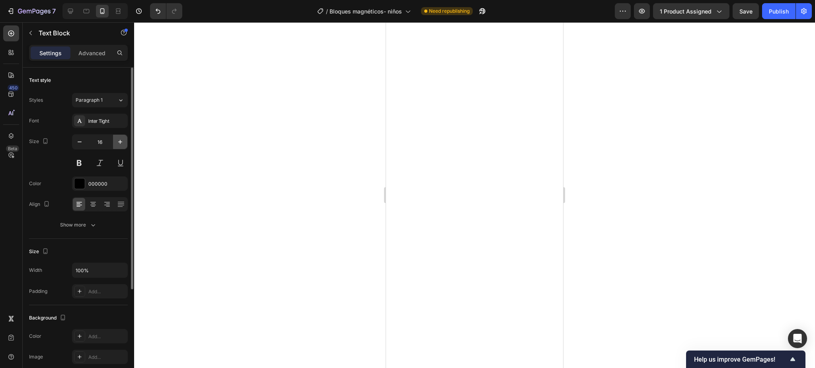
click at [119, 145] on icon "button" at bounding box center [120, 142] width 8 height 8
click at [82, 140] on icon "button" at bounding box center [80, 142] width 8 height 8
type input "16"
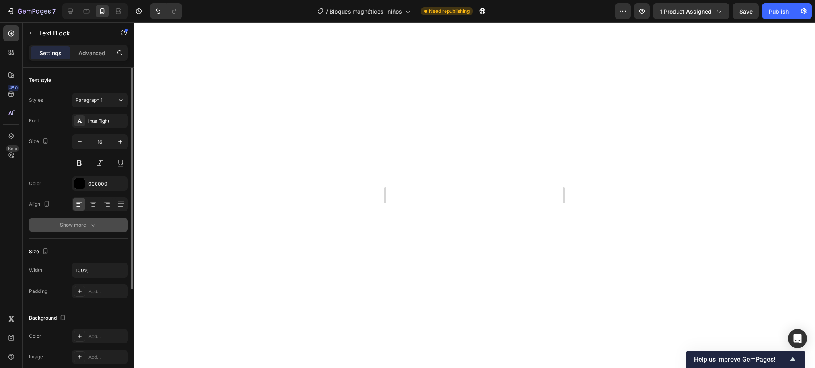
click at [86, 225] on div "Show more" at bounding box center [78, 225] width 37 height 8
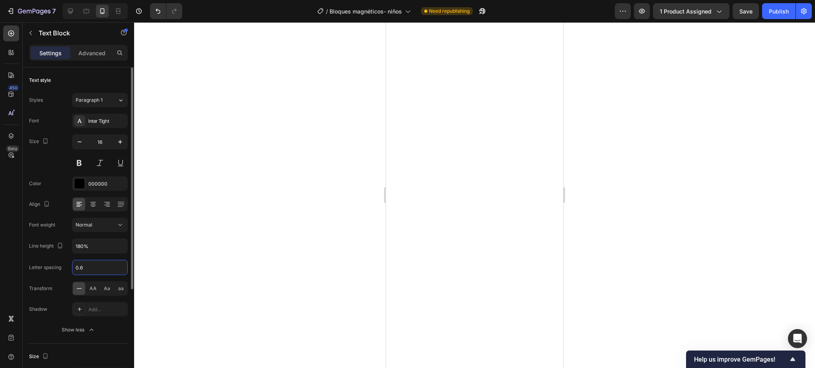
click at [94, 267] on input "0.6" at bounding box center [99, 268] width 55 height 14
type input "0"
click at [282, 230] on div at bounding box center [474, 195] width 681 height 346
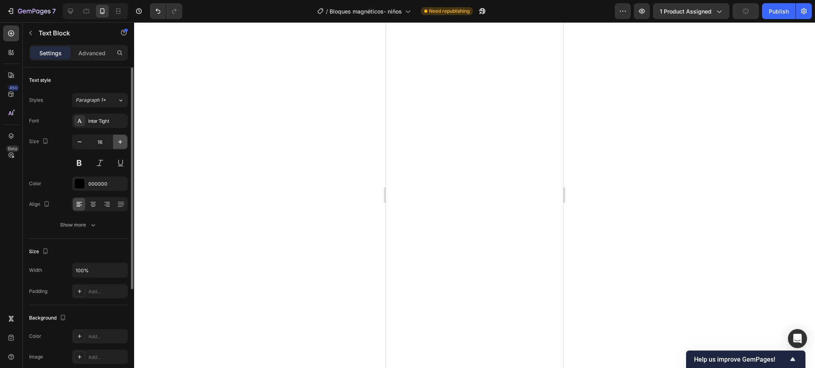
click at [122, 142] on icon "button" at bounding box center [120, 142] width 8 height 8
click at [81, 139] on icon "button" at bounding box center [80, 142] width 8 height 8
type input "16"
click at [206, 154] on div at bounding box center [474, 195] width 681 height 346
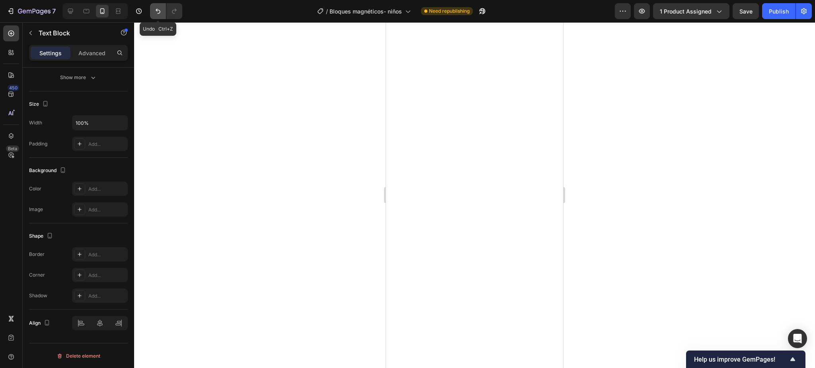
click at [152, 9] on button "Undo/Redo" at bounding box center [158, 11] width 16 height 16
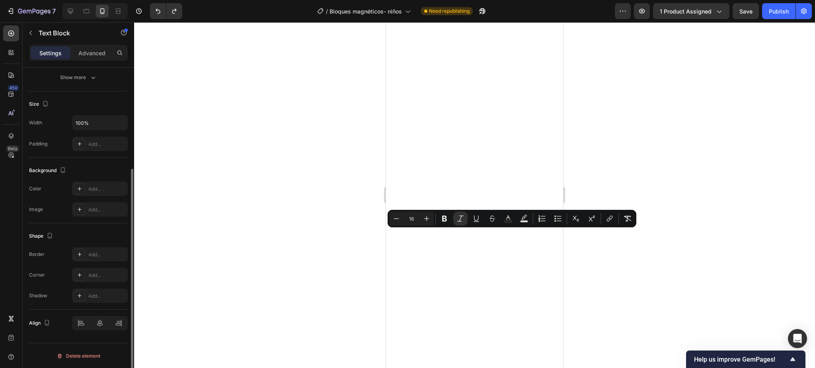
scroll to position [0, 0]
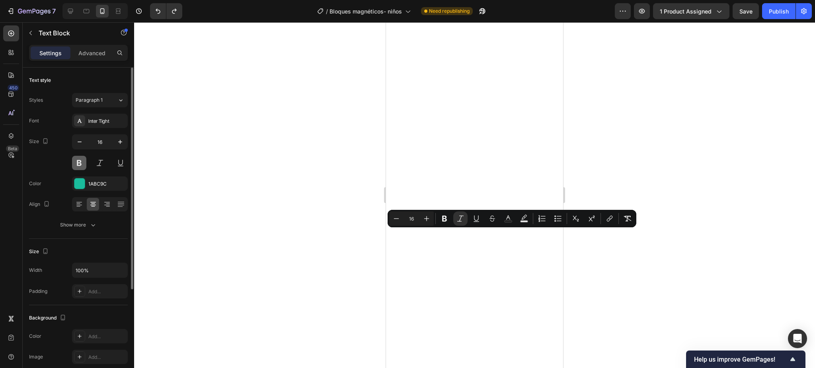
click at [83, 164] on button at bounding box center [79, 163] width 14 height 14
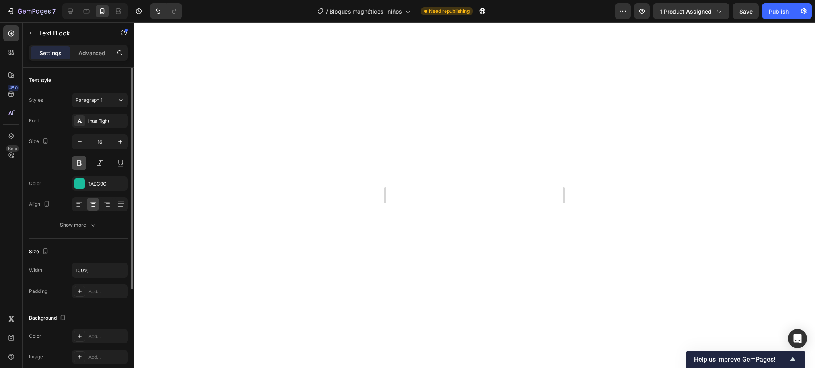
click at [83, 164] on button at bounding box center [79, 163] width 14 height 14
click at [695, 158] on div at bounding box center [474, 195] width 681 height 346
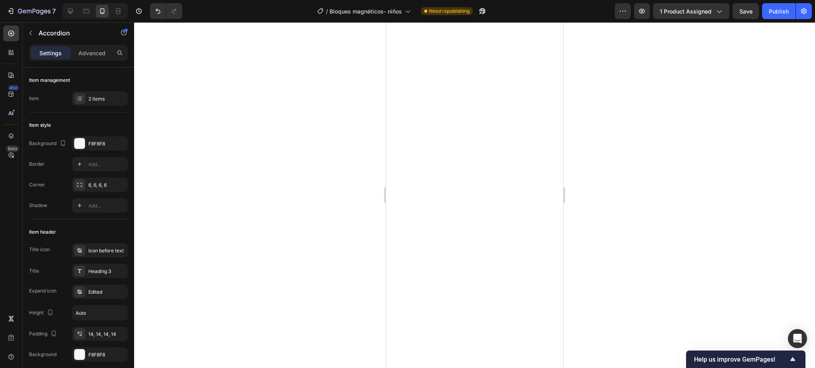
click at [625, 153] on div at bounding box center [474, 195] width 681 height 346
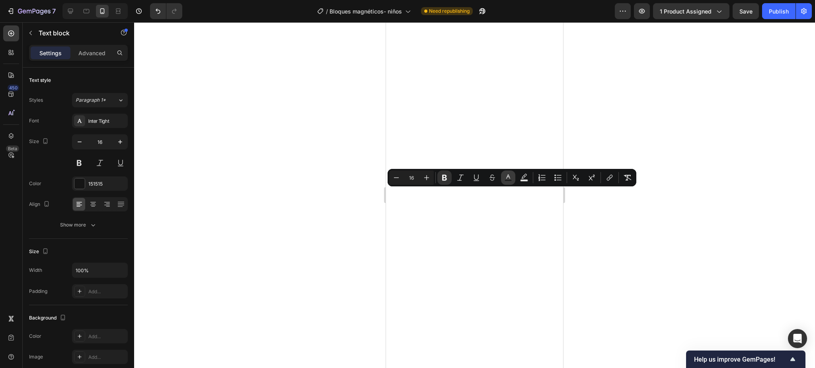
click at [509, 176] on icon "Editor contextual toolbar" at bounding box center [508, 178] width 8 height 8
type input "151515"
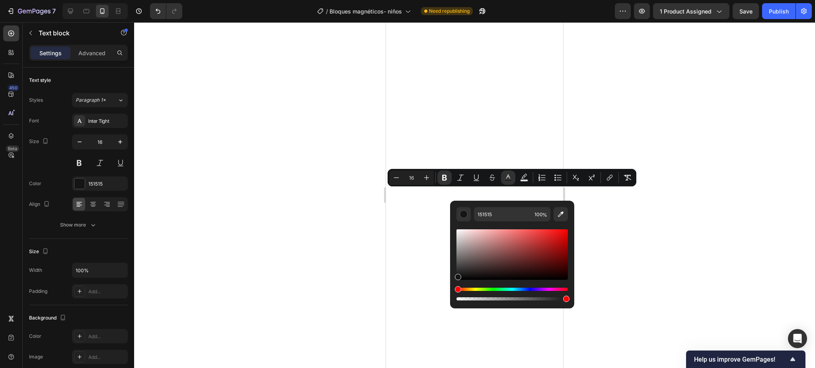
click at [242, 186] on div at bounding box center [474, 195] width 681 height 346
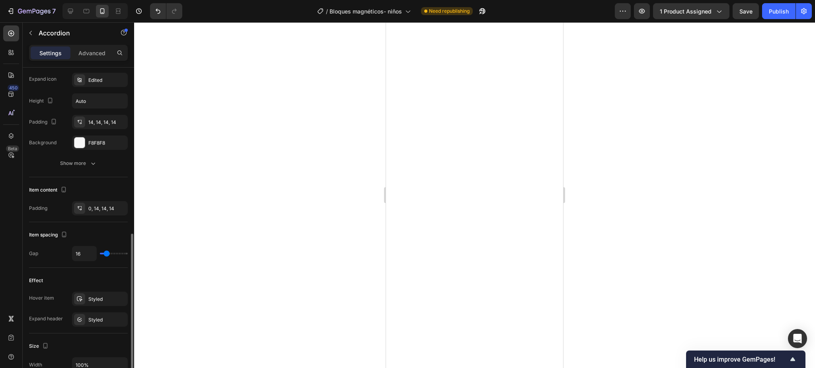
scroll to position [371, 0]
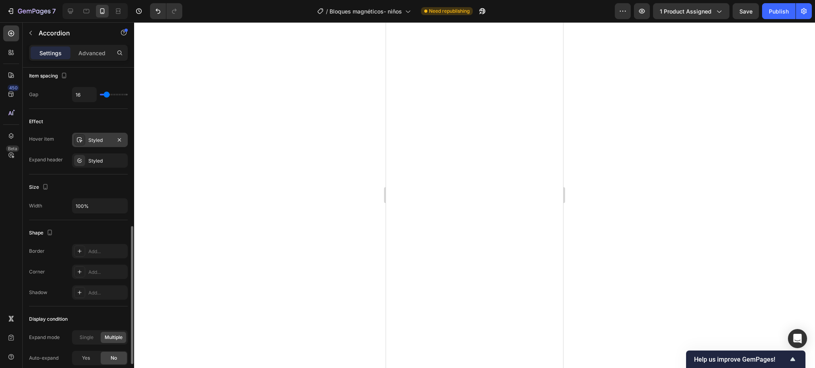
click at [93, 139] on div "Styled" at bounding box center [99, 140] width 23 height 7
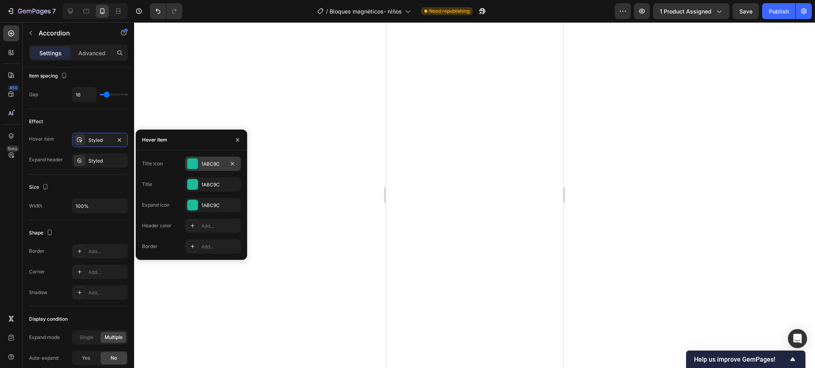
click at [202, 161] on div "1ABC9C" at bounding box center [212, 164] width 23 height 7
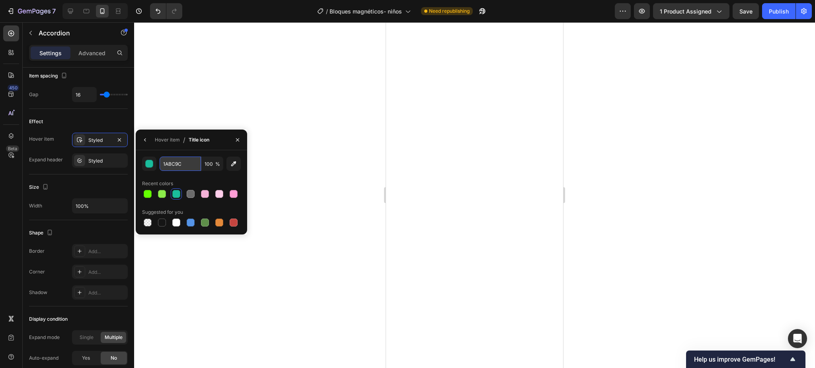
click at [179, 163] on input "1ABC9C" at bounding box center [180, 164] width 41 height 14
click at [289, 212] on div at bounding box center [474, 195] width 681 height 346
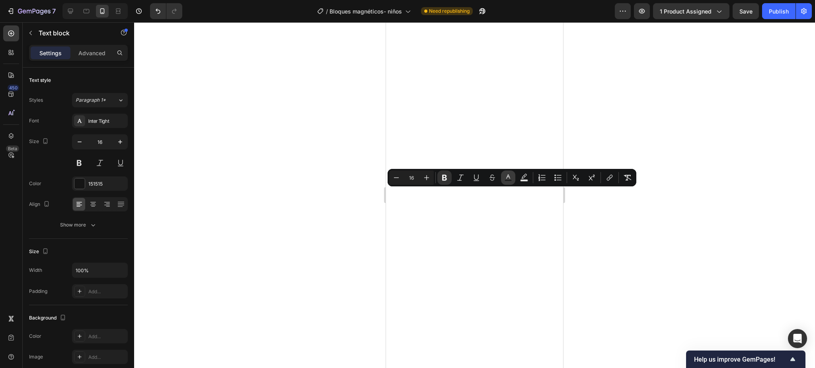
click at [510, 176] on icon "Editor contextual toolbar" at bounding box center [508, 178] width 8 height 8
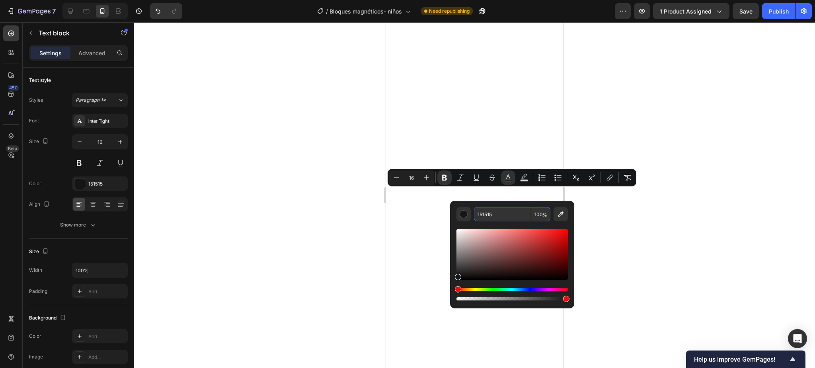
click at [486, 214] on input "151515" at bounding box center [502, 214] width 57 height 14
paste input "ABC9C"
type input "1ABC9C"
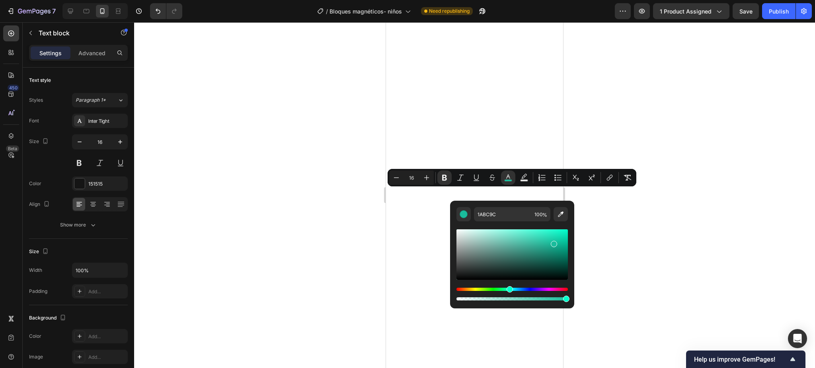
click at [311, 242] on div at bounding box center [474, 195] width 681 height 346
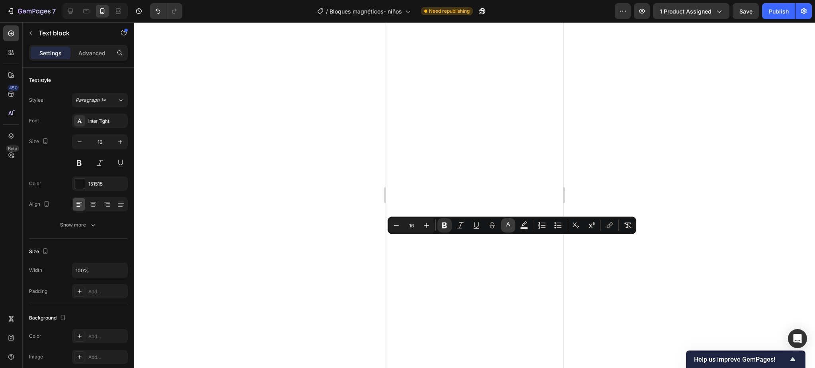
click at [501, 228] on button "color" at bounding box center [508, 225] width 14 height 14
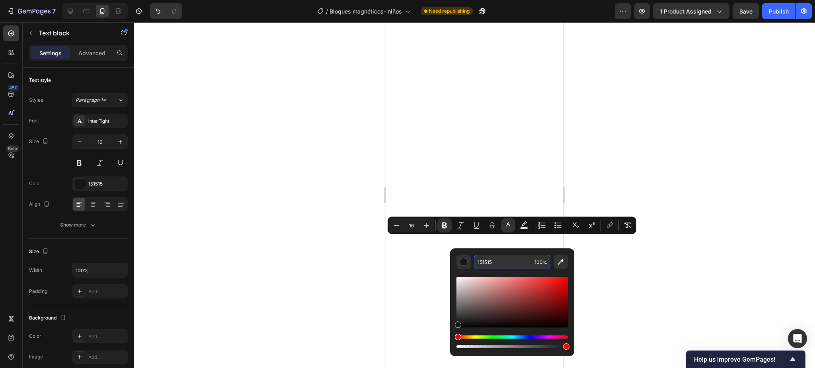
click at [484, 256] on input "151515" at bounding box center [502, 262] width 57 height 14
paste input "ABC9C"
type input "1ABC9C"
click at [333, 289] on div at bounding box center [474, 195] width 681 height 346
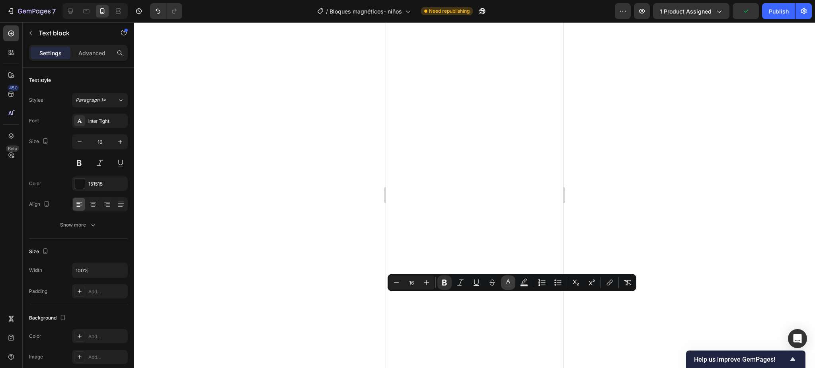
click at [510, 278] on button "color" at bounding box center [508, 283] width 14 height 14
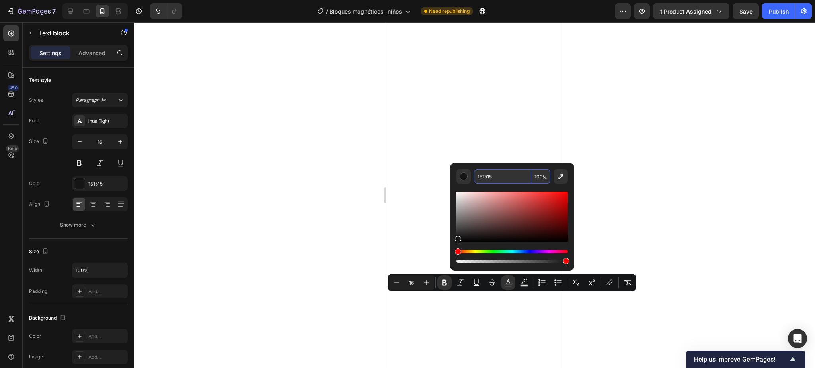
click at [497, 171] on input "151515" at bounding box center [502, 176] width 57 height 14
paste input "ABC9C"
type input "1ABC9C"
click at [313, 259] on div at bounding box center [474, 195] width 681 height 346
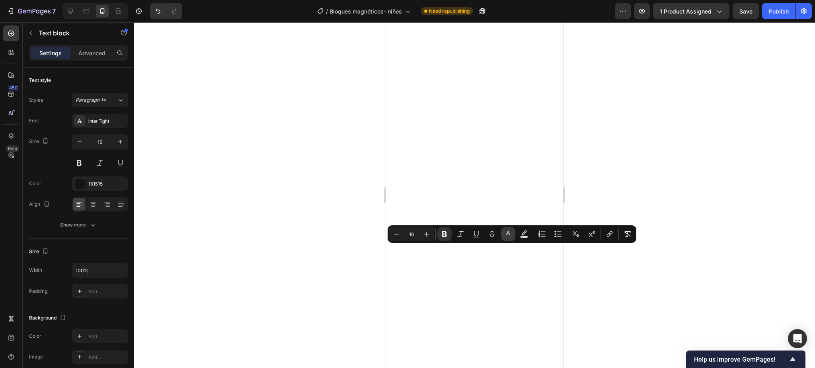
click at [510, 236] on icon "Editor contextual toolbar" at bounding box center [508, 234] width 8 height 8
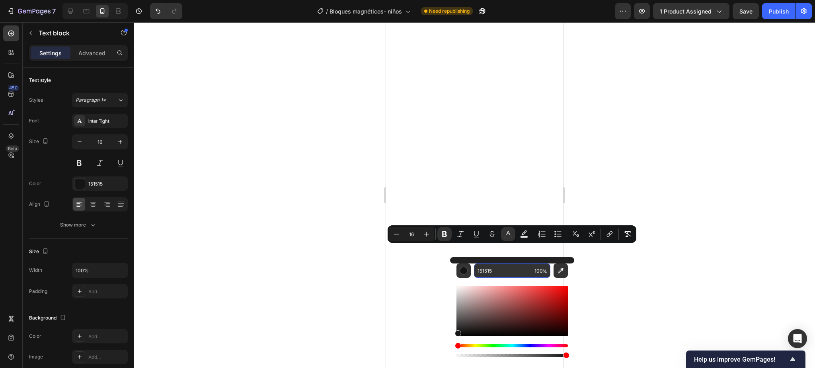
click at [489, 268] on input "151515" at bounding box center [502, 271] width 57 height 14
paste input "ABC9C"
type input "1ABC9C"
click at [306, 284] on div at bounding box center [474, 195] width 681 height 346
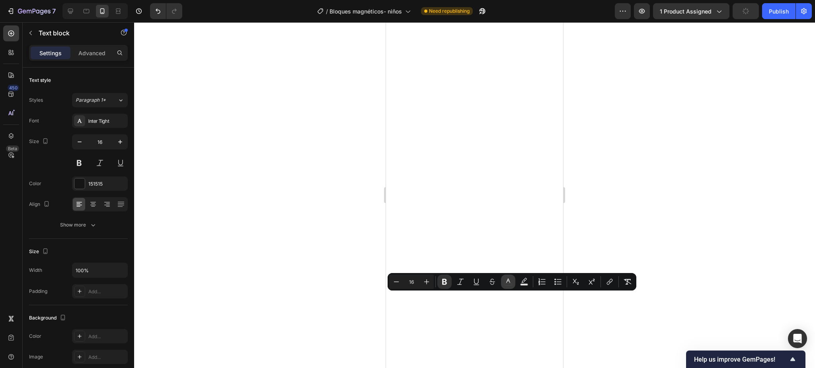
click at [511, 282] on icon "Editor contextual toolbar" at bounding box center [508, 282] width 8 height 8
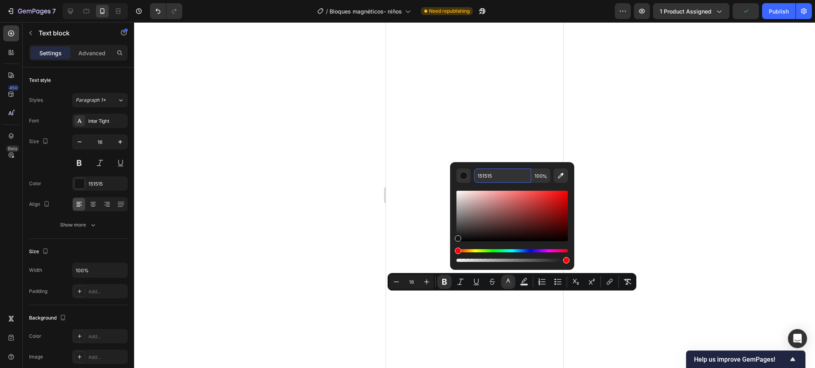
click at [493, 182] on input "151515" at bounding box center [502, 176] width 57 height 14
paste input "ABC9C"
type input "1ABC9C"
click at [313, 223] on div at bounding box center [474, 195] width 681 height 346
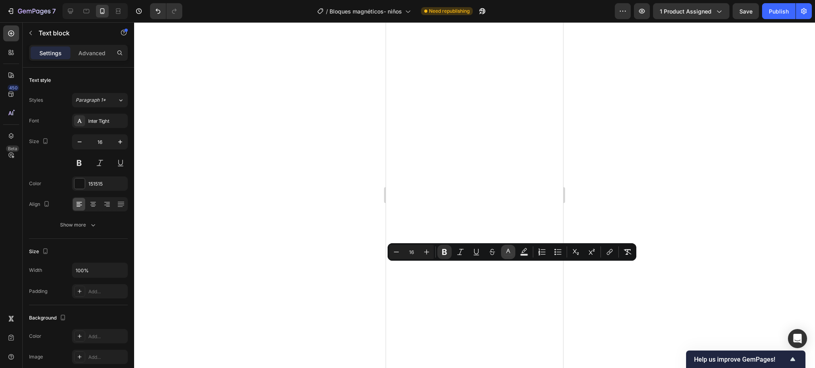
click at [513, 258] on button "color" at bounding box center [508, 252] width 14 height 14
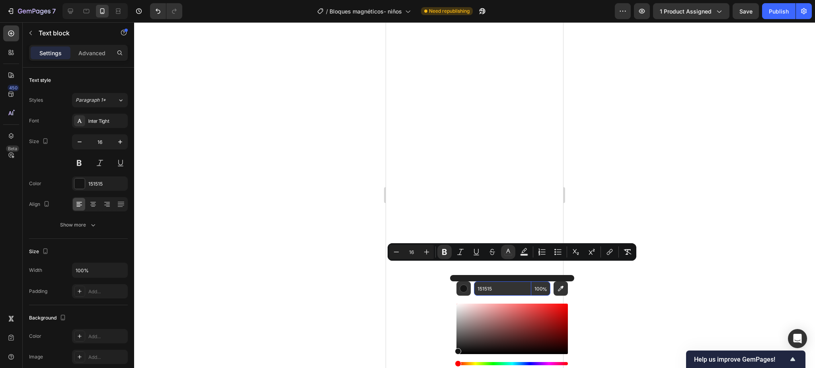
click at [490, 292] on input "151515" at bounding box center [502, 289] width 57 height 14
paste input "ABC9C"
type input "1ABC9C"
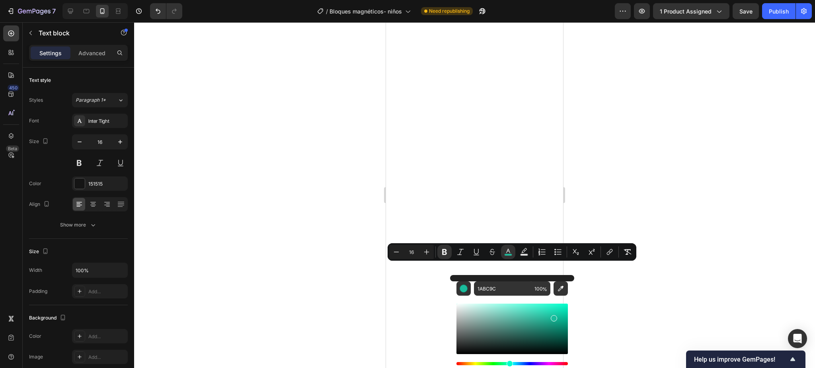
click at [238, 308] on div at bounding box center [474, 195] width 681 height 346
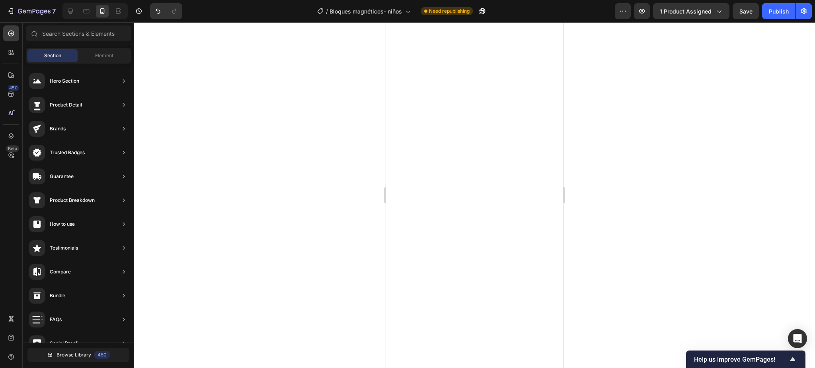
click at [355, 304] on div at bounding box center [474, 195] width 681 height 346
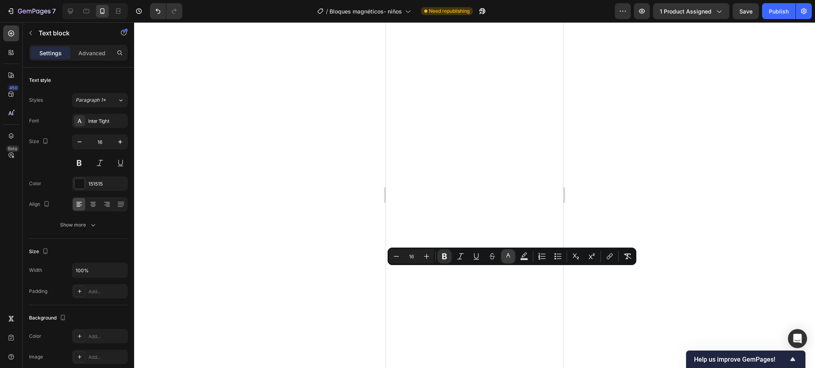
click at [506, 257] on icon "Editor contextual toolbar" at bounding box center [508, 257] width 8 height 8
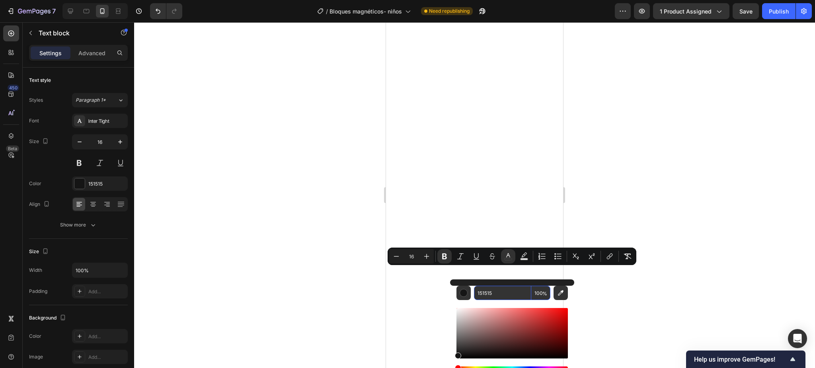
click at [491, 292] on input "151515" at bounding box center [502, 293] width 57 height 14
paste input "ABC9C"
type input "1ABC9C"
click at [254, 294] on div at bounding box center [474, 195] width 681 height 346
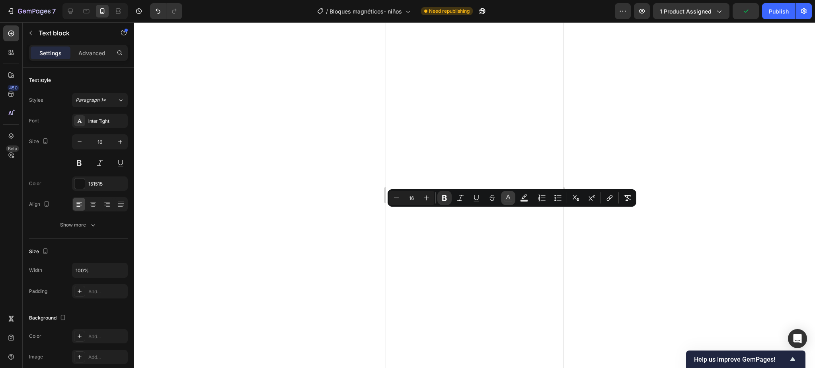
click at [508, 202] on button "color" at bounding box center [508, 198] width 14 height 14
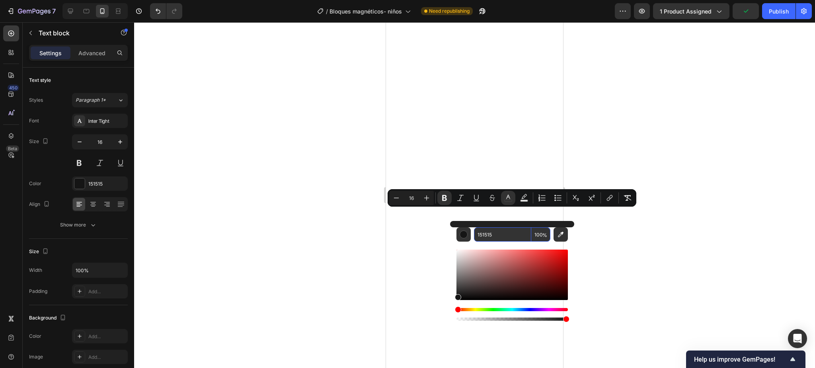
click at [498, 235] on input "151515" at bounding box center [502, 235] width 57 height 14
paste input "ABC9C"
type input "1ABC9C"
click at [325, 263] on div at bounding box center [474, 195] width 681 height 346
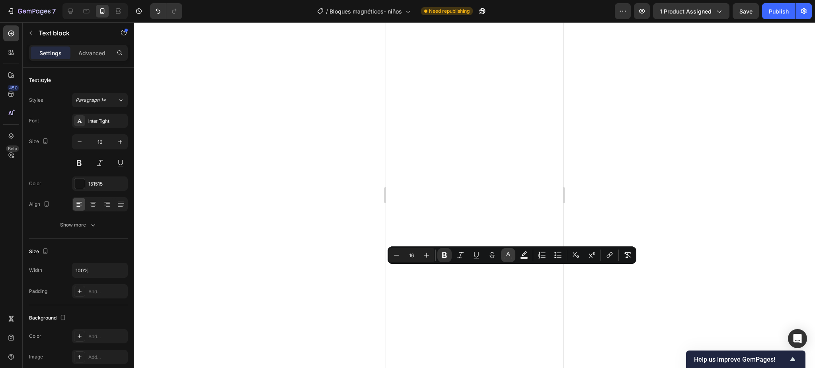
click at [504, 255] on button "color" at bounding box center [508, 255] width 14 height 14
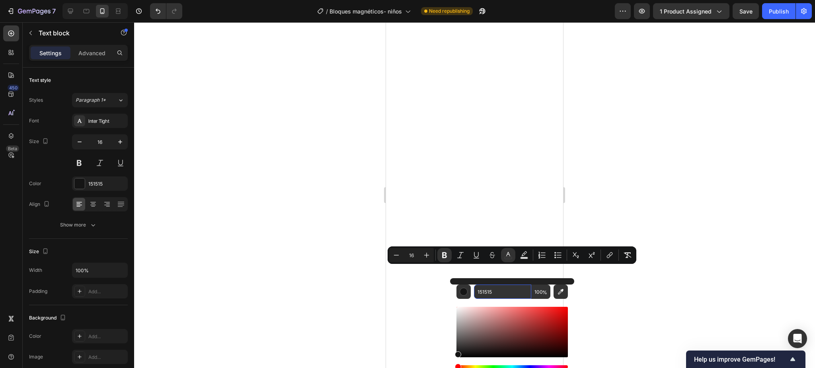
click at [496, 289] on input "151515" at bounding box center [502, 292] width 57 height 14
paste input "ABC9C"
type input "1ABC9C"
click at [256, 271] on div at bounding box center [474, 195] width 681 height 346
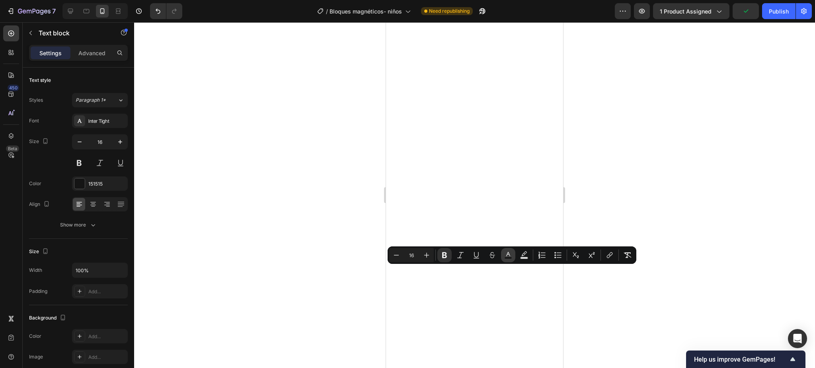
click at [502, 257] on button "color" at bounding box center [508, 255] width 14 height 14
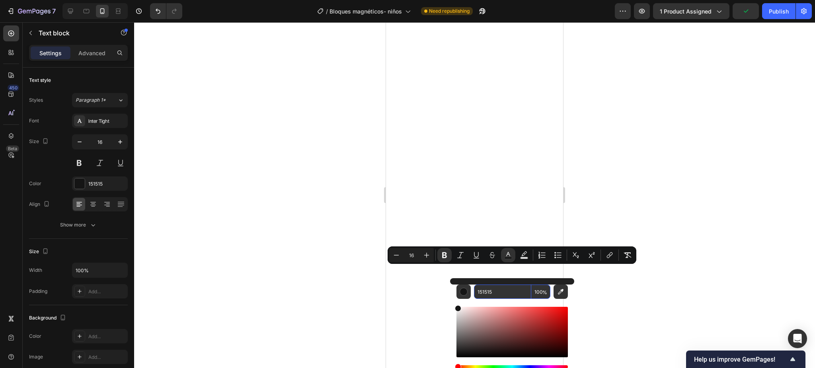
click at [502, 287] on input "151515" at bounding box center [502, 292] width 57 height 14
paste input "ABC9C"
type input "1ABC9C"
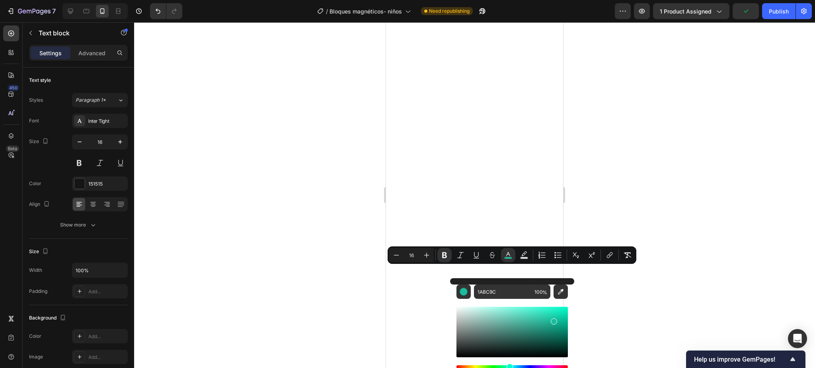
click at [220, 271] on div at bounding box center [474, 195] width 681 height 346
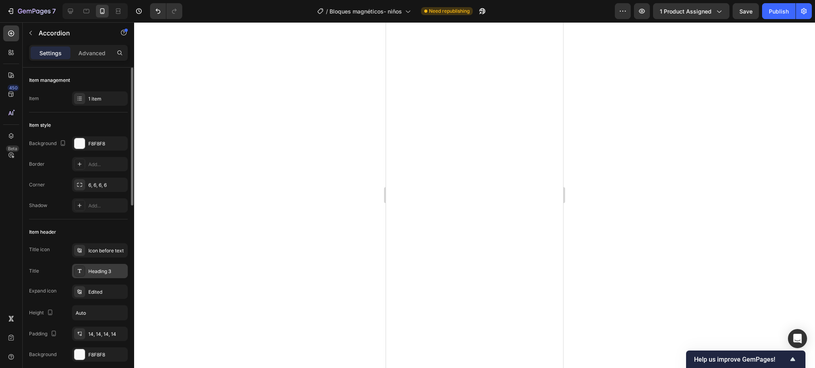
scroll to position [106, 0]
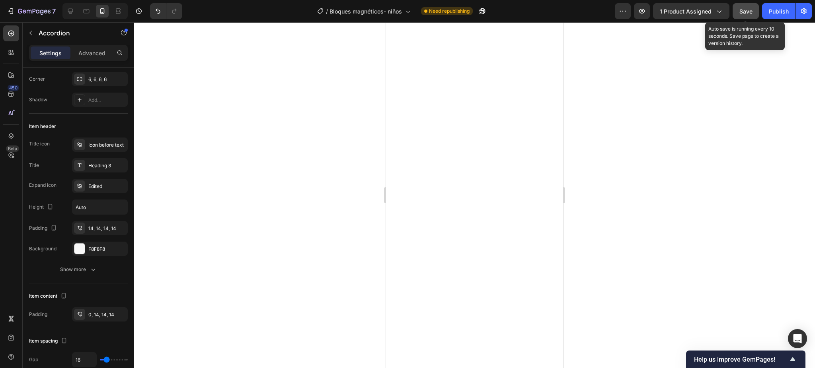
click at [739, 16] on button "Save" at bounding box center [745, 11] width 26 height 16
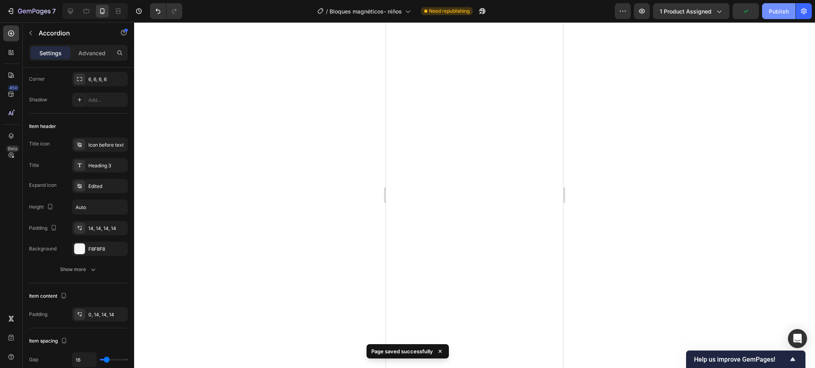
click at [773, 17] on button "Publish" at bounding box center [778, 11] width 33 height 16
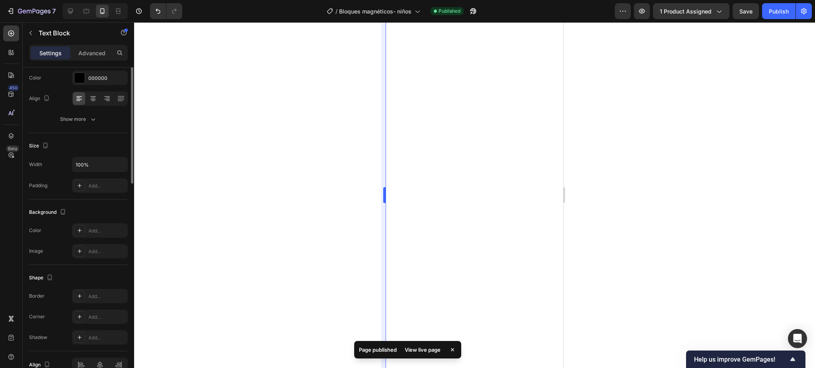
scroll to position [0, 0]
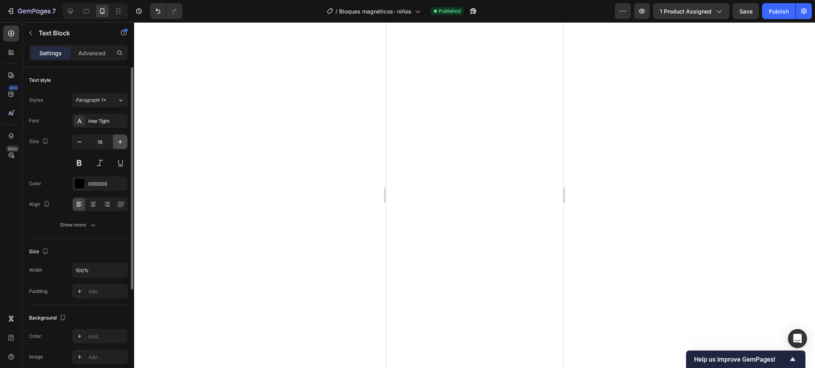
click at [113, 141] on button "button" at bounding box center [120, 142] width 14 height 14
type input "18"
click at [310, 152] on div at bounding box center [474, 195] width 681 height 346
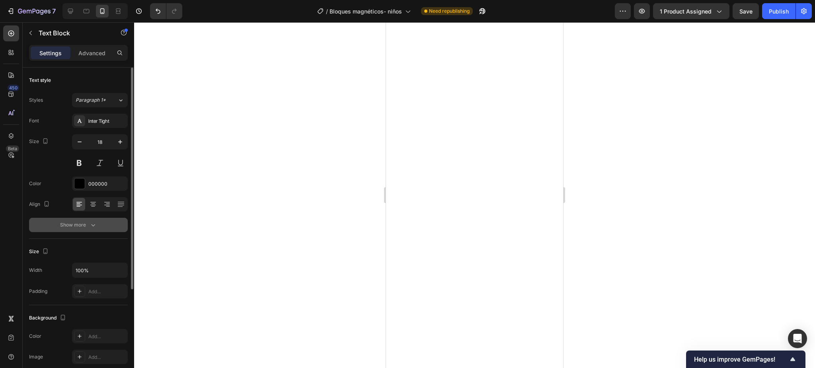
click at [94, 229] on icon "button" at bounding box center [93, 225] width 8 height 8
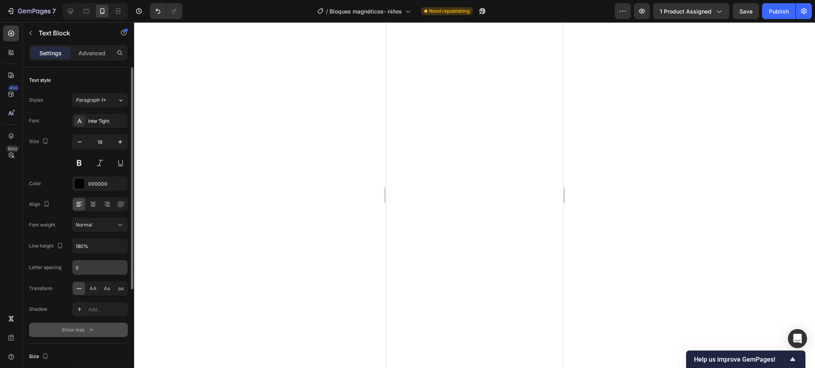
click at [102, 265] on input "0" at bounding box center [99, 268] width 55 height 14
type input "0.5"
click at [224, 127] on div at bounding box center [474, 195] width 681 height 346
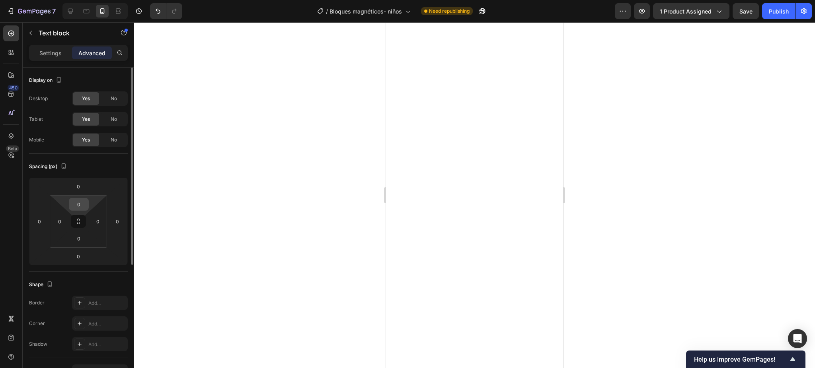
click at [84, 203] on input "0" at bounding box center [79, 205] width 16 height 12
type input "5"
click at [200, 180] on div at bounding box center [474, 195] width 681 height 346
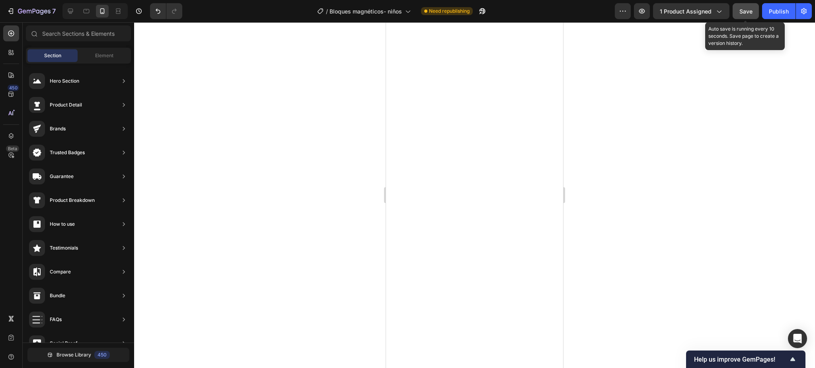
click at [743, 4] on button "Save" at bounding box center [745, 11] width 26 height 16
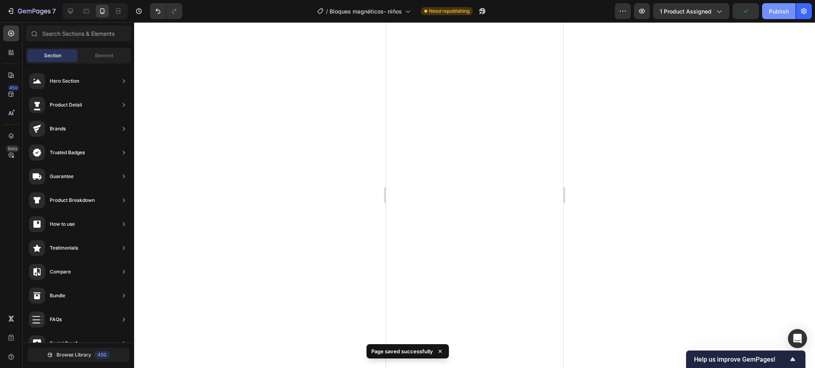
click at [773, 10] on div "Publish" at bounding box center [779, 11] width 20 height 8
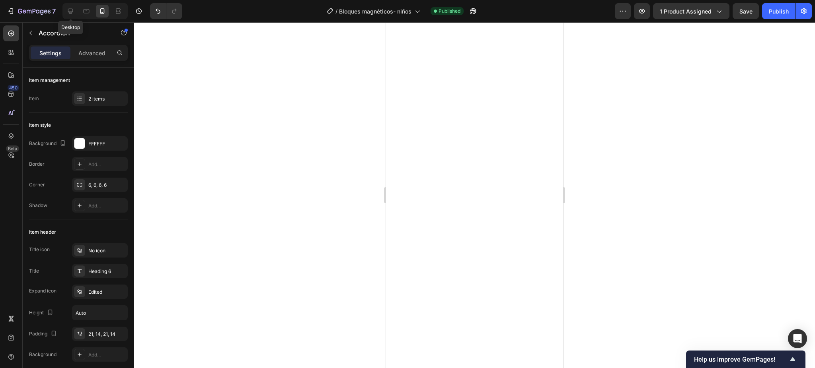
drag, startPoint x: 72, startPoint y: 13, endPoint x: 109, endPoint y: 15, distance: 37.5
click at [72, 12] on icon at bounding box center [70, 11] width 8 height 8
type input "24"
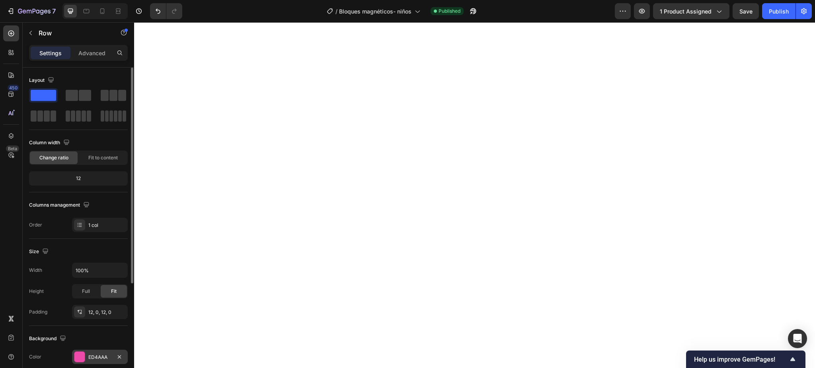
drag, startPoint x: 84, startPoint y: 349, endPoint x: 81, endPoint y: 352, distance: 4.8
click at [81, 348] on div "Background The changes might be hidden by the video. Color ED4AAA Image Add... …" at bounding box center [78, 369] width 99 height 86
click at [78, 356] on div at bounding box center [79, 357] width 10 height 10
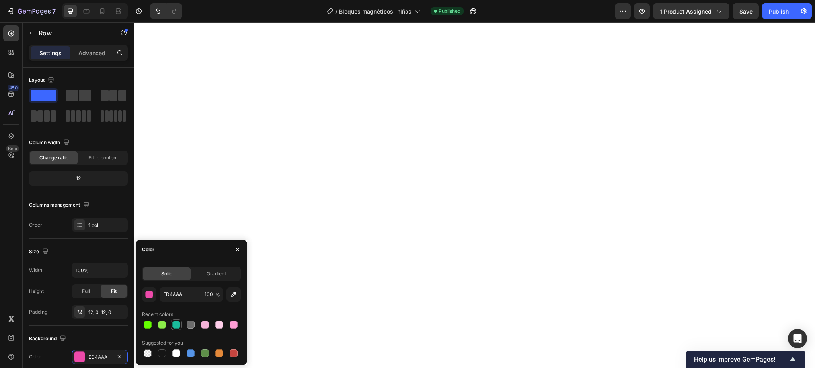
click at [174, 324] on div at bounding box center [176, 325] width 8 height 8
type input "1ABC9C"
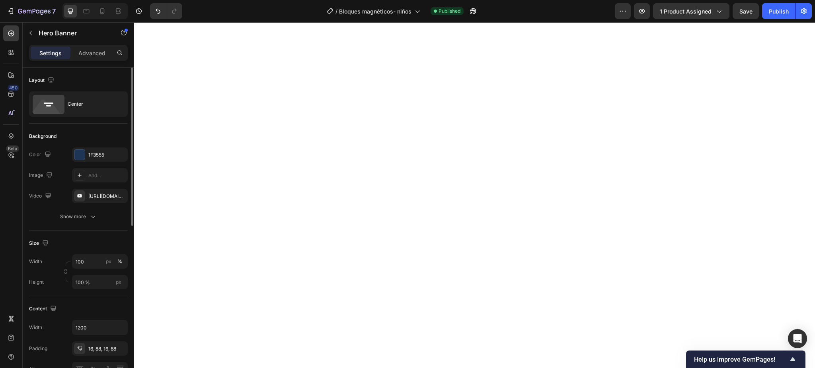
click at [83, 145] on div "Background The changes might be hidden by the video. Color 1F3555 Image Add... …" at bounding box center [78, 177] width 99 height 107
click at [84, 149] on div at bounding box center [79, 154] width 11 height 11
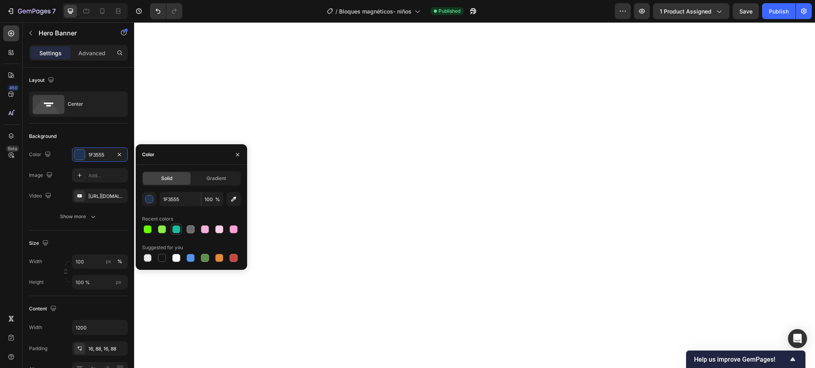
click at [177, 224] on div at bounding box center [176, 229] width 11 height 11
type input "1ABC9C"
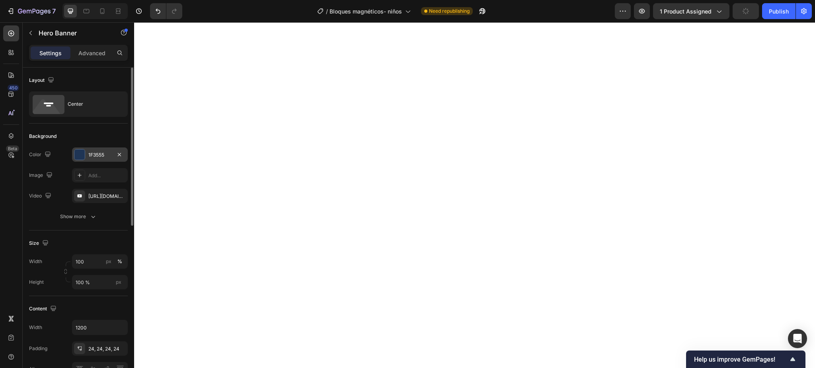
click at [78, 157] on div at bounding box center [79, 155] width 10 height 10
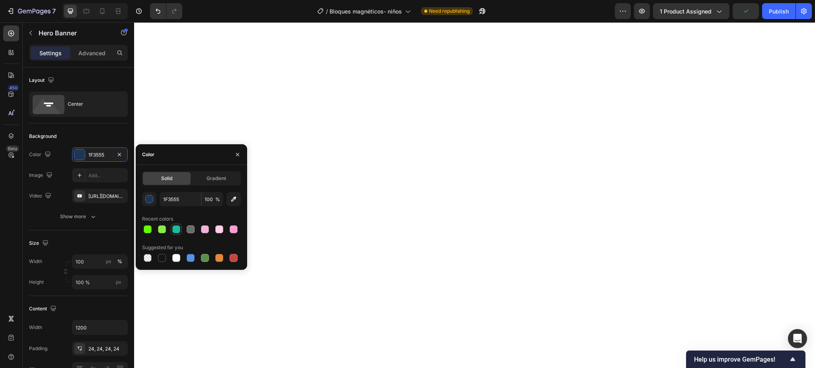
click at [175, 228] on div at bounding box center [176, 230] width 8 height 8
type input "1ABC9C"
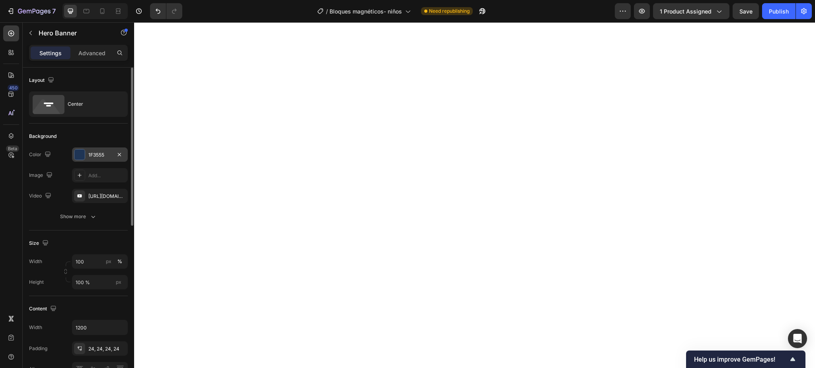
click at [78, 159] on div at bounding box center [79, 155] width 10 height 10
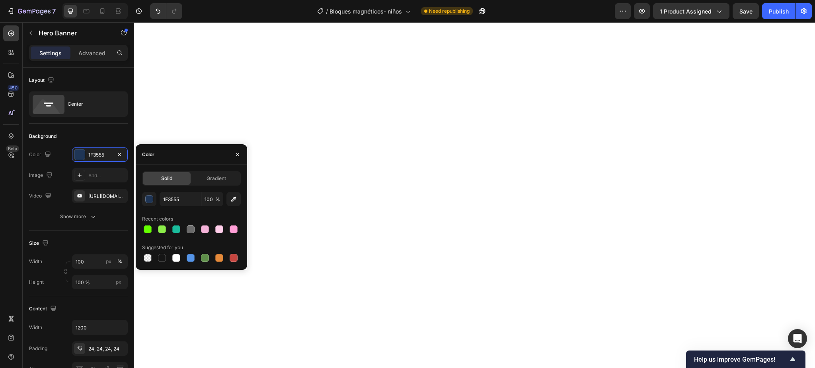
click at [175, 222] on div "Recent colors" at bounding box center [191, 219] width 99 height 13
click at [175, 225] on div at bounding box center [176, 229] width 11 height 11
type input "1ABC9C"
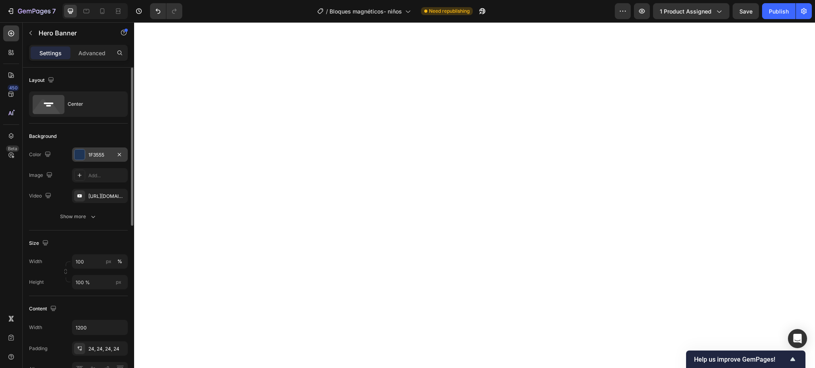
click at [78, 159] on div at bounding box center [79, 155] width 10 height 10
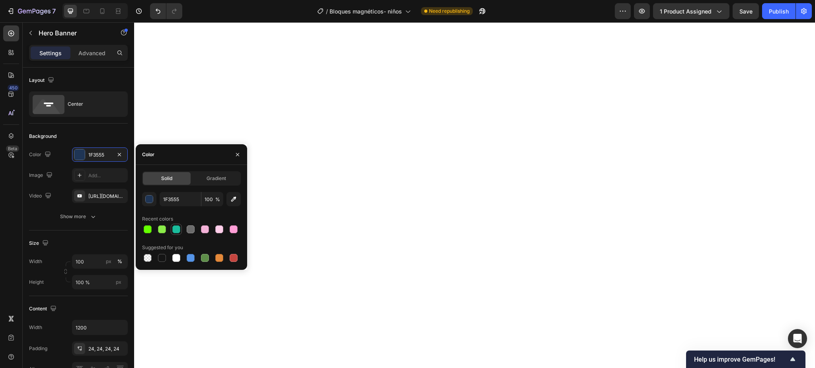
click at [175, 226] on div at bounding box center [176, 230] width 8 height 8
type input "1ABC9C"
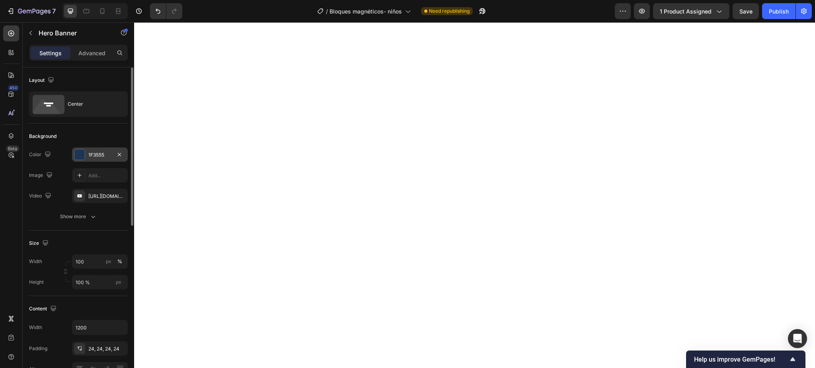
click at [80, 159] on div at bounding box center [79, 155] width 10 height 10
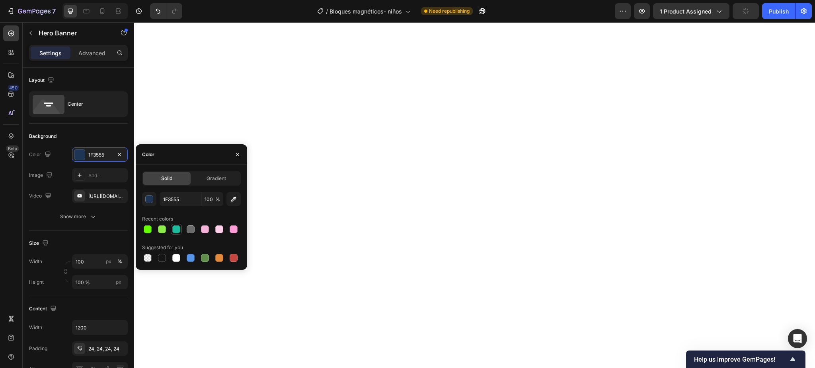
click at [173, 228] on div at bounding box center [176, 230] width 8 height 8
type input "1ABC9C"
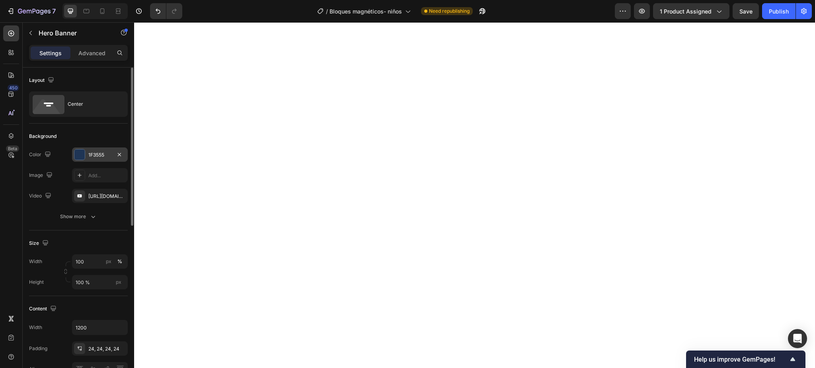
click at [81, 150] on div at bounding box center [79, 155] width 10 height 10
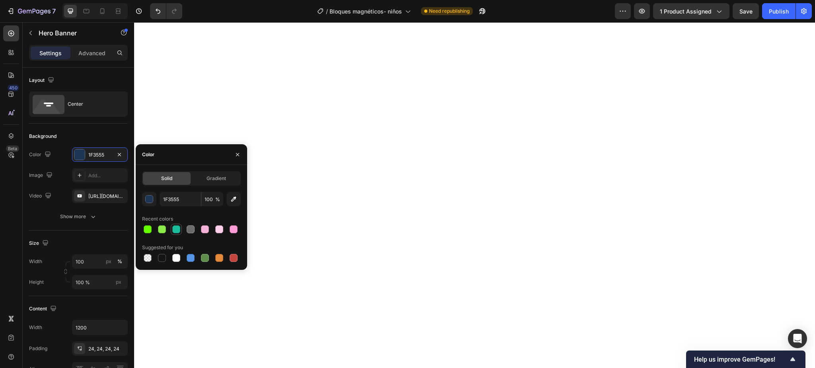
click at [176, 231] on div at bounding box center [176, 230] width 8 height 8
type input "1ABC9C"
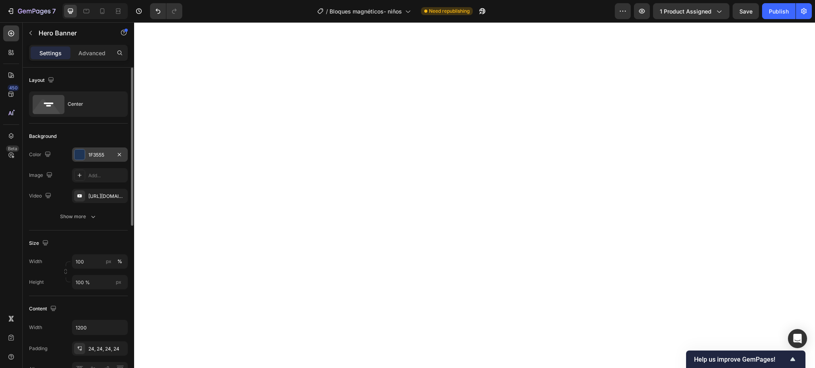
click at [91, 158] on div "1F3555" at bounding box center [99, 155] width 23 height 7
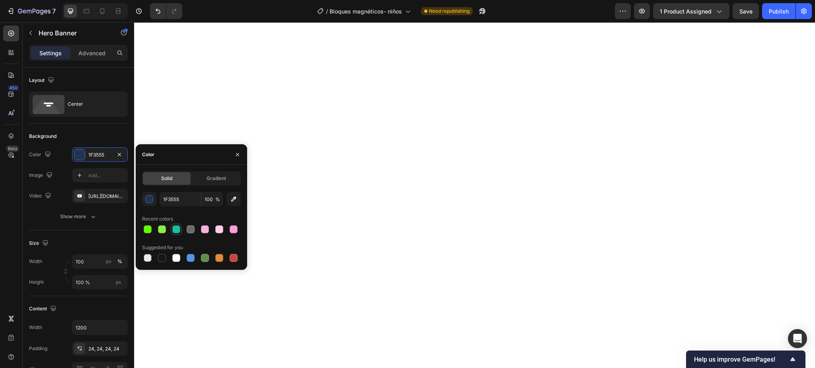
click at [177, 234] on div at bounding box center [176, 230] width 10 height 10
type input "1ABC9C"
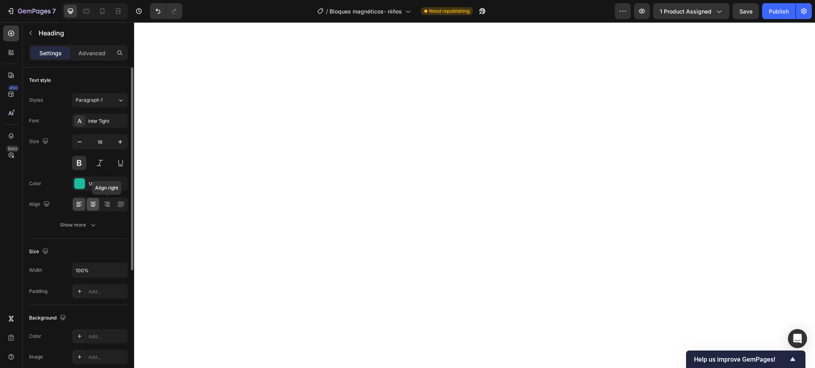
click at [94, 204] on icon at bounding box center [93, 204] width 8 height 8
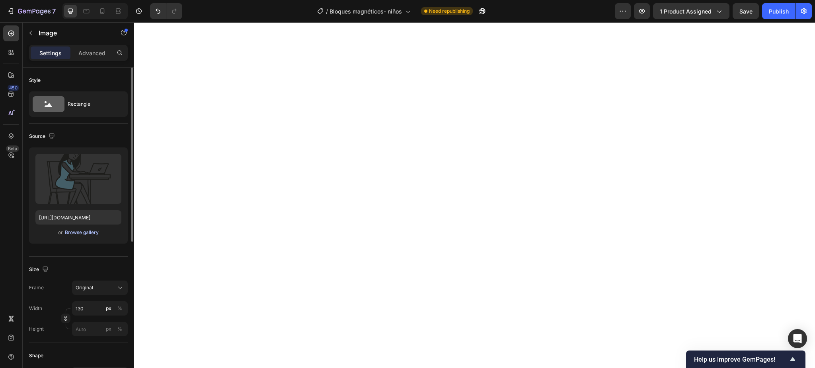
click at [84, 230] on div "Browse gallery" at bounding box center [82, 232] width 34 height 7
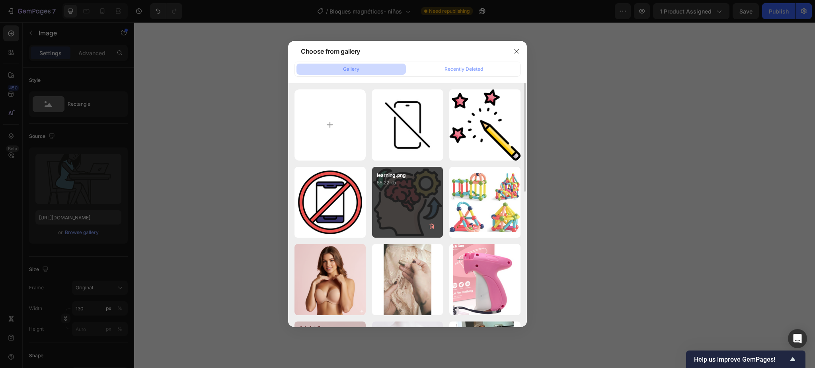
click at [403, 195] on div "learning.png 55.22 kb" at bounding box center [407, 202] width 71 height 71
type input "https://cdn.shopify.com/s/files/1/0697/1329/7634/files/gempages_522386473559786…"
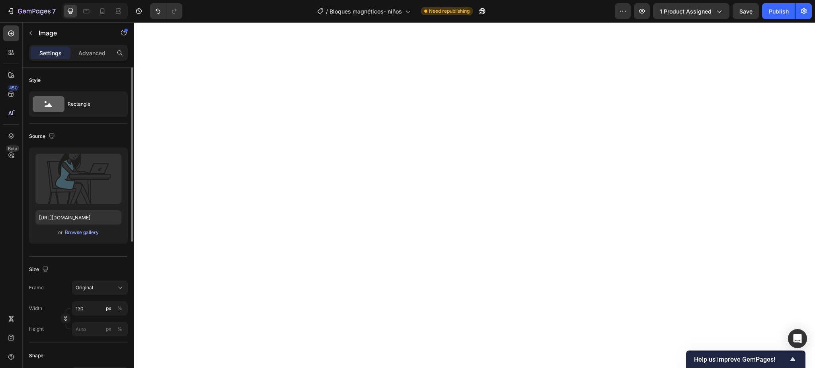
click at [90, 227] on div "Upload Image https://cdn.shopify.com/s/files/1/2005/9307/files/gempages_4327505…" at bounding box center [78, 196] width 99 height 96
click at [89, 229] on button "Browse gallery" at bounding box center [81, 233] width 35 height 8
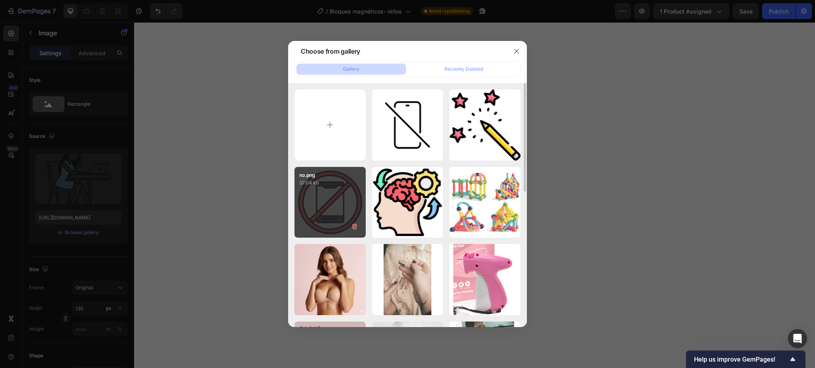
click at [336, 206] on div "no.png 37.04 kb" at bounding box center [329, 202] width 71 height 71
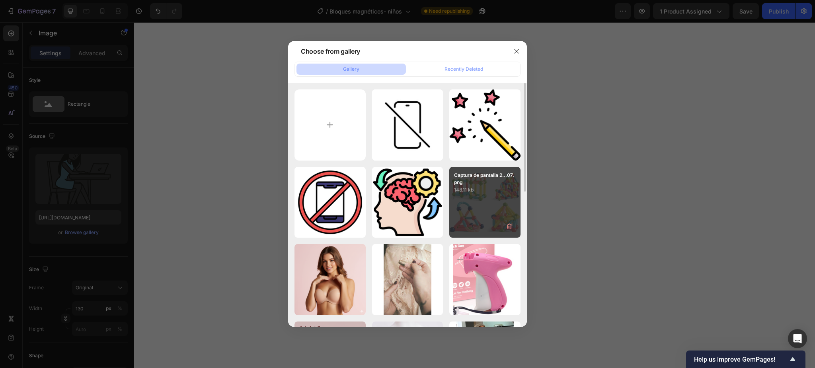
type input "https://cdn.shopify.com/s/files/1/0697/1329/7634/files/gempages_522386473559786…"
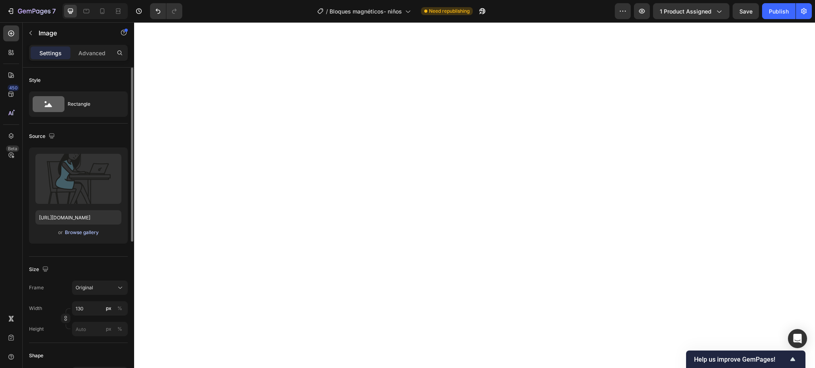
click at [91, 234] on div "Browse gallery" at bounding box center [82, 232] width 34 height 7
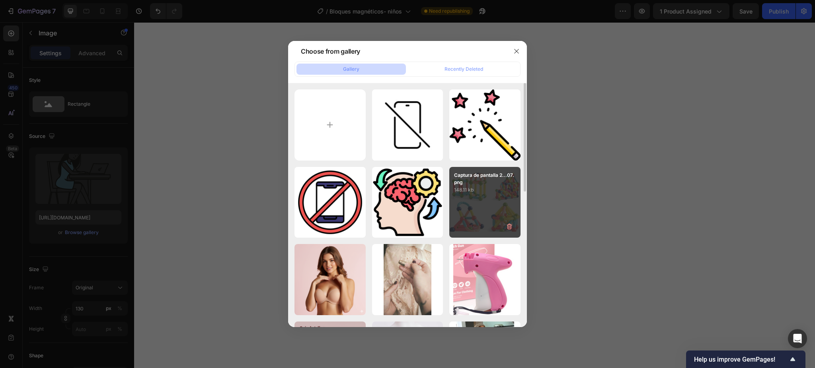
drag, startPoint x: 484, startPoint y: 146, endPoint x: 510, endPoint y: 188, distance: 48.8
click at [0, 0] on div "pencil.png 22.48 kb" at bounding box center [0, 0] width 0 height 0
type input "https://cdn.shopify.com/s/files/1/0697/1329/7634/files/gempages_522386473559786…"
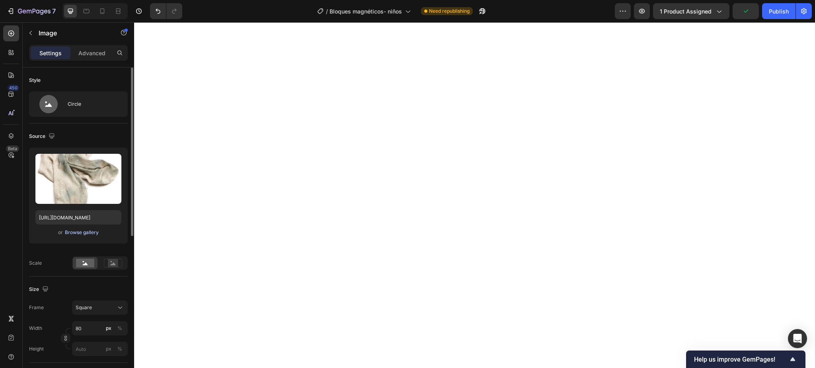
click at [85, 232] on div "Browse gallery" at bounding box center [82, 232] width 34 height 7
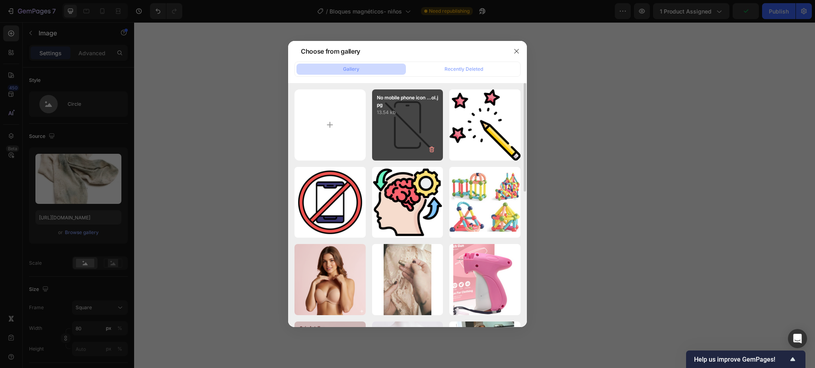
click at [428, 140] on div "No mobile phone icon ...ol.jpg 13.54 kb" at bounding box center [407, 125] width 71 height 71
type input "https://cdn.shopify.com/s/files/1/0697/1329/7634/files/gempages_522386473559786…"
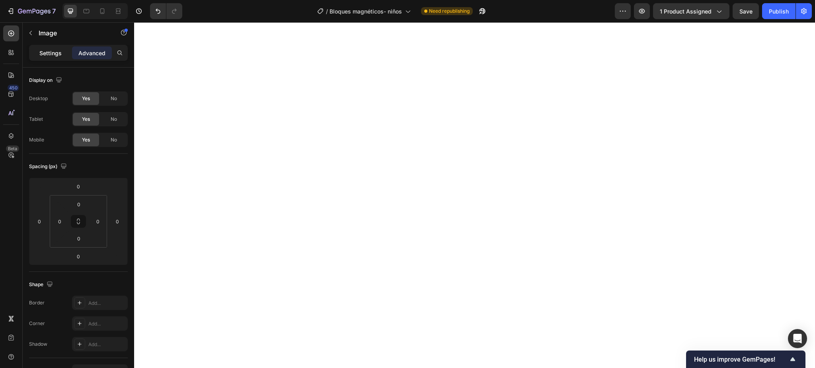
click at [48, 56] on p "Settings" at bounding box center [50, 53] width 22 height 8
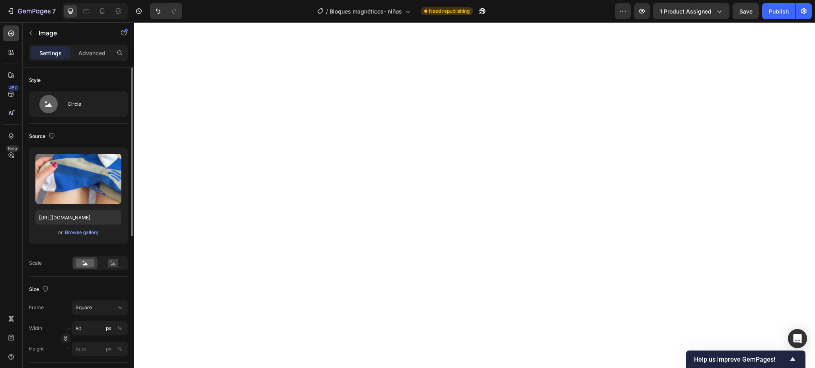
click at [88, 227] on div "Upload Image https://cdn.shopify.com/s/files/1/0697/1329/7634/files/gempages_52…" at bounding box center [78, 196] width 99 height 96
click at [88, 229] on div "Browse gallery" at bounding box center [82, 232] width 34 height 7
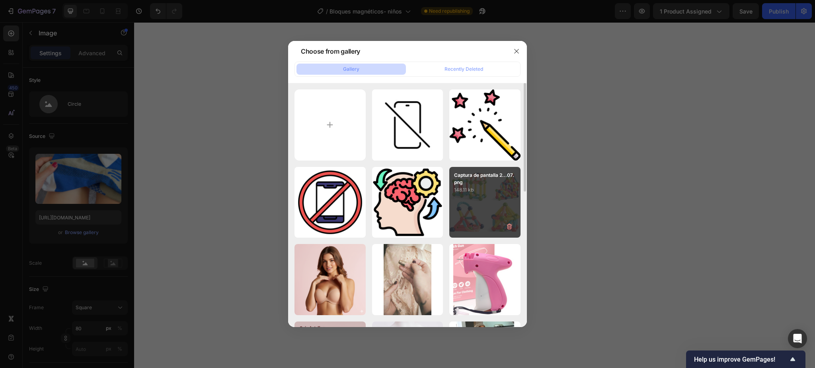
click at [475, 189] on p "148.11 kb" at bounding box center [485, 190] width 62 height 8
type input "https://cdn.shopify.com/s/files/1/0697/1329/7634/files/gempages_522386473559786…"
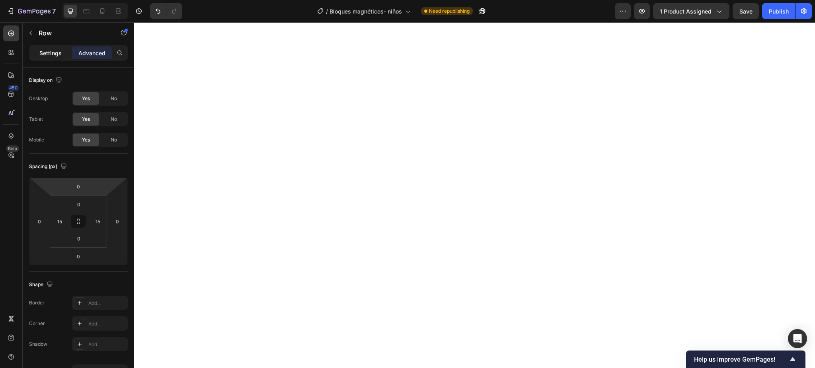
click at [57, 53] on p "Settings" at bounding box center [50, 53] width 22 height 8
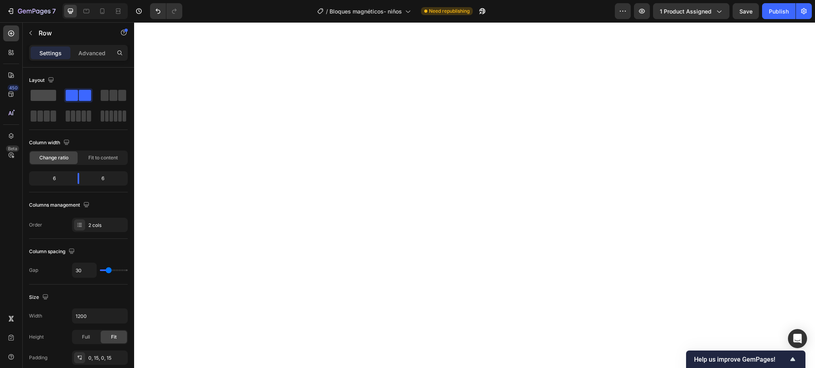
click at [51, 94] on span at bounding box center [43, 95] width 25 height 11
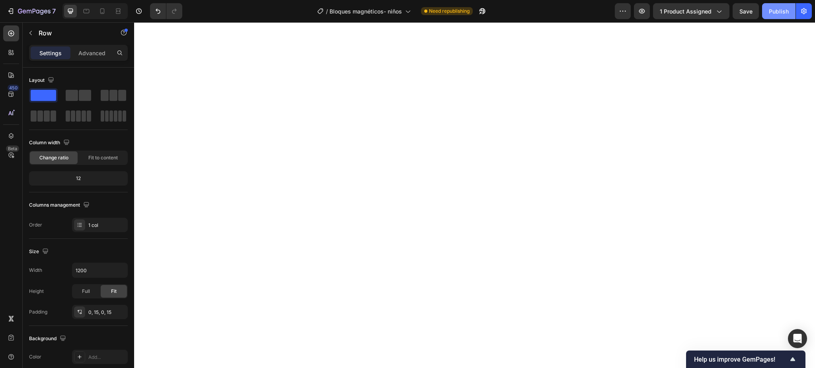
click at [778, 8] on div "Publish" at bounding box center [779, 11] width 20 height 8
click at [99, 11] on icon at bounding box center [102, 11] width 8 height 8
type input "100%"
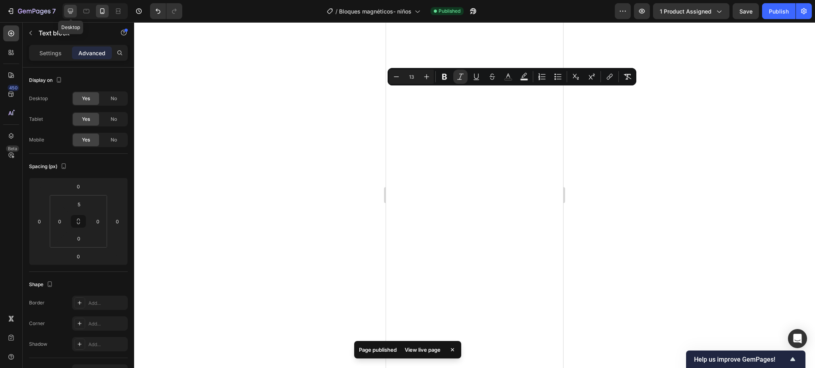
click at [71, 5] on div at bounding box center [70, 11] width 13 height 13
type input "0"
type input "10"
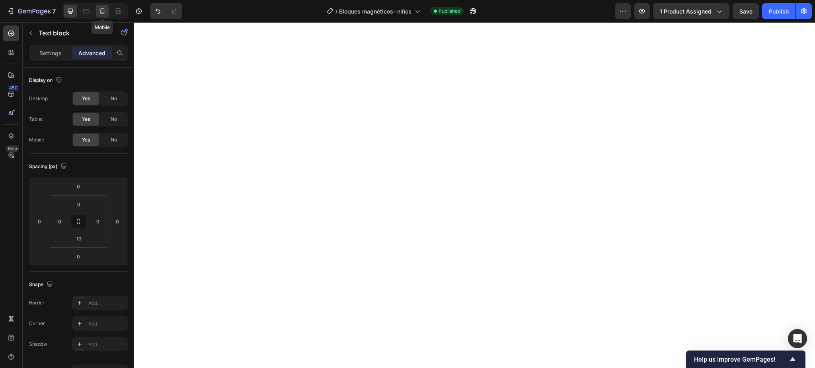
click at [105, 10] on icon at bounding box center [102, 11] width 8 height 8
click at [71, 7] on icon at bounding box center [70, 11] width 8 height 8
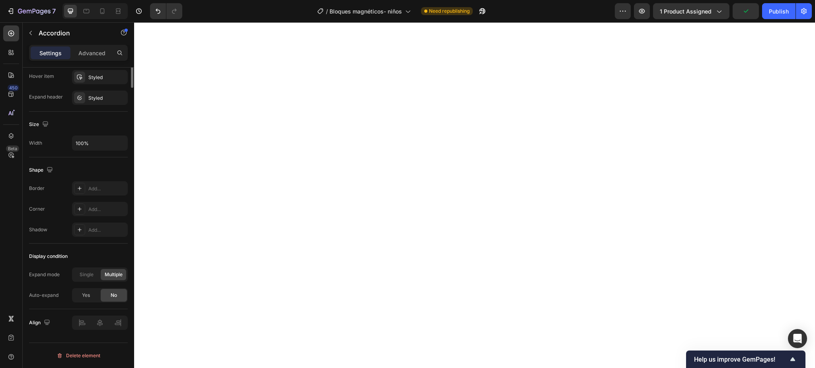
scroll to position [169, 0]
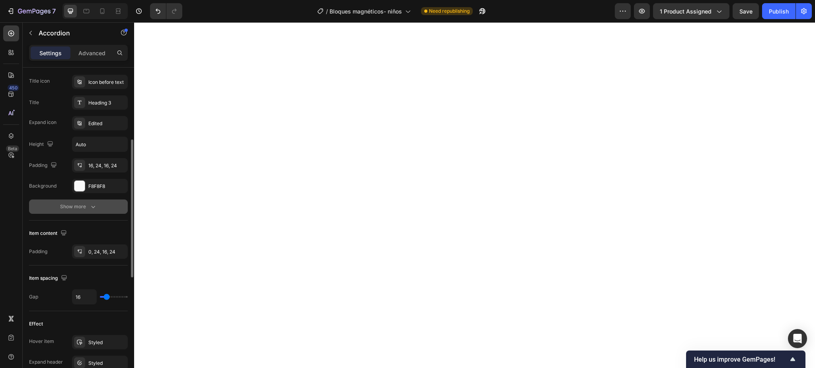
click at [80, 202] on button "Show more" at bounding box center [78, 207] width 99 height 14
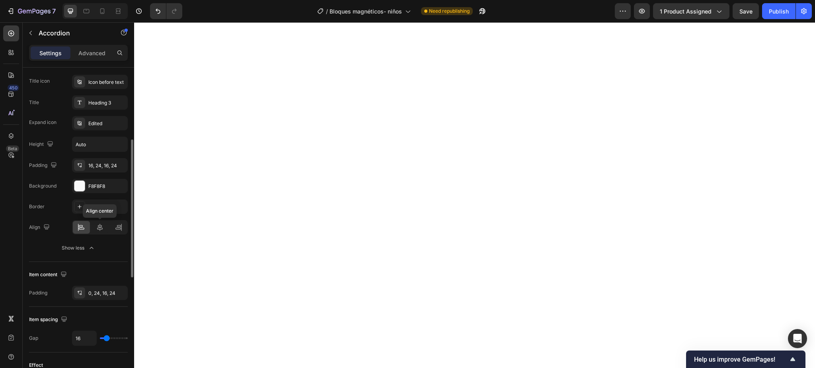
click at [97, 235] on div "Border Add... Align Align center Show less" at bounding box center [78, 228] width 99 height 56
click at [99, 230] on icon at bounding box center [100, 228] width 8 height 8
click at [97, 222] on div at bounding box center [99, 227] width 17 height 13
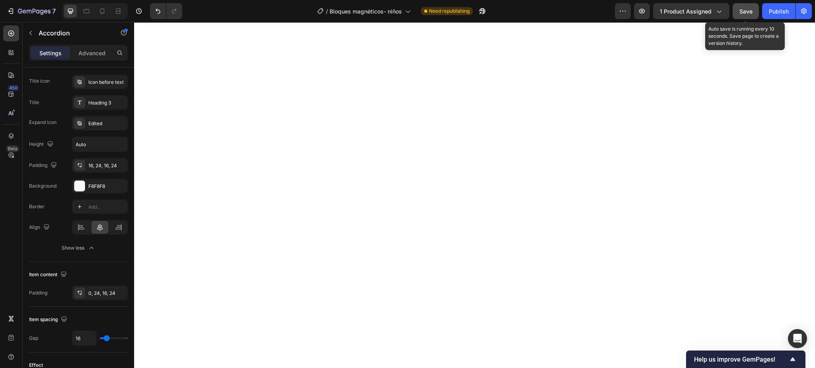
click at [752, 8] on span "Save" at bounding box center [745, 11] width 13 height 7
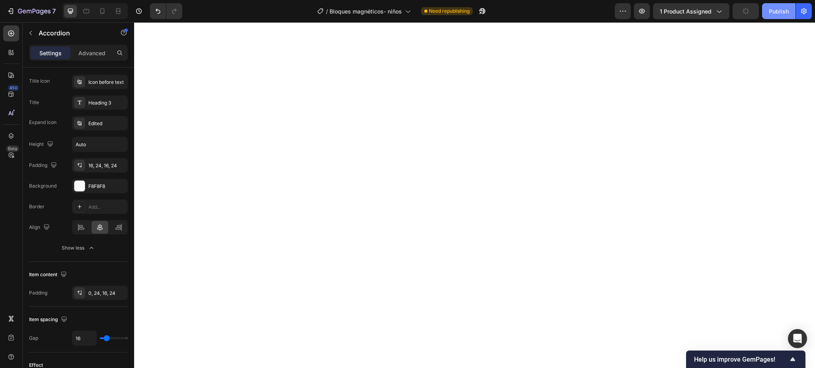
click at [768, 10] on button "Publish" at bounding box center [778, 11] width 33 height 16
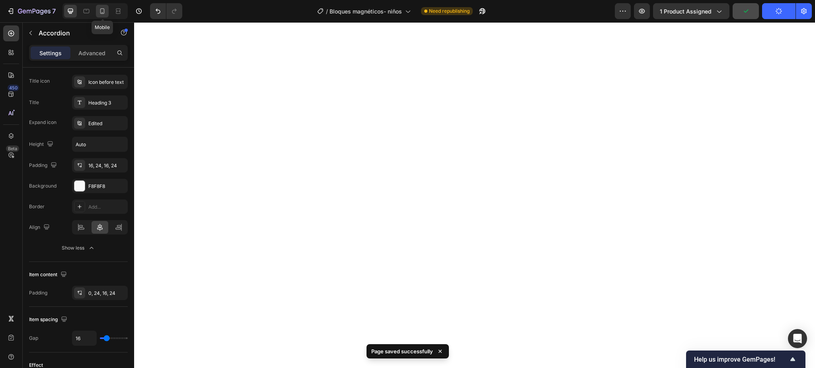
click at [102, 8] on icon at bounding box center [102, 11] width 8 height 8
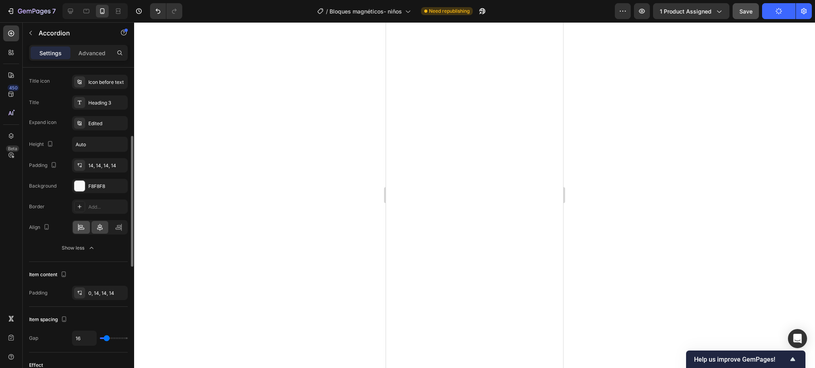
click at [75, 229] on div at bounding box center [81, 227] width 17 height 13
click at [84, 229] on icon at bounding box center [81, 228] width 8 height 8
click at [279, 228] on div at bounding box center [474, 195] width 681 height 346
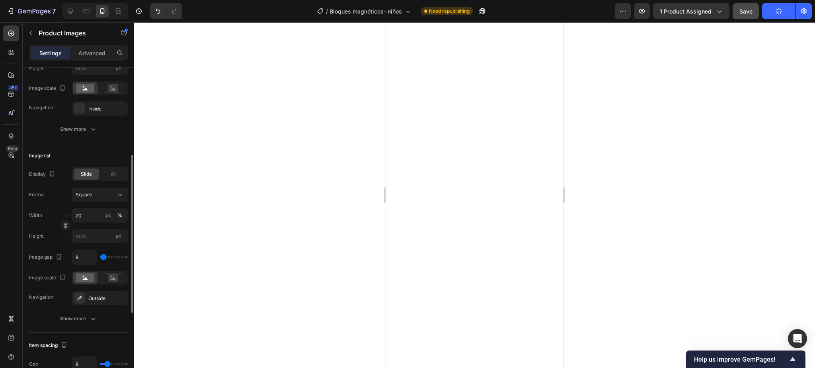
scroll to position [20, 0]
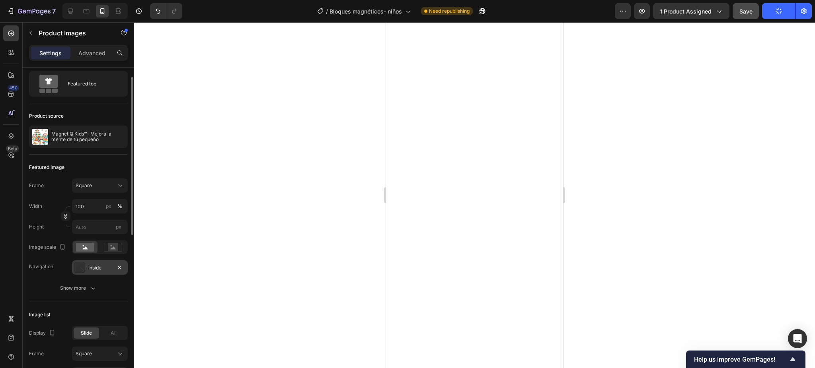
click at [102, 264] on div "Inside" at bounding box center [100, 268] width 56 height 14
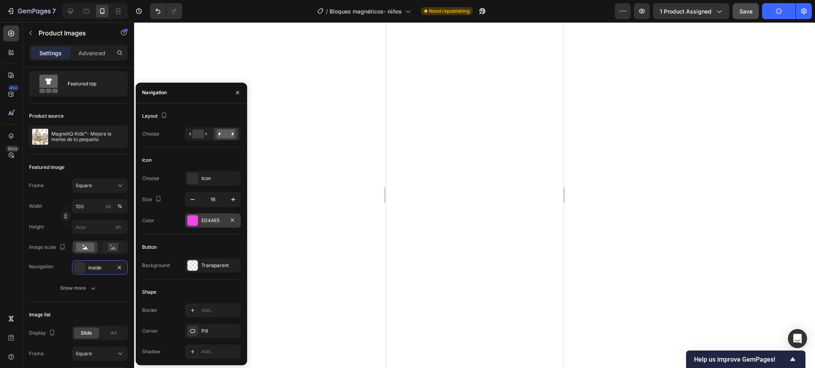
click at [188, 222] on div at bounding box center [192, 221] width 10 height 10
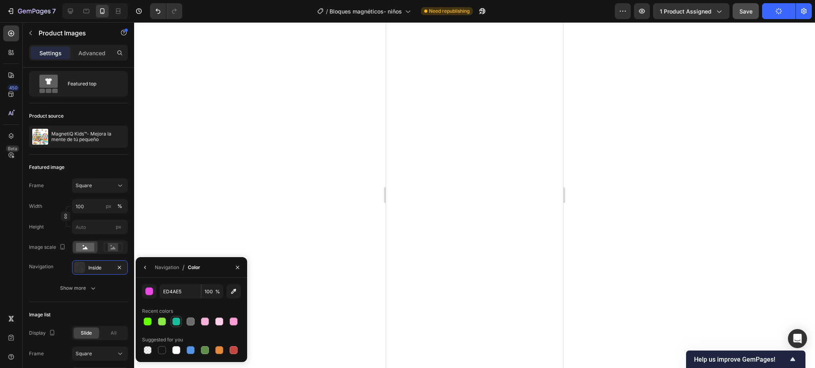
click at [176, 317] on div at bounding box center [176, 322] width 10 height 10
type input "1ABC9C"
click at [176, 319] on div at bounding box center [176, 322] width 8 height 8
click at [99, 286] on button "Show more" at bounding box center [78, 288] width 99 height 14
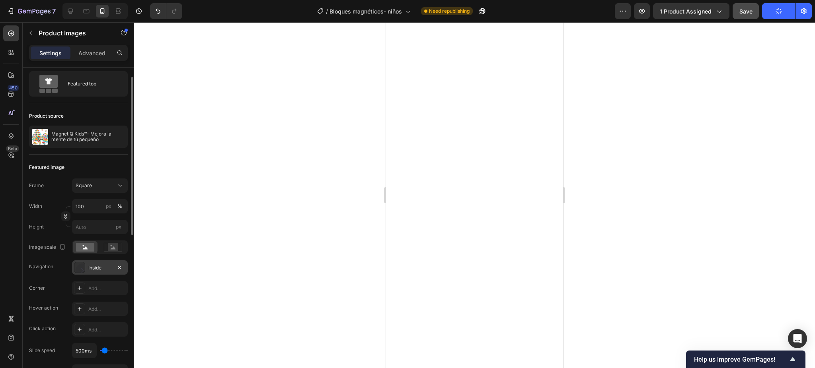
click at [93, 271] on div "Inside" at bounding box center [99, 268] width 23 height 7
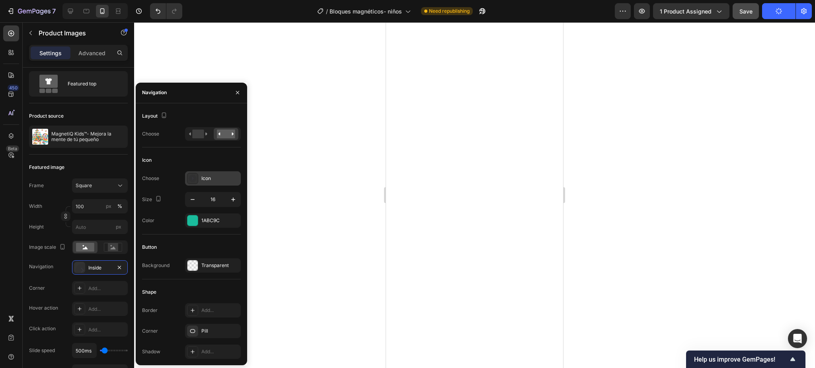
click at [192, 183] on div at bounding box center [192, 178] width 11 height 11
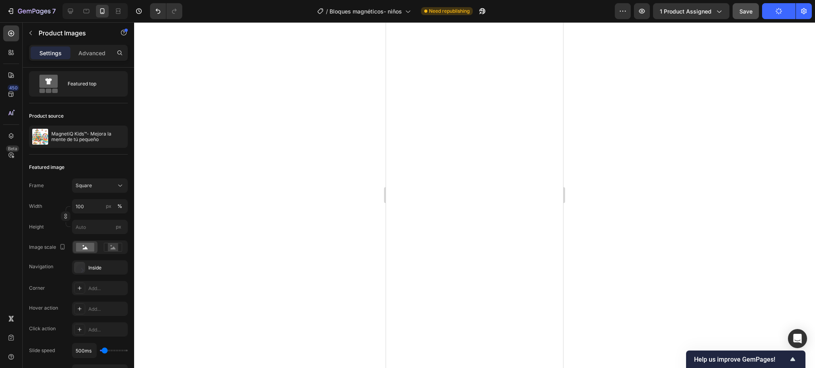
click at [212, 140] on div at bounding box center [474, 195] width 681 height 346
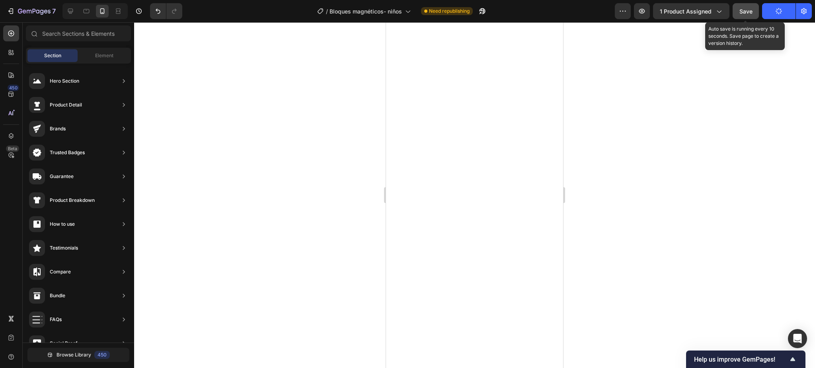
click at [746, 9] on span "Save" at bounding box center [745, 11] width 13 height 7
click at [750, 10] on span "Save" at bounding box center [745, 11] width 13 height 7
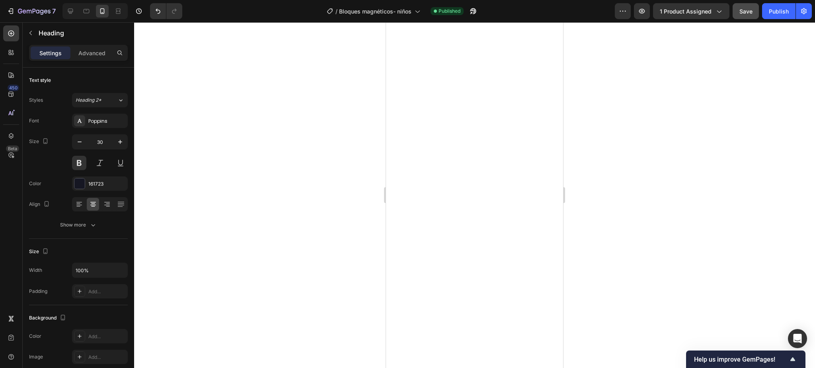
click at [676, 157] on div at bounding box center [474, 195] width 681 height 346
click at [740, 9] on span "Save" at bounding box center [745, 11] width 13 height 7
click at [773, 15] on div "Publish" at bounding box center [779, 11] width 20 height 8
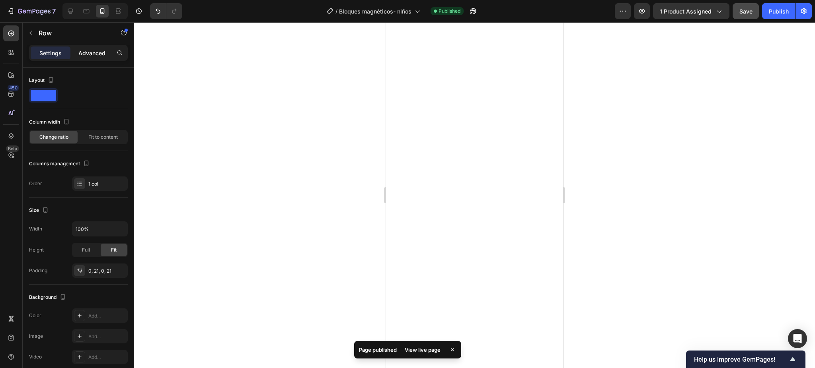
click at [94, 50] on p "Advanced" at bounding box center [91, 53] width 27 height 8
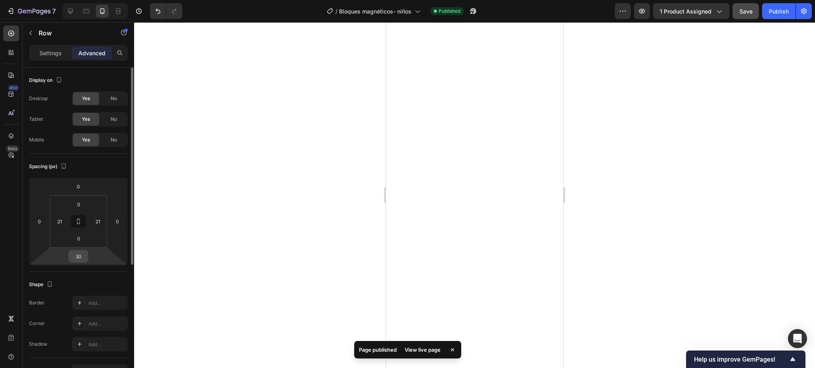
click at [82, 255] on input "30" at bounding box center [78, 257] width 16 height 12
type input "15"
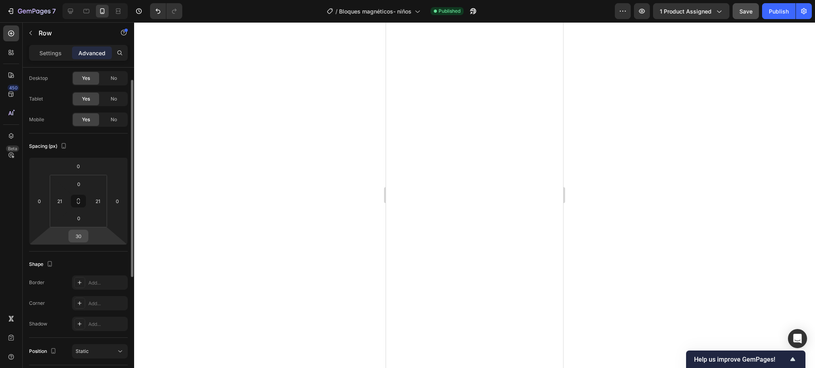
click at [85, 236] on input "30" at bounding box center [78, 236] width 16 height 12
type input "15"
click at [81, 236] on input "30" at bounding box center [78, 236] width 16 height 12
type input "15"
click at [254, 225] on div at bounding box center [474, 195] width 681 height 346
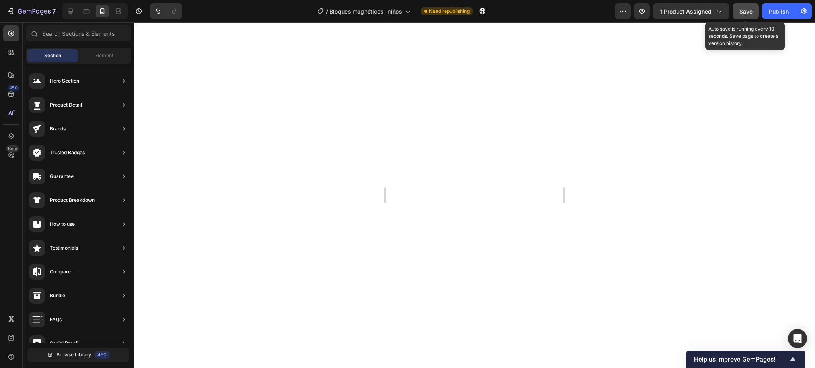
click at [747, 10] on span "Save" at bounding box center [745, 11] width 13 height 7
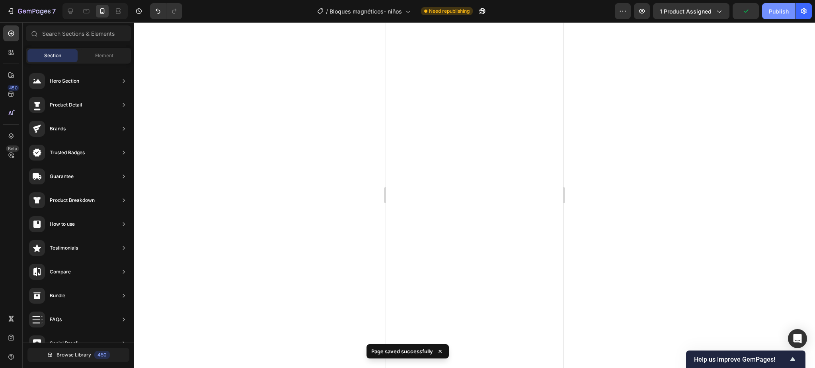
click at [769, 12] on div "Publish" at bounding box center [779, 11] width 20 height 8
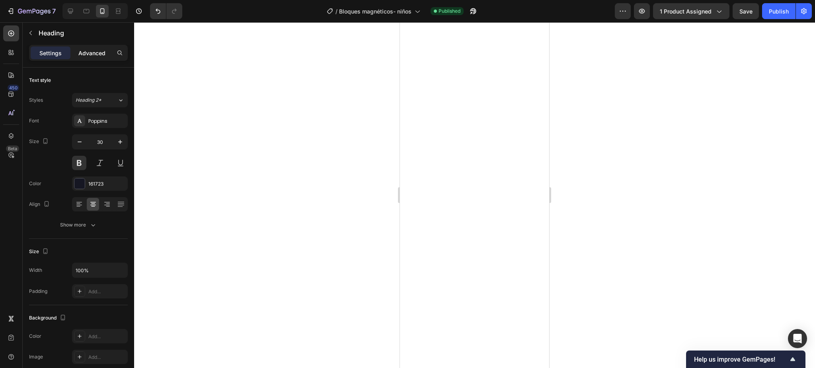
click at [91, 54] on p "Advanced" at bounding box center [91, 53] width 27 height 8
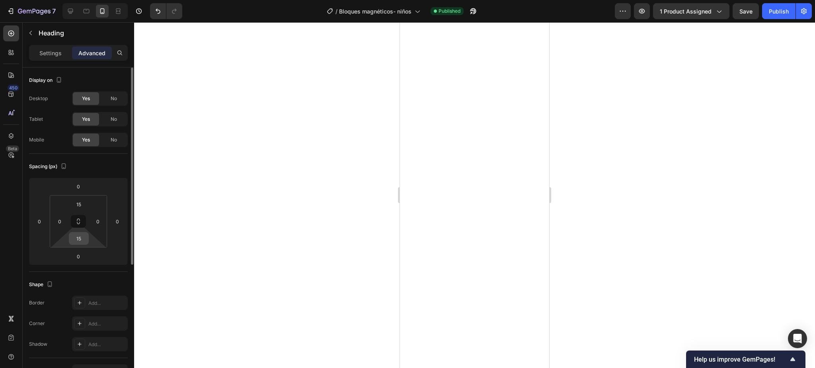
click at [83, 241] on input "15" at bounding box center [79, 239] width 16 height 12
type input "10"
click at [235, 182] on div at bounding box center [474, 195] width 681 height 346
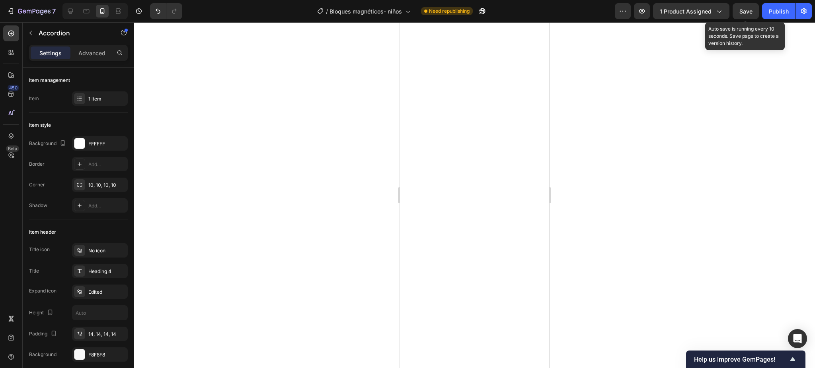
click at [744, 10] on span "Save" at bounding box center [745, 11] width 13 height 7
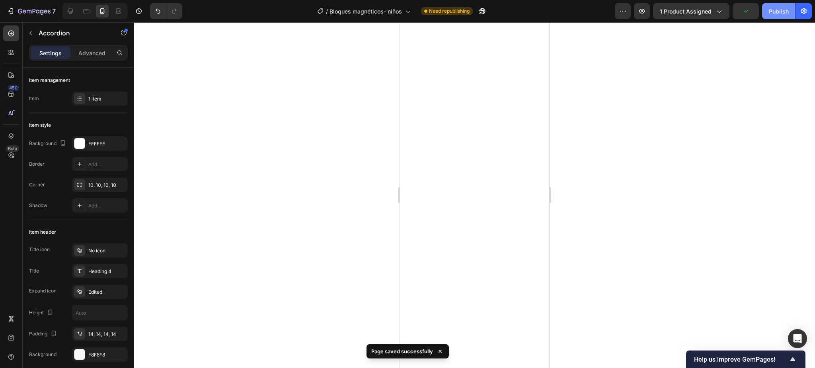
click at [771, 9] on div "Publish" at bounding box center [779, 11] width 20 height 8
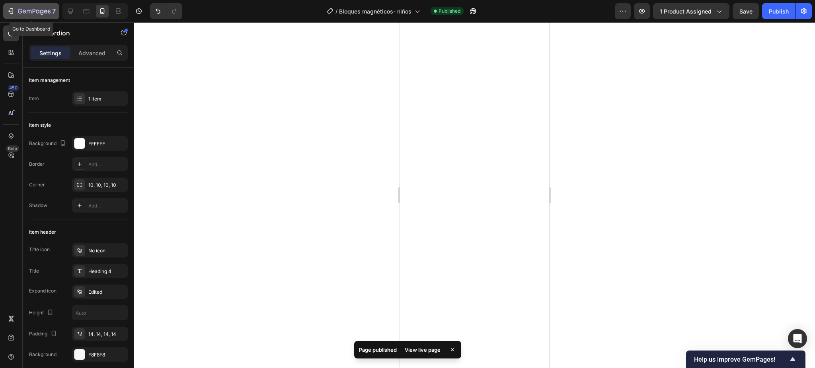
click at [31, 7] on div "7" at bounding box center [37, 11] width 38 height 10
